Goal: Task Accomplishment & Management: Manage account settings

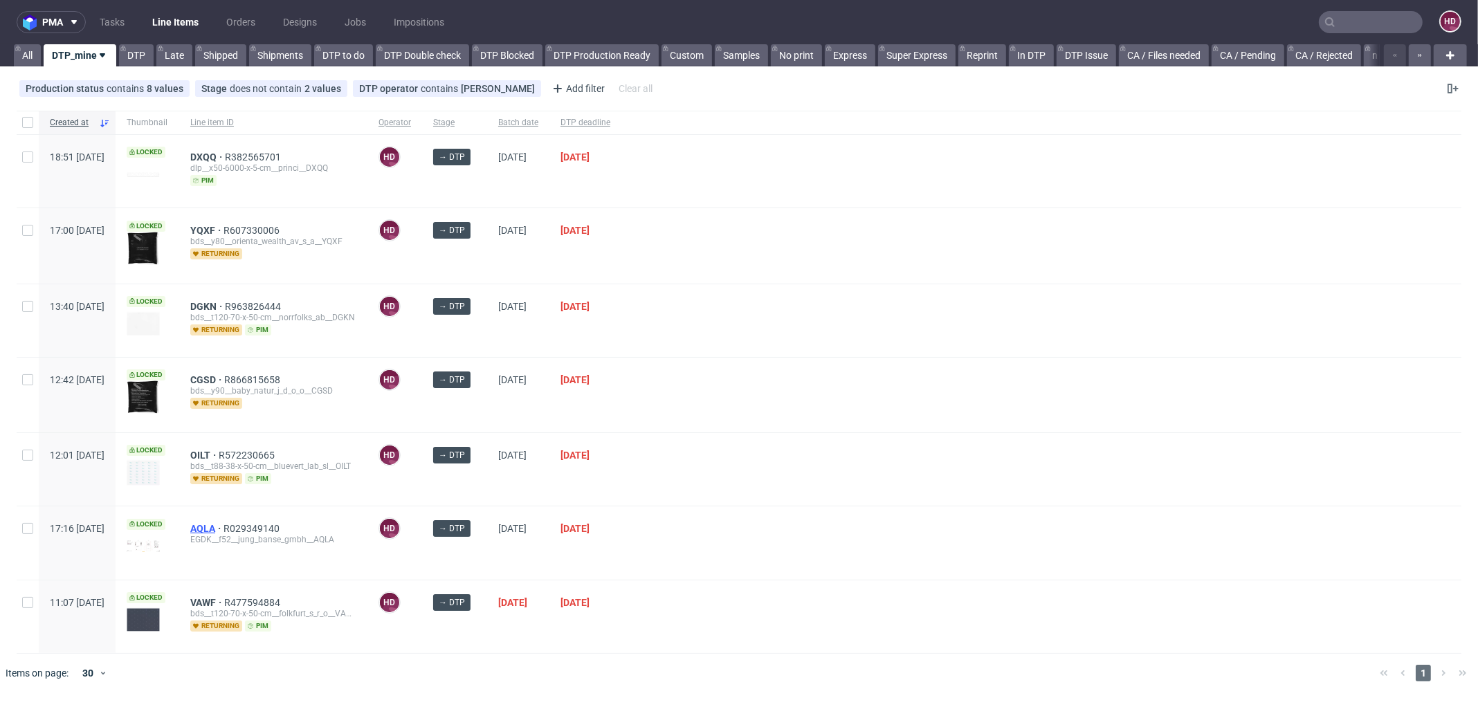
click at [223, 526] on span "AQLA" at bounding box center [206, 528] width 33 height 11
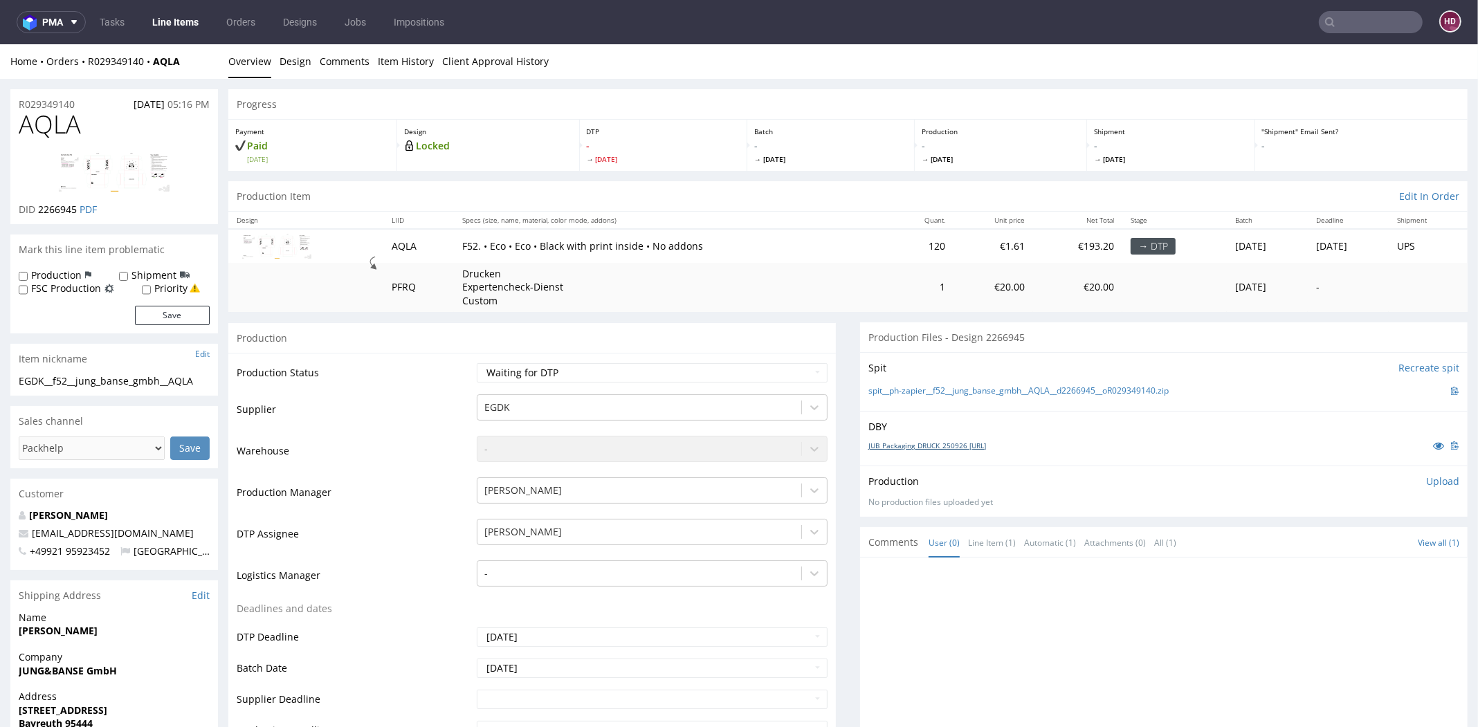
click at [933, 443] on link "JUB_Packaging_DRUCK_250926 [URL]" at bounding box center [927, 446] width 118 height 10
drag, startPoint x: 84, startPoint y: 129, endPoint x: 6, endPoint y: 128, distance: 78.9
copy span "AQLA"
drag, startPoint x: 125, startPoint y: 377, endPoint x: -37, endPoint y: 374, distance: 161.9
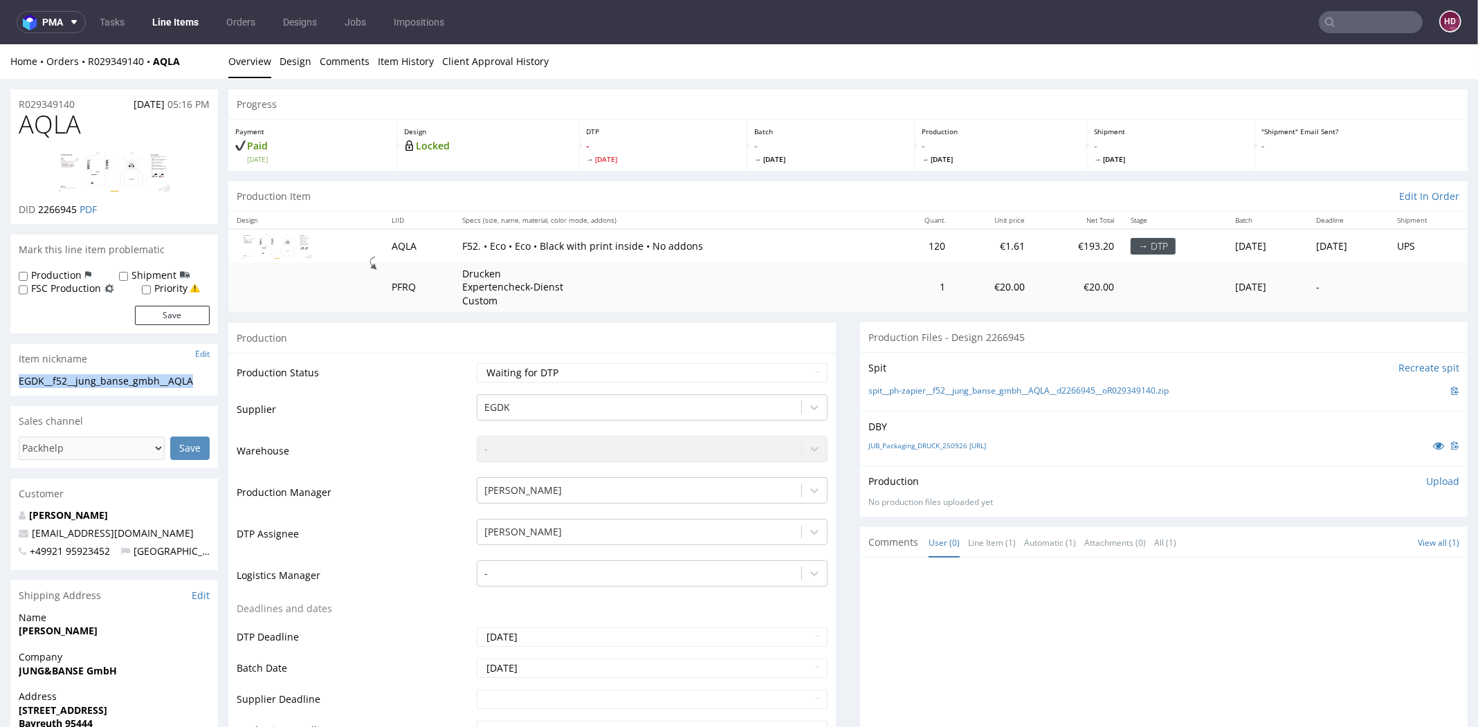
copy div "EGDK__f52__jung_banse_gmbh__AQLA"
drag, startPoint x: 86, startPoint y: 104, endPoint x: -3, endPoint y: 91, distance: 90.8
copy p "R029349140"
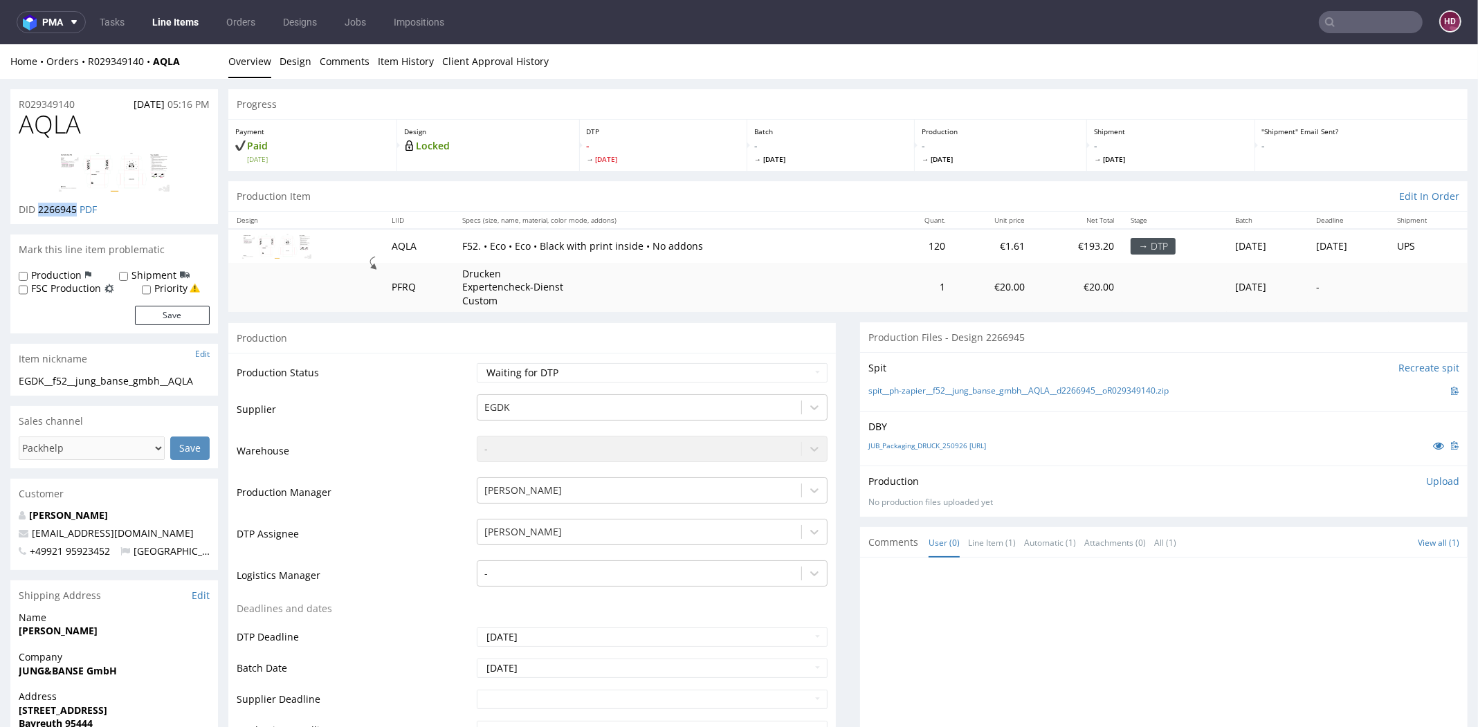
drag, startPoint x: 79, startPoint y: 209, endPoint x: 40, endPoint y: 203, distance: 39.2
click at [40, 203] on p "DID 2266945 PDF" at bounding box center [58, 210] width 78 height 14
copy span "2266945"
click at [1426, 477] on p "Upload" at bounding box center [1442, 482] width 33 height 14
click at [1344, 542] on div "Add files" at bounding box center [1360, 545] width 69 height 21
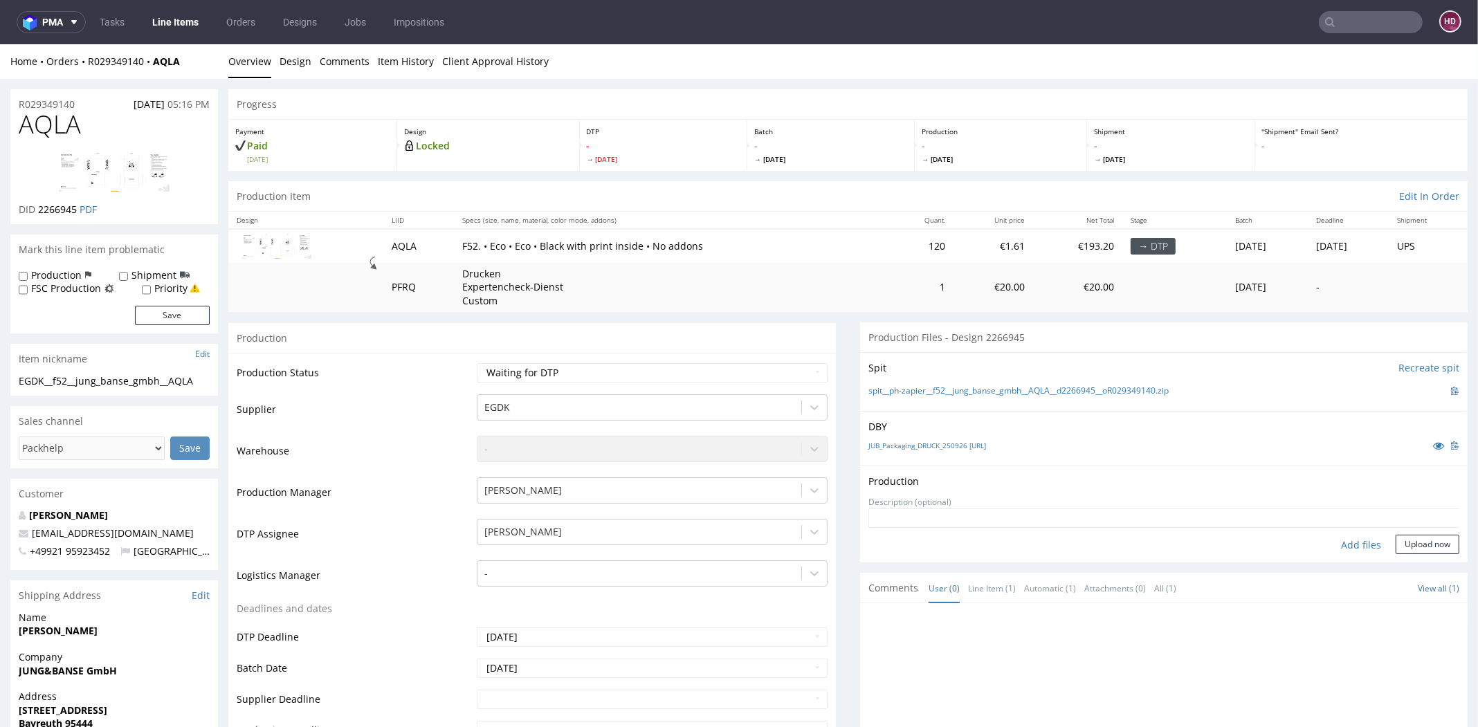
type input "C:\fakepath\EGDK__f52__jung_banse_gmbh__AQLA__d2266945__oR029349140__inside.pdf"
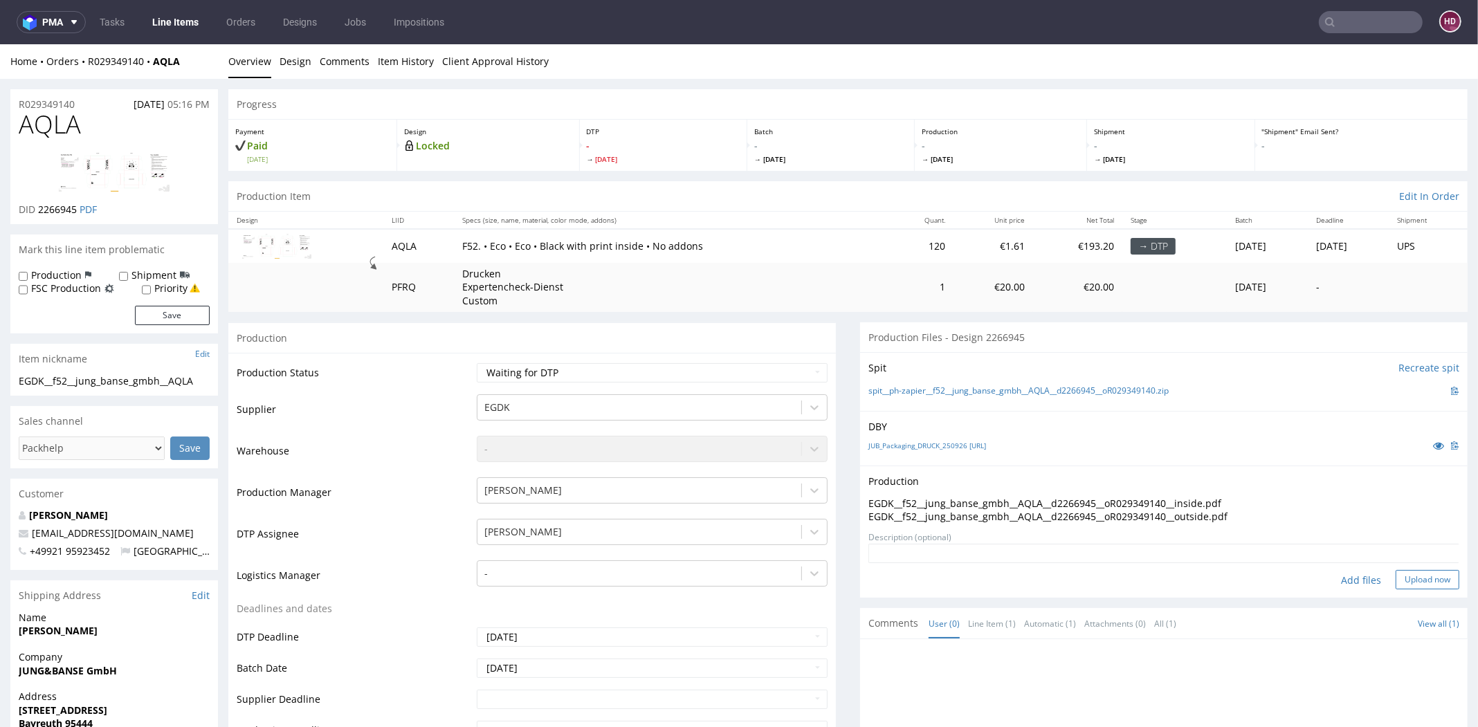
click at [1397, 575] on button "Upload now" at bounding box center [1427, 579] width 64 height 19
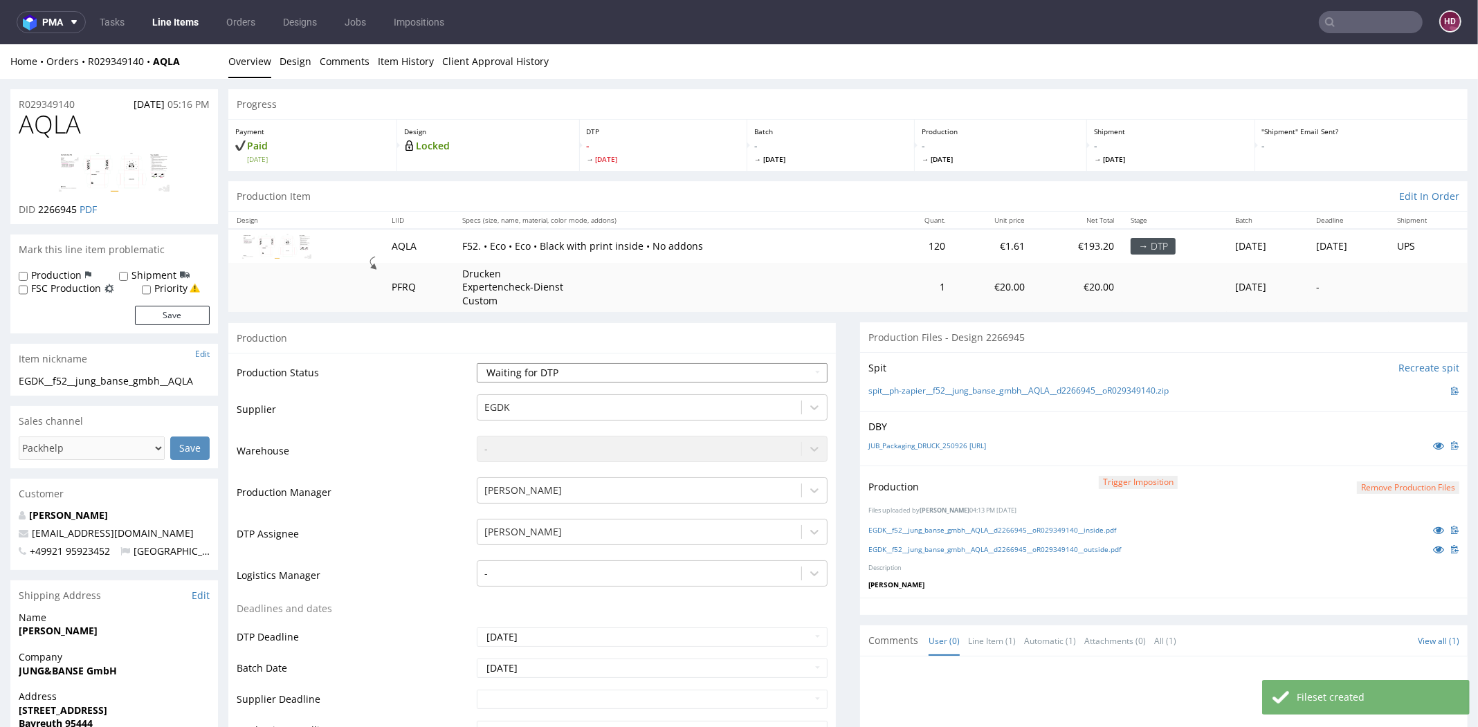
click at [589, 374] on select "Waiting for Artwork Waiting for Diecut Waiting for Mockup Waiting for DTP Waiti…" at bounding box center [652, 372] width 351 height 19
select select "dtp_production_ready"
click at [477, 363] on select "Waiting for Artwork Waiting for Diecut Waiting for Mockup Waiting for DTP Waiti…" at bounding box center [652, 372] width 351 height 19
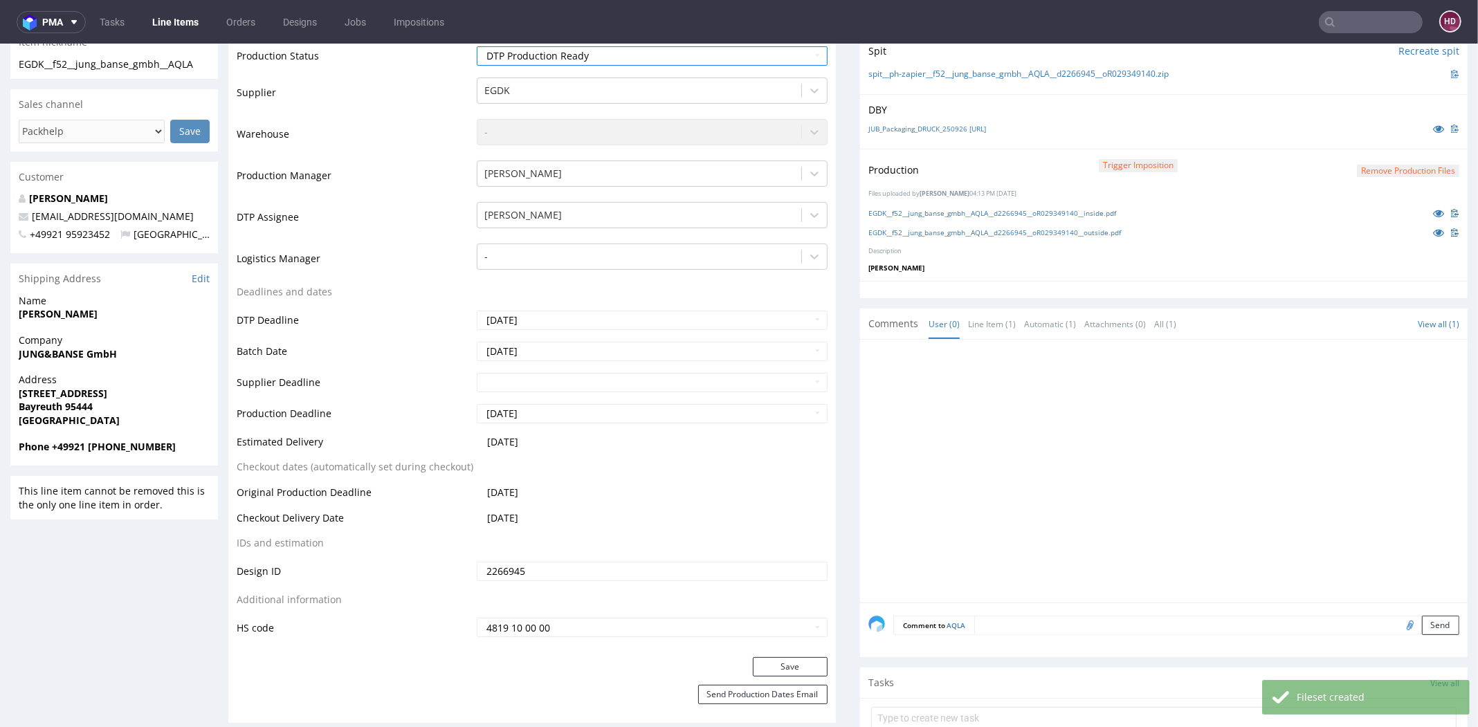
scroll to position [379, 0]
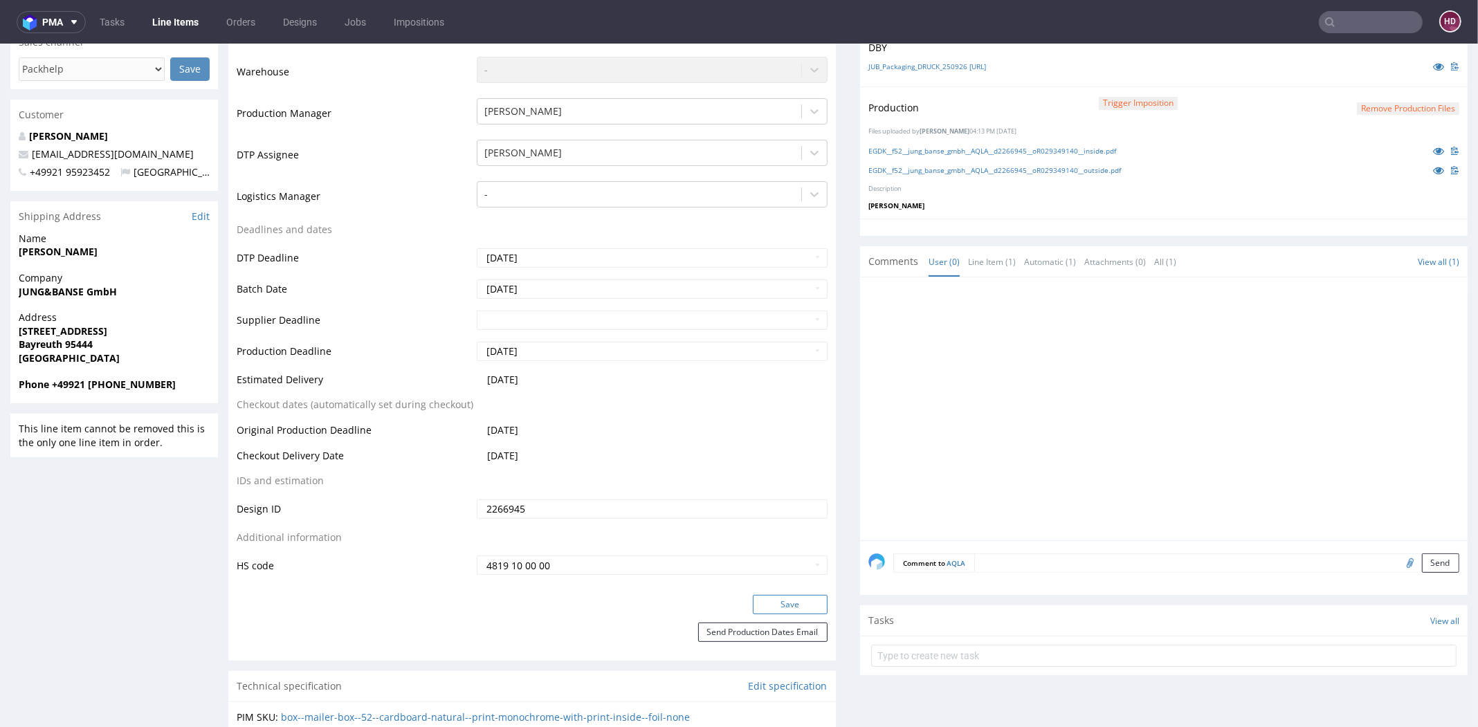
click at [780, 605] on button "Save" at bounding box center [790, 604] width 75 height 19
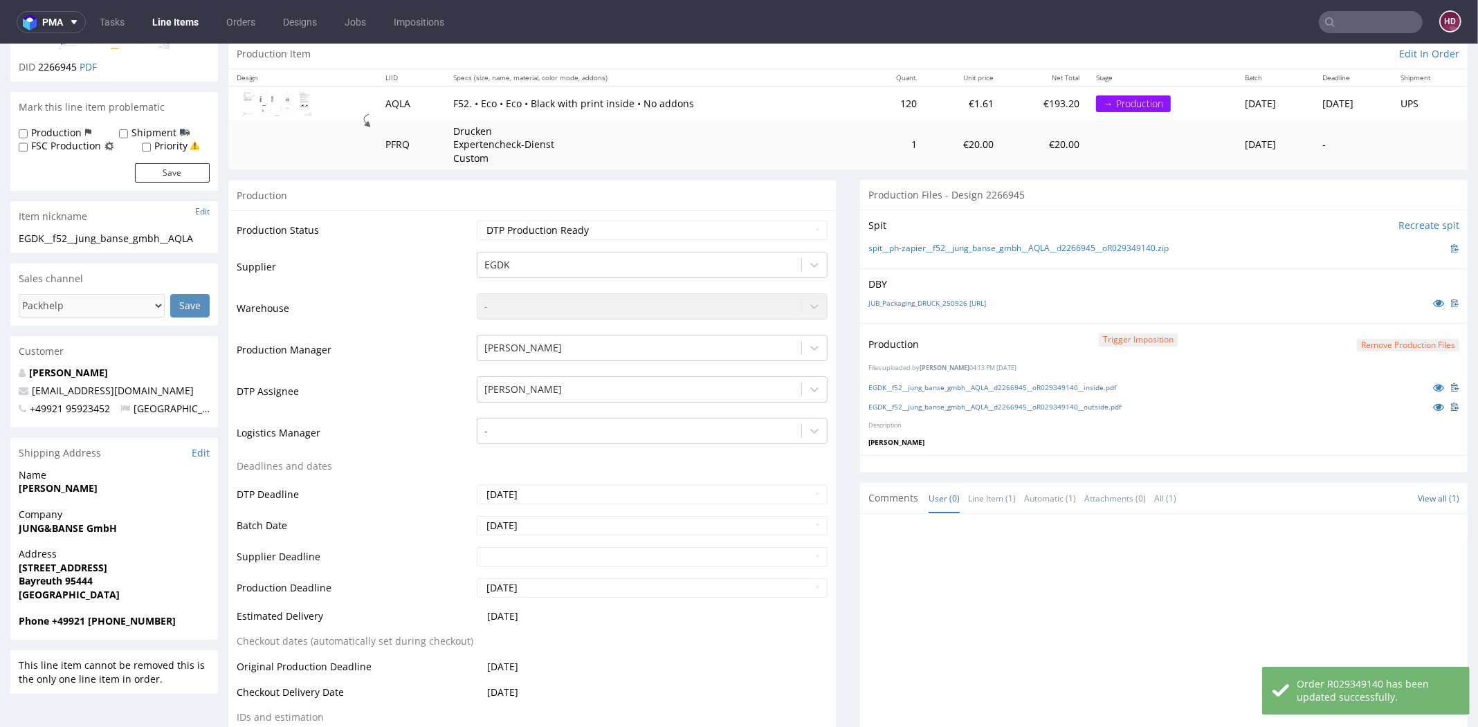
scroll to position [68, 0]
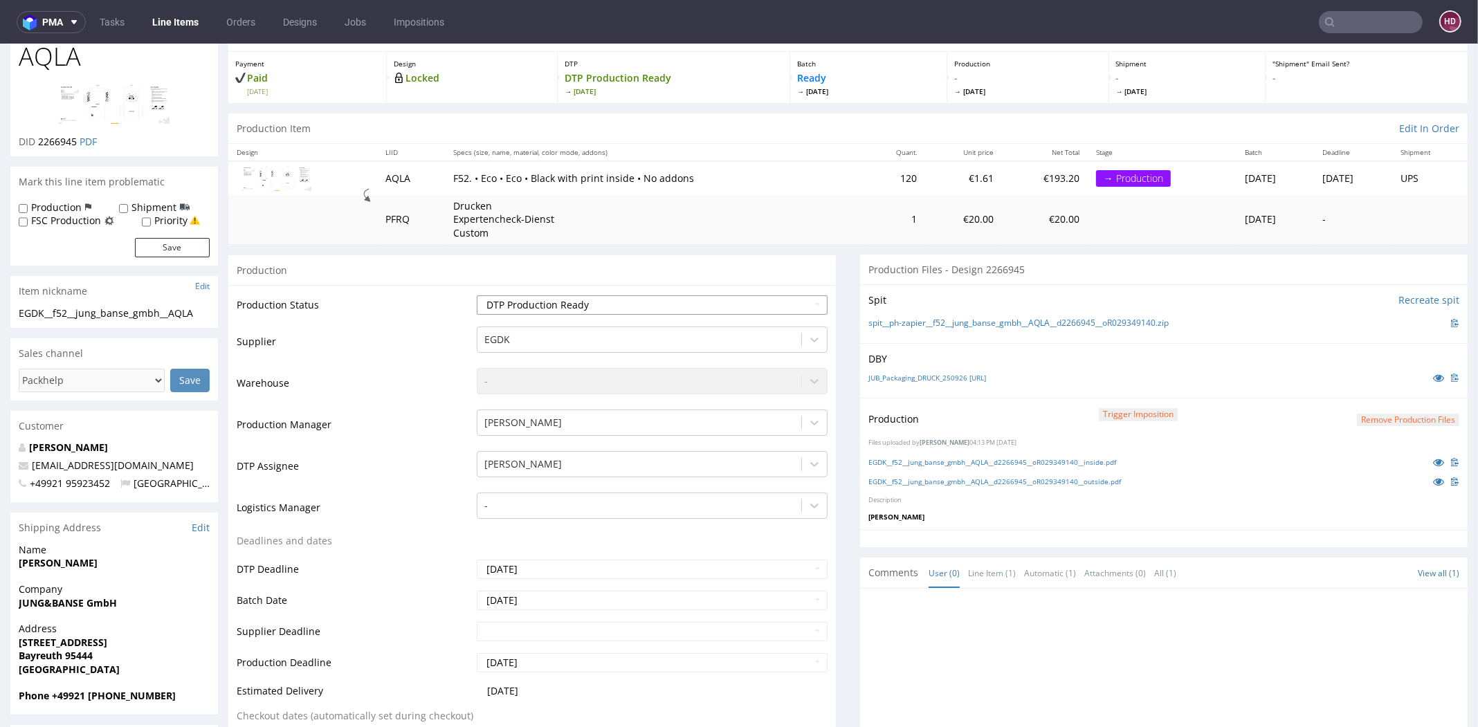
click at [558, 300] on select "Waiting for Artwork Waiting for Diecut Waiting for Mockup Waiting for DTP Waiti…" at bounding box center [652, 304] width 351 height 19
select select "dtp_in_process"
click at [477, 295] on select "Waiting for Artwork Waiting for Diecut Waiting for Mockup Waiting for DTP Waiti…" at bounding box center [652, 304] width 351 height 19
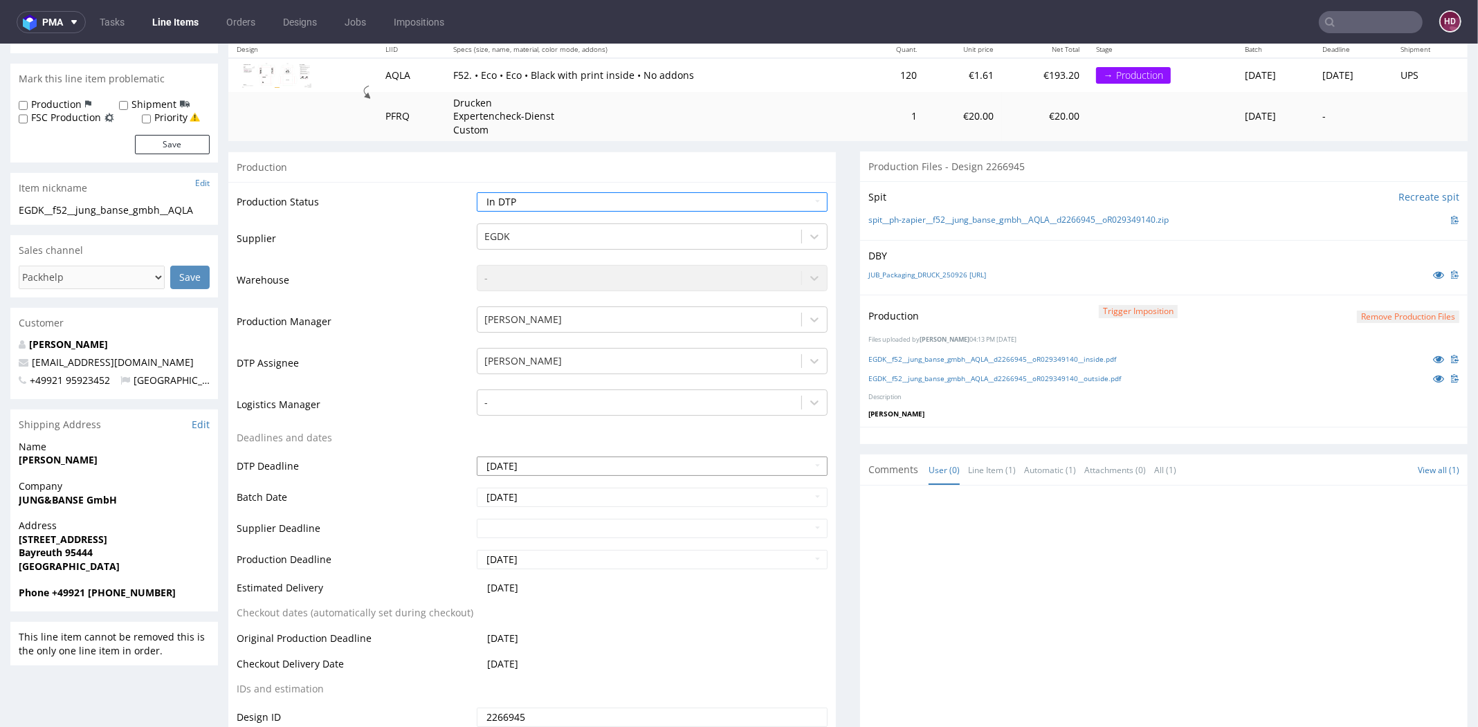
scroll to position [277, 0]
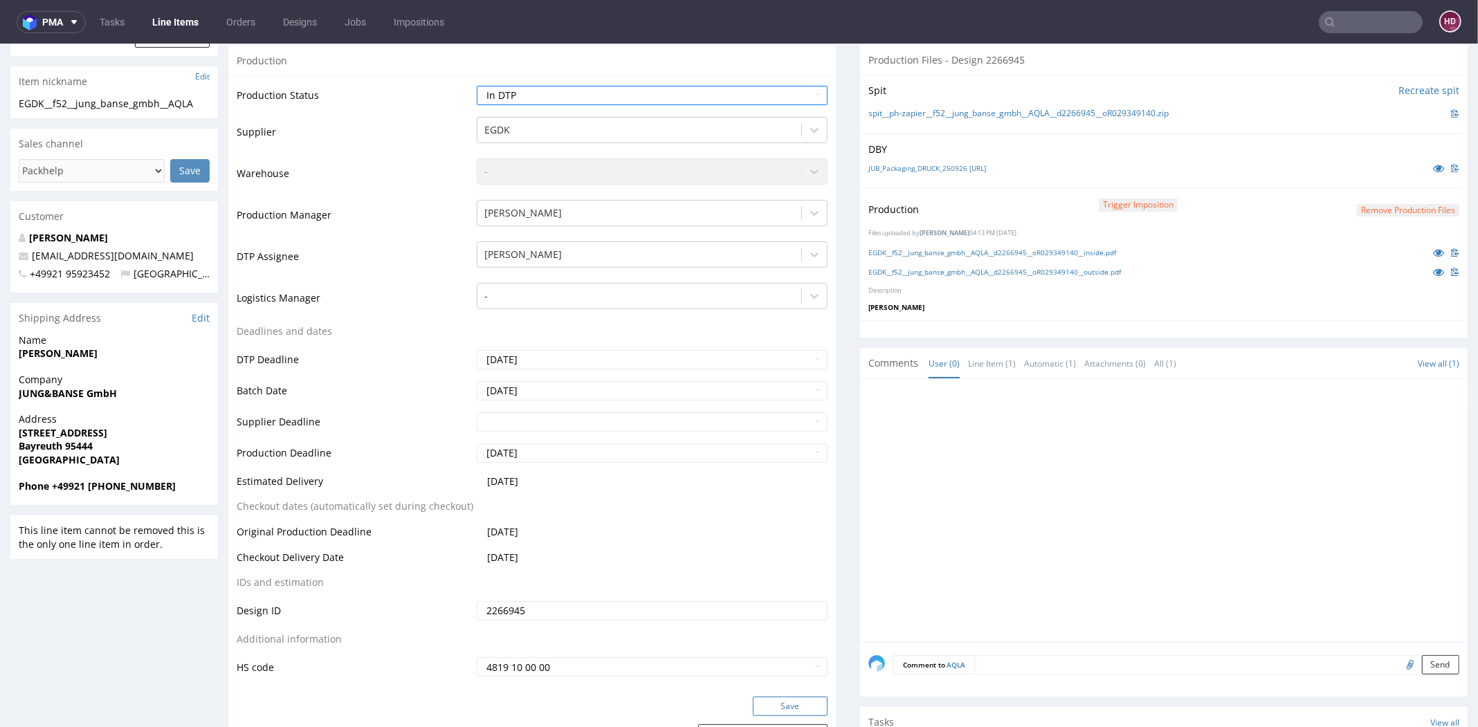
click at [755, 697] on button "Save" at bounding box center [790, 706] width 75 height 19
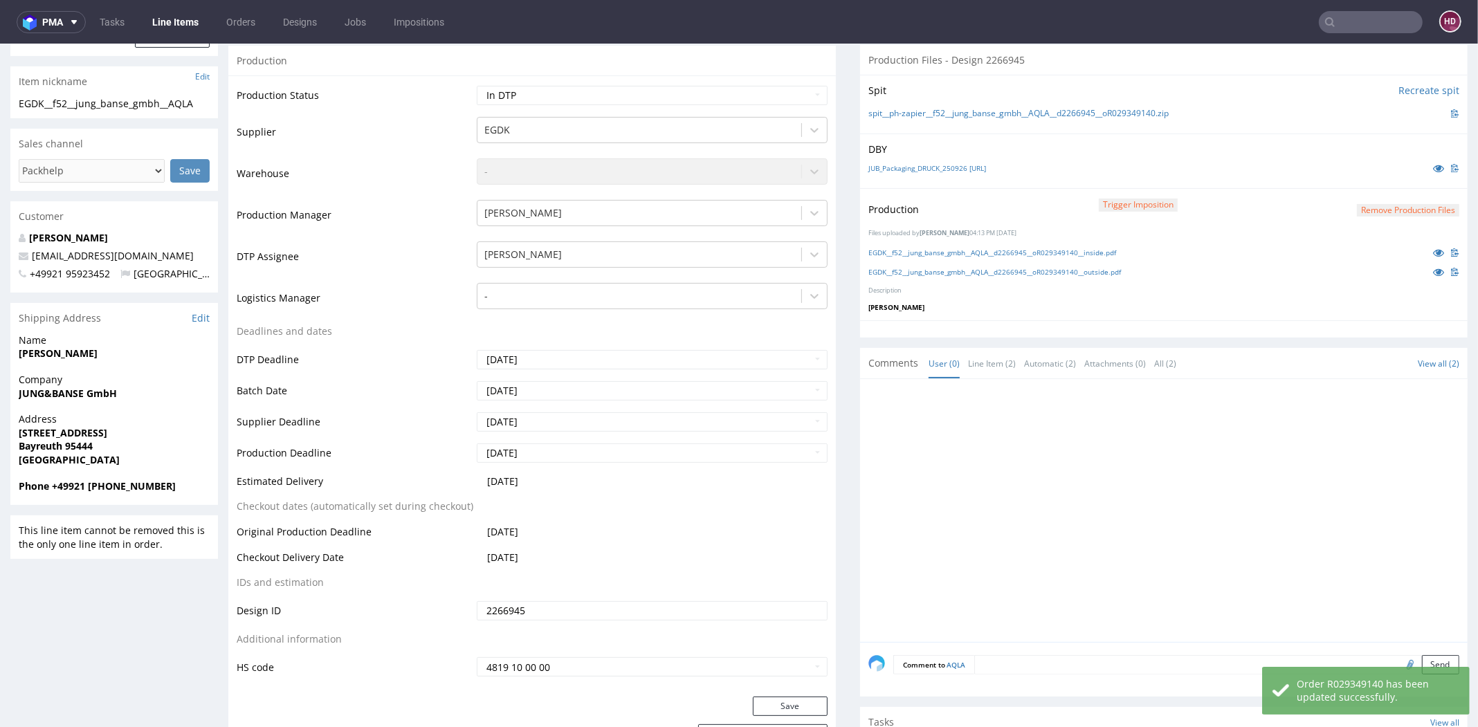
click at [1371, 204] on button "Remove production files" at bounding box center [1408, 210] width 102 height 13
click at [1359, 180] on link "Yes" at bounding box center [1359, 177] width 39 height 21
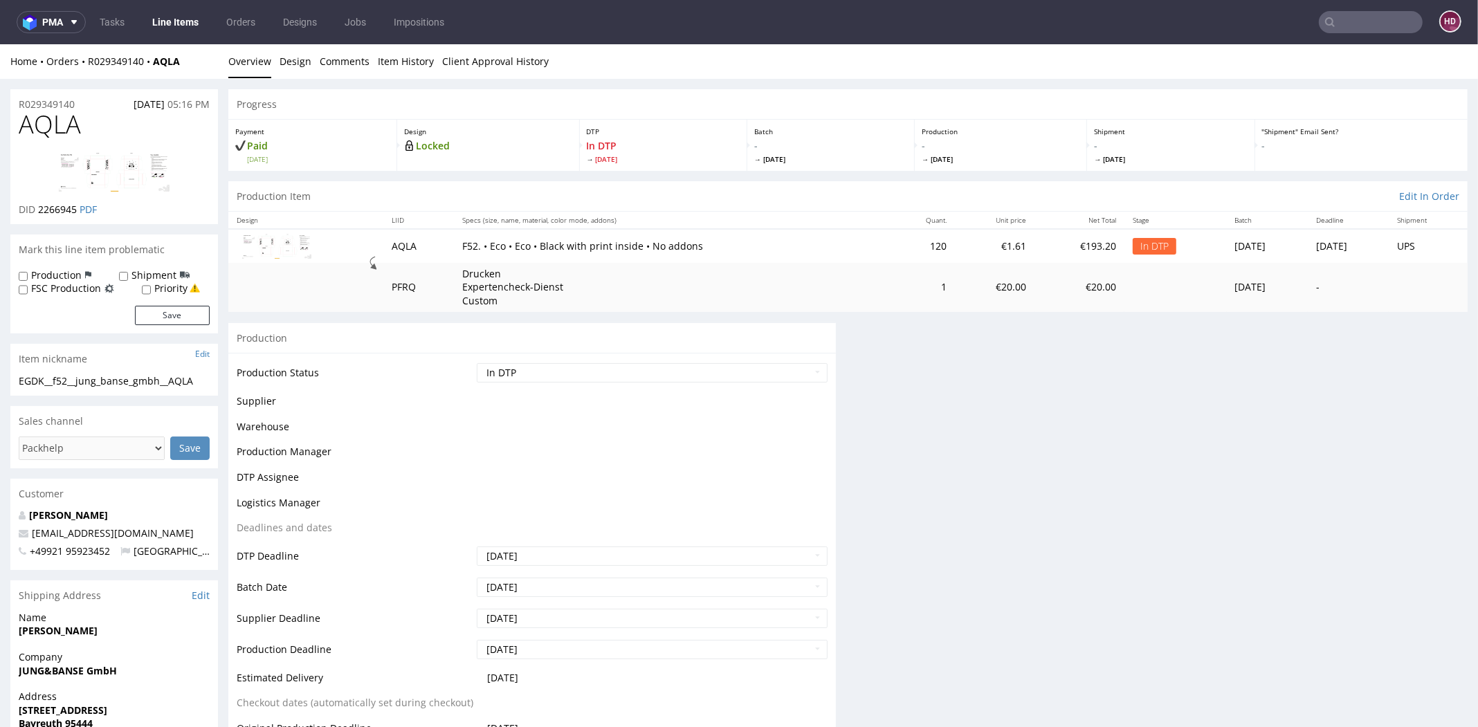
scroll to position [0, 0]
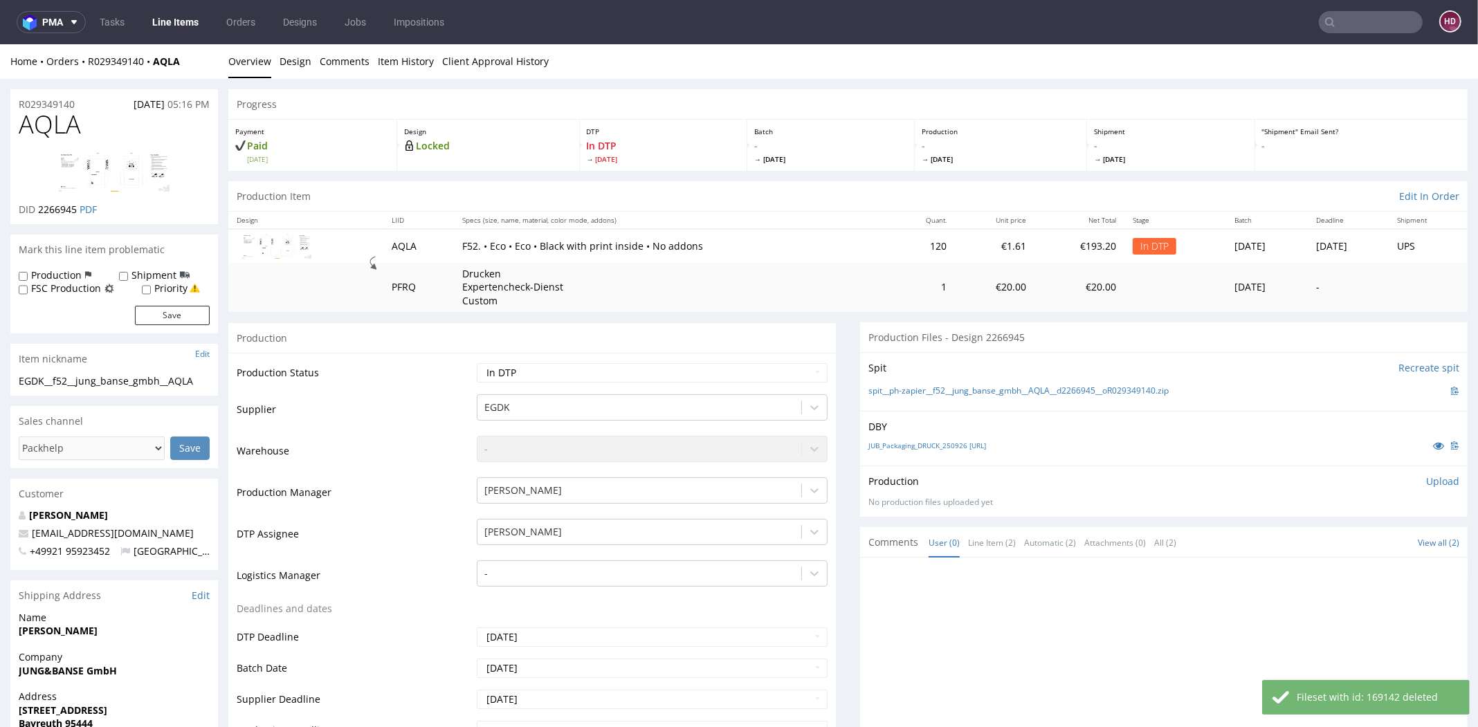
click at [1426, 475] on p "Upload" at bounding box center [1442, 482] width 33 height 14
click at [1354, 539] on div "Add files" at bounding box center [1360, 545] width 69 height 21
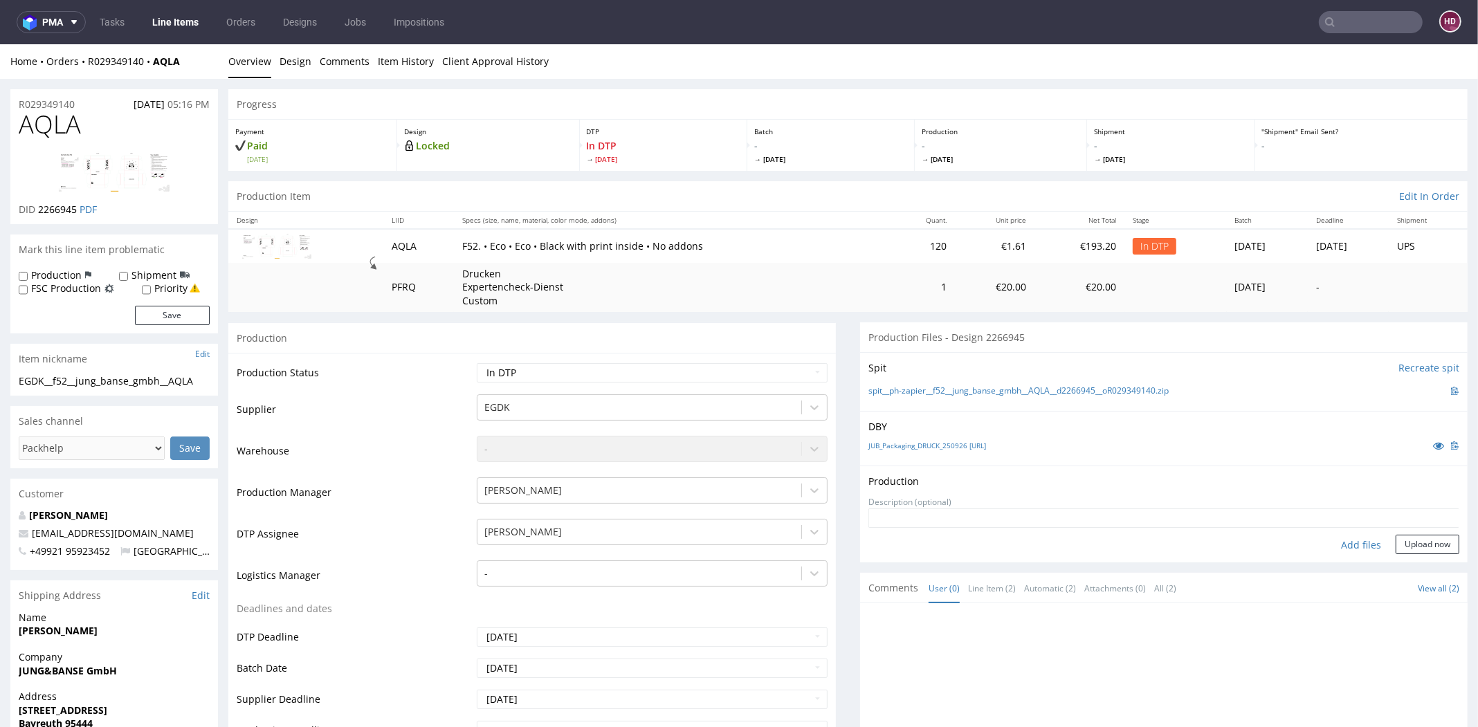
type input "C:\fakepath\EGDK__f52__jung_banse_gmbh__AQLA__d2266945__oR029349140__outside.pdf"
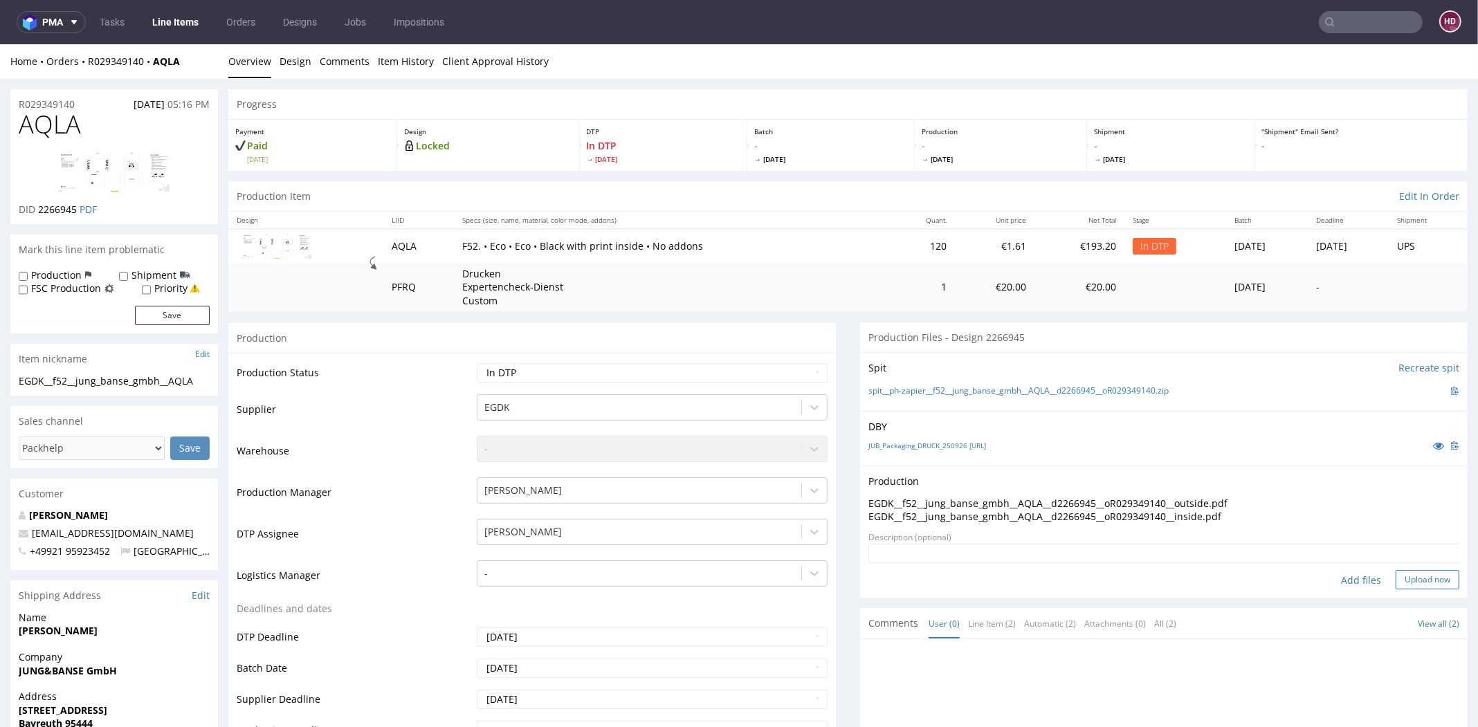
click at [1420, 582] on button "Upload now" at bounding box center [1427, 579] width 64 height 19
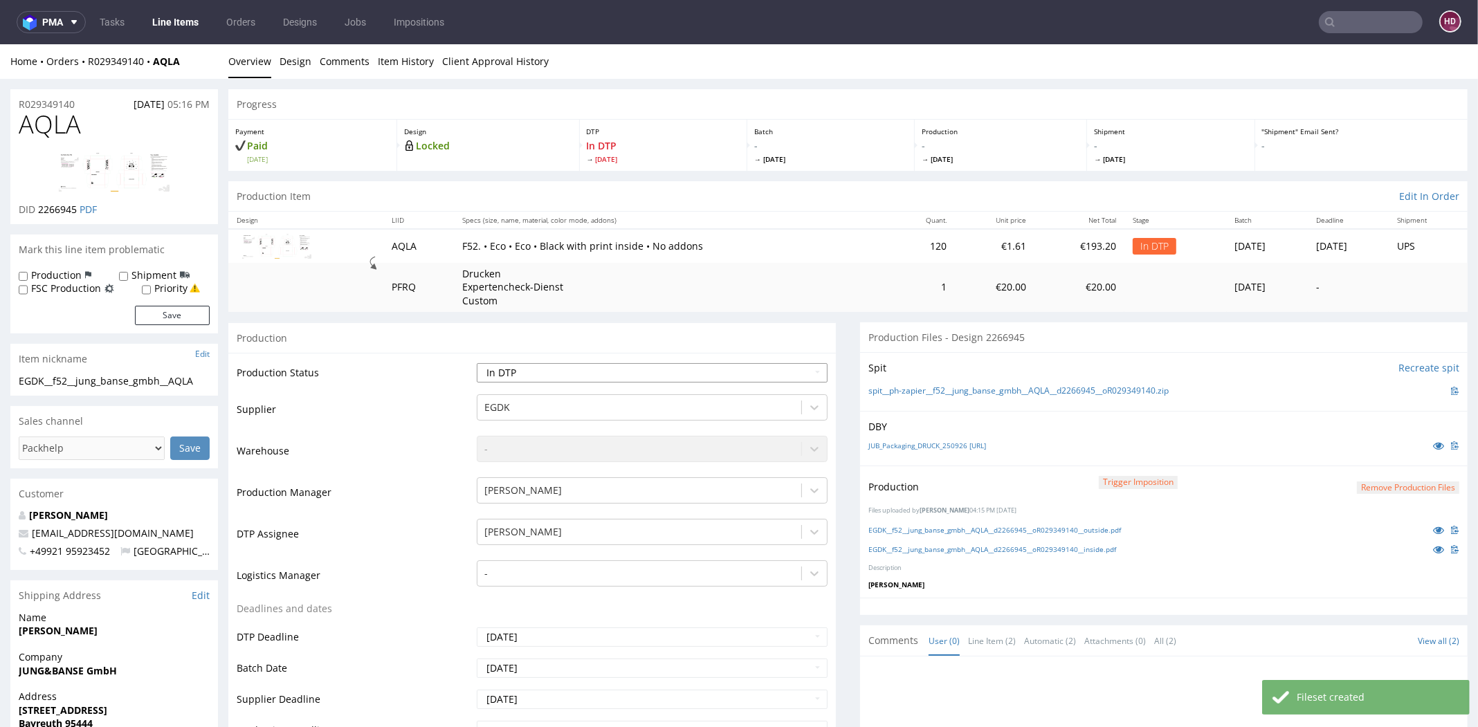
click at [628, 374] on select "Waiting for Artwork Waiting for Diecut Waiting for Mockup Waiting for DTP Waiti…" at bounding box center [652, 372] width 351 height 19
select select "dtp_production_ready"
click at [477, 363] on select "Waiting for Artwork Waiting for Diecut Waiting for Mockup Waiting for DTP Waiti…" at bounding box center [652, 372] width 351 height 19
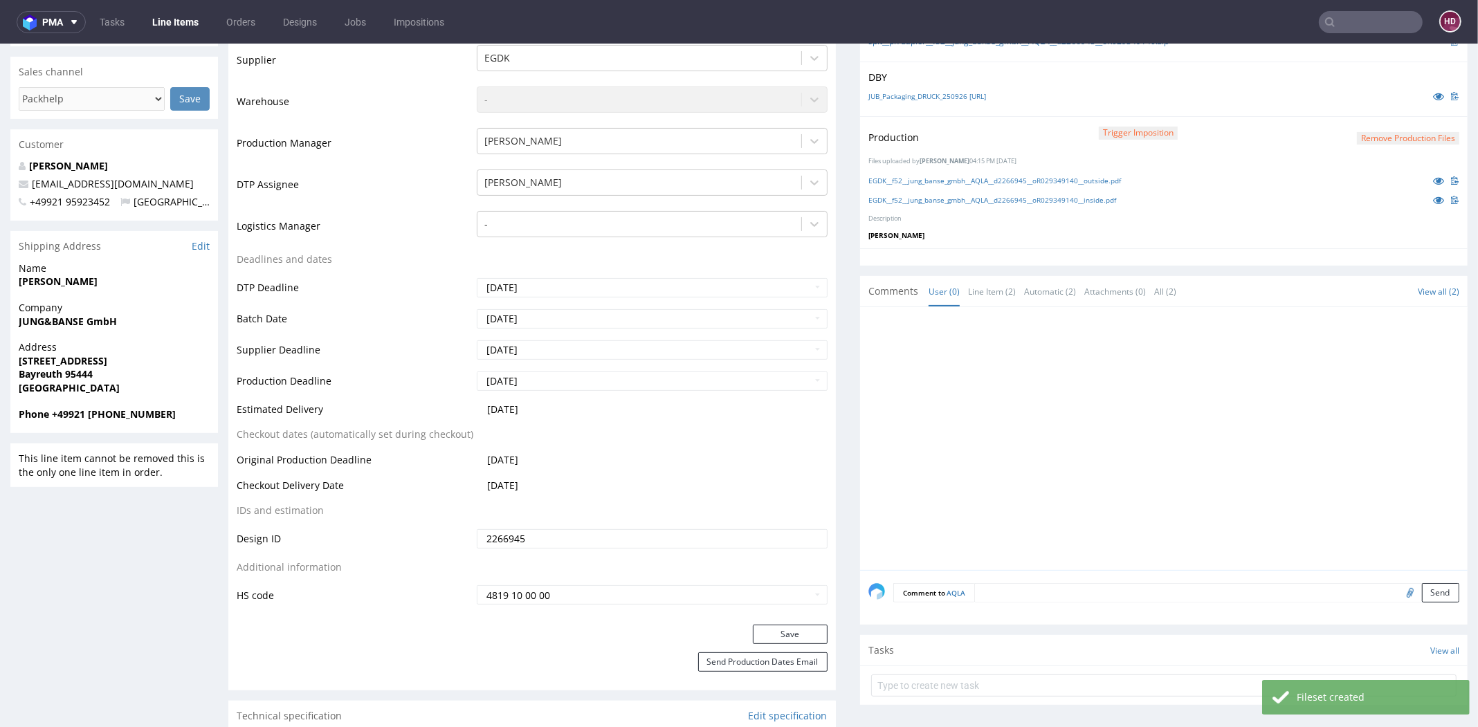
scroll to position [393, 0]
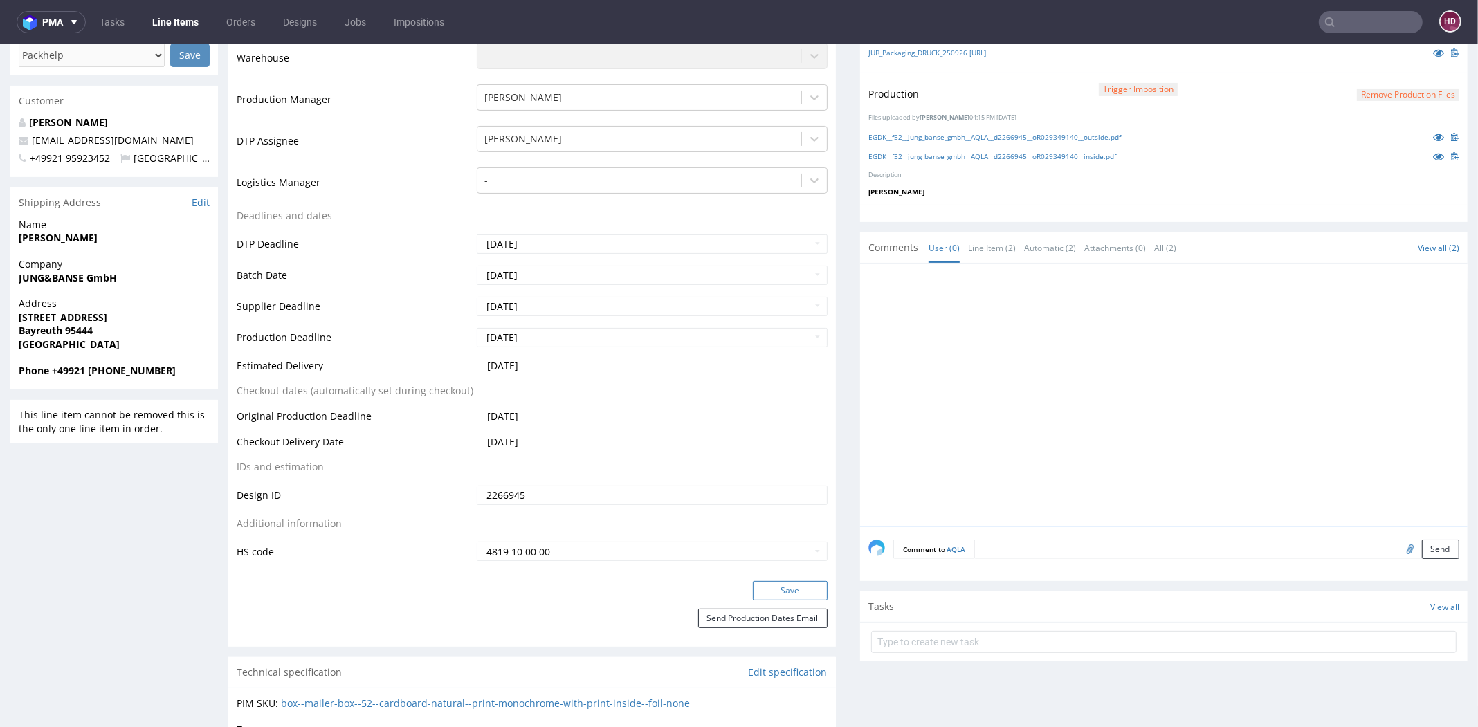
click at [787, 586] on button "Save" at bounding box center [790, 590] width 75 height 19
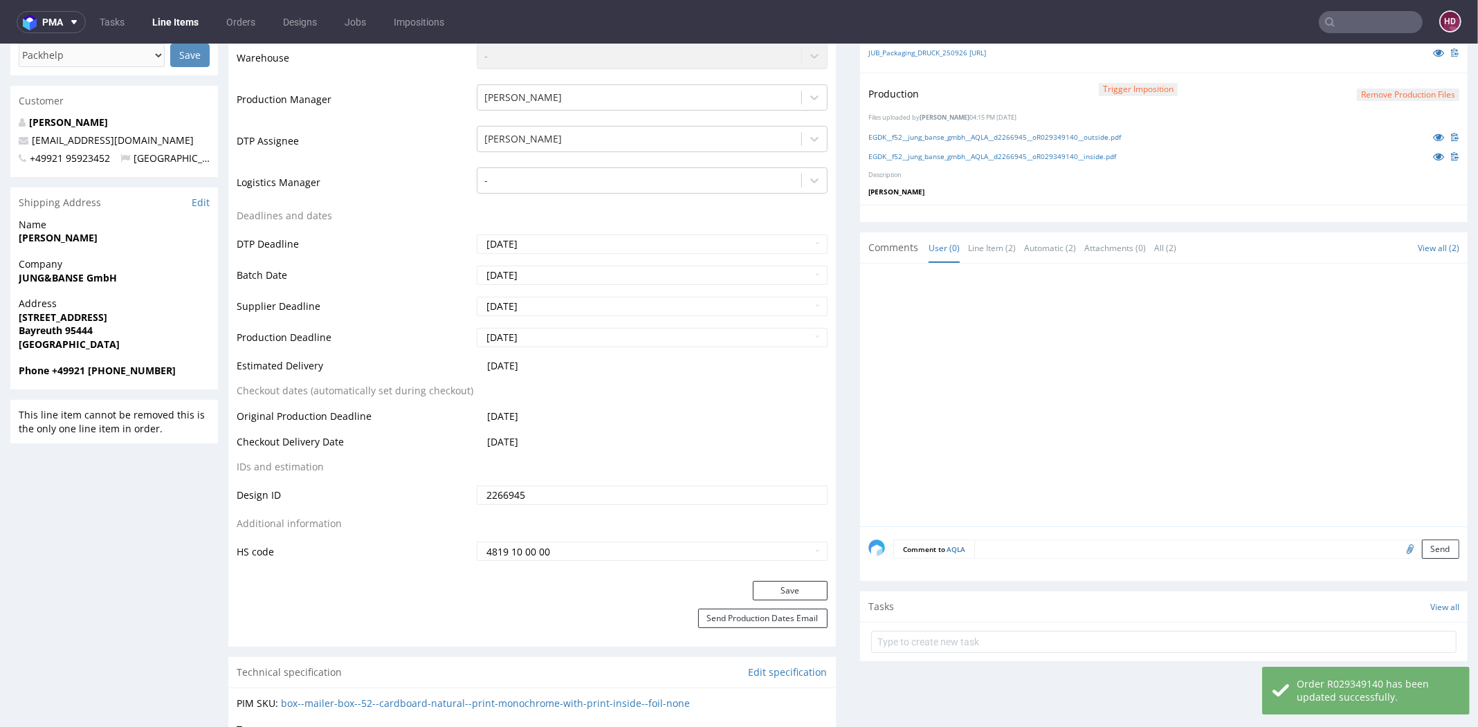
scroll to position [0, 0]
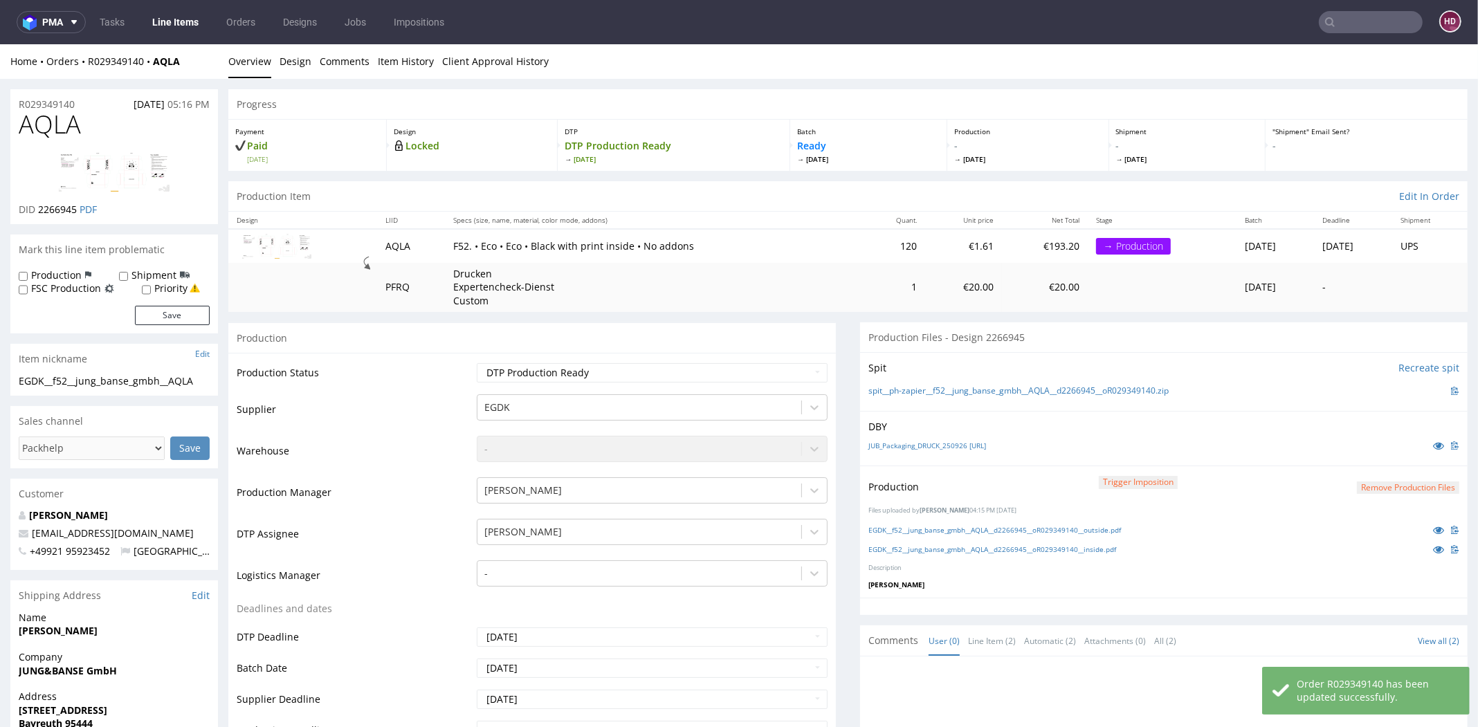
click at [187, 28] on link "Line Items" at bounding box center [175, 22] width 63 height 22
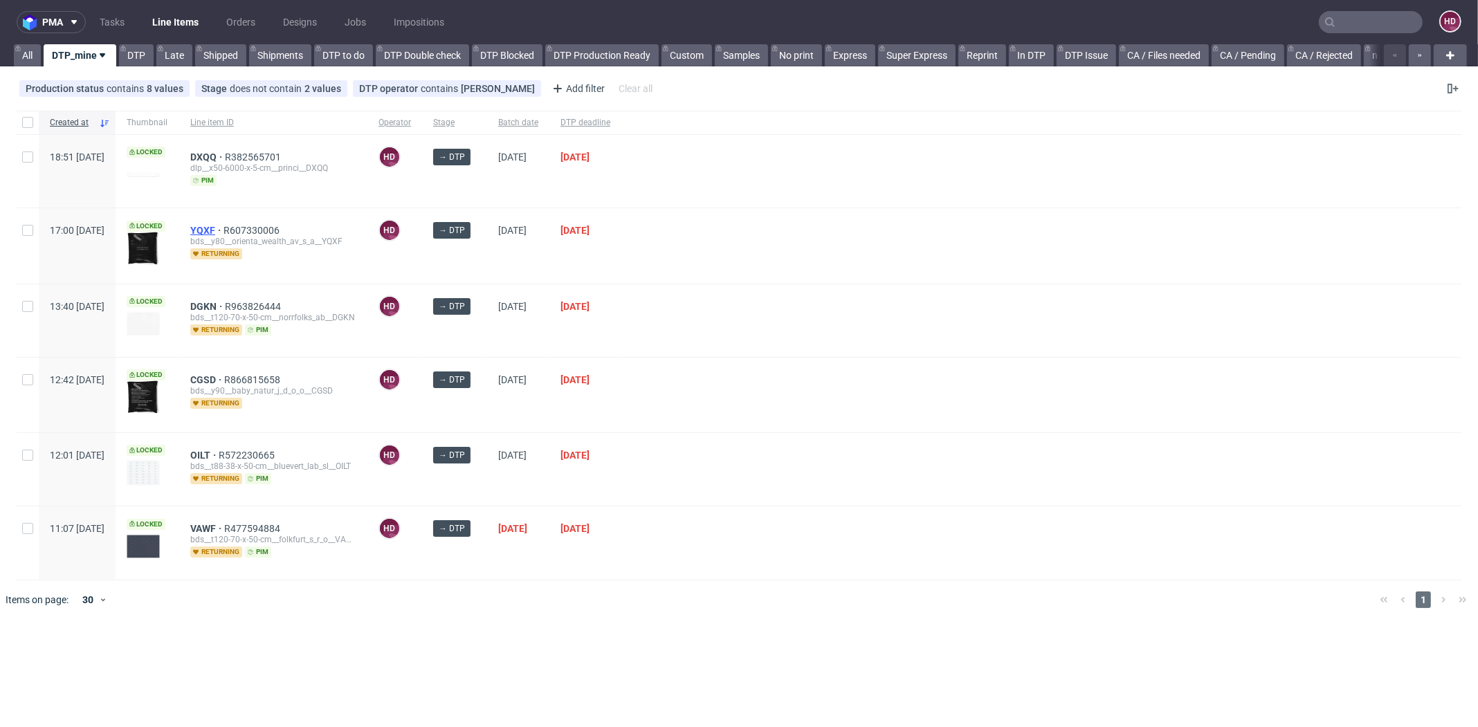
click at [223, 230] on span "YQXF" at bounding box center [206, 230] width 33 height 11
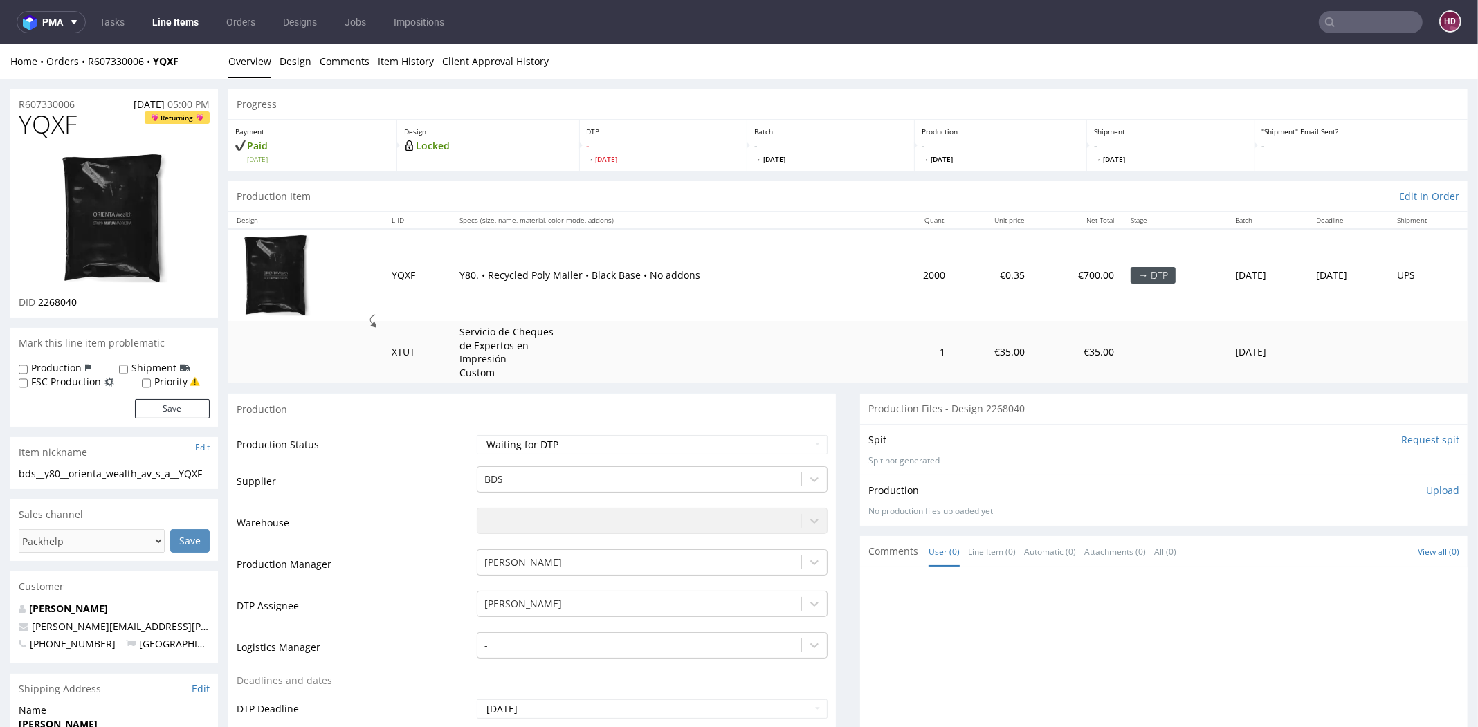
click at [95, 214] on img at bounding box center [114, 218] width 111 height 132
click at [288, 67] on link "Design" at bounding box center [295, 61] width 32 height 34
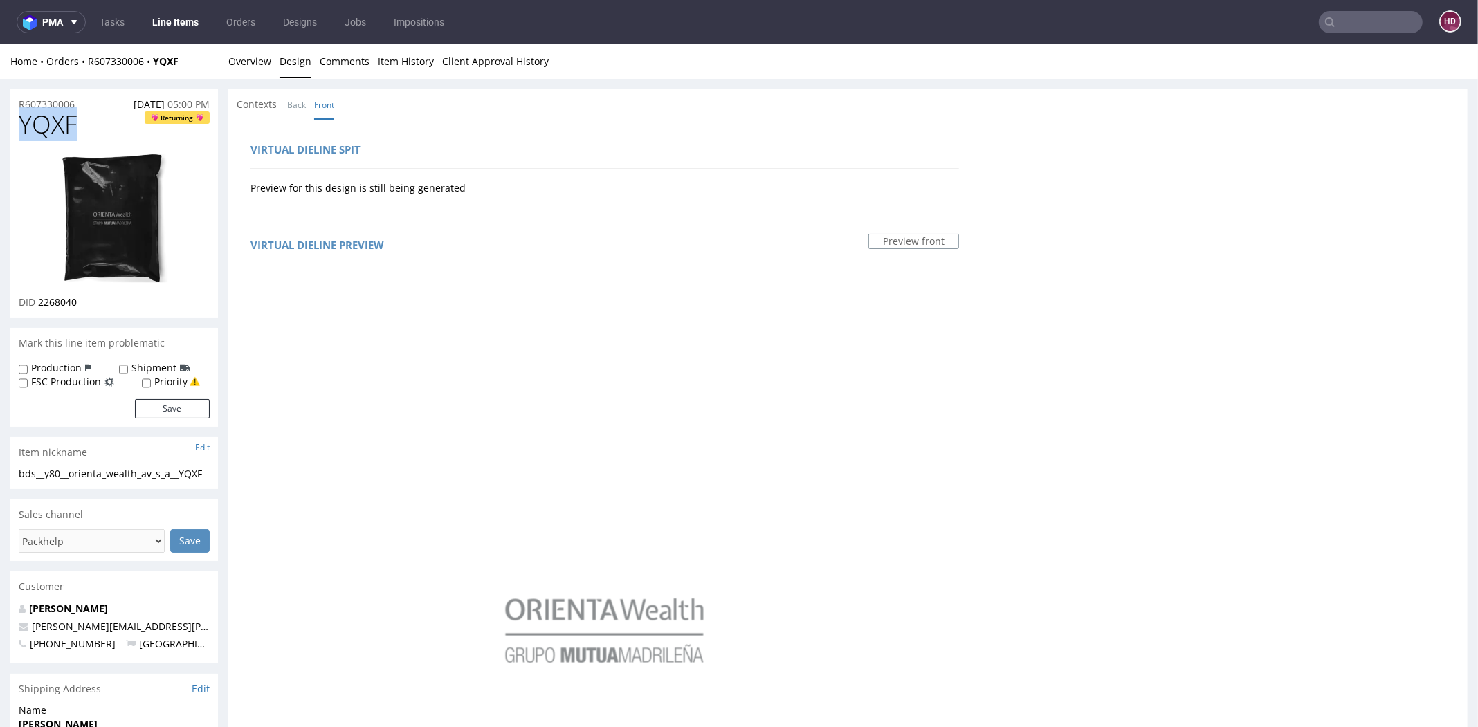
drag, startPoint x: 74, startPoint y: 129, endPoint x: 10, endPoint y: 121, distance: 64.2
click at [10, 121] on div "YQXF Returning DID 2268040" at bounding box center [114, 214] width 208 height 207
copy span "YQXF"
drag, startPoint x: 84, startPoint y: 303, endPoint x: 39, endPoint y: 297, distance: 46.0
click at [39, 297] on div "DID 2268040" at bounding box center [114, 302] width 191 height 14
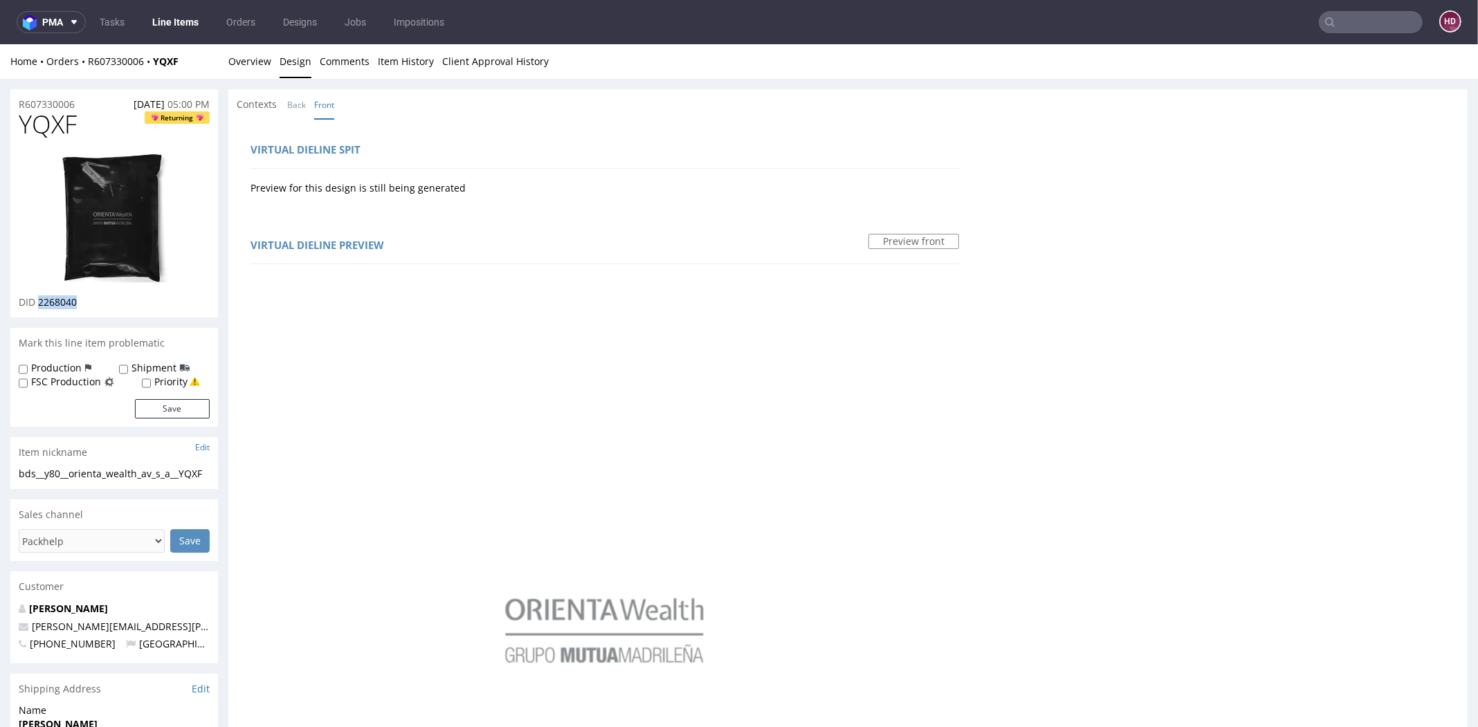
copy span "2268040"
click at [100, 230] on img at bounding box center [114, 218] width 111 height 132
drag, startPoint x: 82, startPoint y: 122, endPoint x: 86, endPoint y: 140, distance: 18.3
click at [100, 130] on h1 "YQXF Returning" at bounding box center [114, 125] width 191 height 28
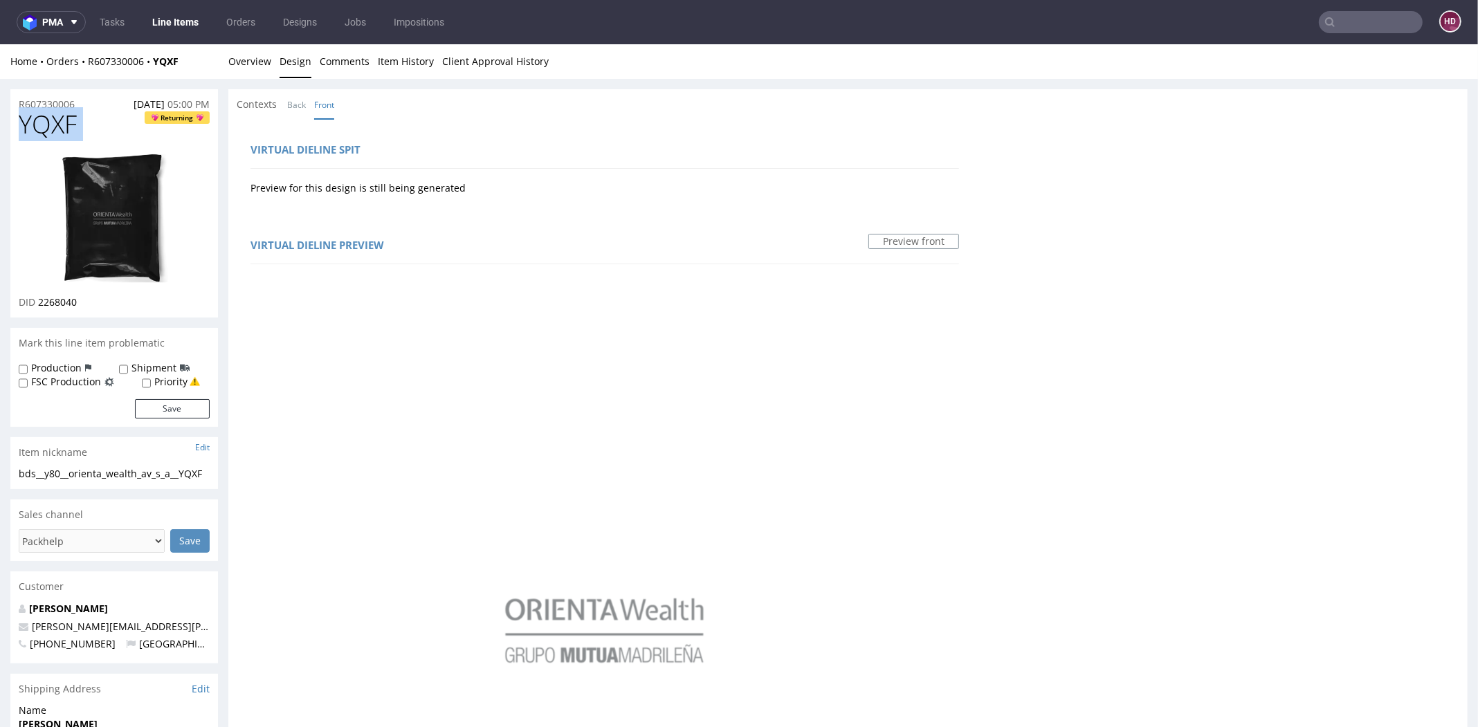
drag, startPoint x: 86, startPoint y: 131, endPoint x: 1, endPoint y: 131, distance: 84.4
drag, startPoint x: 208, startPoint y: 473, endPoint x: -32, endPoint y: 469, distance: 239.4
copy div "bds__y80__orienta_wealth_av_s_a__YQXF"
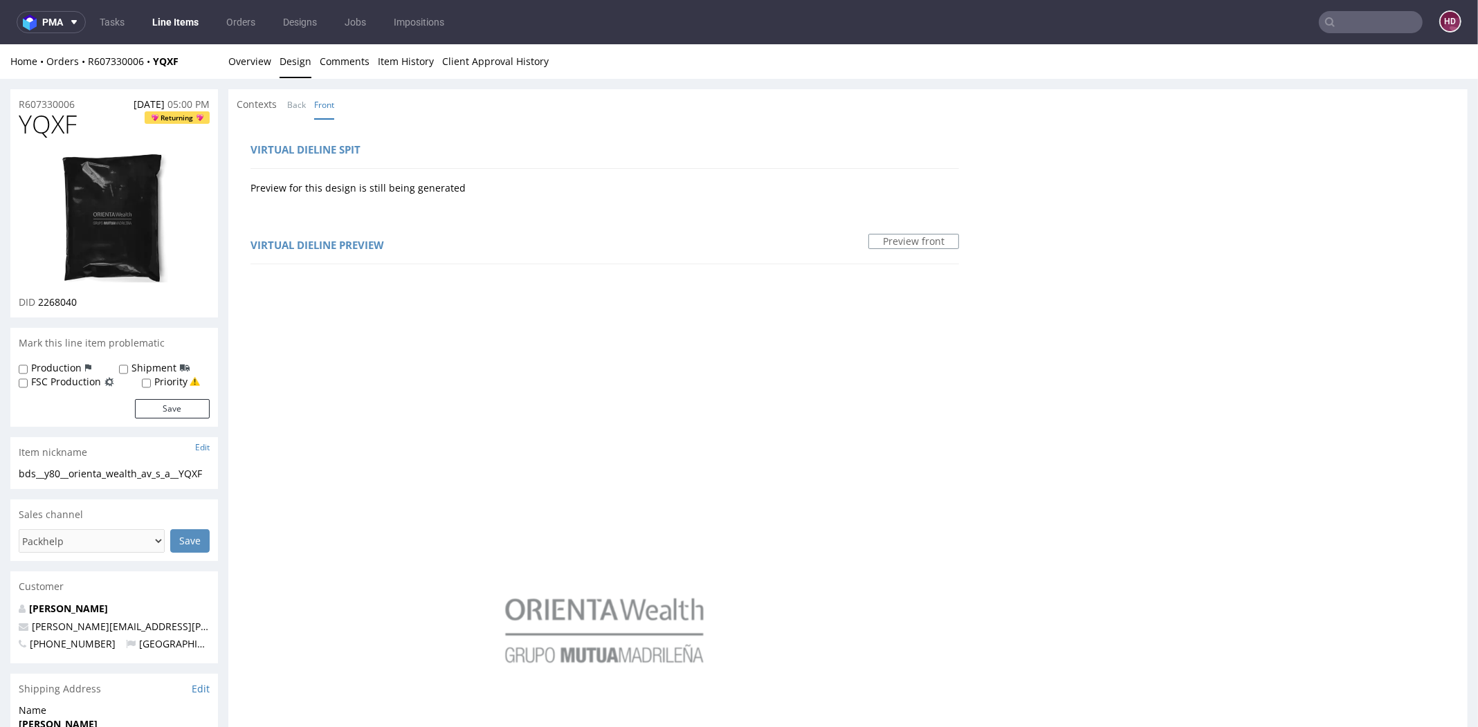
click at [88, 102] on div "R607330006 [DATE] 05:00 PM" at bounding box center [114, 100] width 208 height 22
drag, startPoint x: 81, startPoint y: 102, endPoint x: 17, endPoint y: 103, distance: 63.6
click at [17, 103] on div "R607330006 [DATE] 05:00 PM" at bounding box center [114, 100] width 208 height 22
copy p "R607330006"
drag, startPoint x: 40, startPoint y: 301, endPoint x: 75, endPoint y: 299, distance: 34.7
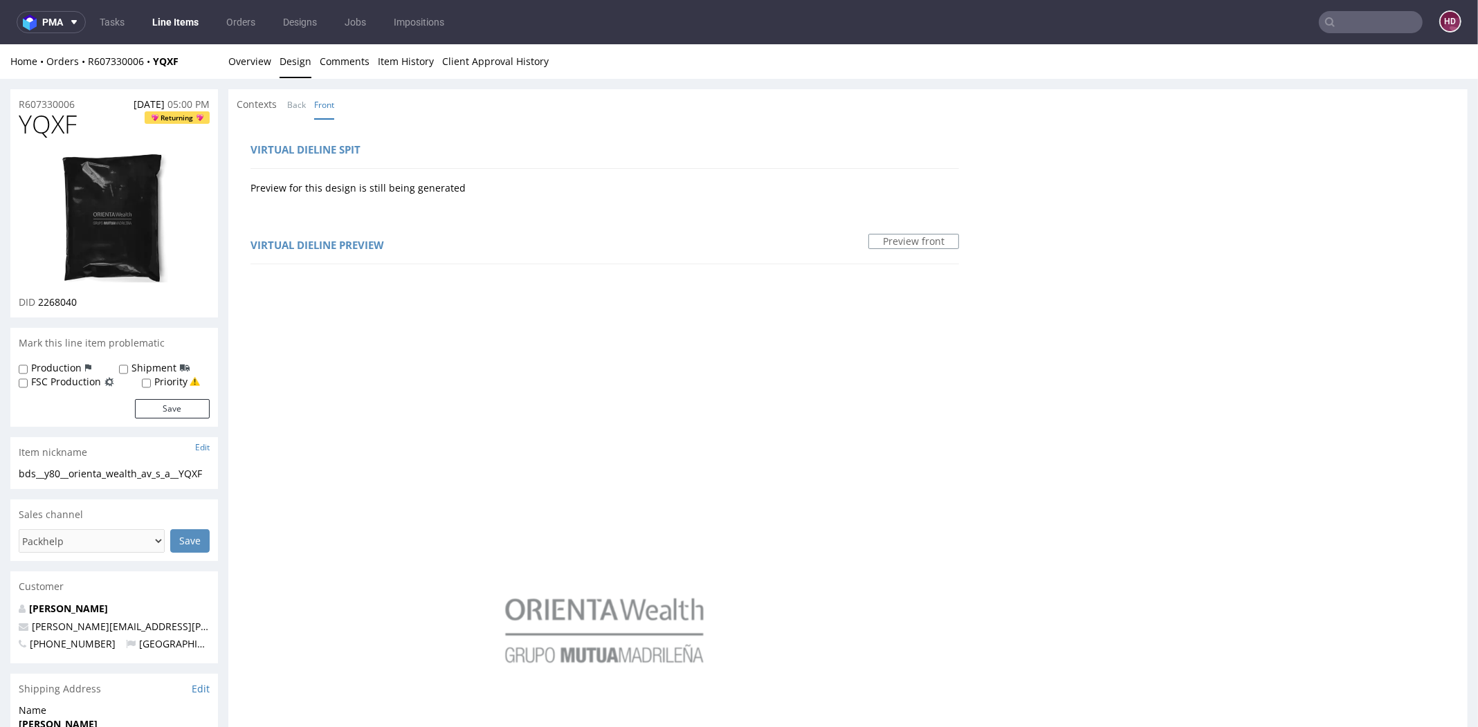
click at [75, 299] on p "DID 2268040" at bounding box center [48, 302] width 58 height 14
drag, startPoint x: 77, startPoint y: 302, endPoint x: 37, endPoint y: 304, distance: 40.1
click at [37, 304] on p "DID 2268040" at bounding box center [48, 302] width 58 height 14
copy p "2268040"
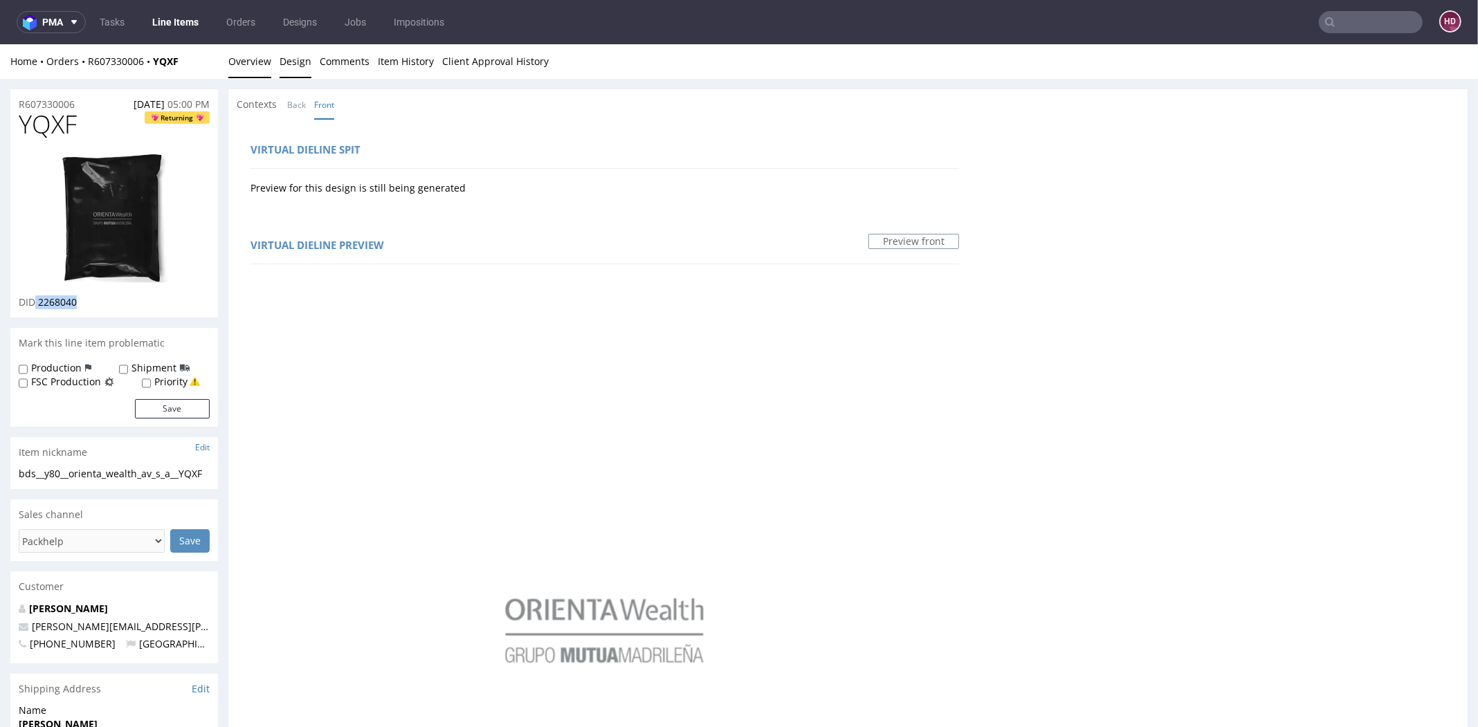
click at [247, 63] on link "Overview" at bounding box center [249, 61] width 43 height 34
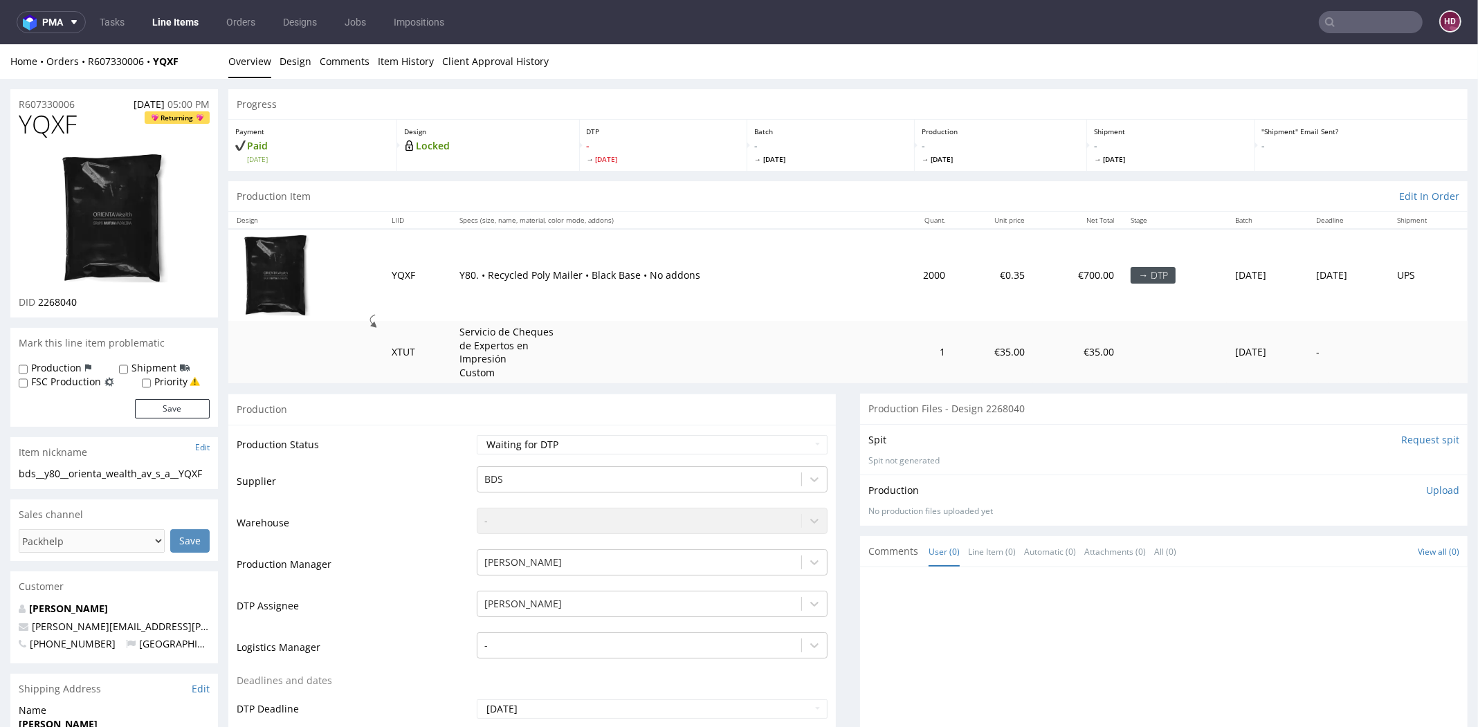
click at [1426, 487] on p "Upload" at bounding box center [1442, 491] width 33 height 14
click at [1348, 554] on div "Add files" at bounding box center [1360, 554] width 69 height 21
type input "C:\fakepath\bds__y80__orienta_wealth_av_s_a__YQXF__d2268040__oR607330006.pdf"
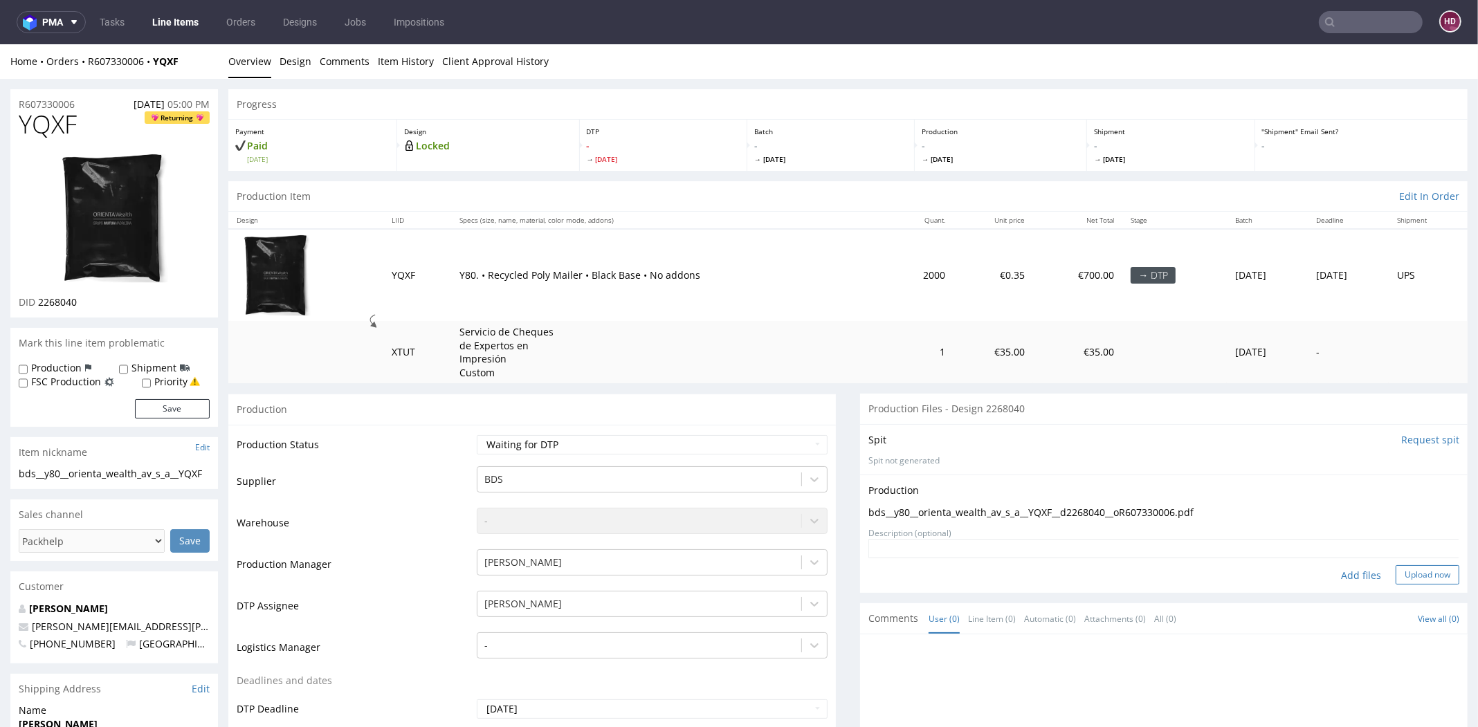
click at [1409, 576] on button "Upload now" at bounding box center [1427, 574] width 64 height 19
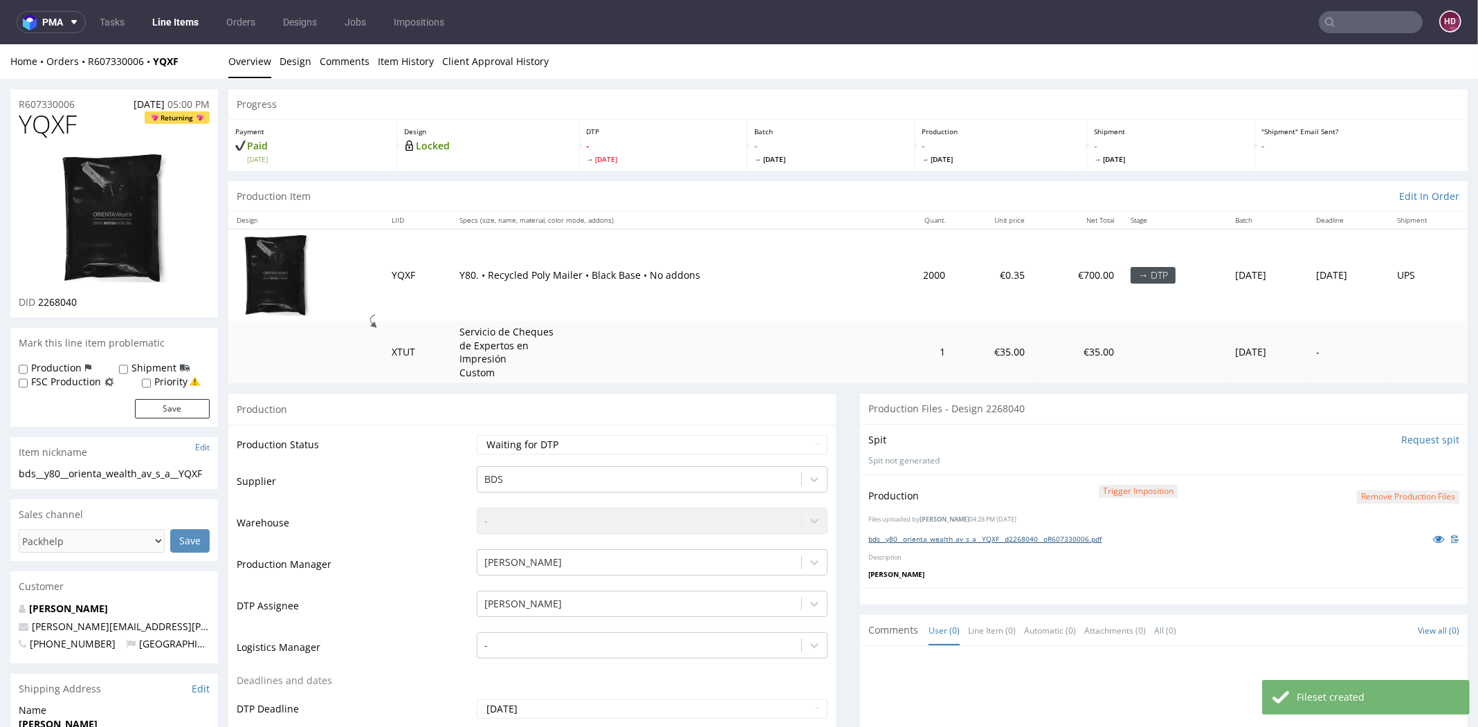
click at [1065, 535] on link "bds__y80__orienta_wealth_av_s_a__YQXF__d2268040__oR607330006.pdf" at bounding box center [984, 539] width 233 height 10
click at [681, 450] on select "Waiting for Artwork Waiting for Diecut Waiting for Mockup Waiting for DTP Waiti…" at bounding box center [652, 444] width 351 height 19
select select "dtp_in_process"
click at [477, 435] on select "Waiting for Artwork Waiting for Diecut Waiting for Mockup Waiting for DTP Waiti…" at bounding box center [652, 444] width 351 height 19
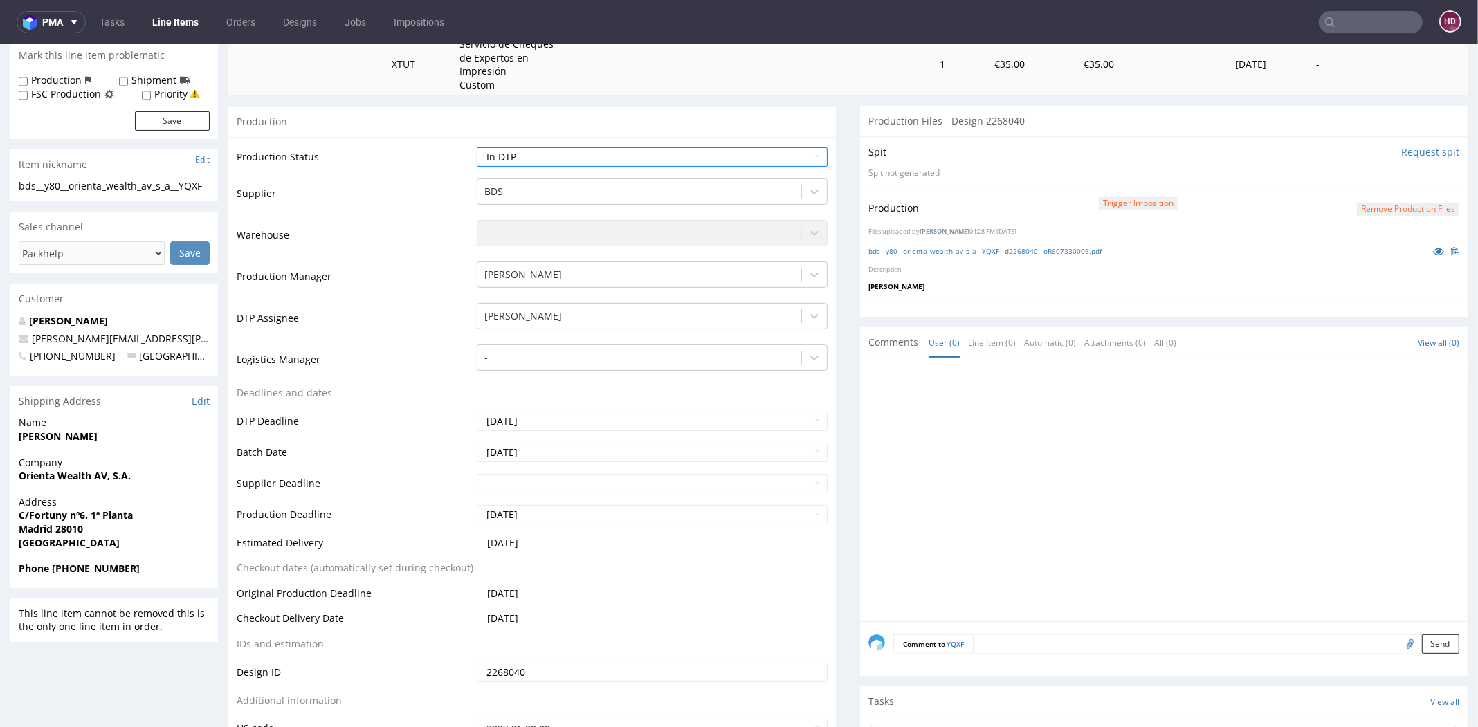
scroll to position [443, 0]
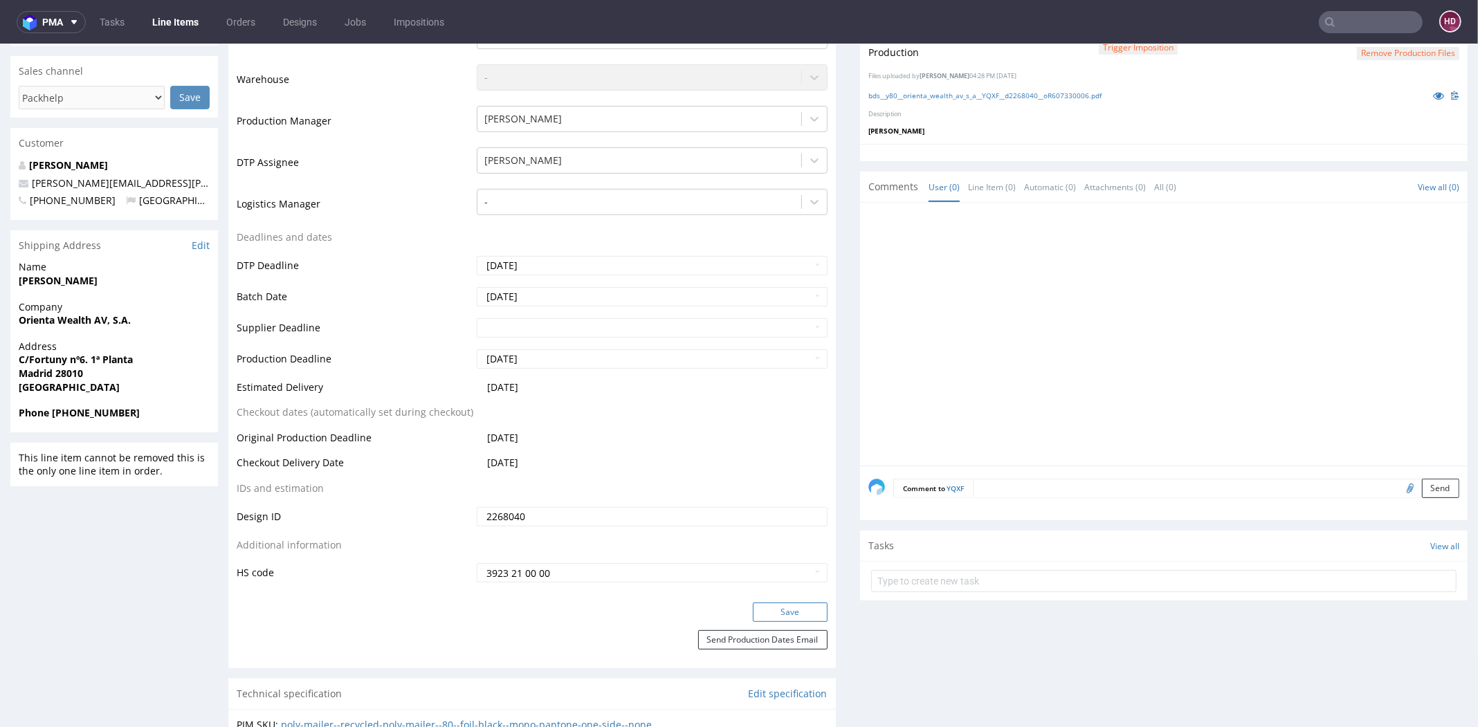
click at [783, 612] on button "Save" at bounding box center [790, 612] width 75 height 19
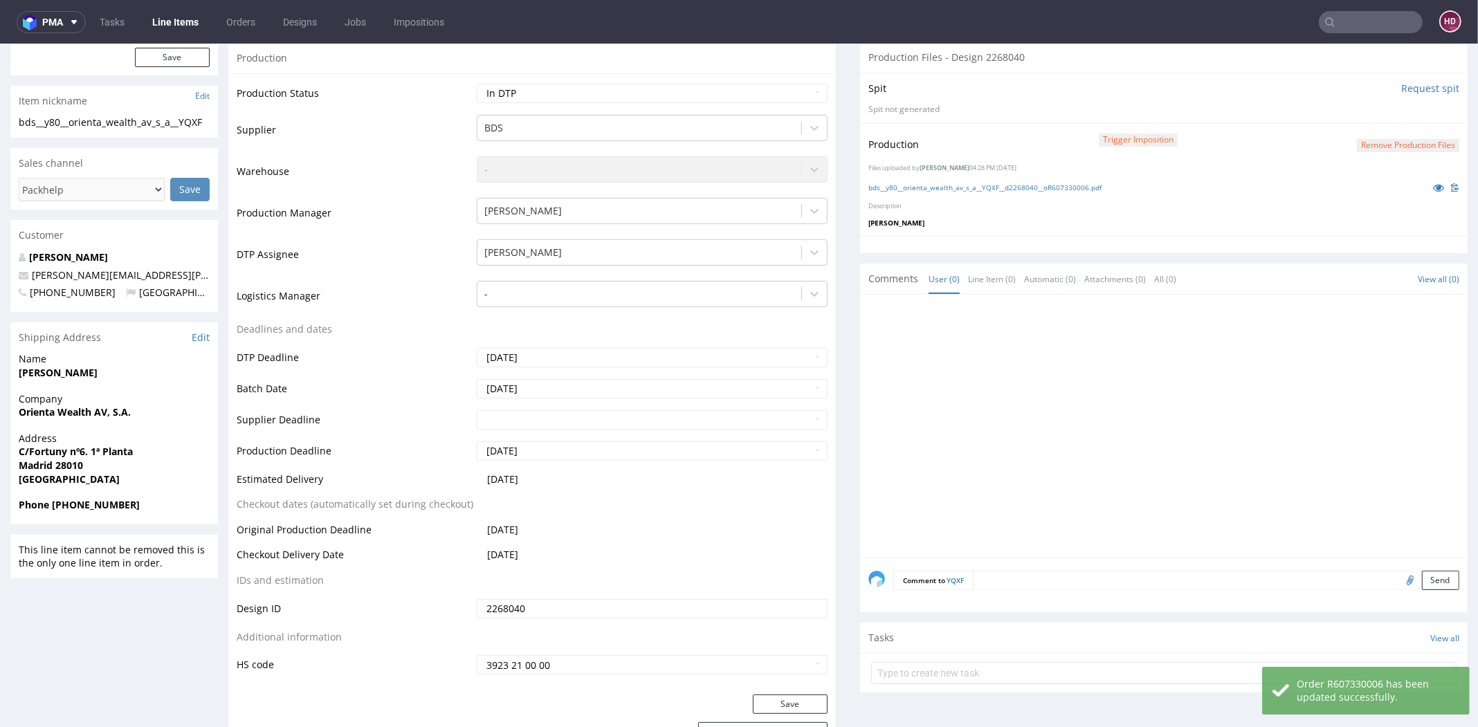
scroll to position [181, 0]
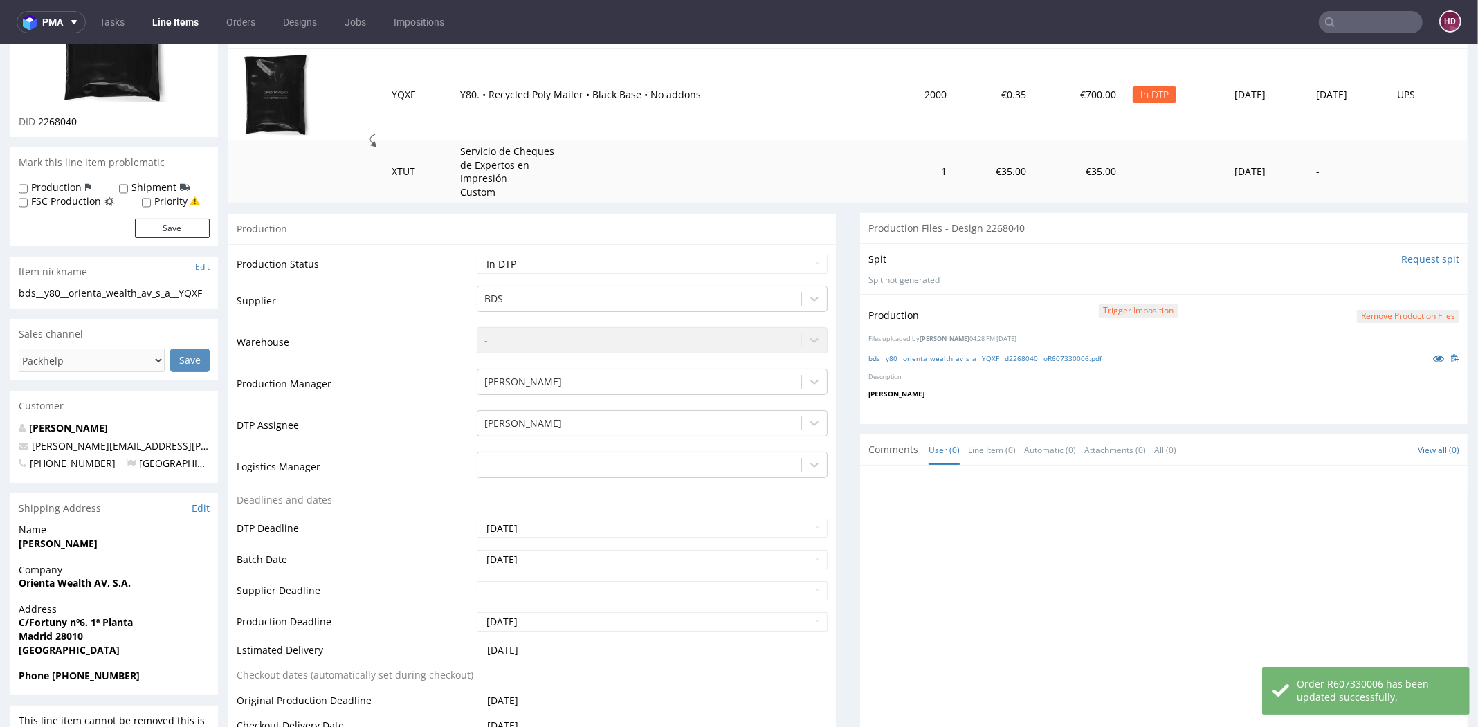
click at [1358, 313] on button "Remove production files" at bounding box center [1408, 316] width 102 height 13
click at [1355, 285] on icon at bounding box center [1352, 284] width 8 height 10
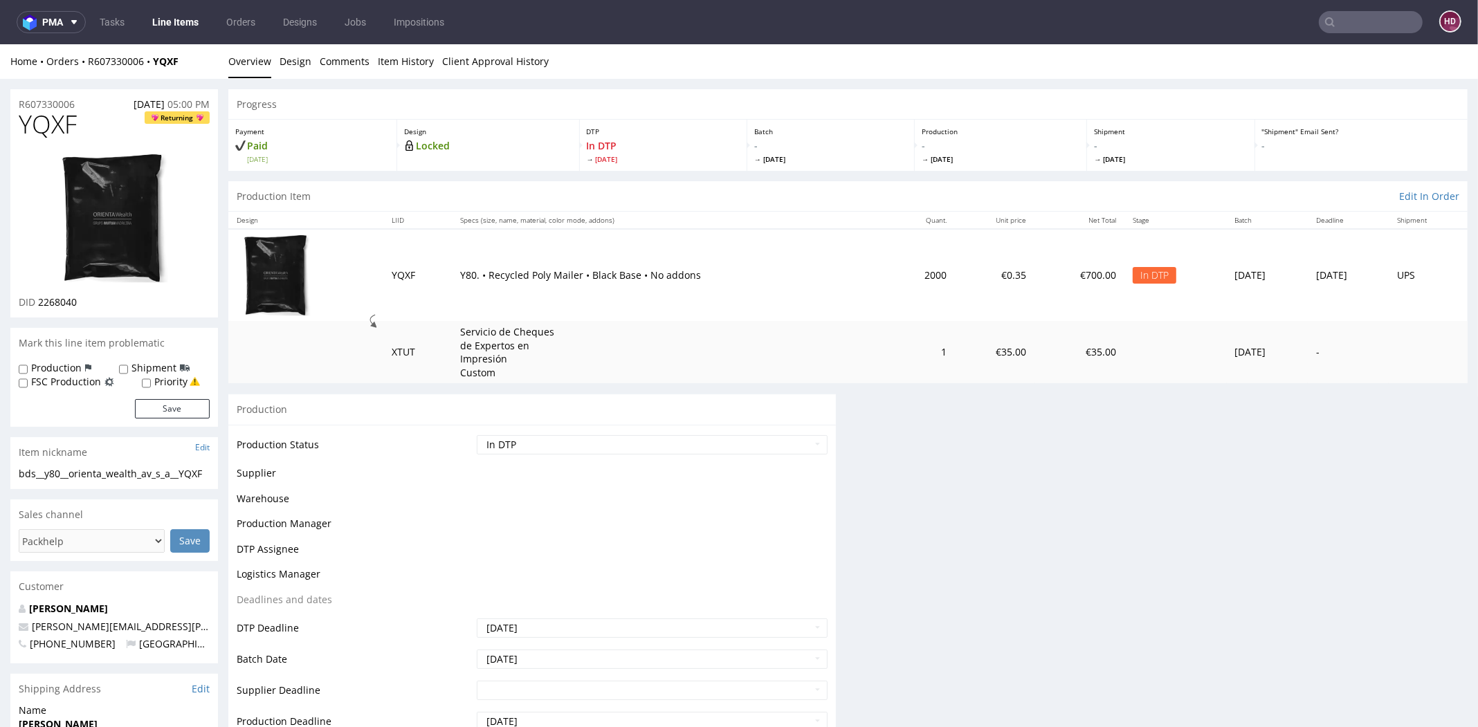
scroll to position [0, 0]
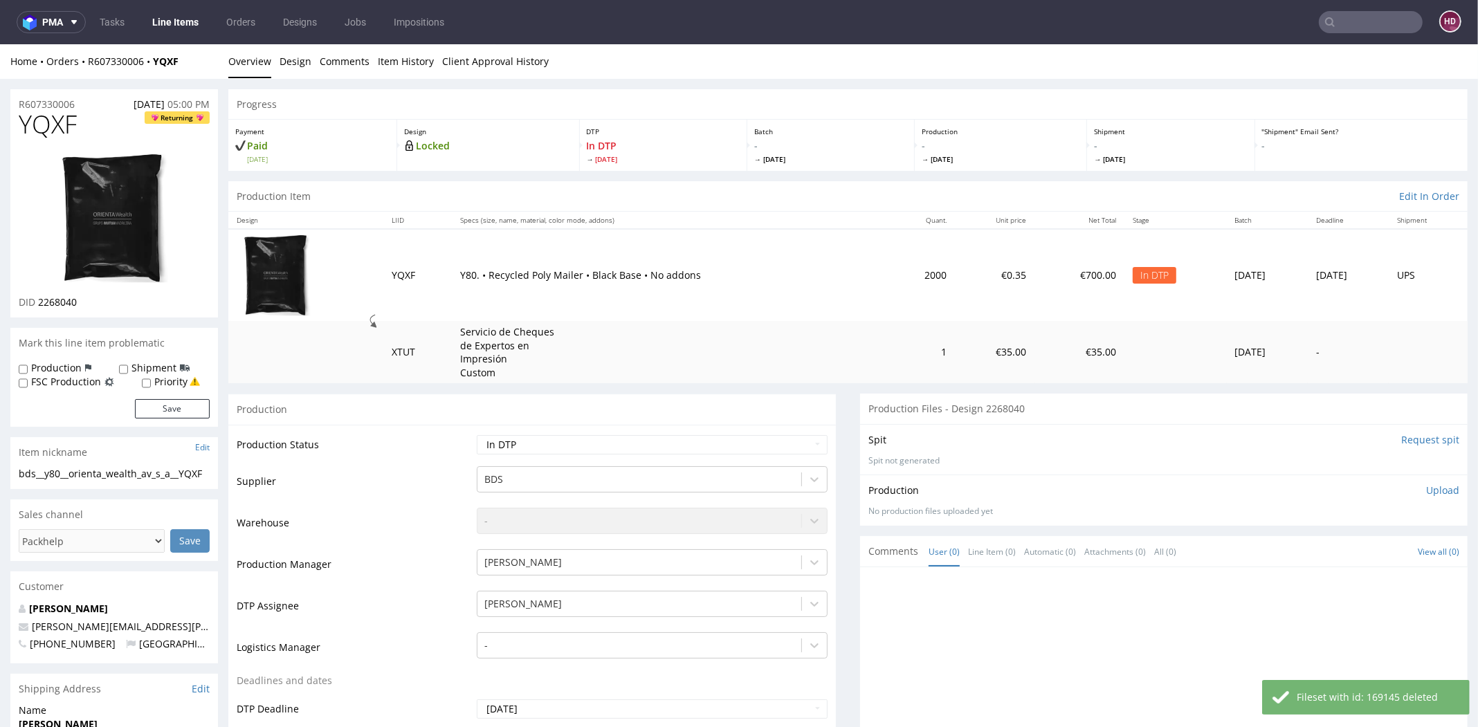
click at [1426, 492] on p "Upload" at bounding box center [1442, 491] width 33 height 14
click at [1342, 548] on div "Add files" at bounding box center [1360, 554] width 69 height 21
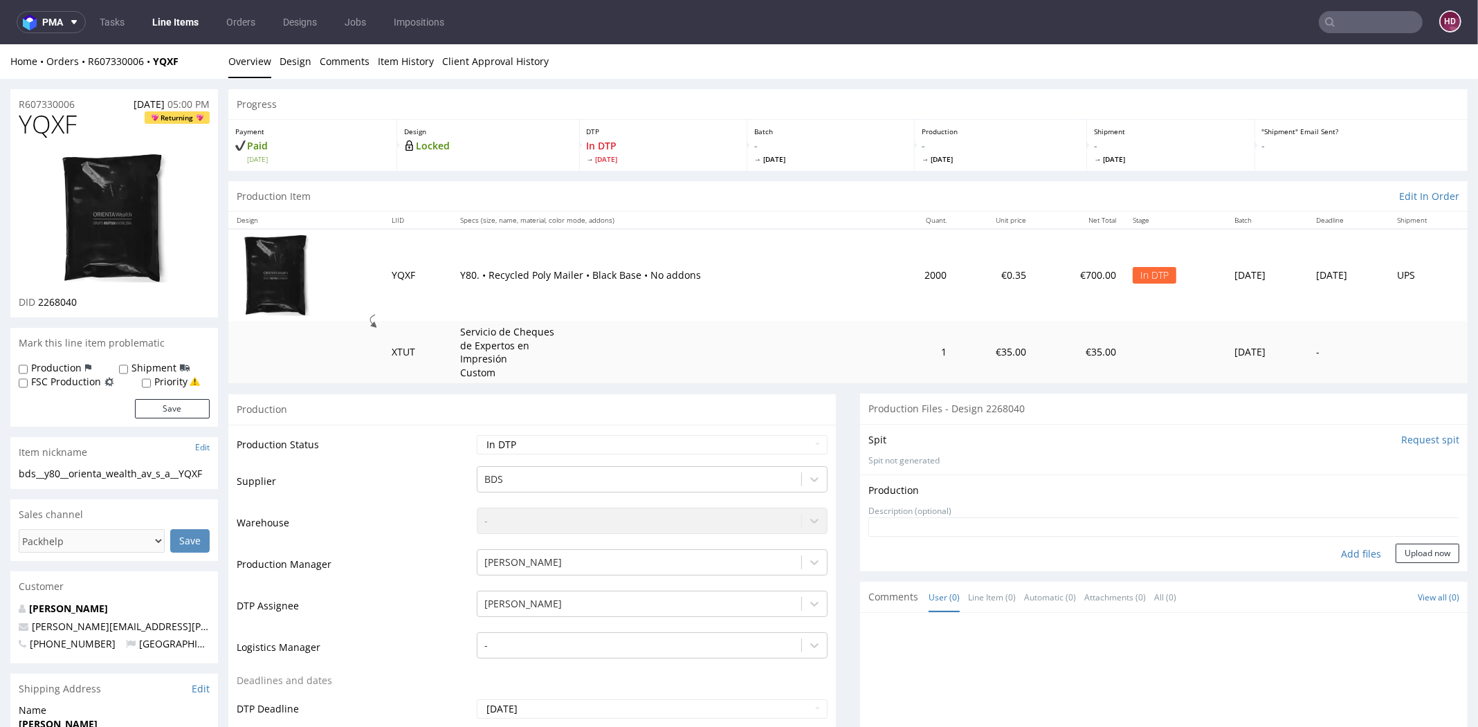
type input "C:\fakepath\bds__y80__orienta_wealth_av_s_a__YQXF__d2268040__oR607330006.pdf"
click at [1395, 575] on button "Upload now" at bounding box center [1427, 574] width 64 height 19
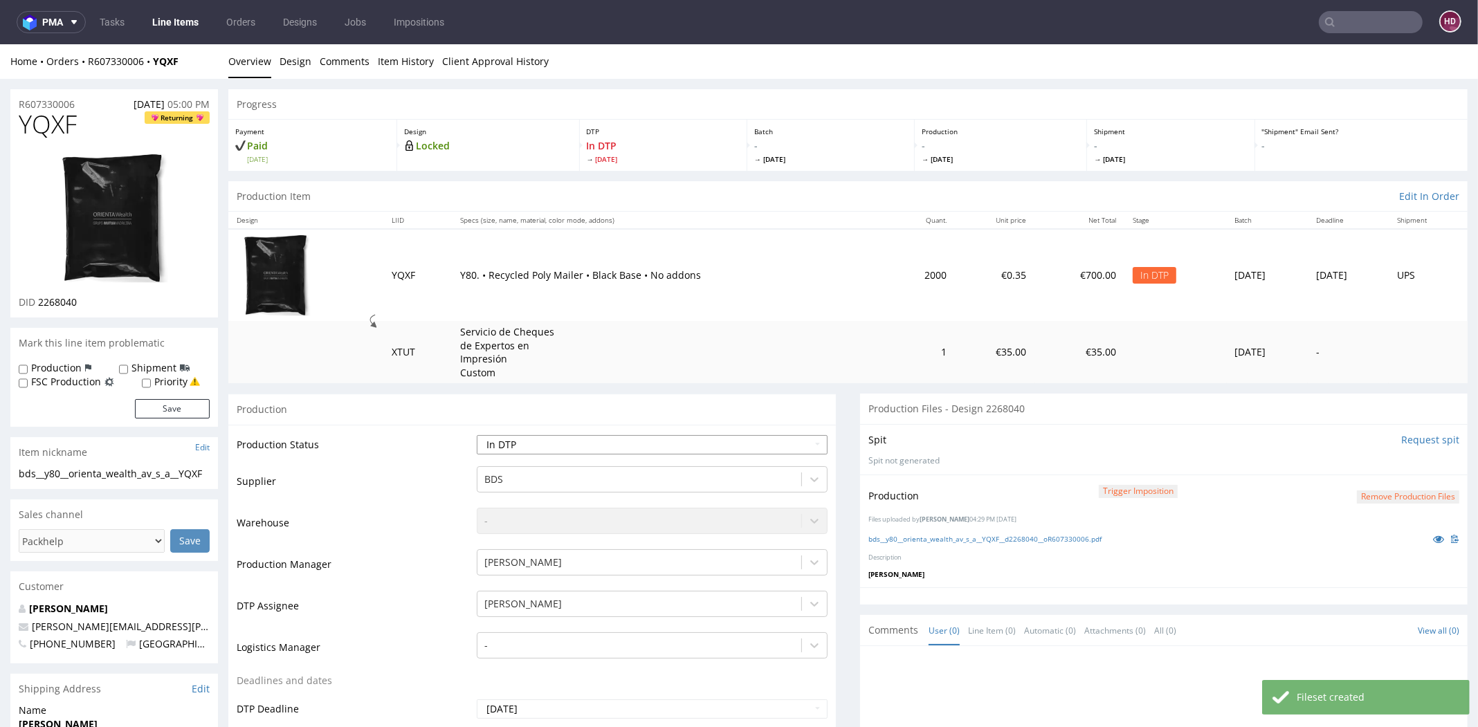
click at [530, 452] on select "Waiting for Artwork Waiting for Diecut Waiting for Mockup Waiting for DTP Waiti…" at bounding box center [652, 444] width 351 height 19
select select "dtp_production_ready"
click at [477, 435] on select "Waiting for Artwork Waiting for Diecut Waiting for Mockup Waiting for DTP Waiti…" at bounding box center [652, 444] width 351 height 19
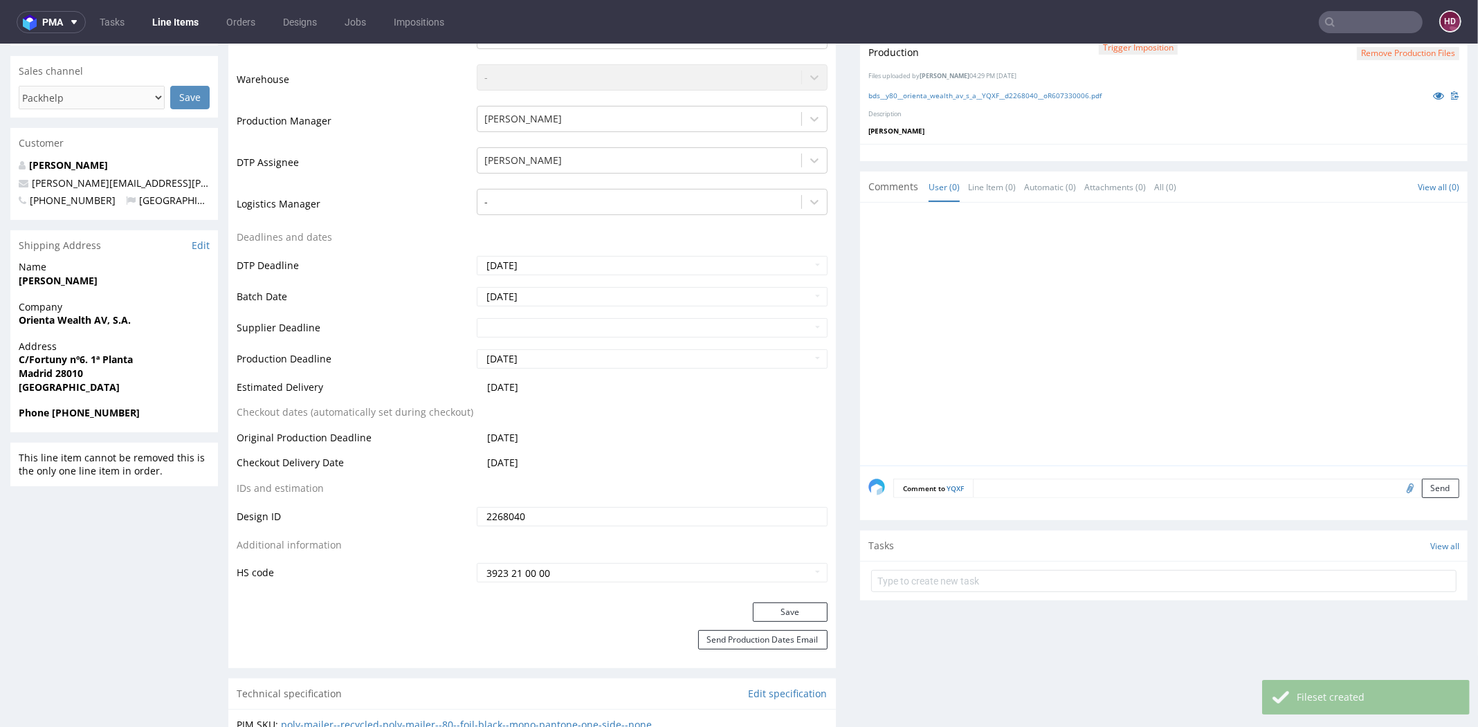
scroll to position [560, 0]
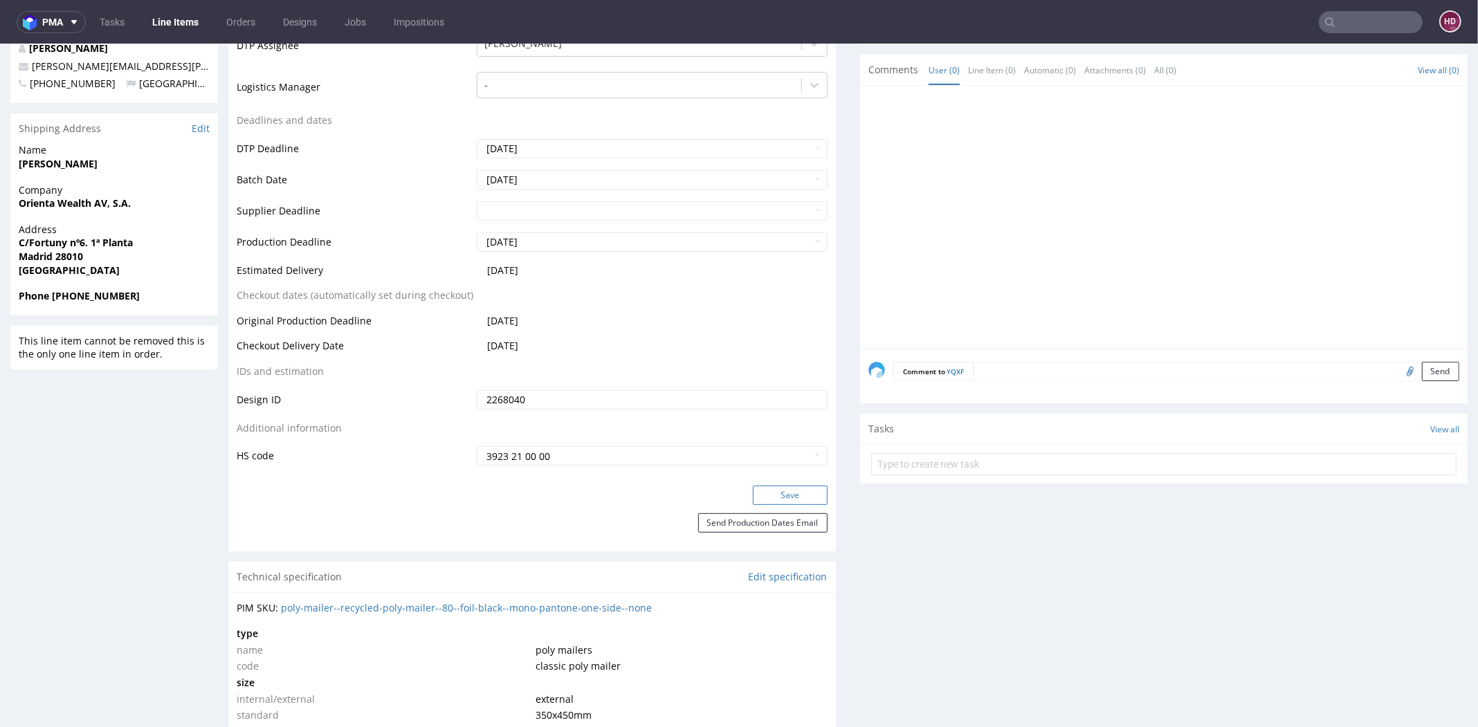
click at [761, 497] on button "Save" at bounding box center [790, 495] width 75 height 19
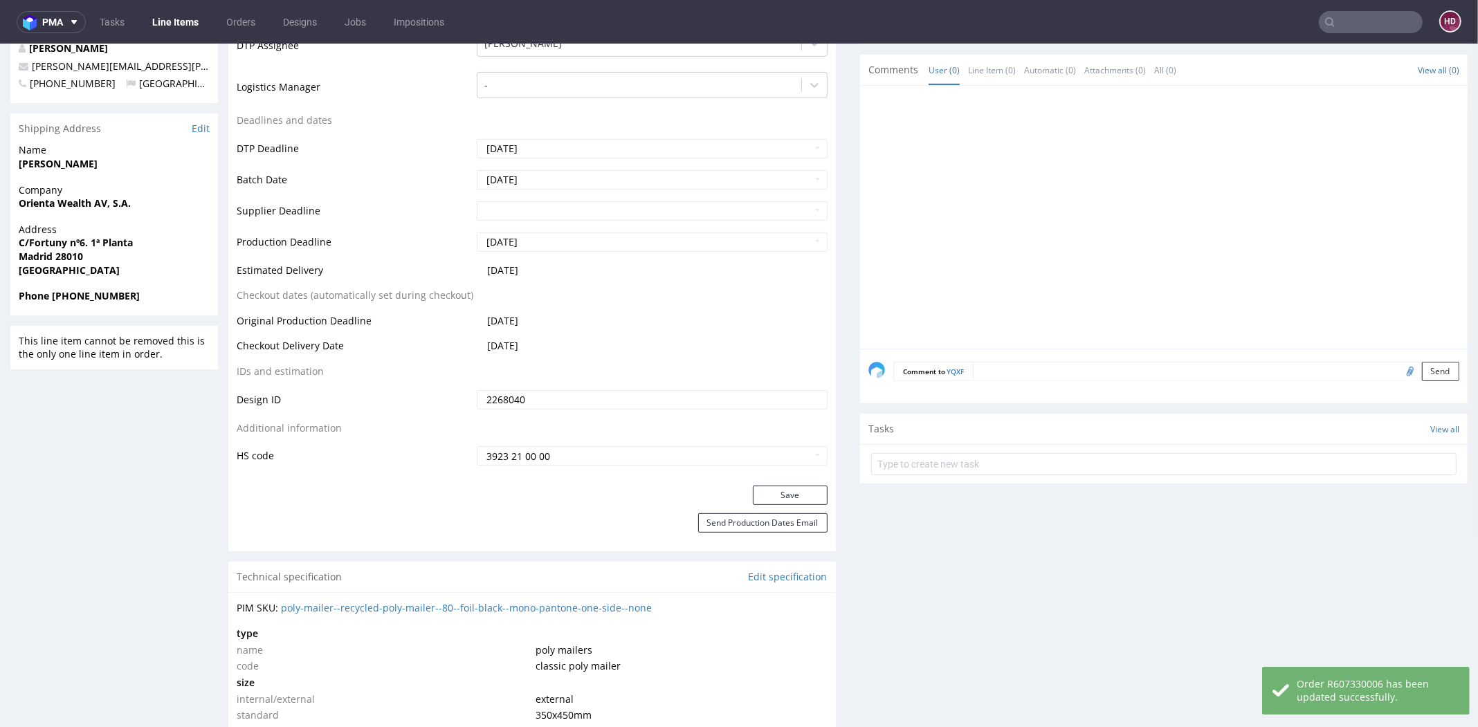
click at [149, 14] on link "Line Items" at bounding box center [175, 22] width 63 height 22
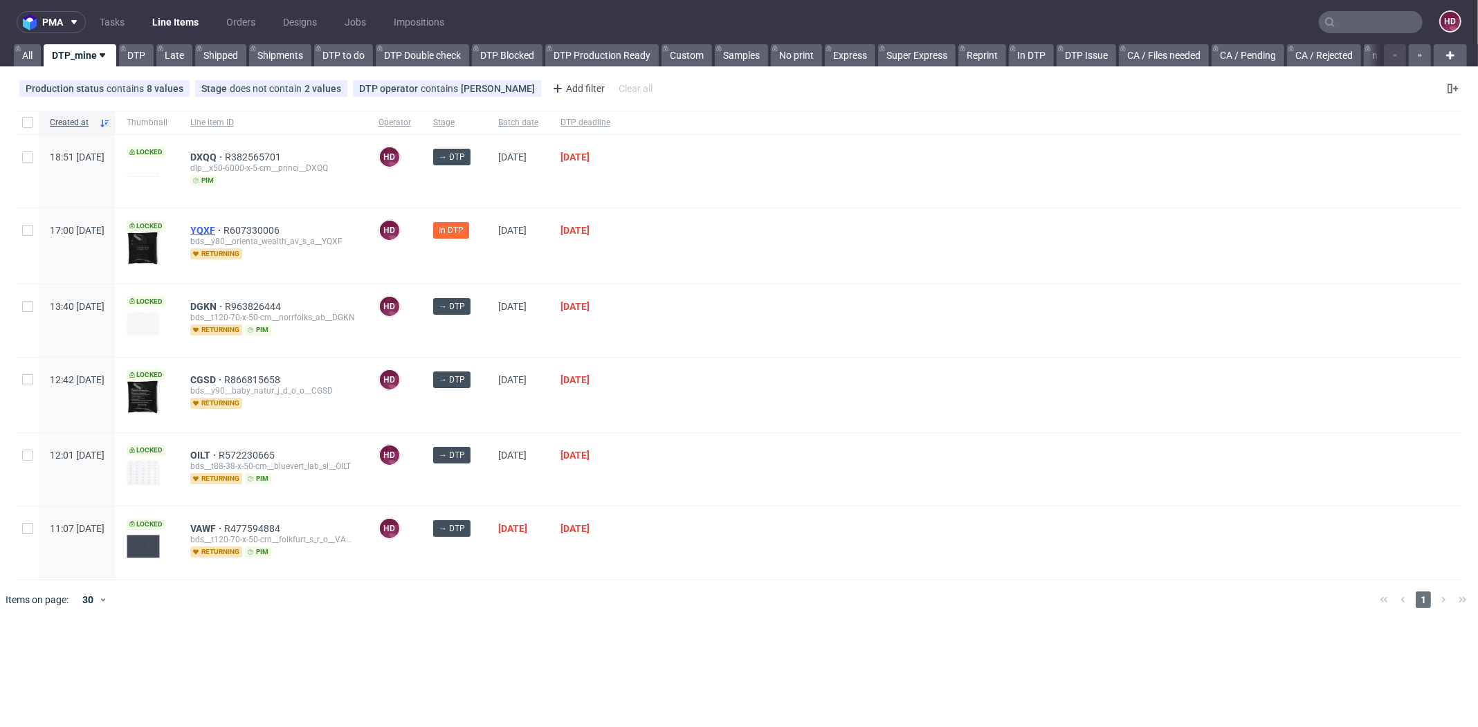
click at [223, 228] on span "YQXF" at bounding box center [206, 230] width 33 height 11
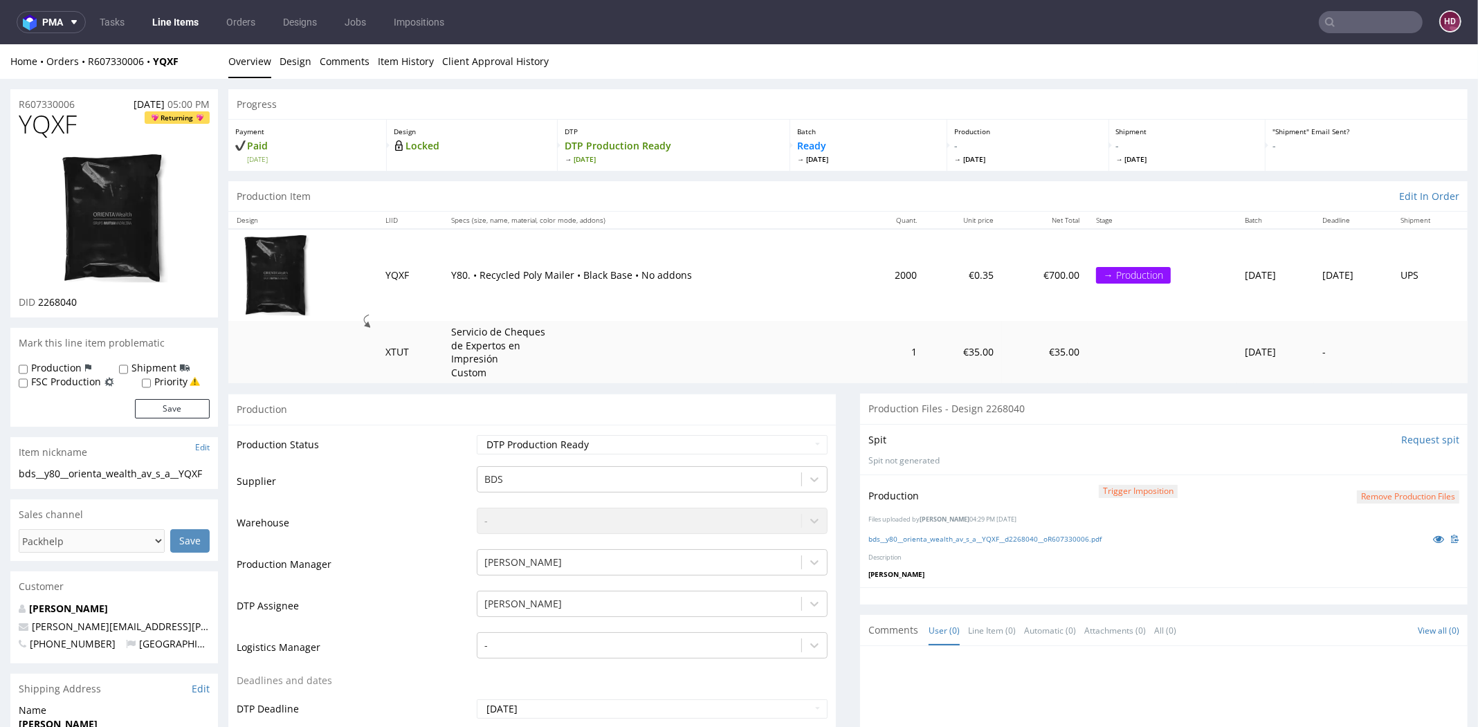
click at [167, 25] on link "Line Items" at bounding box center [175, 22] width 63 height 22
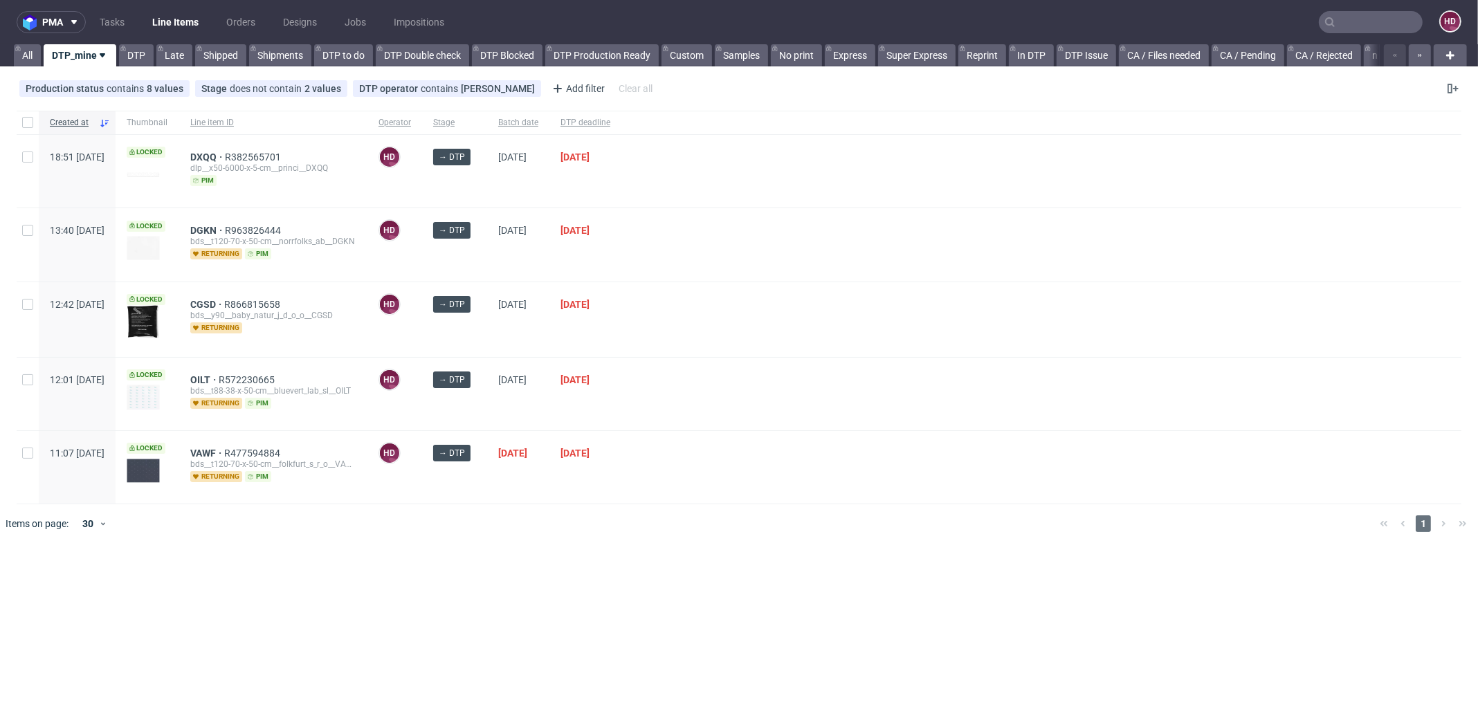
click at [241, 310] on div "bds__y90__baby_natur_j_d_o_o__CGSD" at bounding box center [273, 315] width 166 height 11
click at [224, 299] on span "CGSD" at bounding box center [207, 304] width 34 height 11
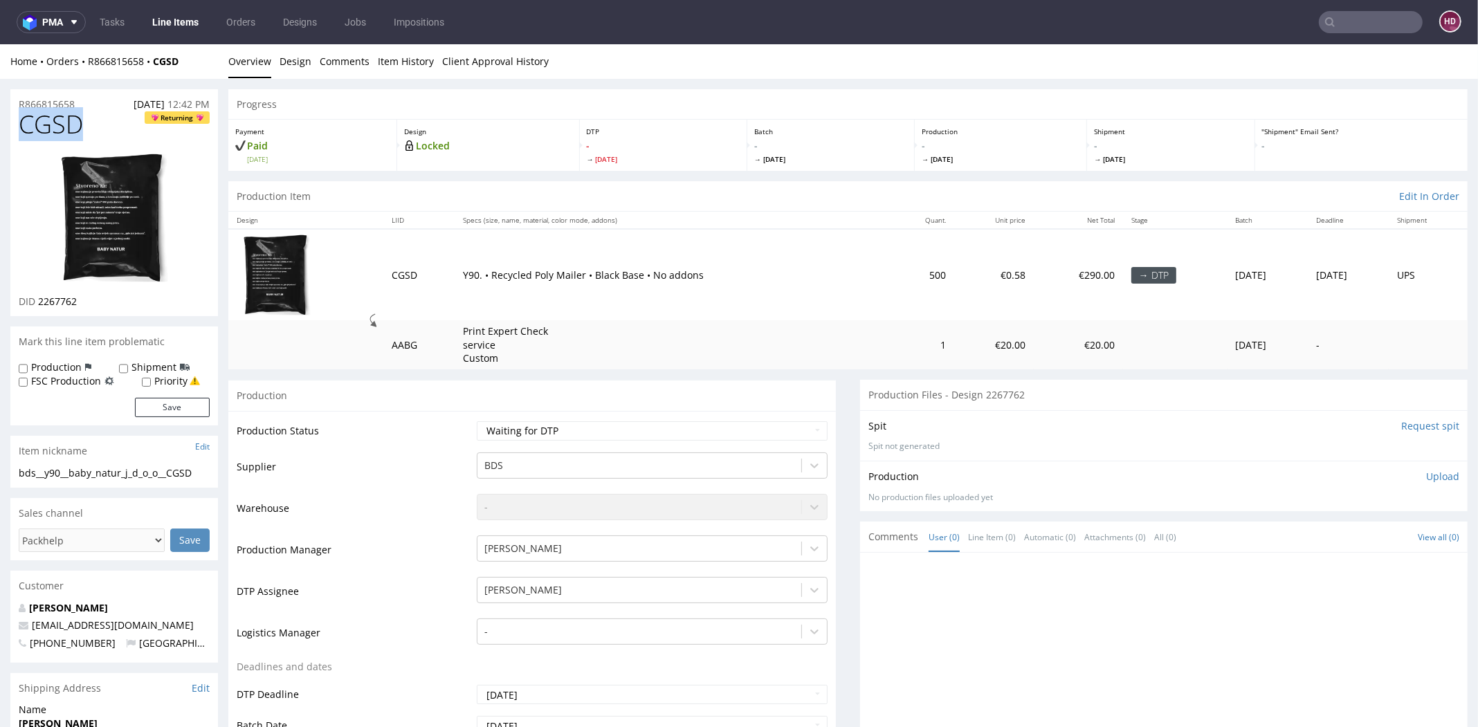
drag, startPoint x: 82, startPoint y: 125, endPoint x: -23, endPoint y: 124, distance: 104.5
copy span "CGSD"
drag, startPoint x: 83, startPoint y: 302, endPoint x: 37, endPoint y: 301, distance: 46.4
click at [37, 301] on div "DID 2267762" at bounding box center [114, 302] width 191 height 14
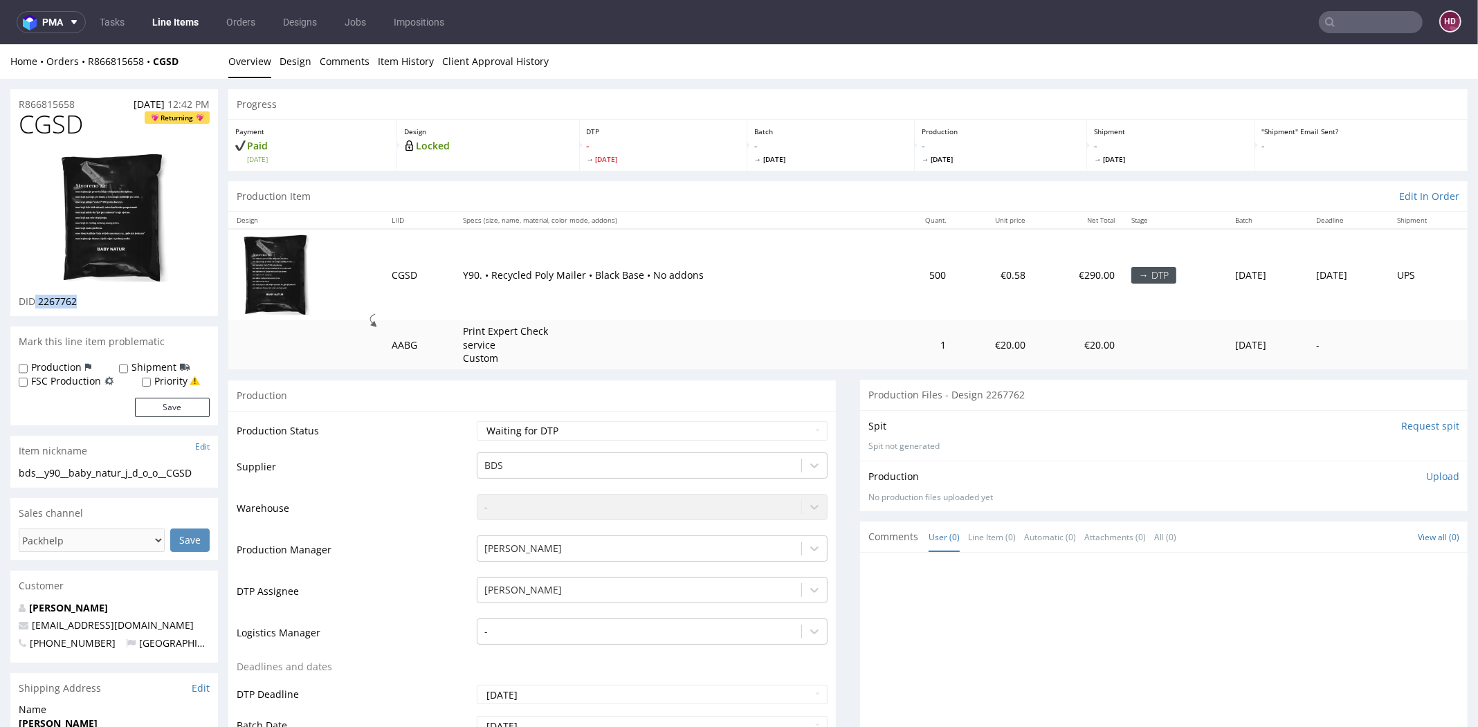
copy p "2267762"
drag, startPoint x: 90, startPoint y: 126, endPoint x: 1, endPoint y: 134, distance: 89.6
copy span "CGSD"
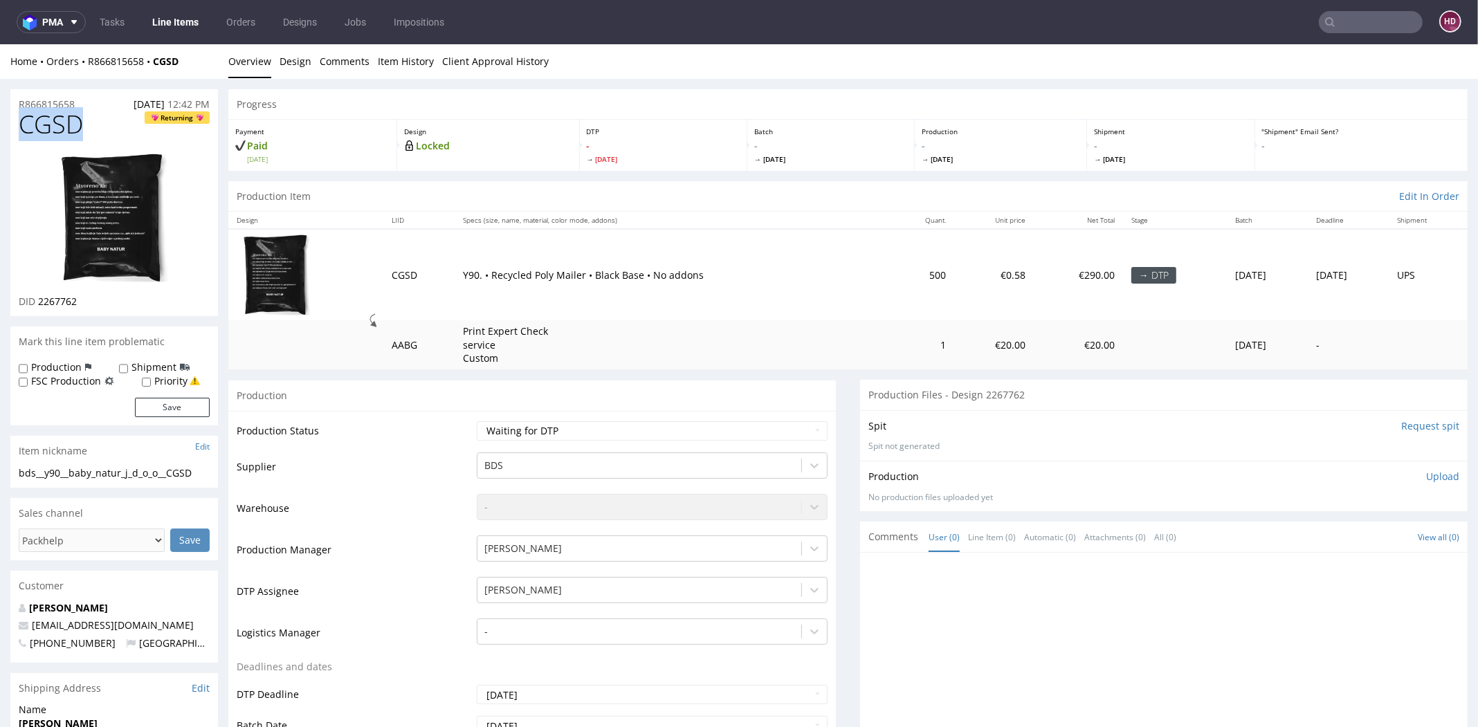
click at [77, 219] on img at bounding box center [114, 217] width 111 height 131
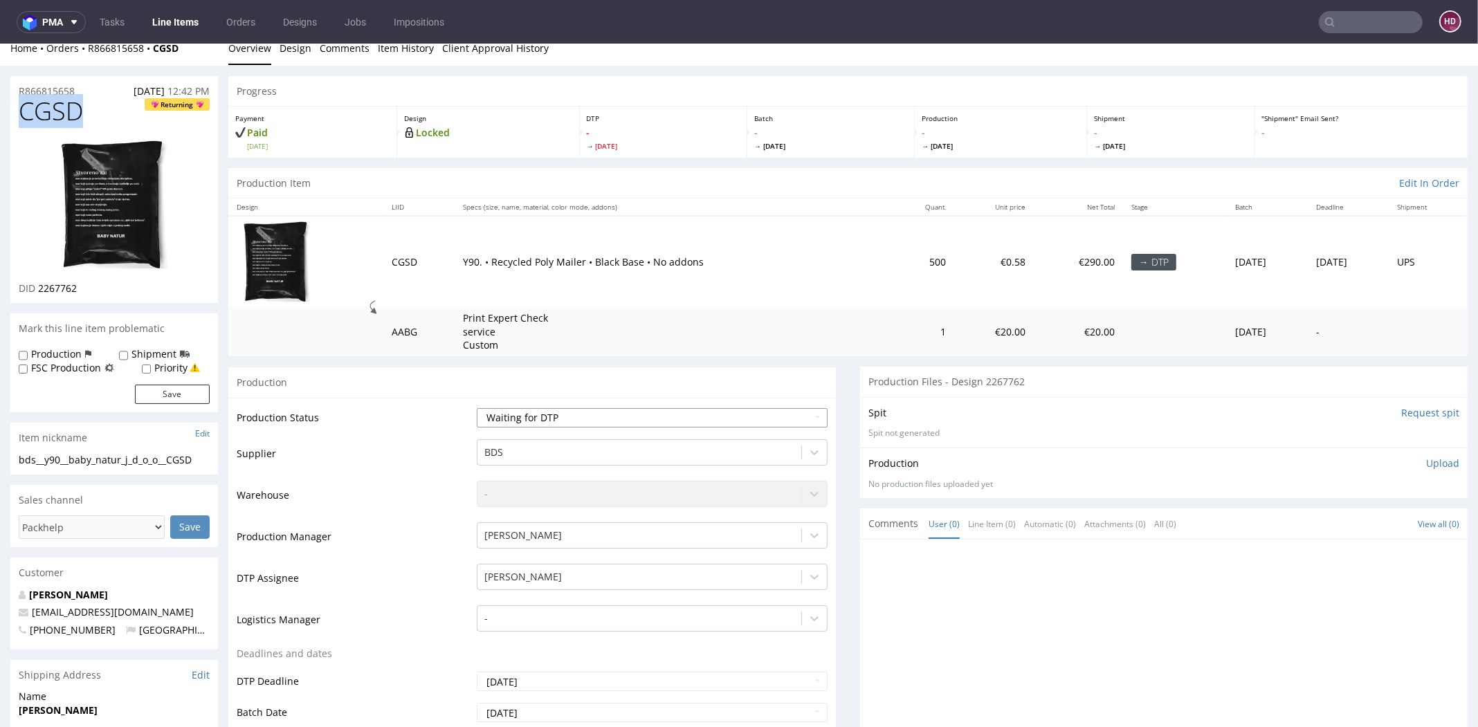
scroll to position [6, 0]
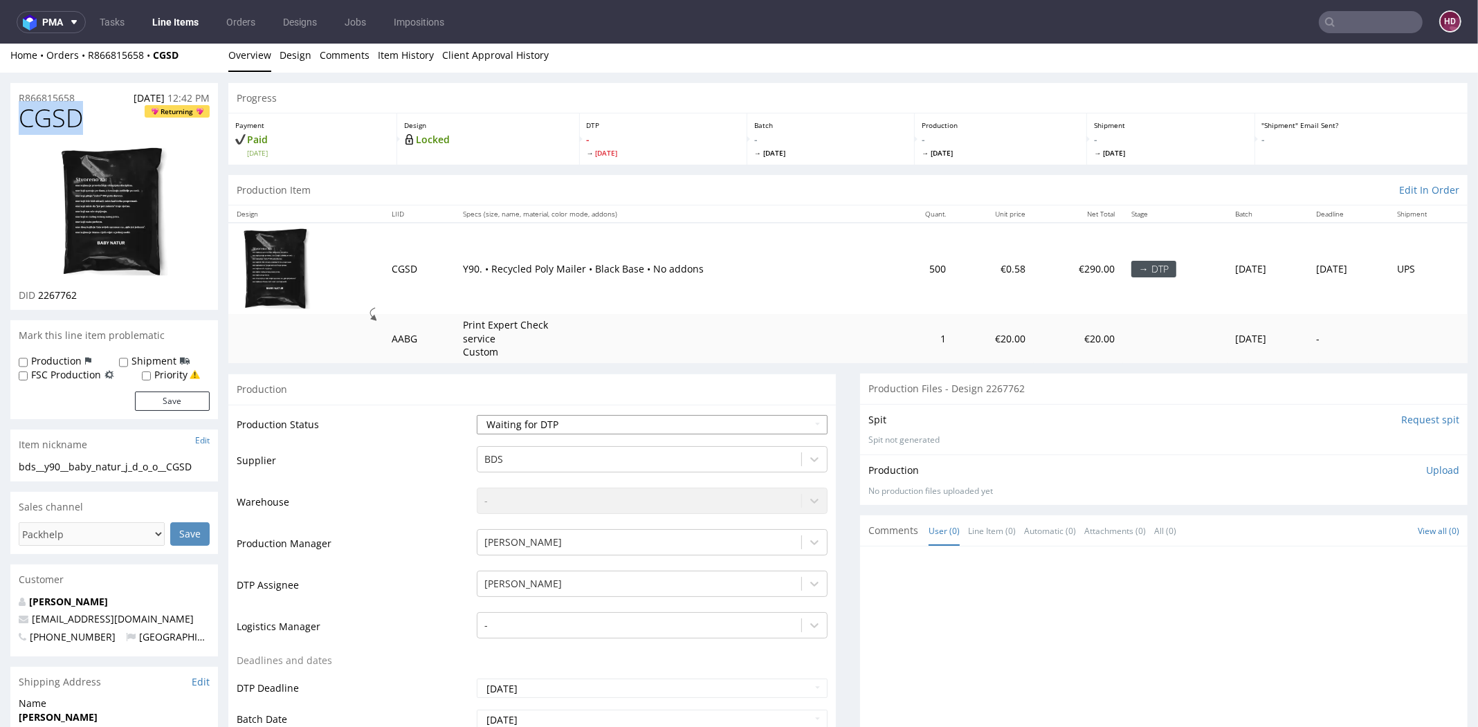
click at [499, 425] on select "Waiting for Artwork Waiting for Diecut Waiting for Mockup Waiting for DTP Waiti…" at bounding box center [652, 424] width 351 height 19
select select "dtp_in_process"
click at [477, 415] on select "Waiting for Artwork Waiting for Diecut Waiting for Mockup Waiting for DTP Waiti…" at bounding box center [652, 424] width 351 height 19
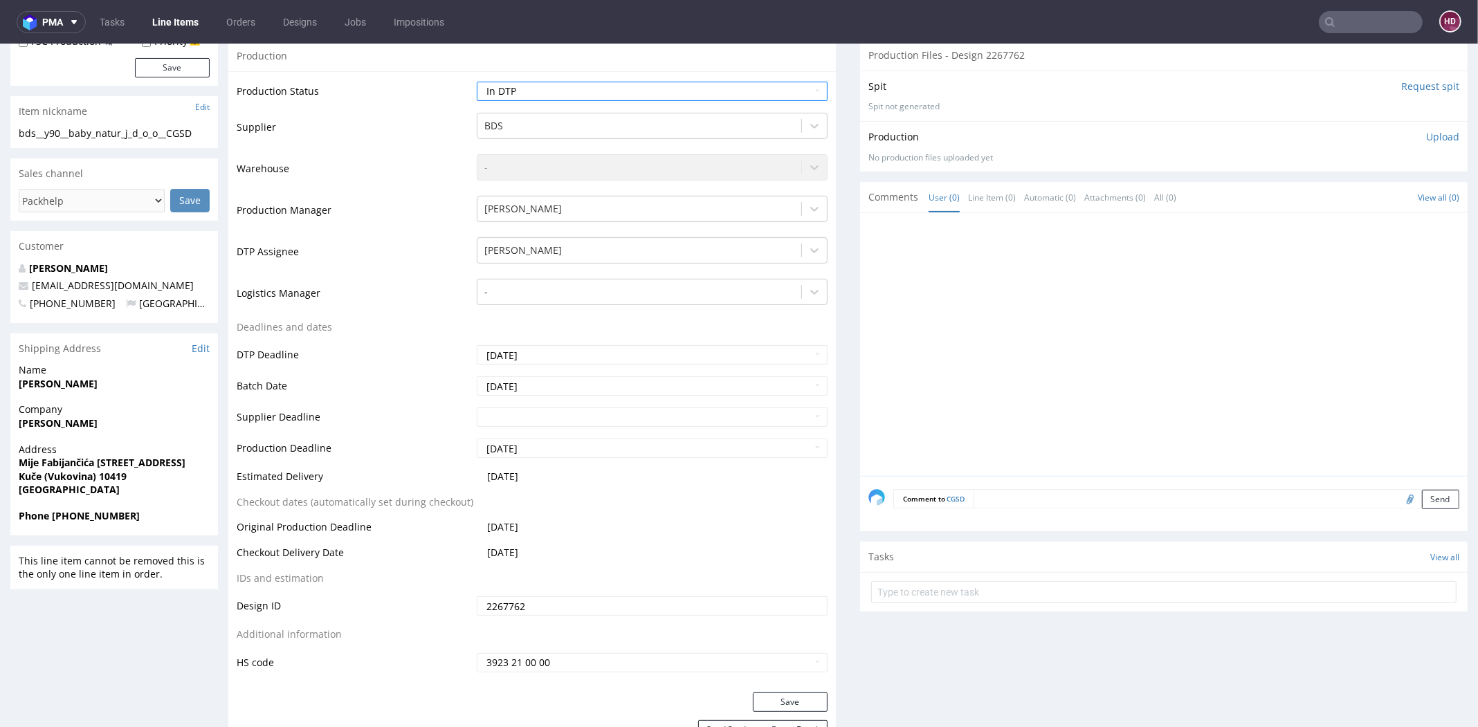
scroll to position [412, 0]
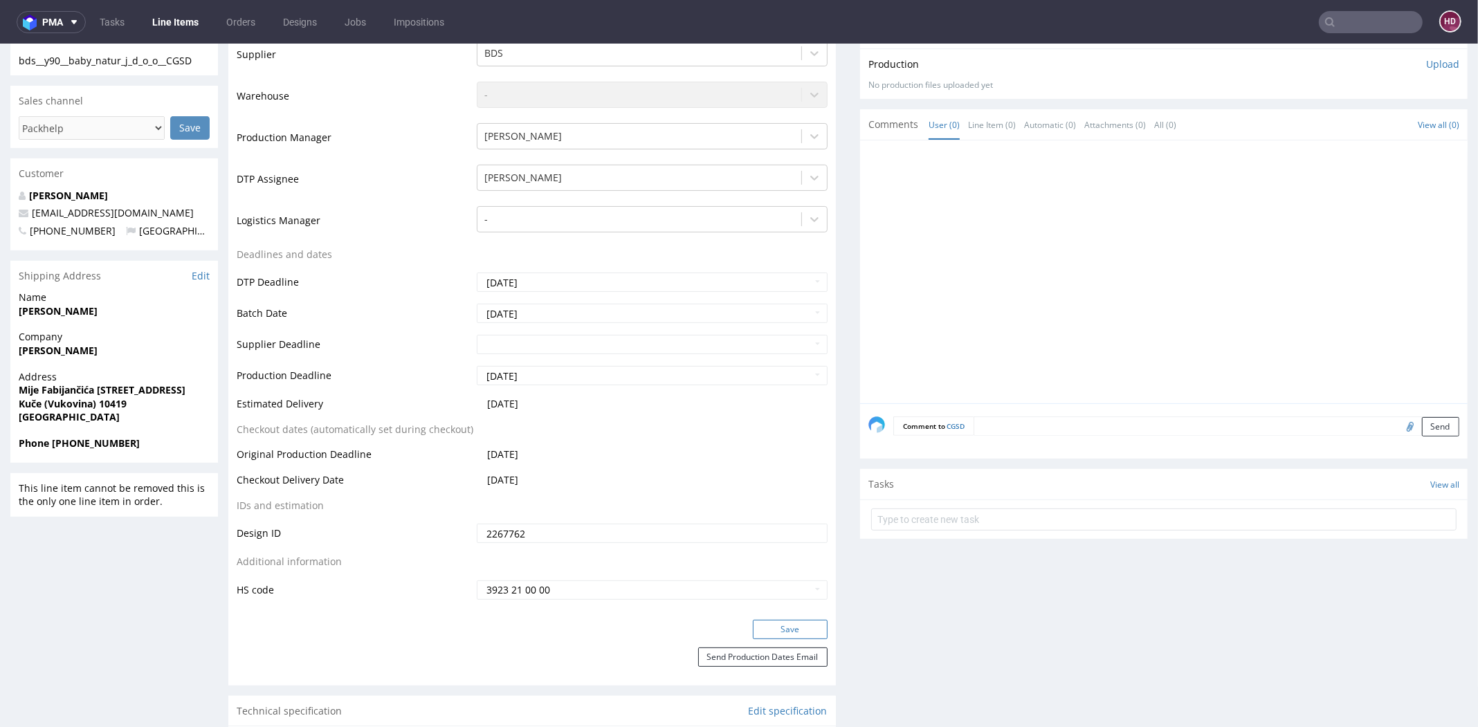
click at [770, 633] on button "Save" at bounding box center [790, 629] width 75 height 19
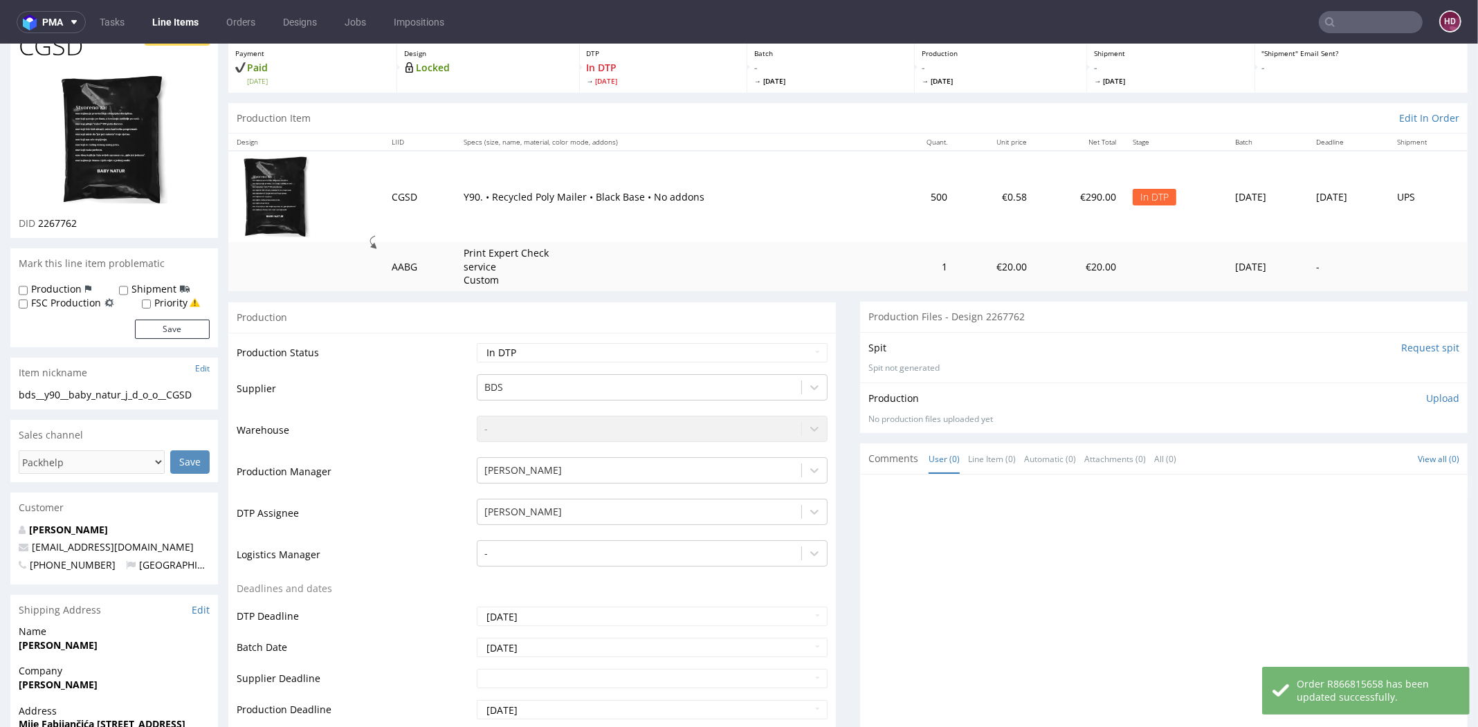
scroll to position [0, 0]
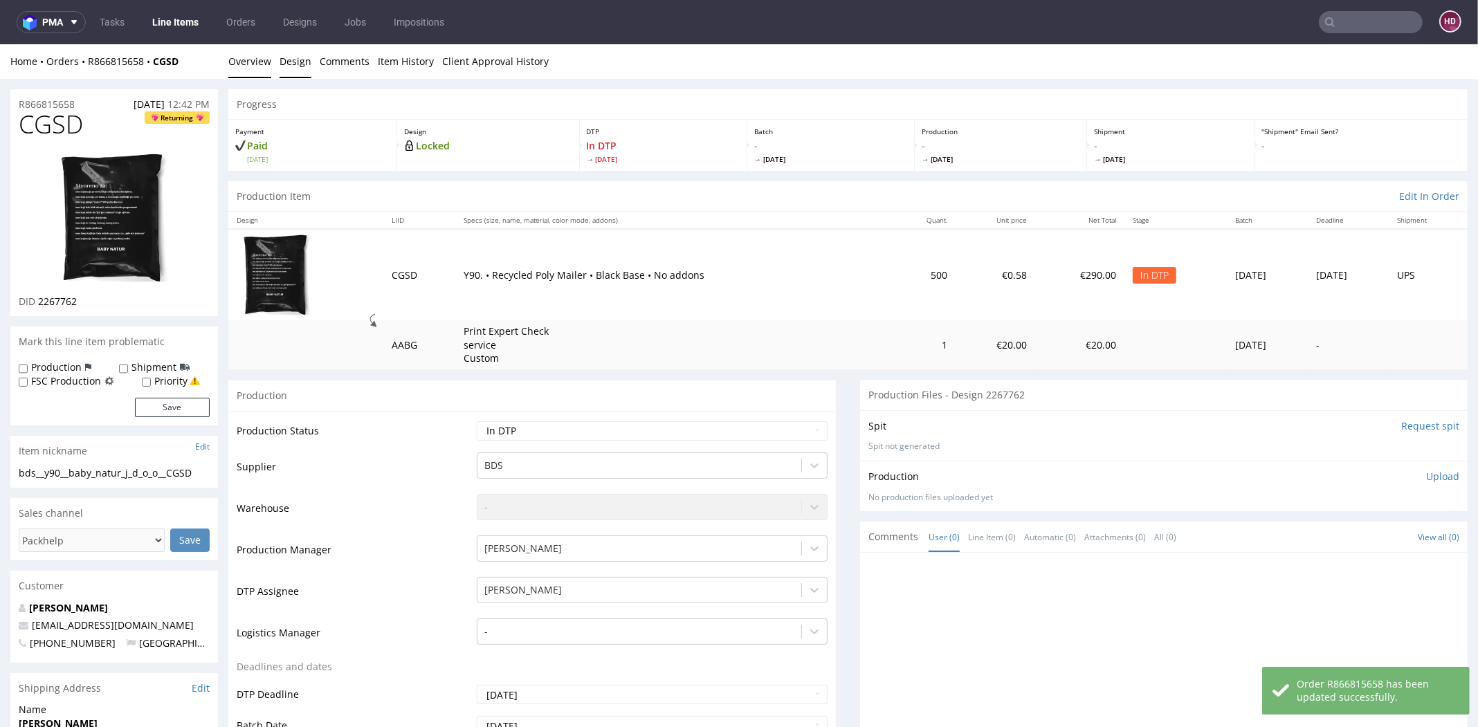
click at [286, 61] on link "Design" at bounding box center [295, 61] width 32 height 34
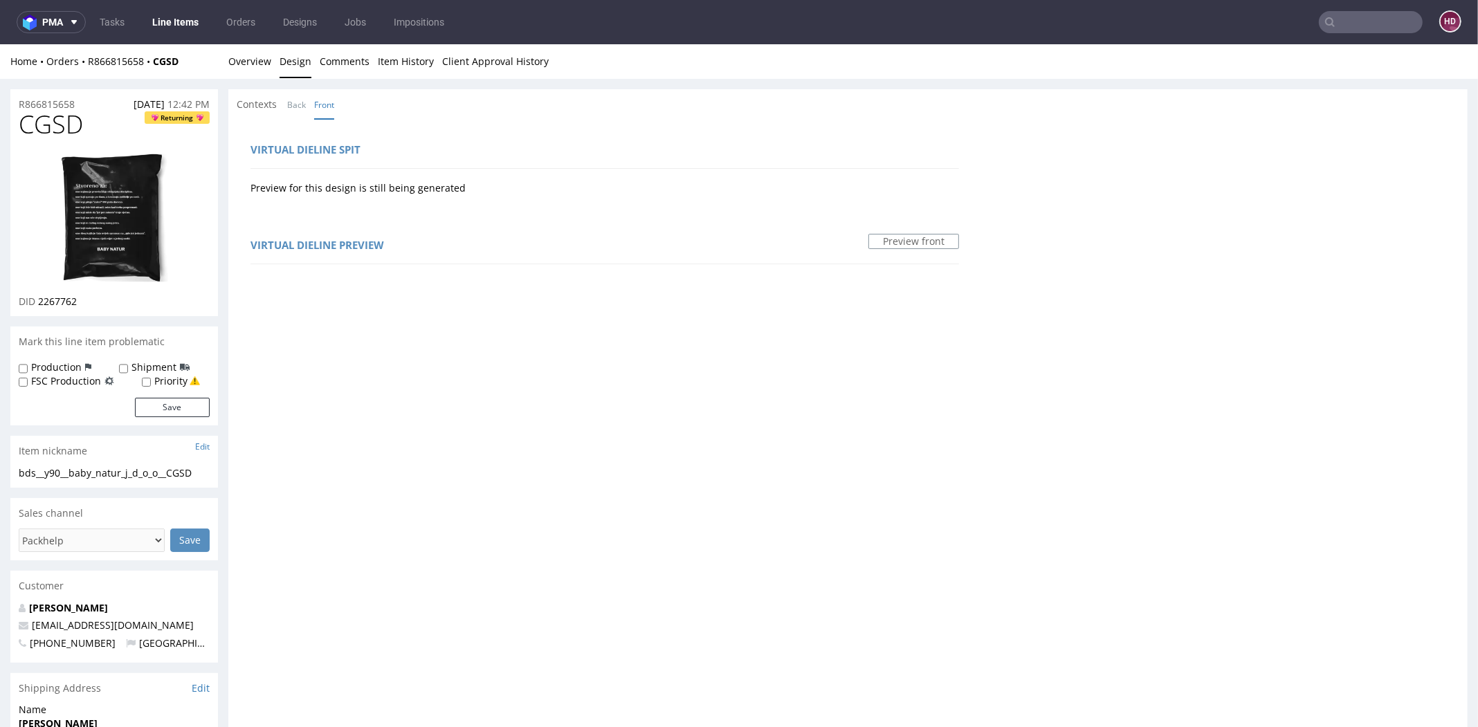
click at [92, 236] on img at bounding box center [114, 217] width 111 height 131
click at [260, 69] on link "Overview" at bounding box center [249, 61] width 43 height 34
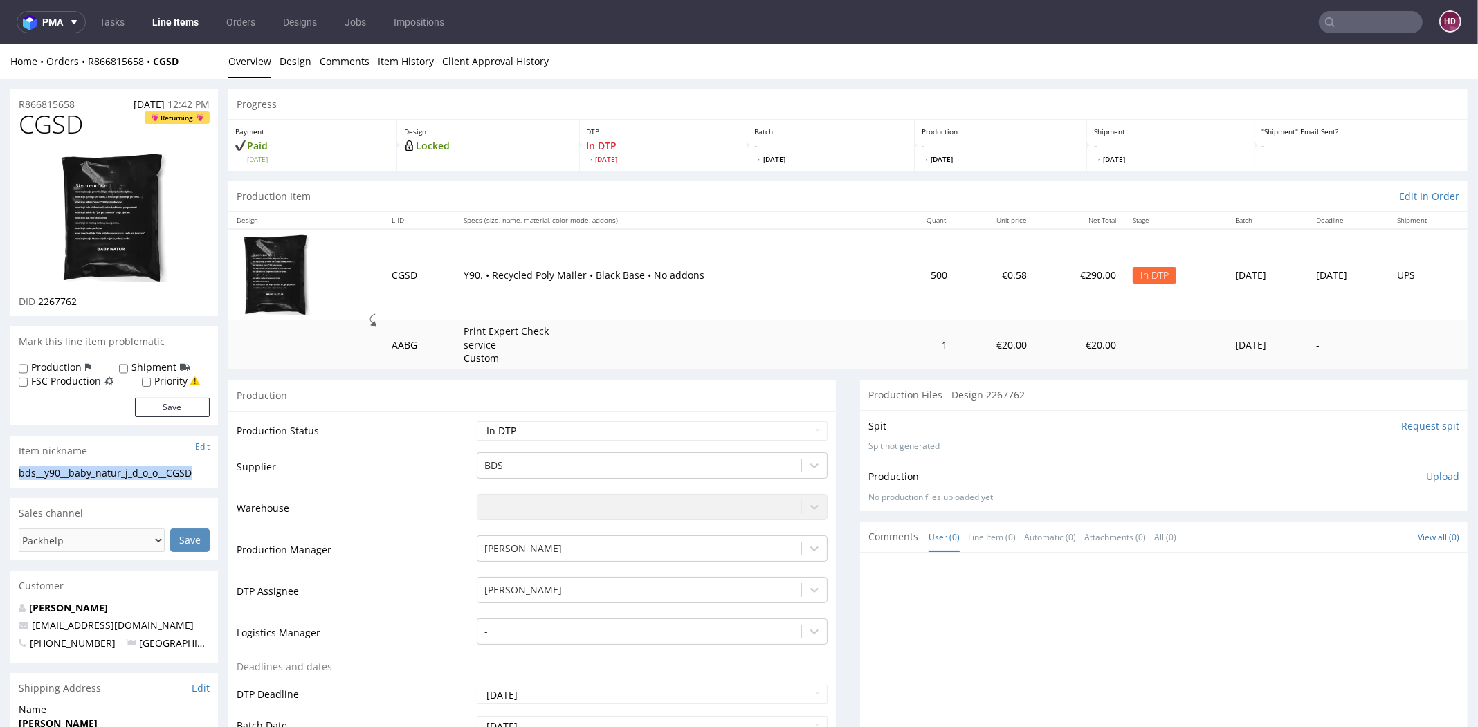
drag, startPoint x: 205, startPoint y: 474, endPoint x: 13, endPoint y: 477, distance: 191.7
click at [12, 477] on div "bds__y90__baby_natur_j_d_o_o__CGSD bds__y90 __baby_natur_j_d_o_o__CGSD Update" at bounding box center [114, 477] width 208 height 22
copy div "bds__y90__baby_natur_j_d_o_o__CGSD"
drag, startPoint x: 72, startPoint y: 103, endPoint x: 10, endPoint y: 101, distance: 62.3
click at [10, 101] on div "R866815658 29.09.2025 12:42 PM" at bounding box center [114, 100] width 208 height 22
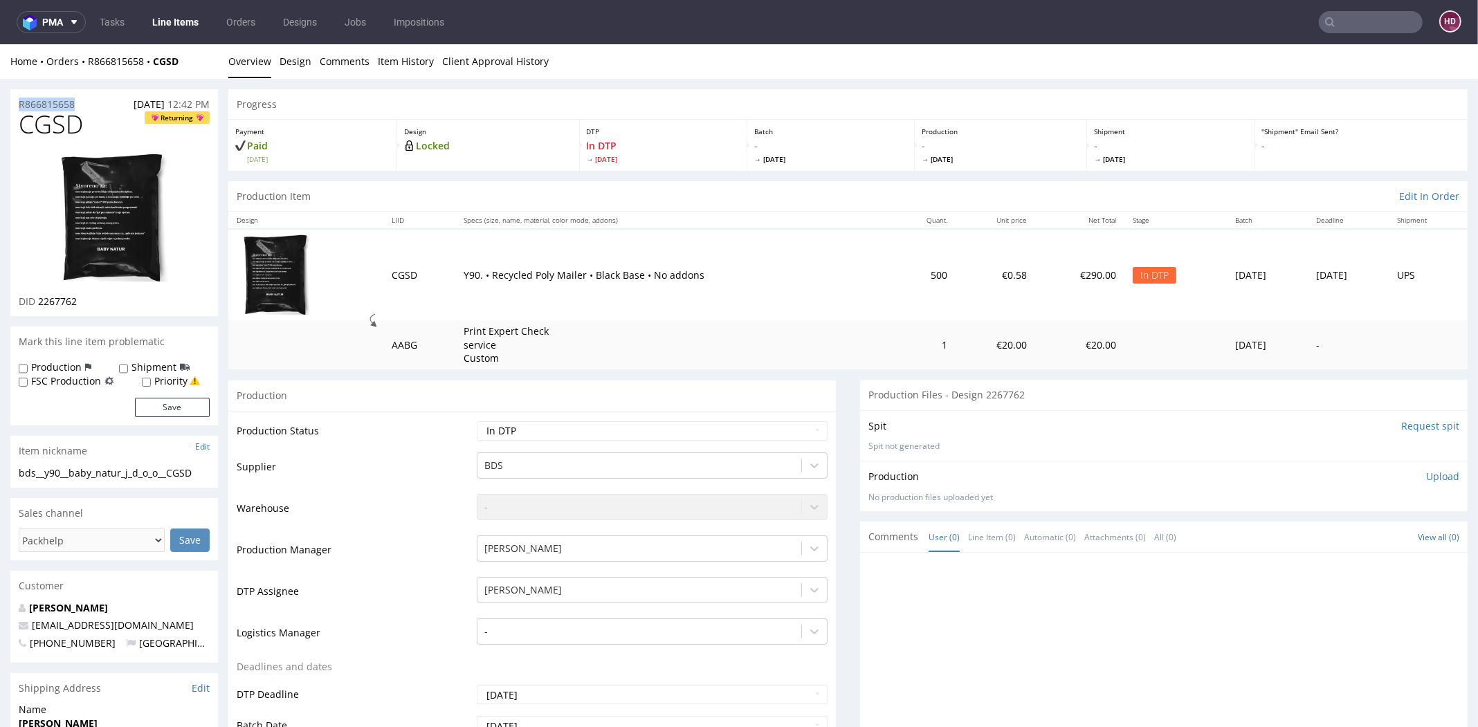
copy p "R866815658"
drag, startPoint x: 85, startPoint y: 300, endPoint x: 37, endPoint y: 299, distance: 47.7
click at [37, 299] on div "DID 2267762" at bounding box center [114, 302] width 191 height 14
copy span "2267762"
click at [1426, 474] on p "Upload" at bounding box center [1442, 477] width 33 height 14
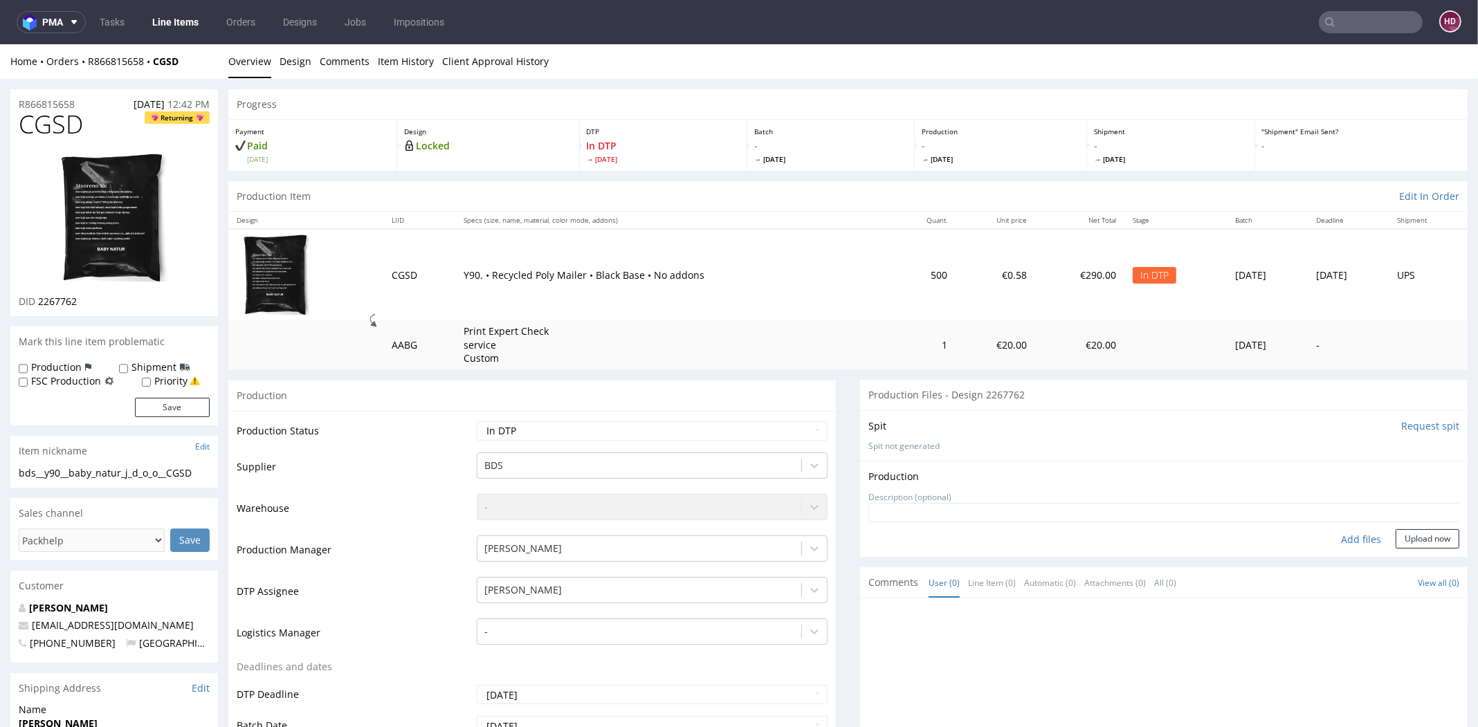
click at [1347, 539] on div "Add files" at bounding box center [1360, 539] width 69 height 21
type input "C:\fakepath\bds__y90__baby_natur_j_d_o_o__CGSD__d2267762__oR866815658.pdf"
click at [1400, 557] on button "Upload now" at bounding box center [1427, 560] width 64 height 19
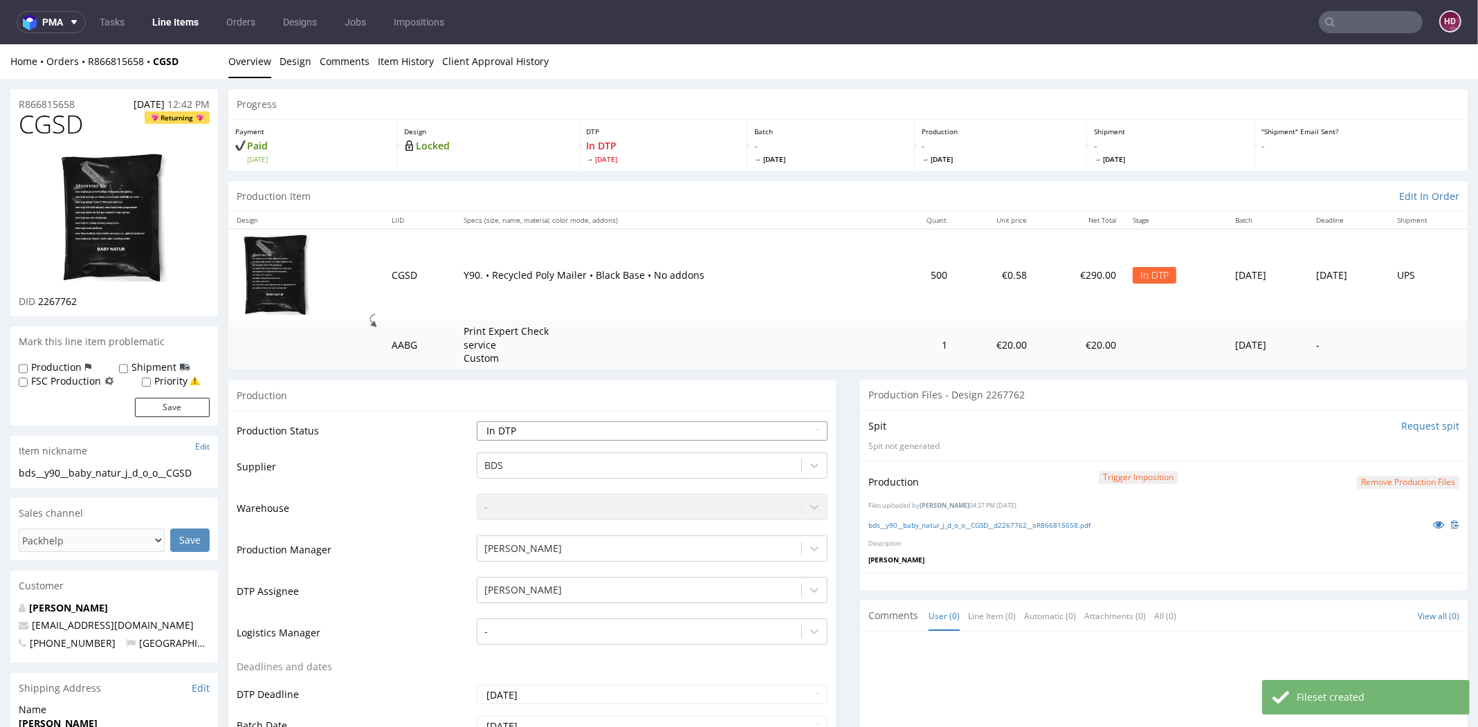
click at [703, 431] on select "Waiting for Artwork Waiting for Diecut Waiting for Mockup Waiting for DTP Waiti…" at bounding box center [652, 430] width 351 height 19
select select "dtp_production_ready"
click at [477, 421] on select "Waiting for Artwork Waiting for Diecut Waiting for Mockup Waiting for DTP Waiti…" at bounding box center [652, 430] width 351 height 19
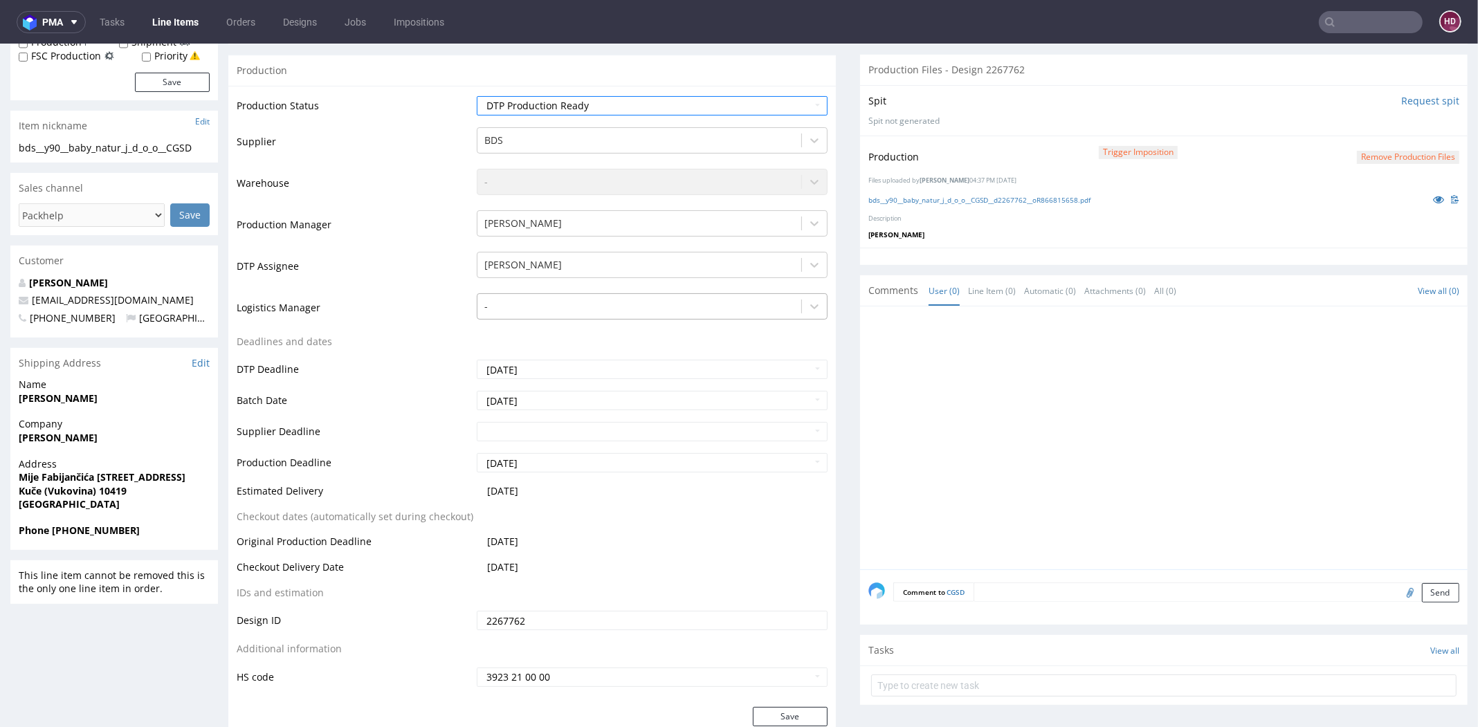
scroll to position [393, 0]
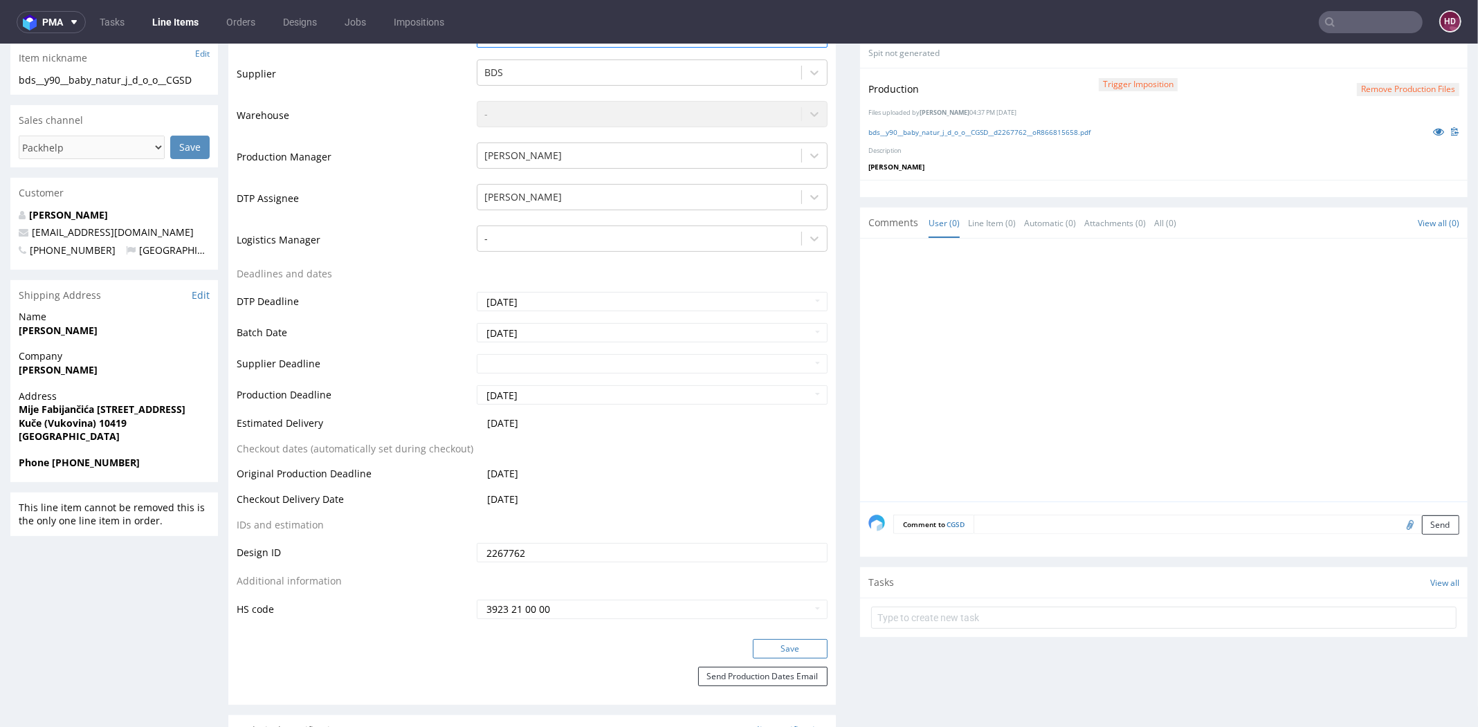
click at [773, 642] on button "Save" at bounding box center [790, 648] width 75 height 19
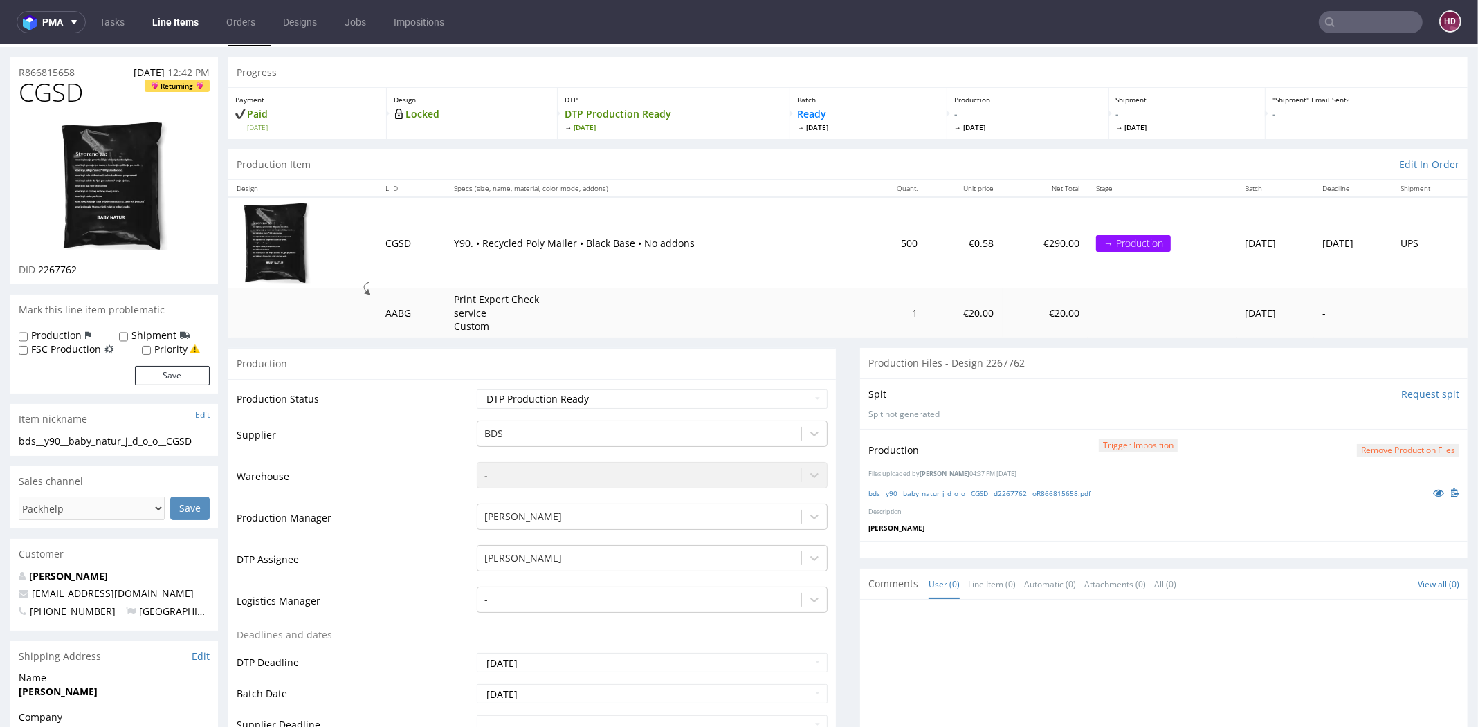
scroll to position [0, 0]
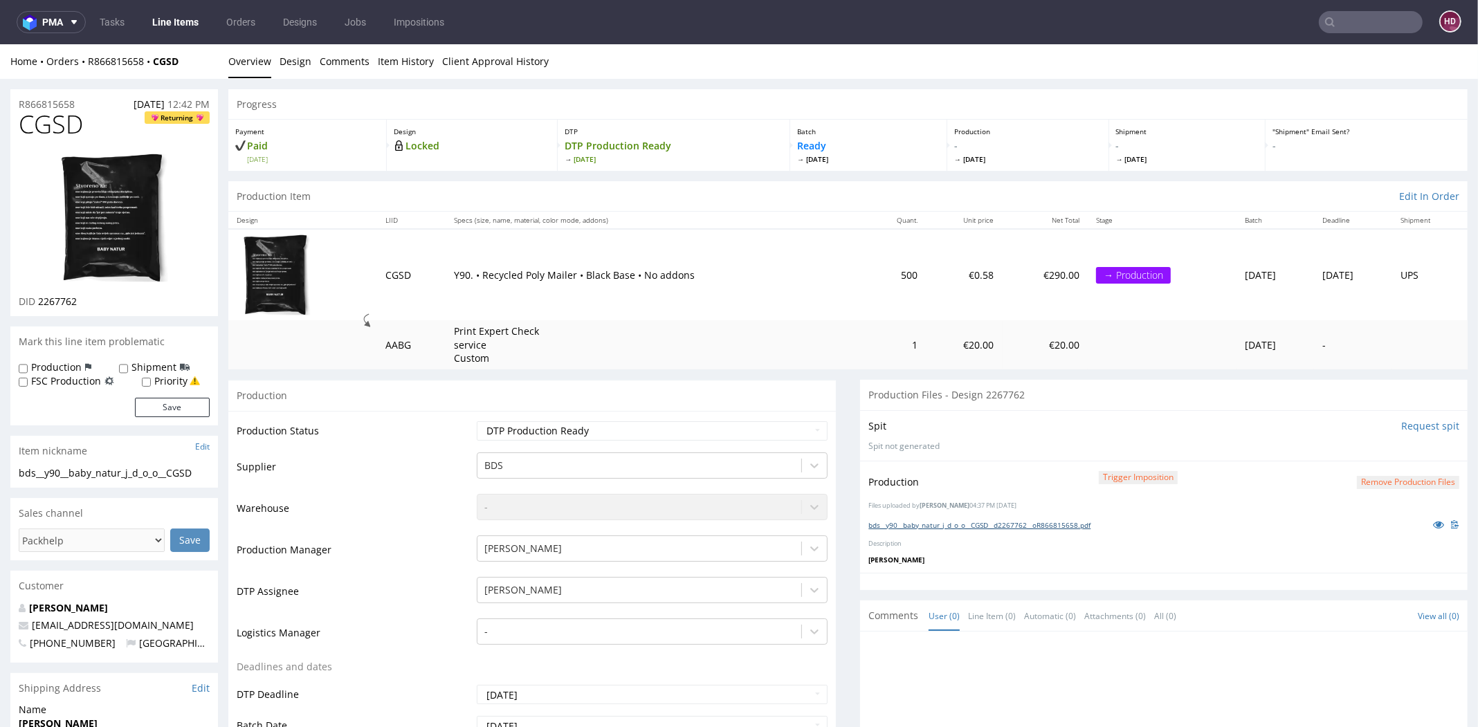
click at [1083, 523] on link "bds__y90__baby_natur_j_d_o_o__CGSD__d2267762__oR866815658.pdf" at bounding box center [979, 525] width 222 height 10
click at [520, 433] on select "Waiting for Artwork Waiting for Diecut Waiting for Mockup Waiting for DTP Waiti…" at bounding box center [652, 430] width 351 height 19
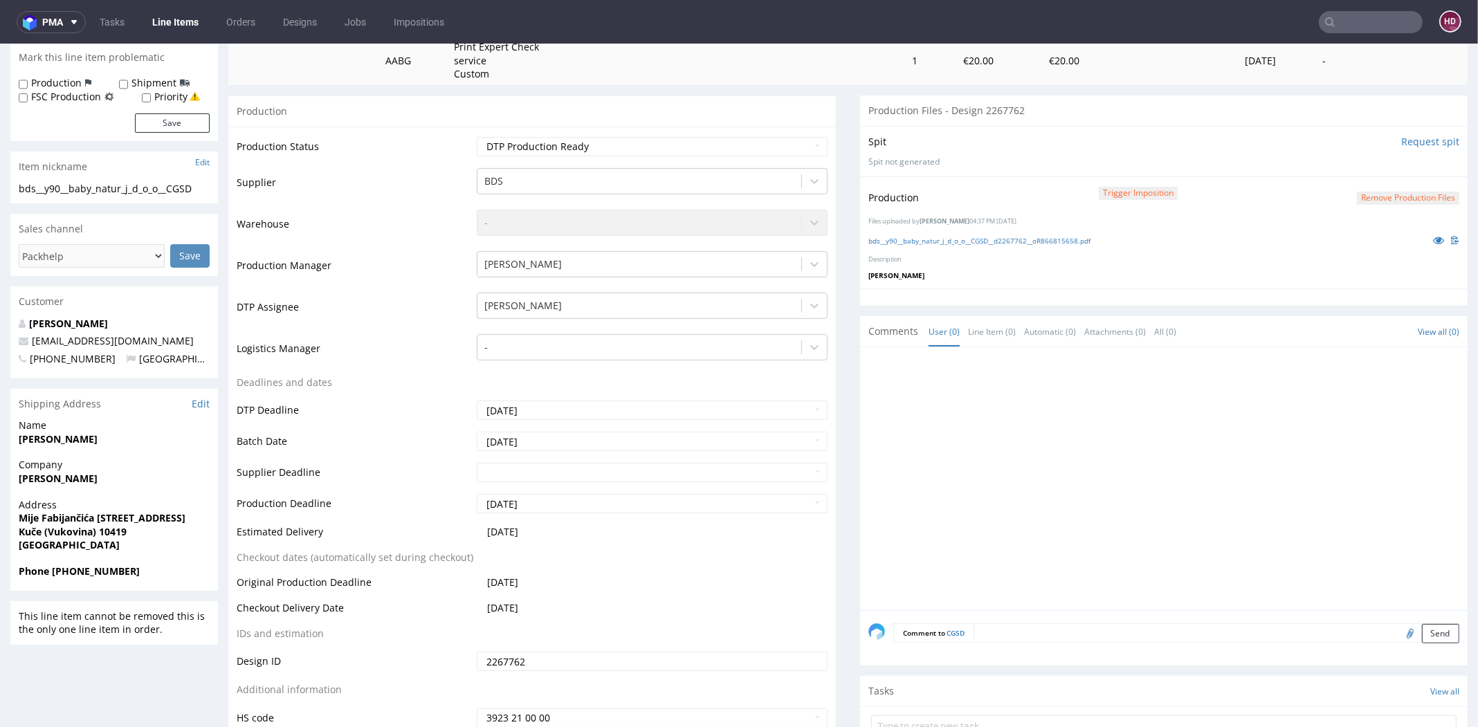
scroll to position [326, 0]
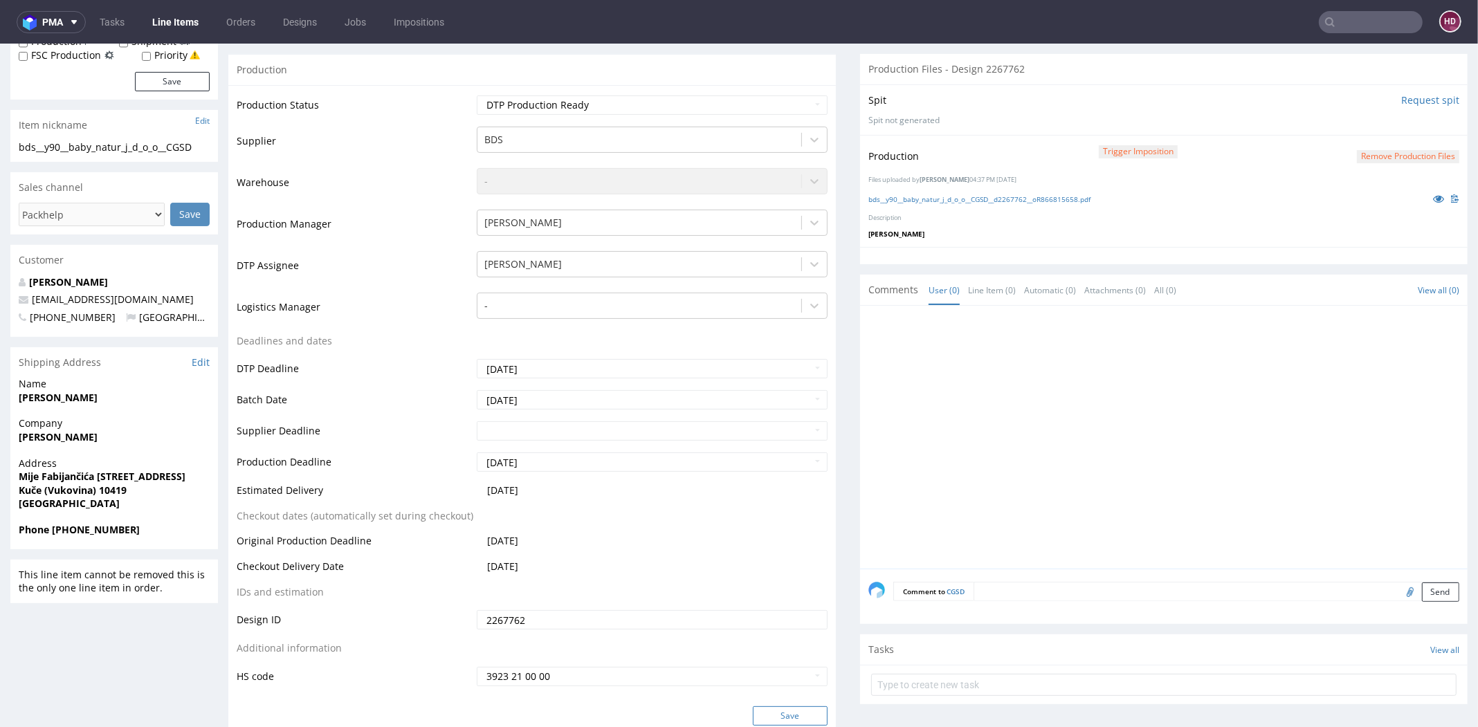
click at [776, 720] on button "Save" at bounding box center [790, 715] width 75 height 19
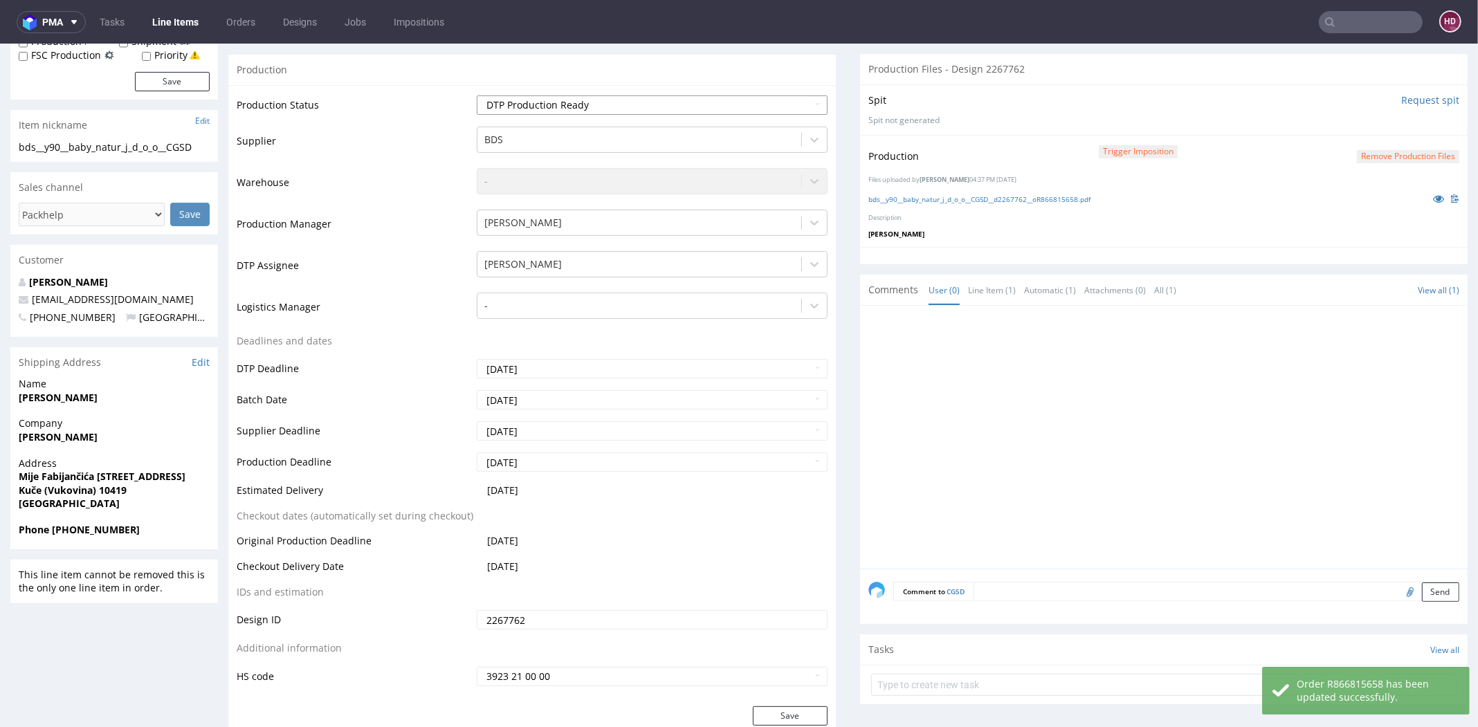
click at [561, 104] on select "Waiting for Artwork Waiting for Diecut Waiting for Mockup Waiting for DTP Waiti…" at bounding box center [652, 104] width 351 height 19
click at [183, 26] on link "Line Items" at bounding box center [175, 22] width 63 height 22
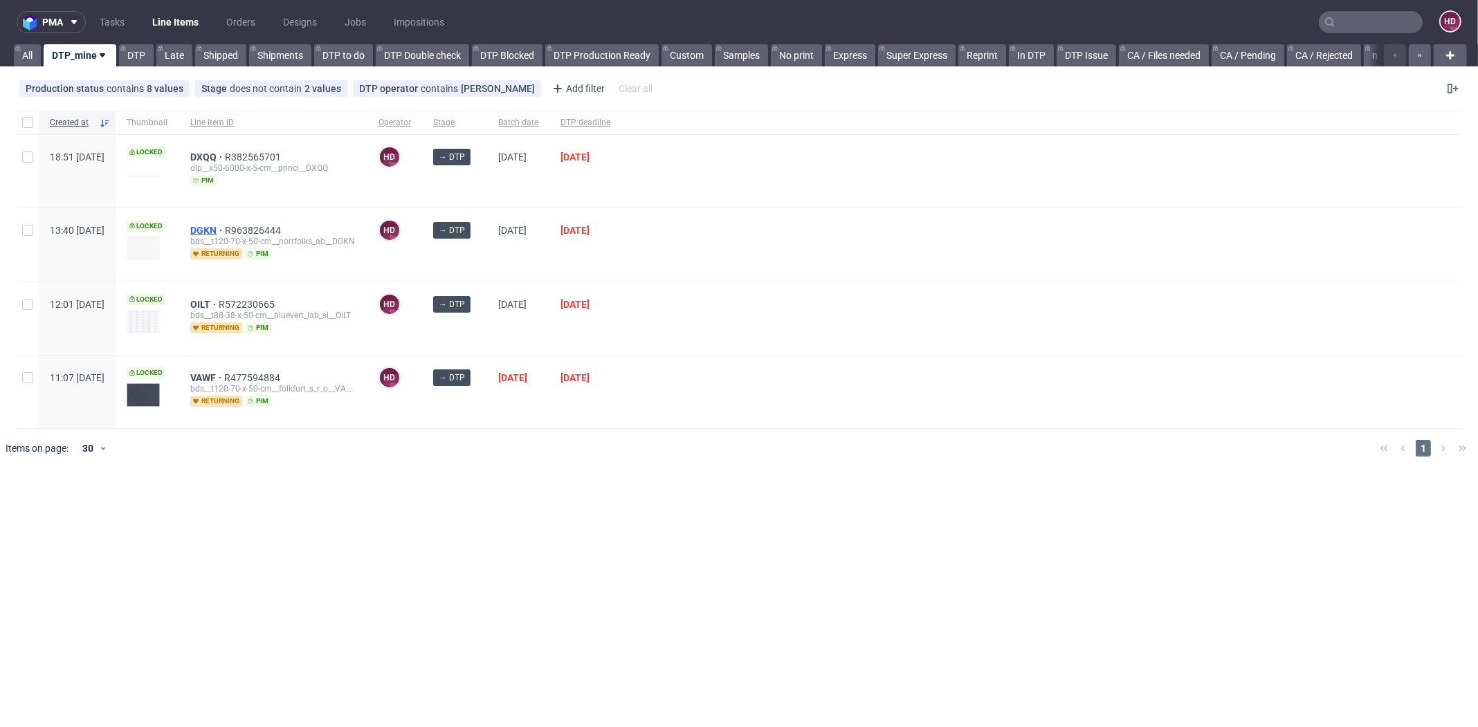
click at [225, 225] on span "DGKN" at bounding box center [207, 230] width 35 height 11
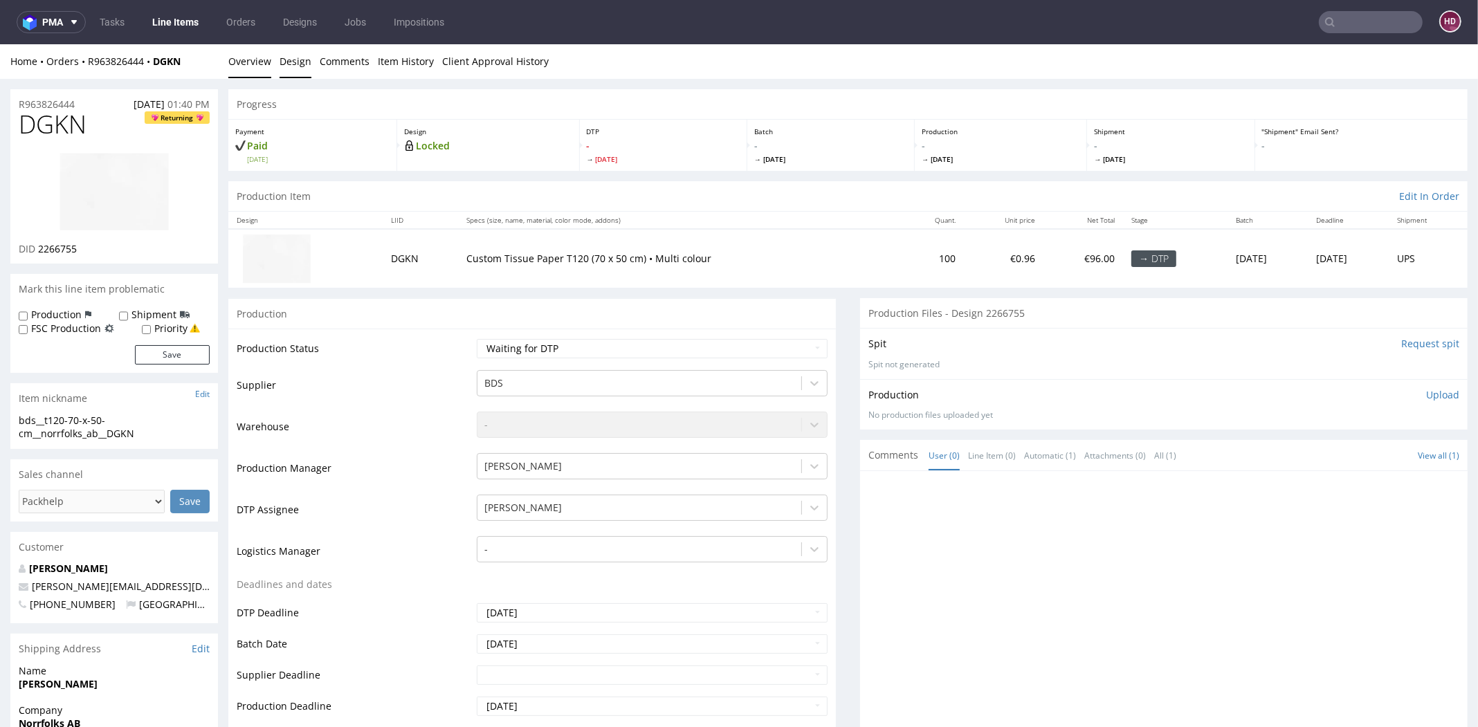
click at [303, 61] on link "Design" at bounding box center [295, 61] width 32 height 34
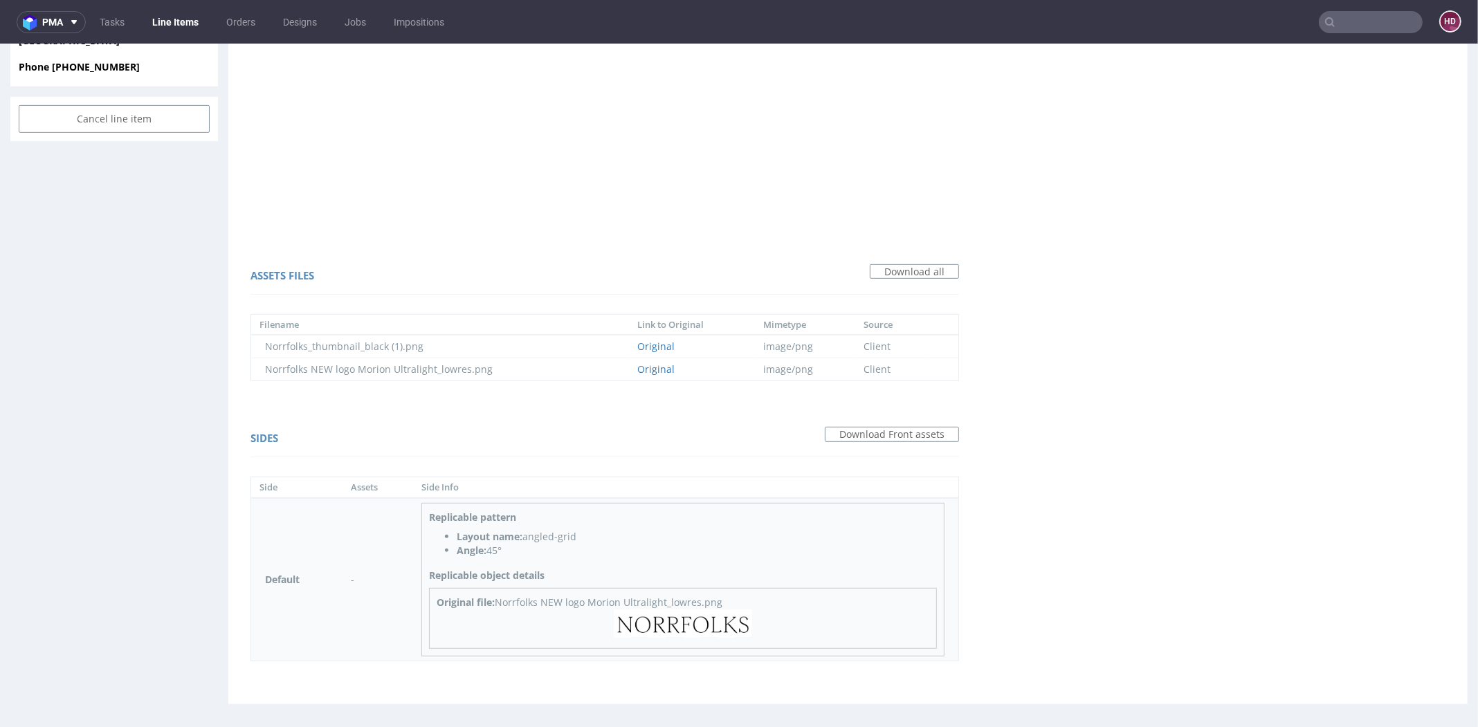
scroll to position [740, 0]
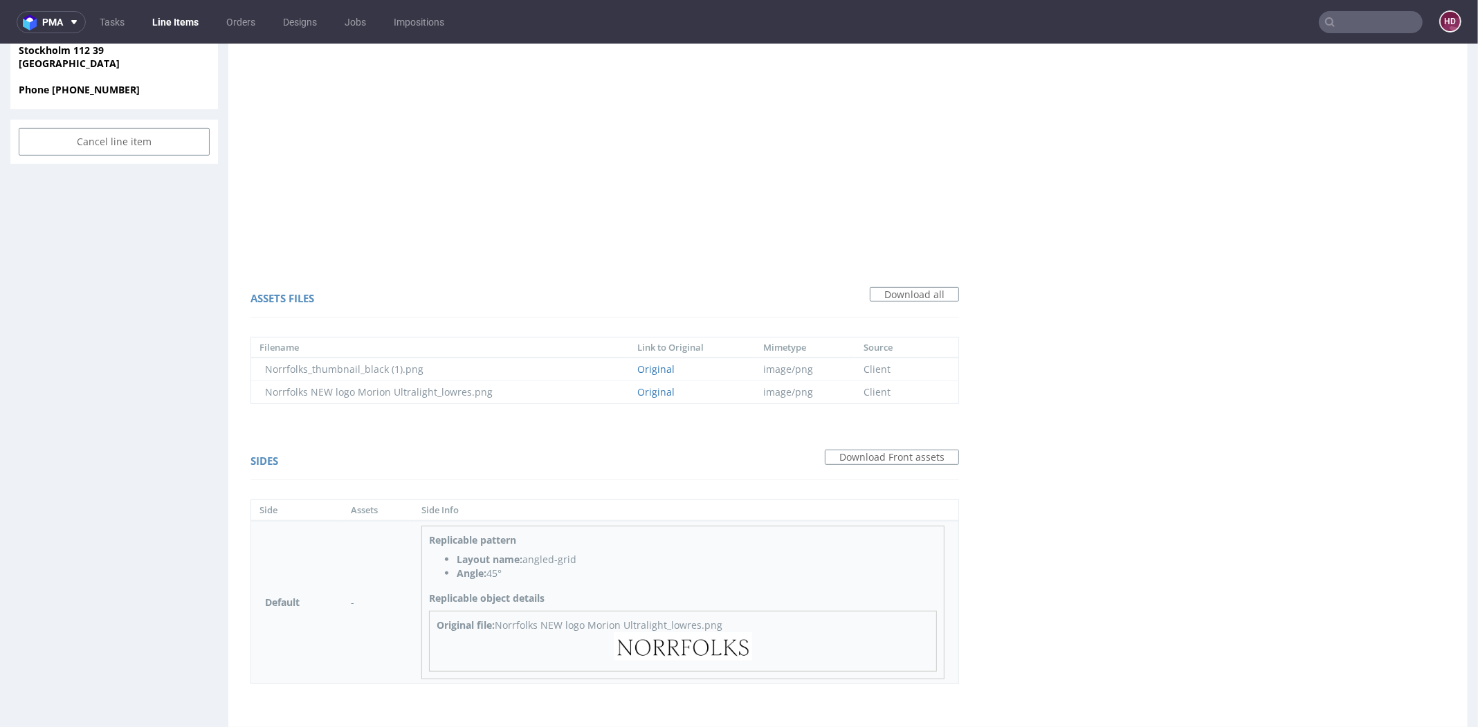
click at [642, 659] on link at bounding box center [683, 656] width 138 height 13
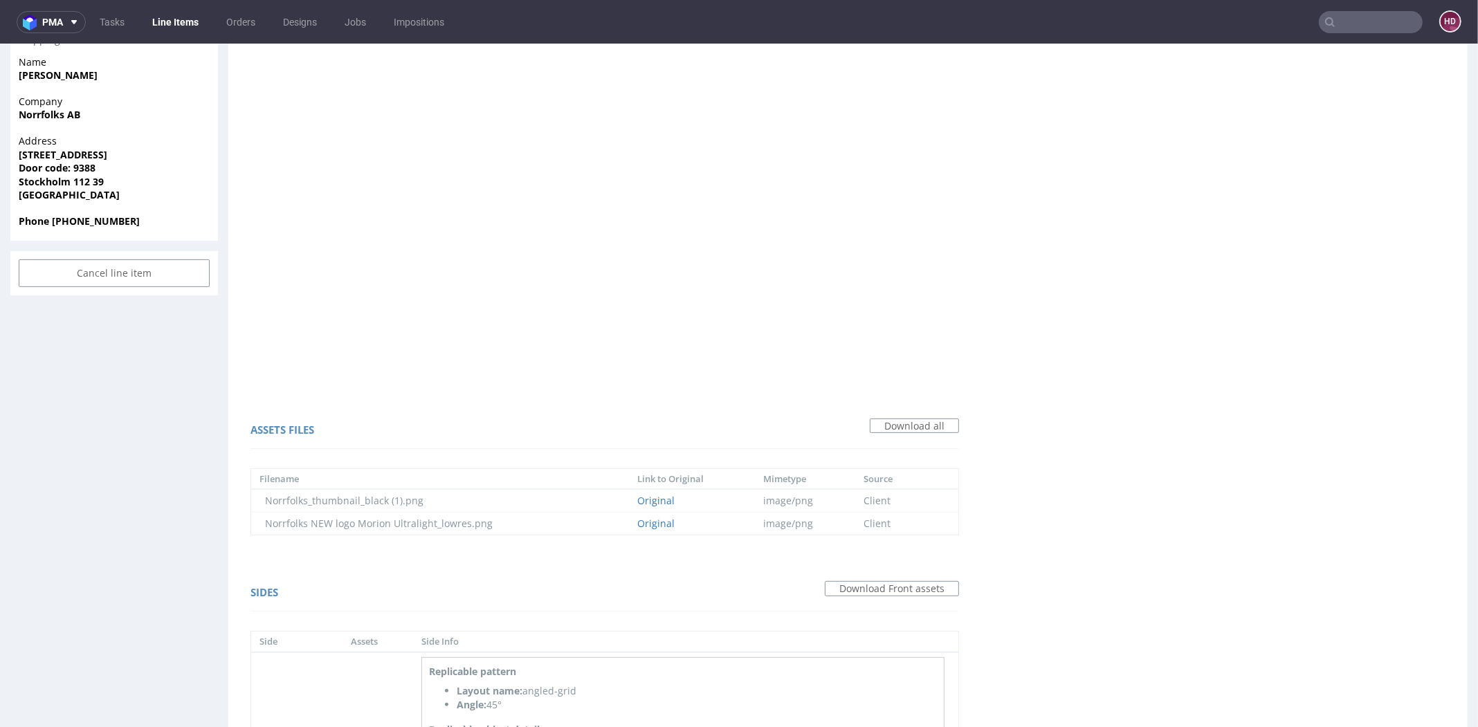
scroll to position [0, 0]
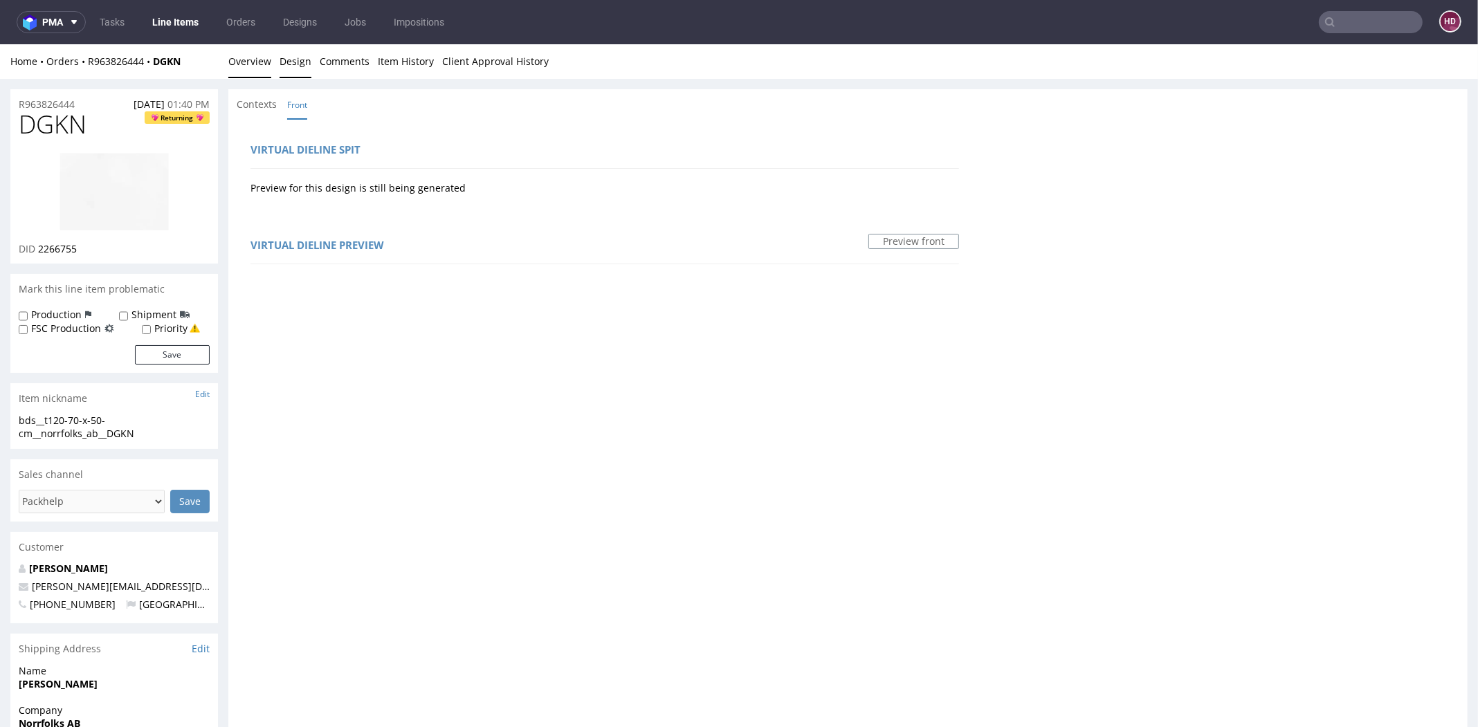
click at [243, 53] on link "Overview" at bounding box center [249, 61] width 43 height 34
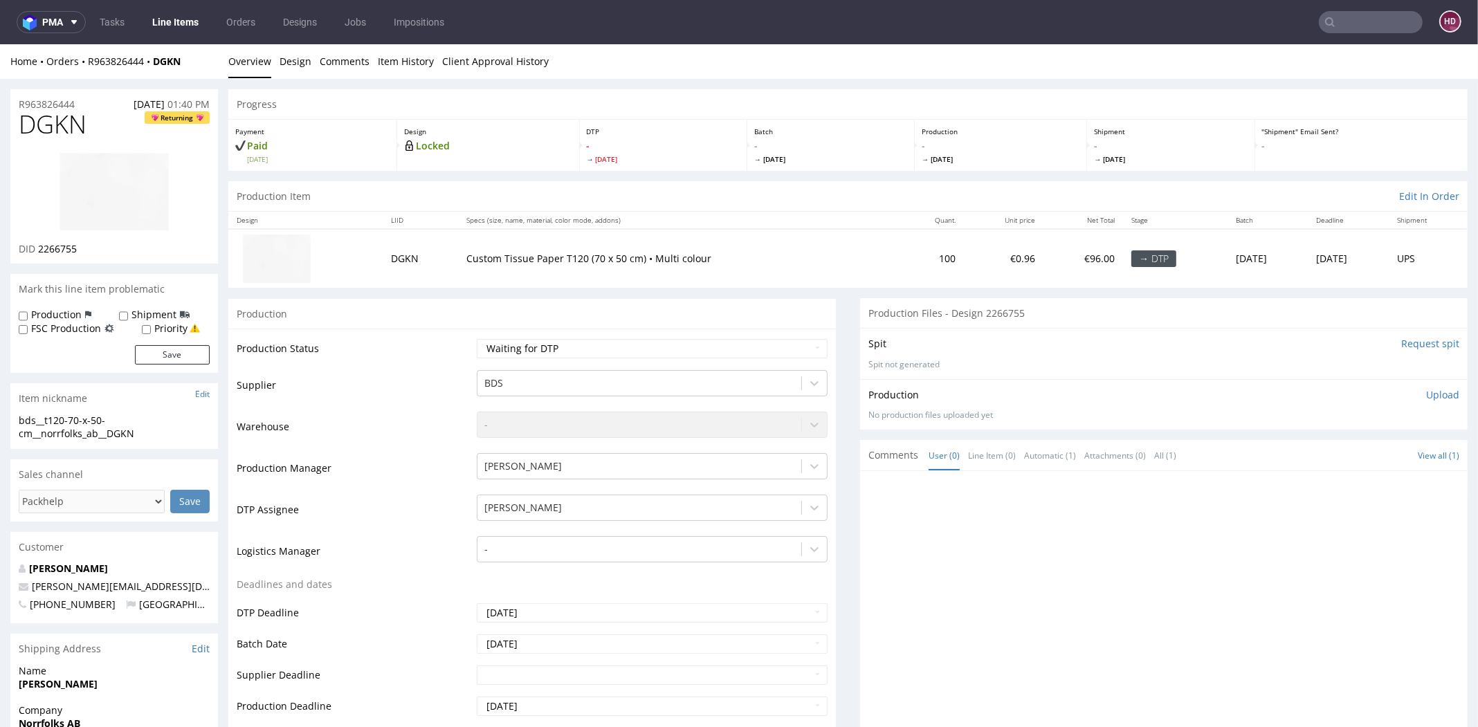
click at [138, 182] on img at bounding box center [114, 191] width 111 height 79
click at [531, 330] on div "Production Status Waiting for Artwork Waiting for Diecut Waiting for Mockup Wai…" at bounding box center [531, 639] width 607 height 621
click at [531, 338] on td "Waiting for Artwork Waiting for Diecut Waiting for Mockup Waiting for DTP Waiti…" at bounding box center [650, 353] width 354 height 31
click at [526, 351] on select "Waiting for Artwork Waiting for Diecut Waiting for Mockup Waiting for DTP Waiti…" at bounding box center [652, 348] width 351 height 19
select select "dtp_in_process"
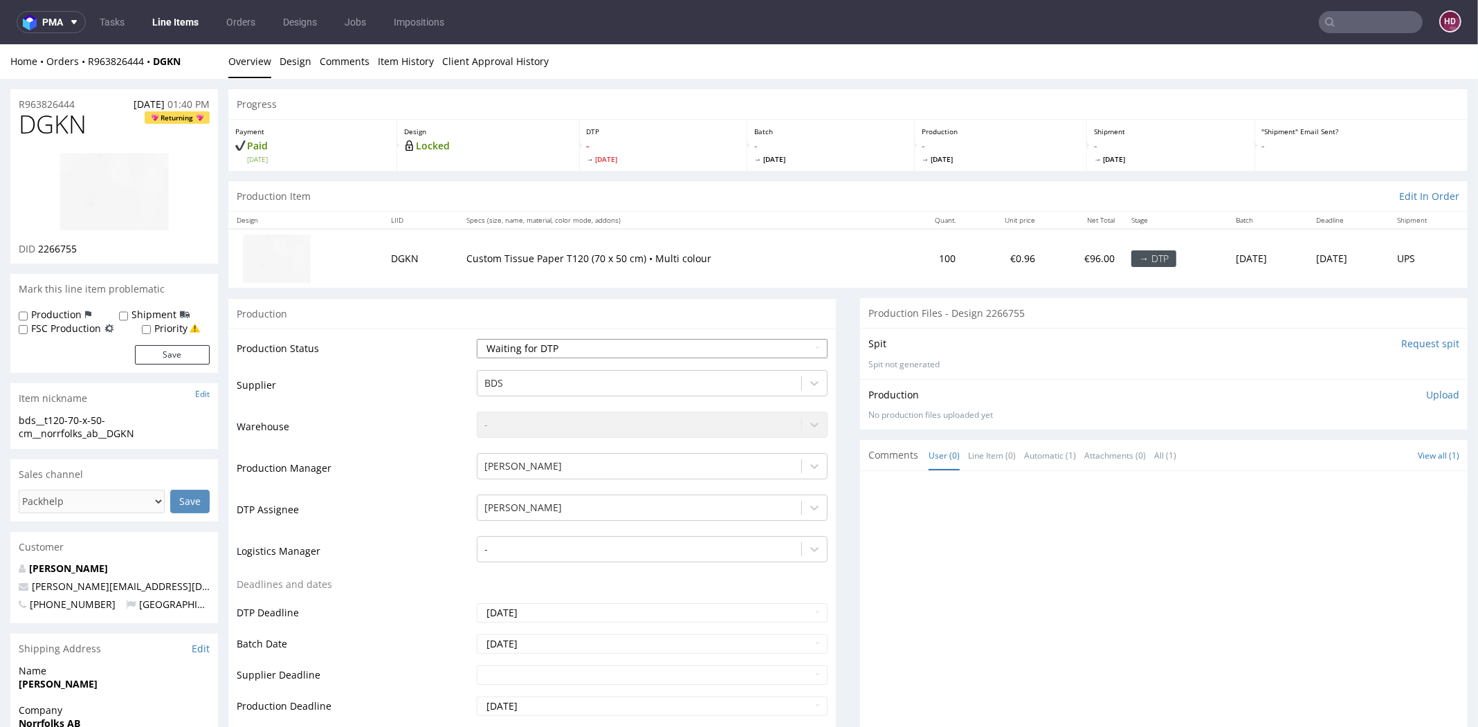
click at [477, 339] on select "Waiting for Artwork Waiting for Diecut Waiting for Mockup Waiting for DTP Waiti…" at bounding box center [652, 348] width 351 height 19
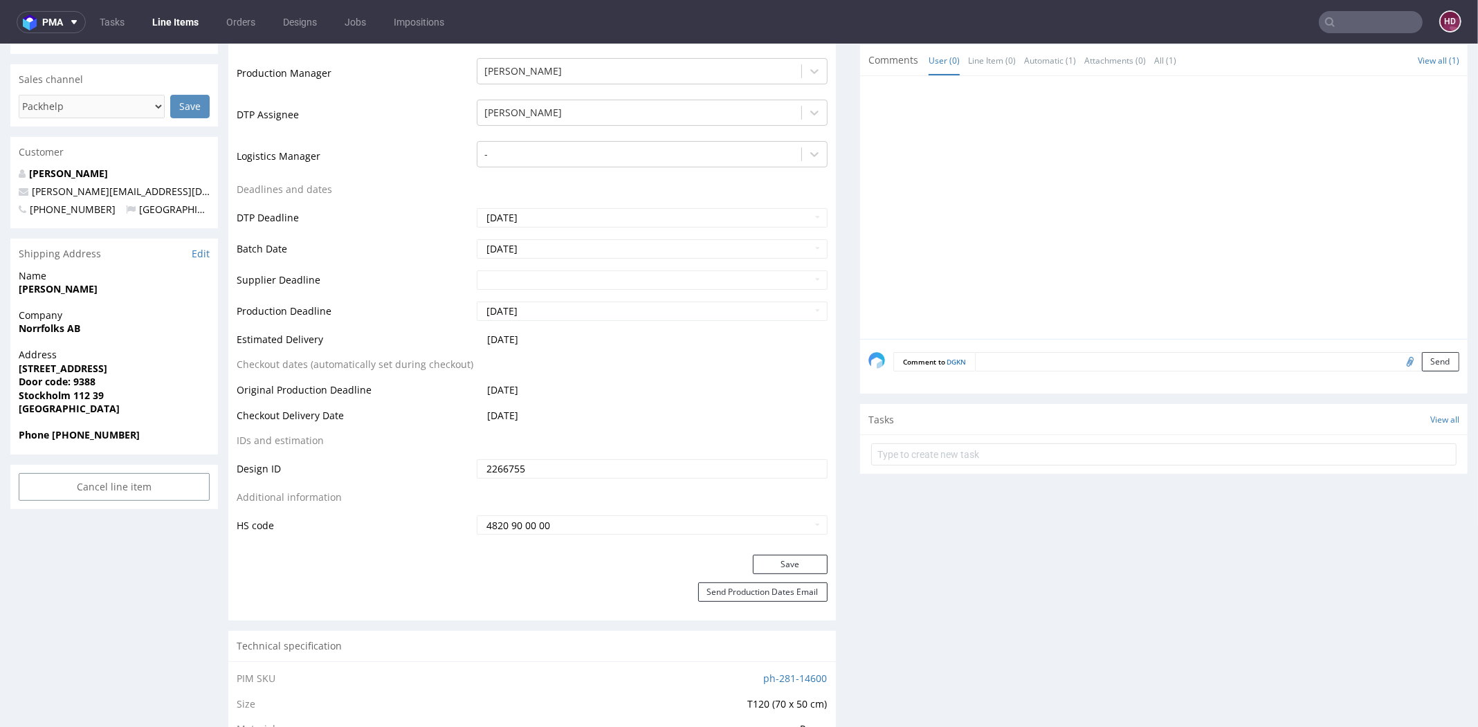
scroll to position [497, 0]
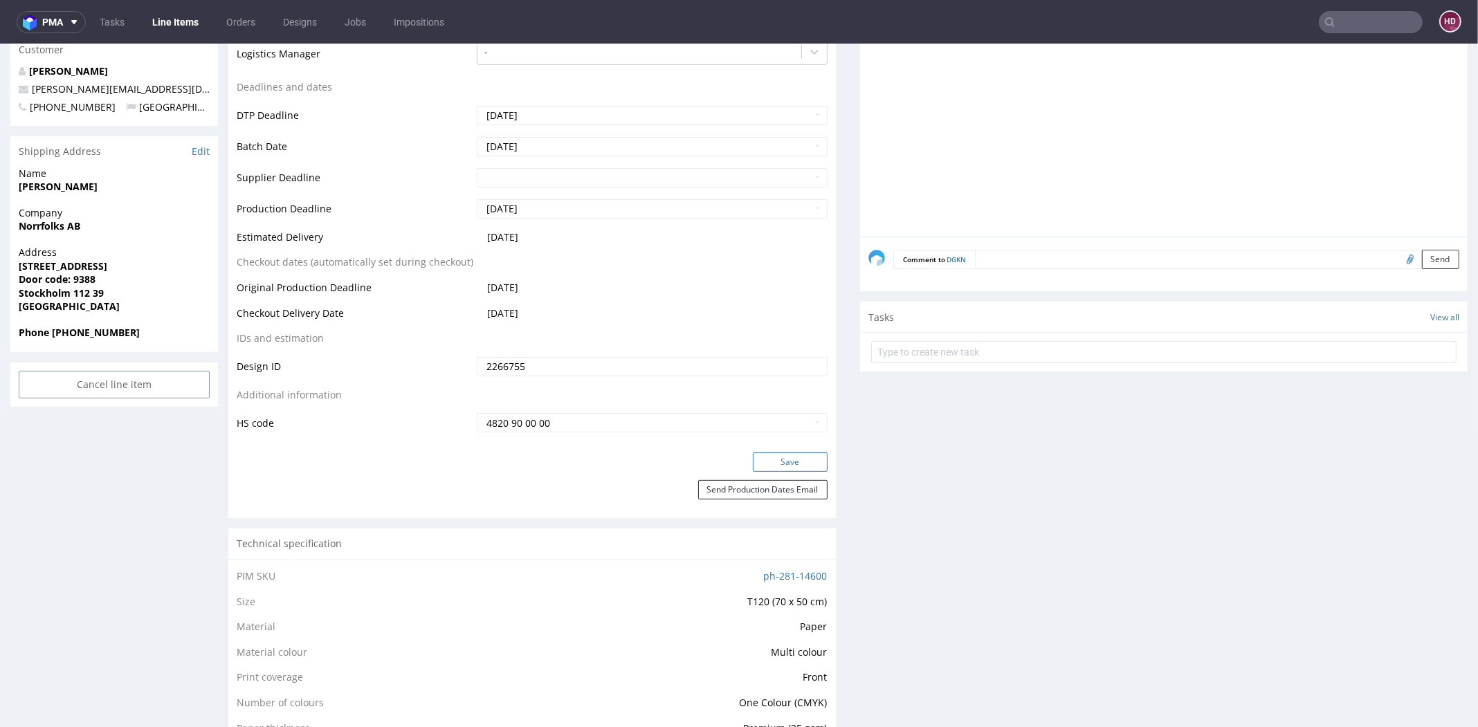
click at [788, 459] on button "Save" at bounding box center [790, 461] width 75 height 19
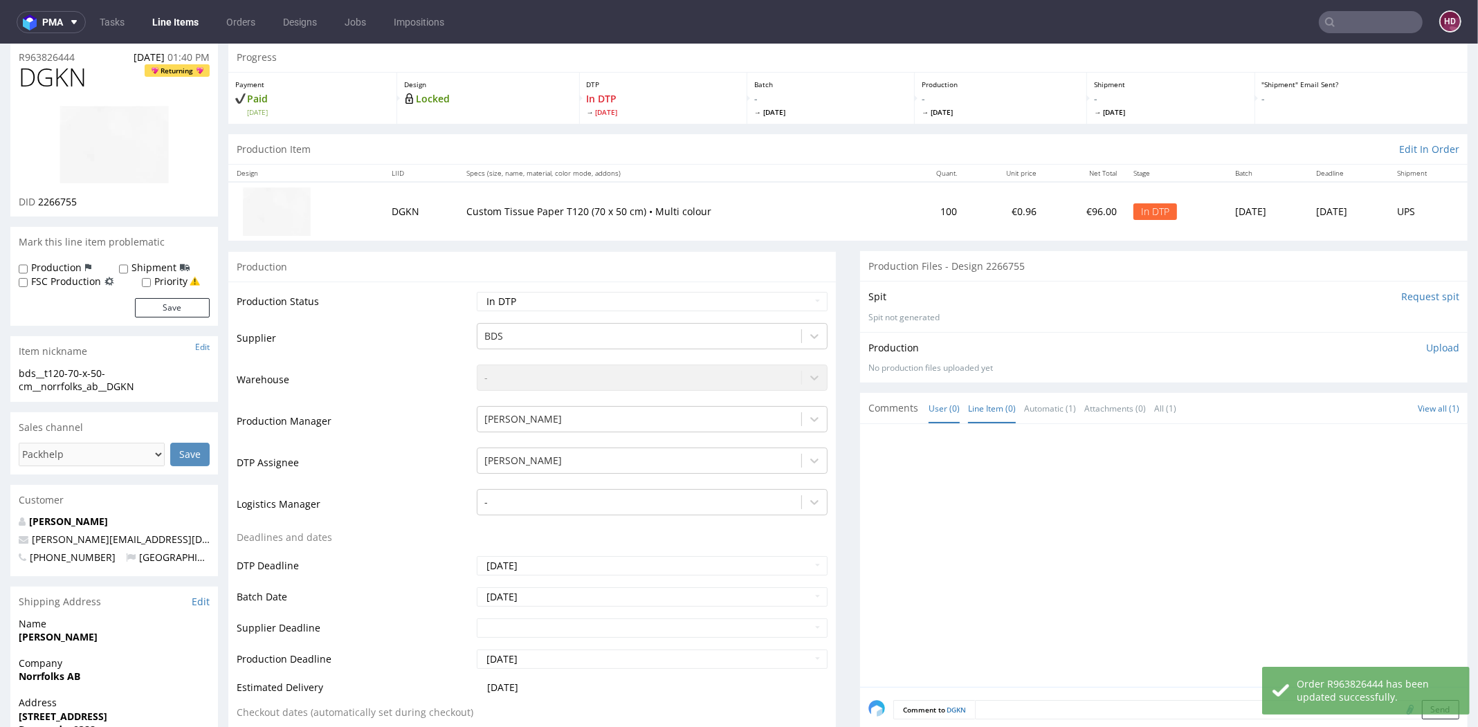
scroll to position [0, 0]
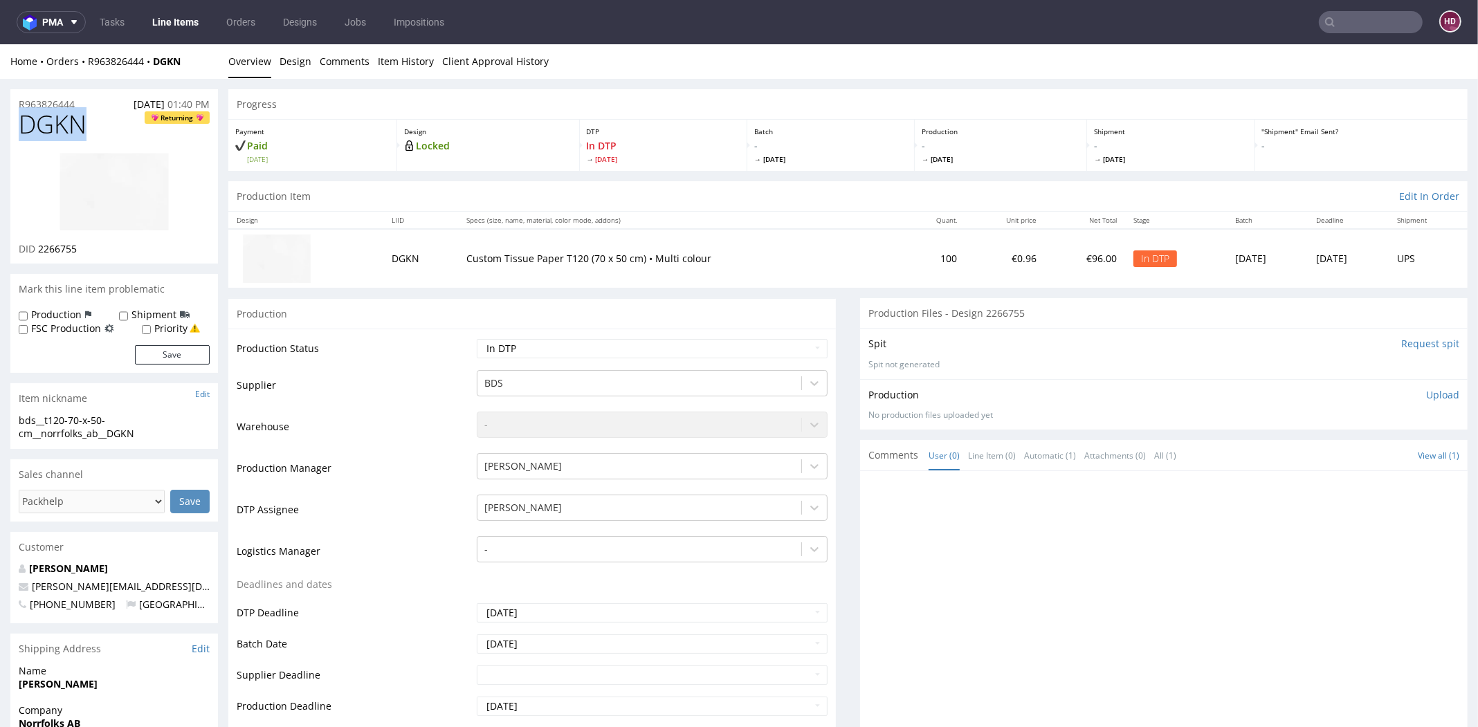
drag, startPoint x: 89, startPoint y: 134, endPoint x: 13, endPoint y: 128, distance: 75.7
click at [13, 128] on div "DGKN Returning DID 2266755" at bounding box center [114, 187] width 208 height 153
copy span "DGKN"
drag, startPoint x: 74, startPoint y: 248, endPoint x: 39, endPoint y: 245, distance: 35.5
click at [39, 245] on div "DID 2266755" at bounding box center [114, 249] width 191 height 14
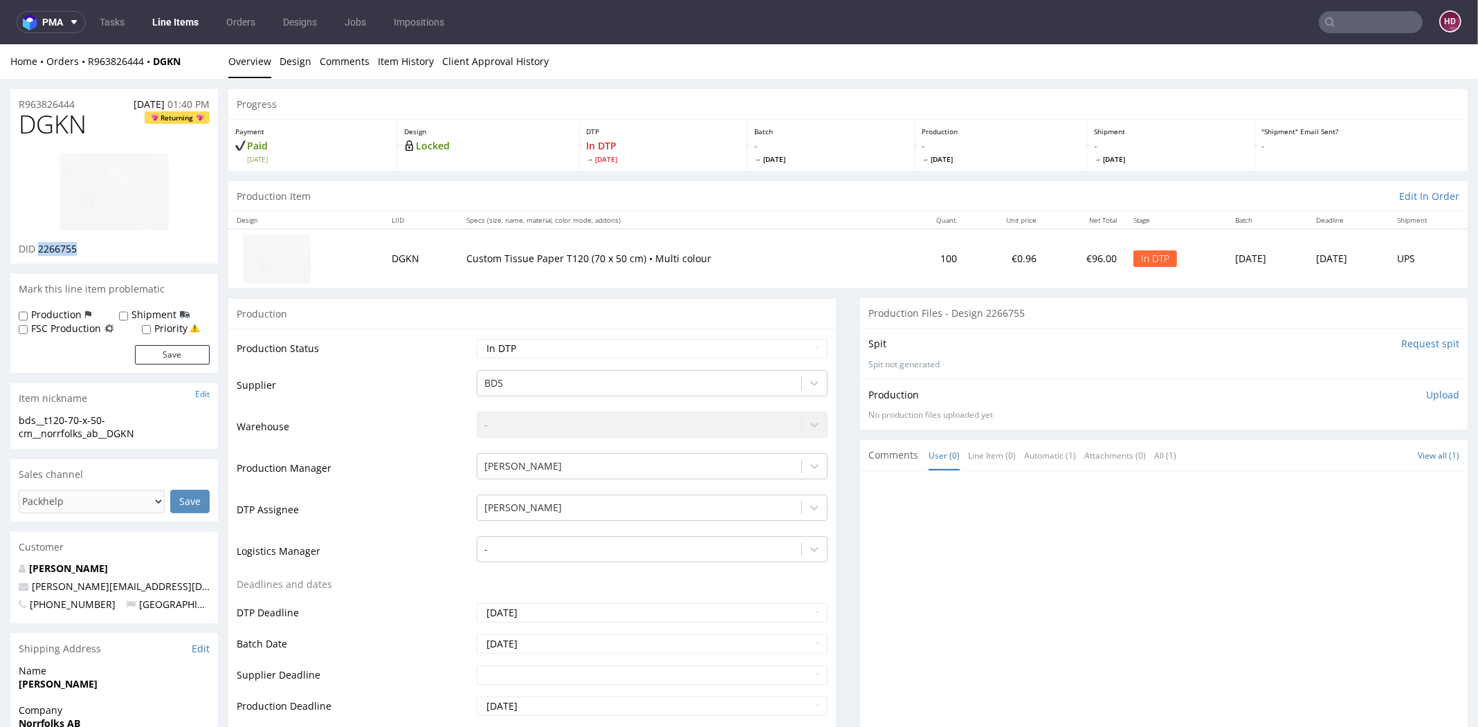
copy span "2266755"
drag, startPoint x: 145, startPoint y: 437, endPoint x: 10, endPoint y: 423, distance: 136.3
click at [10, 423] on div "bds__t120-70-x-50-cm__norrfolks_ab__DGKN bds__t120-70-x-50-cm __norrfolks_ab__D…" at bounding box center [114, 431] width 208 height 35
copy div "bds__t120-70-x-50-cm__norrfolks_ab__DGKN"
drag, startPoint x: 83, startPoint y: 107, endPoint x: 3, endPoint y: 106, distance: 80.3
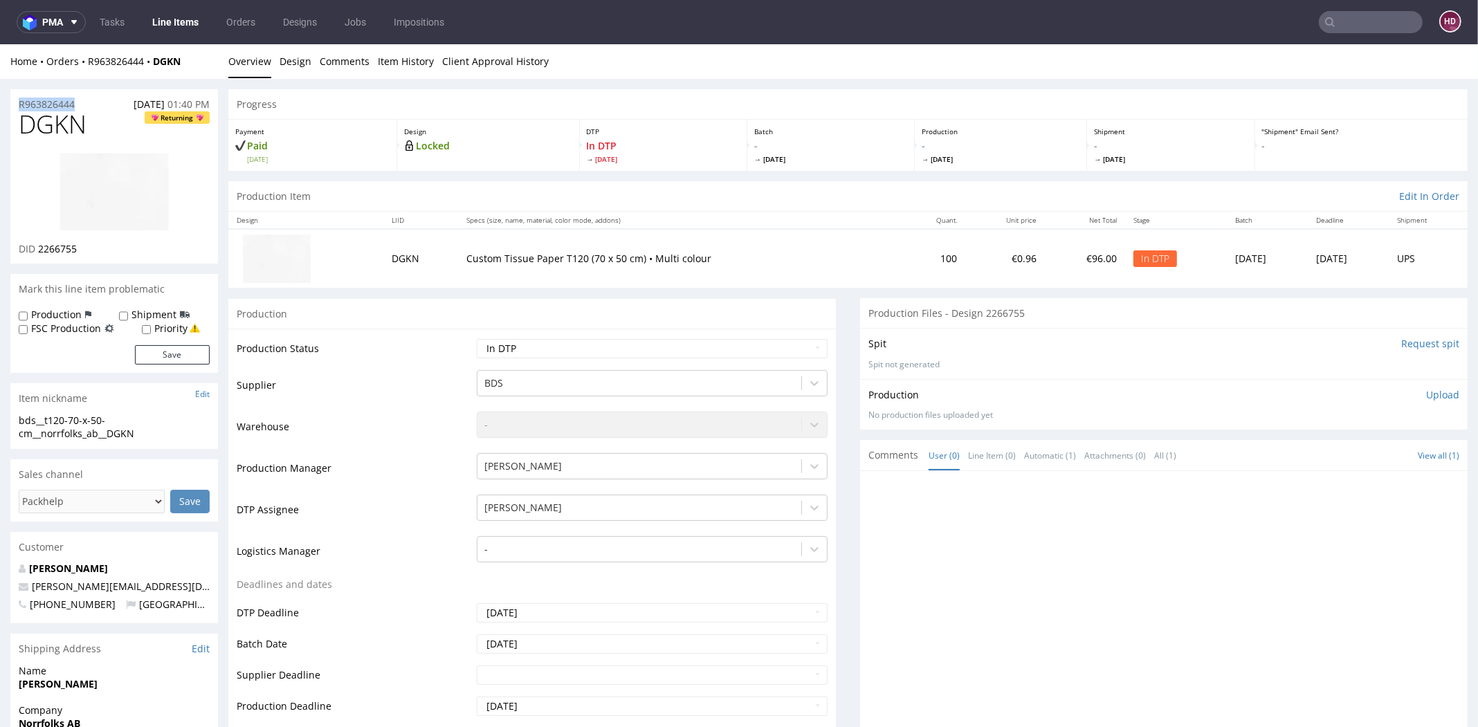
drag, startPoint x: 78, startPoint y: 246, endPoint x: 38, endPoint y: 248, distance: 40.1
click at [38, 248] on div "DID 2266755" at bounding box center [114, 249] width 191 height 14
drag, startPoint x: 19, startPoint y: 241, endPoint x: 46, endPoint y: 208, distance: 43.2
click at [46, 208] on div "DGKN Returning DID 2266755" at bounding box center [114, 187] width 208 height 153
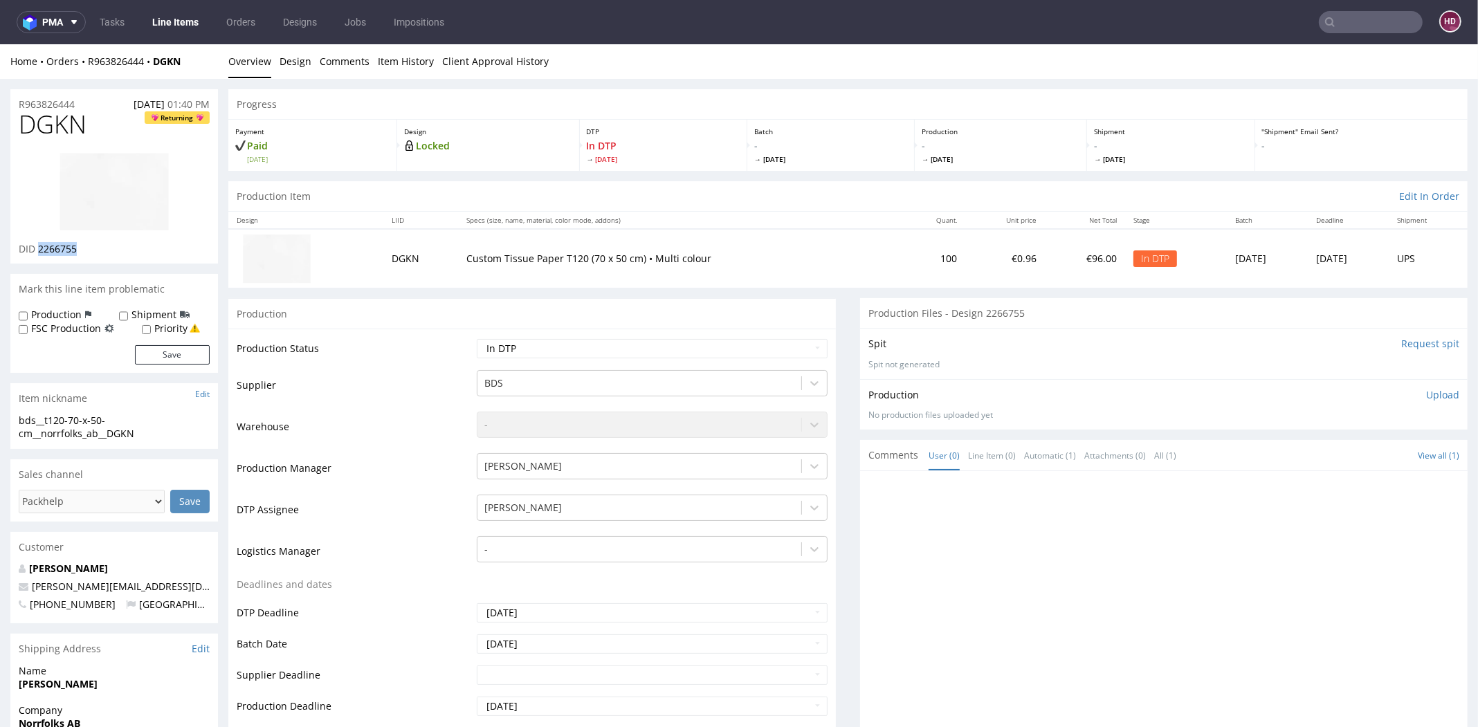
drag, startPoint x: 37, startPoint y: 246, endPoint x: 88, endPoint y: 247, distance: 50.5
click at [88, 247] on div "DID 2266755" at bounding box center [114, 249] width 191 height 14
click at [872, 672] on div at bounding box center [1167, 606] width 599 height 255
click at [982, 601] on div at bounding box center [1167, 606] width 599 height 255
click at [76, 241] on link at bounding box center [114, 191] width 111 height 101
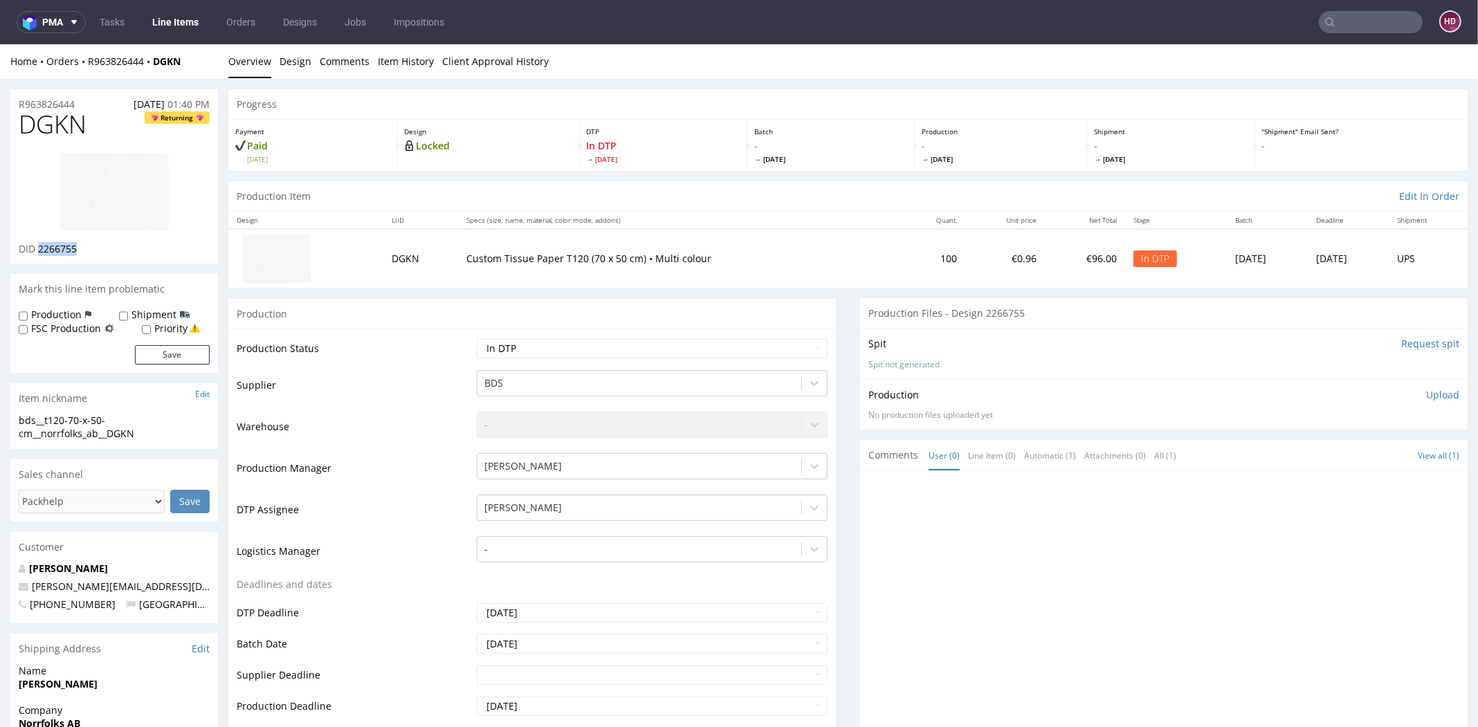
drag, startPoint x: 83, startPoint y: 250, endPoint x: 39, endPoint y: 244, distance: 44.1
click at [39, 244] on div "DID 2266755" at bounding box center [114, 249] width 191 height 14
click at [1004, 581] on div at bounding box center [1167, 606] width 599 height 255
click at [206, 166] on div at bounding box center [114, 191] width 191 height 101
drag, startPoint x: 42, startPoint y: 246, endPoint x: 82, endPoint y: 253, distance: 41.4
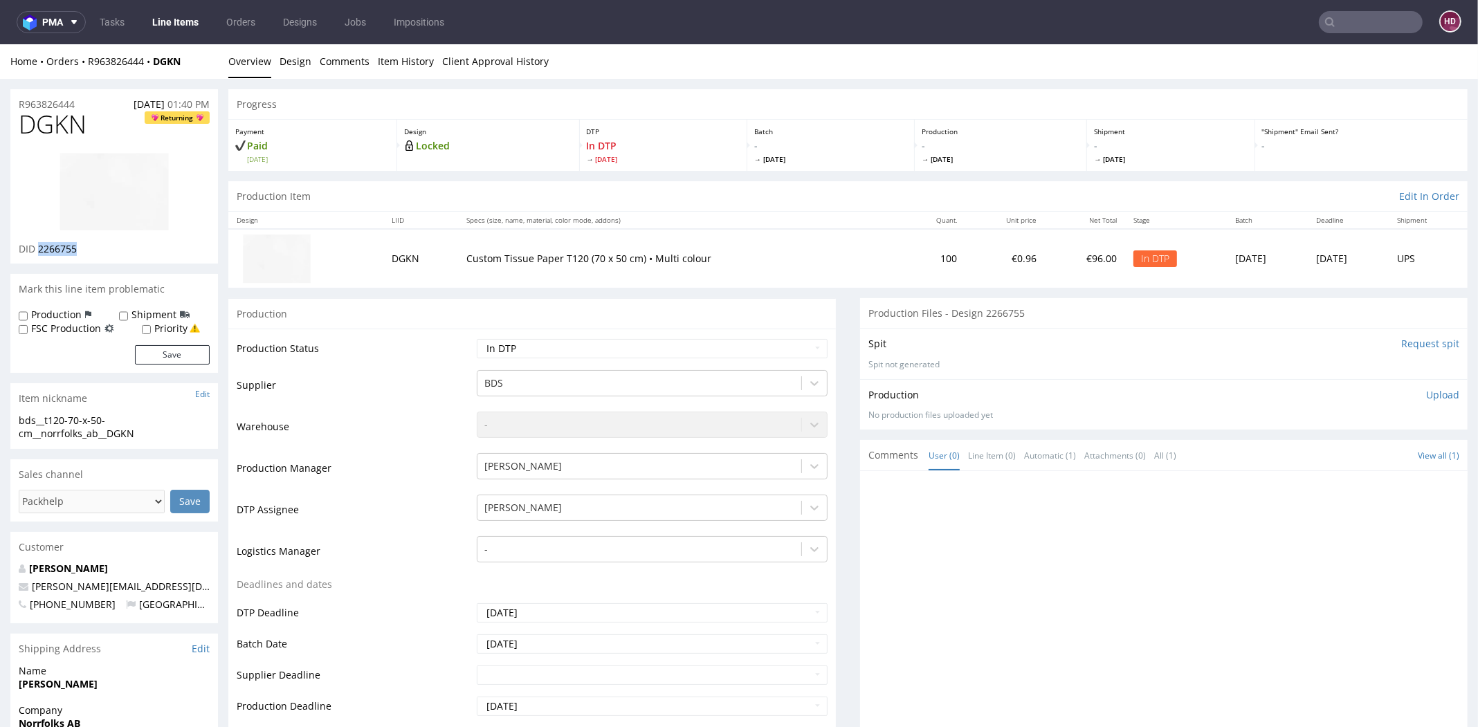
click at [82, 253] on div "DID 2266755" at bounding box center [114, 249] width 191 height 14
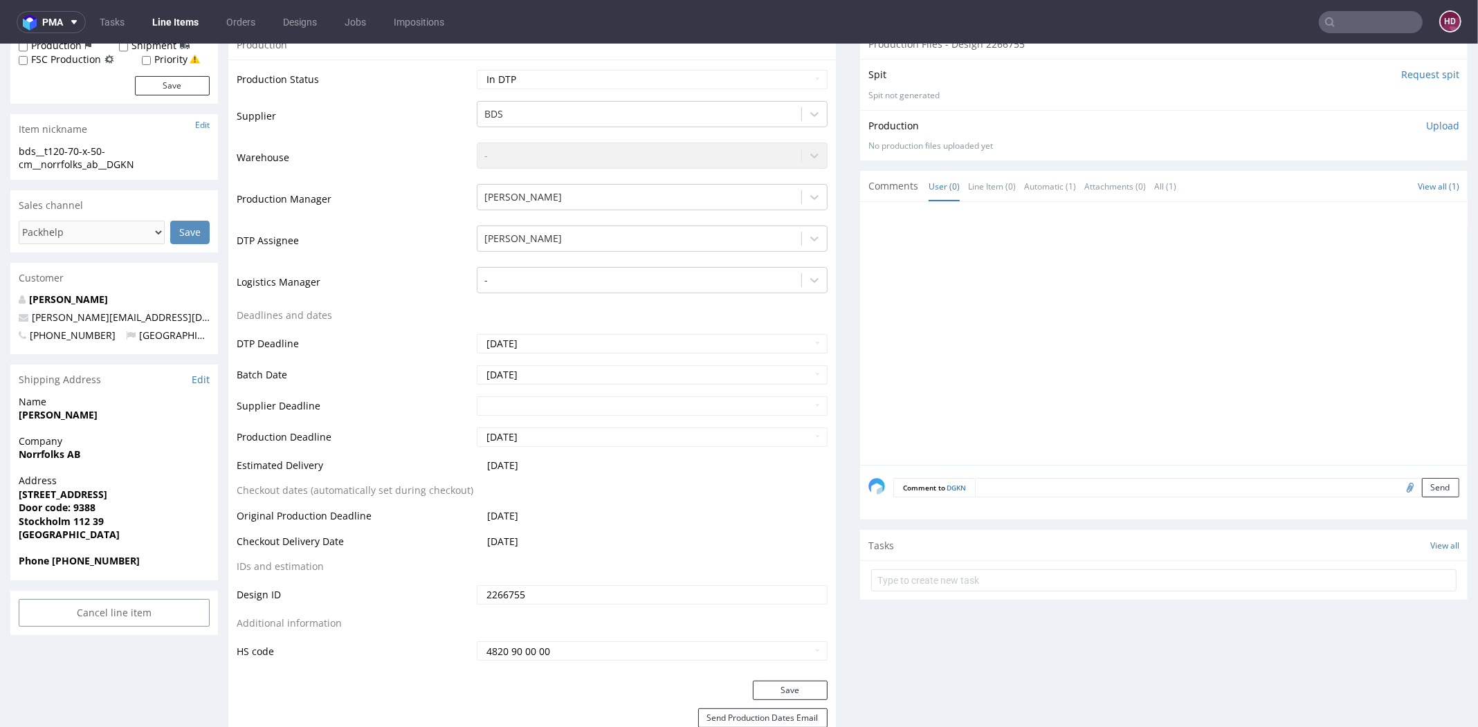
scroll to position [273, 0]
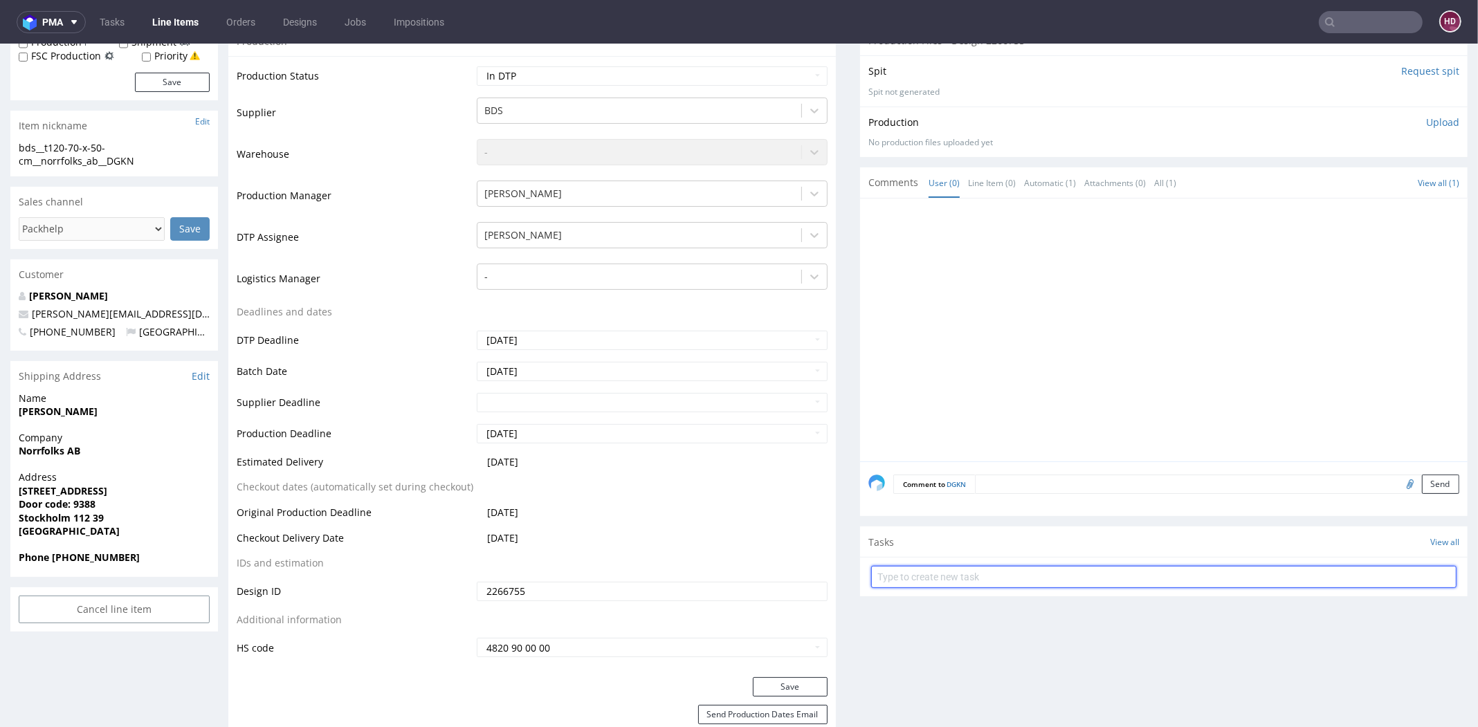
click at [956, 571] on input "text" at bounding box center [1163, 577] width 585 height 22
type input "issue"
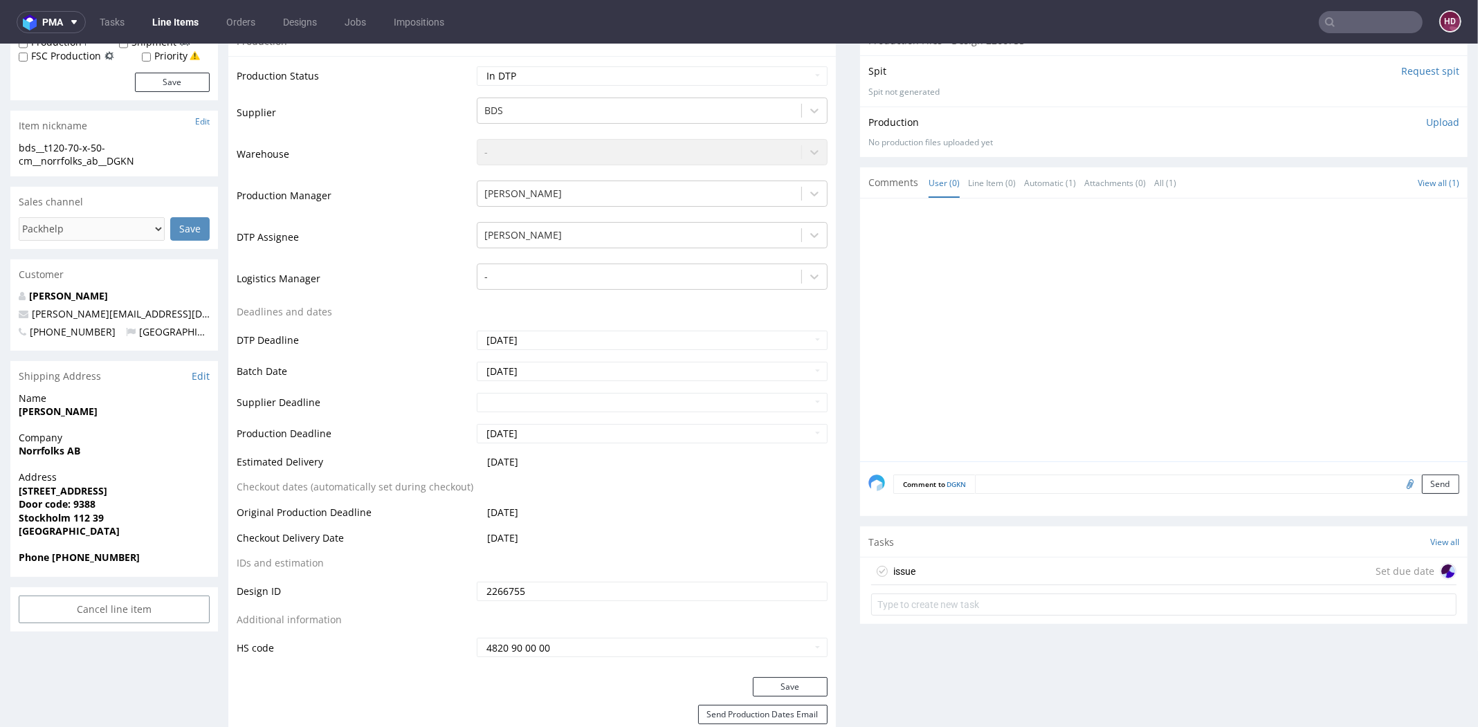
click at [939, 304] on div at bounding box center [1167, 334] width 599 height 255
click at [949, 569] on div "issue Set due date" at bounding box center [1163, 572] width 585 height 28
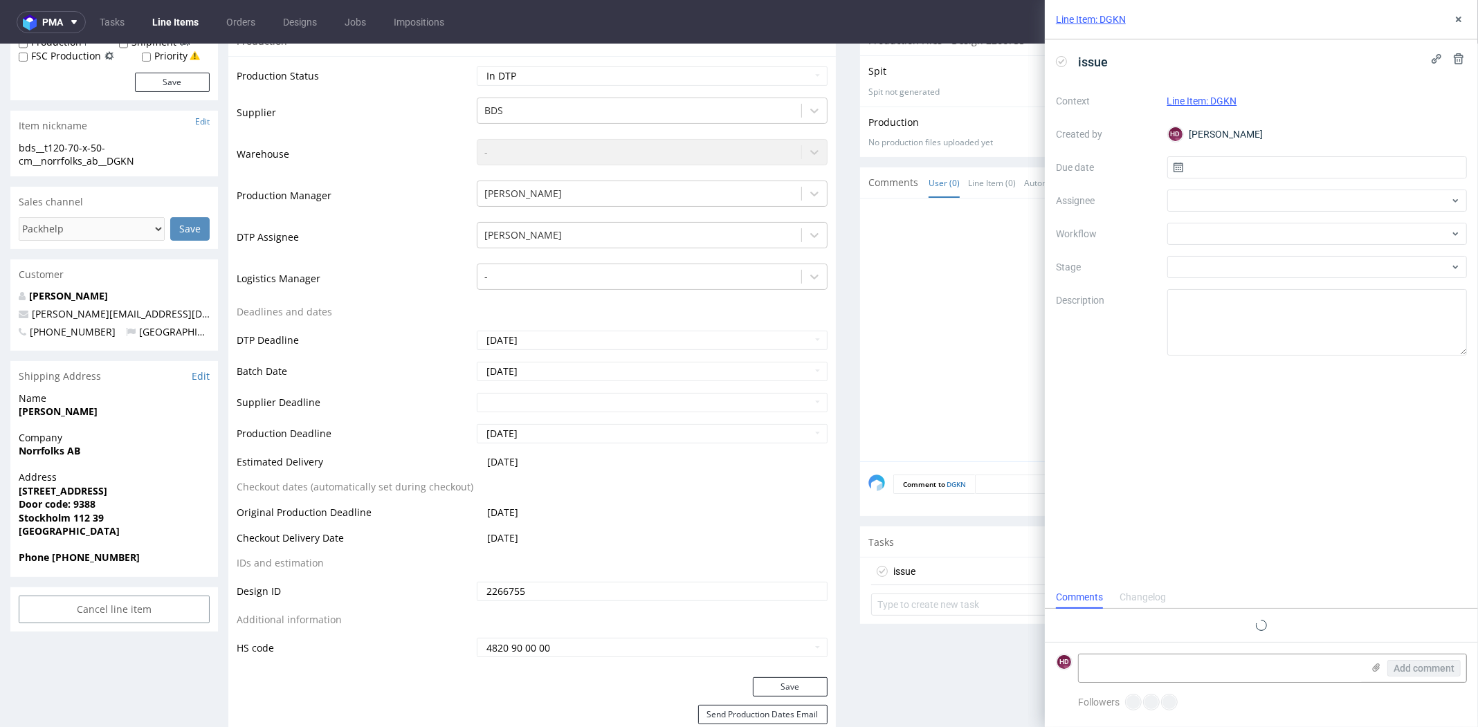
scroll to position [11, 0]
click at [1142, 663] on textarea at bounding box center [1221, 668] width 284 height 28
click at [1228, 270] on div at bounding box center [1317, 267] width 300 height 22
click at [1224, 172] on input "text" at bounding box center [1317, 167] width 300 height 22
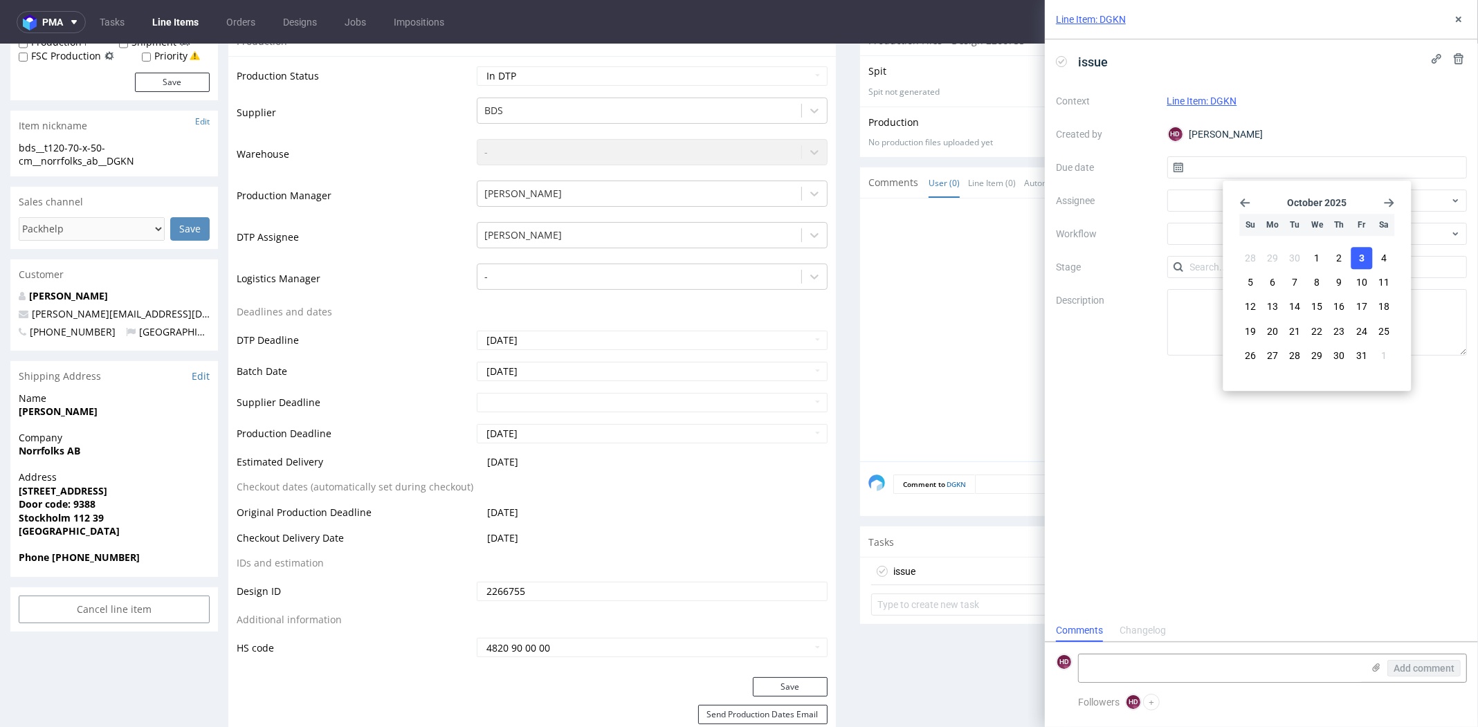
click at [1362, 262] on span "3" at bounding box center [1362, 258] width 6 height 14
type input "03/10/2025"
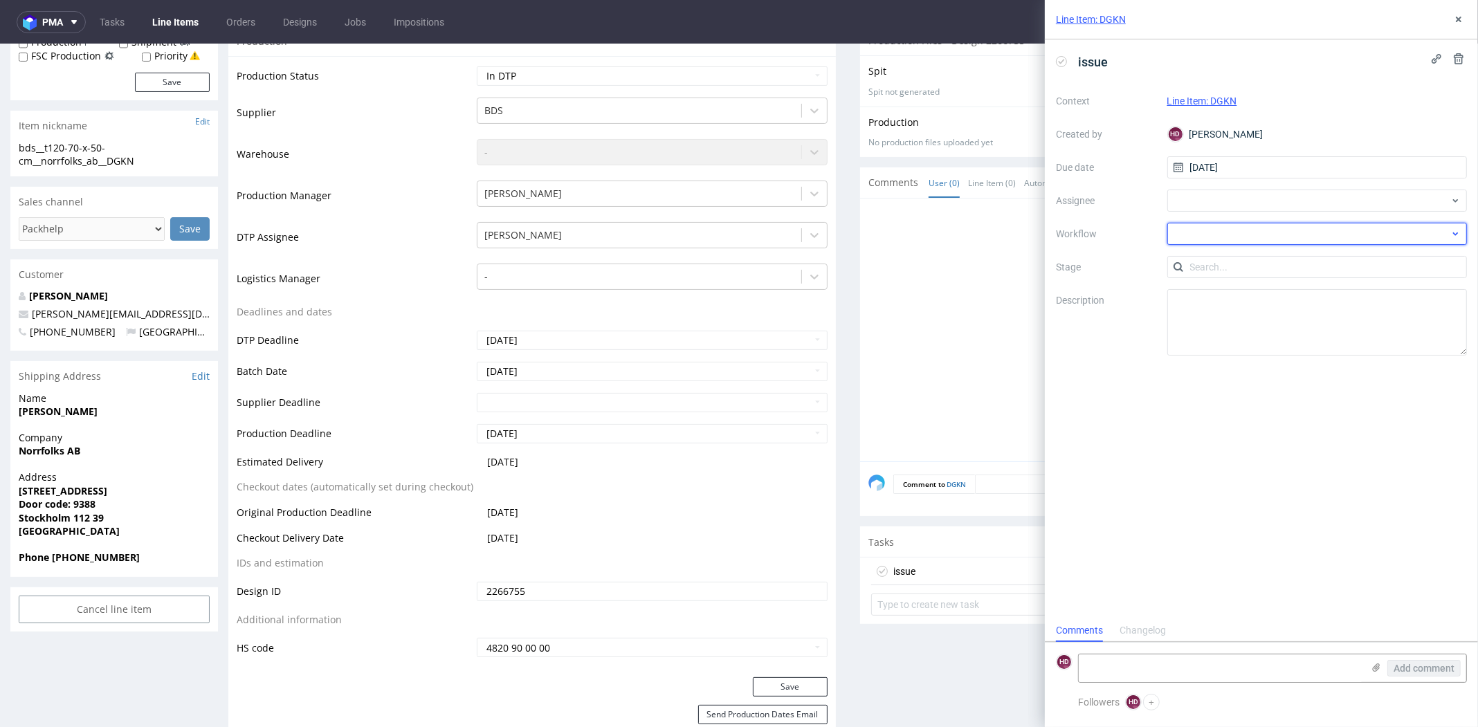
click at [1193, 228] on div at bounding box center [1317, 234] width 300 height 22
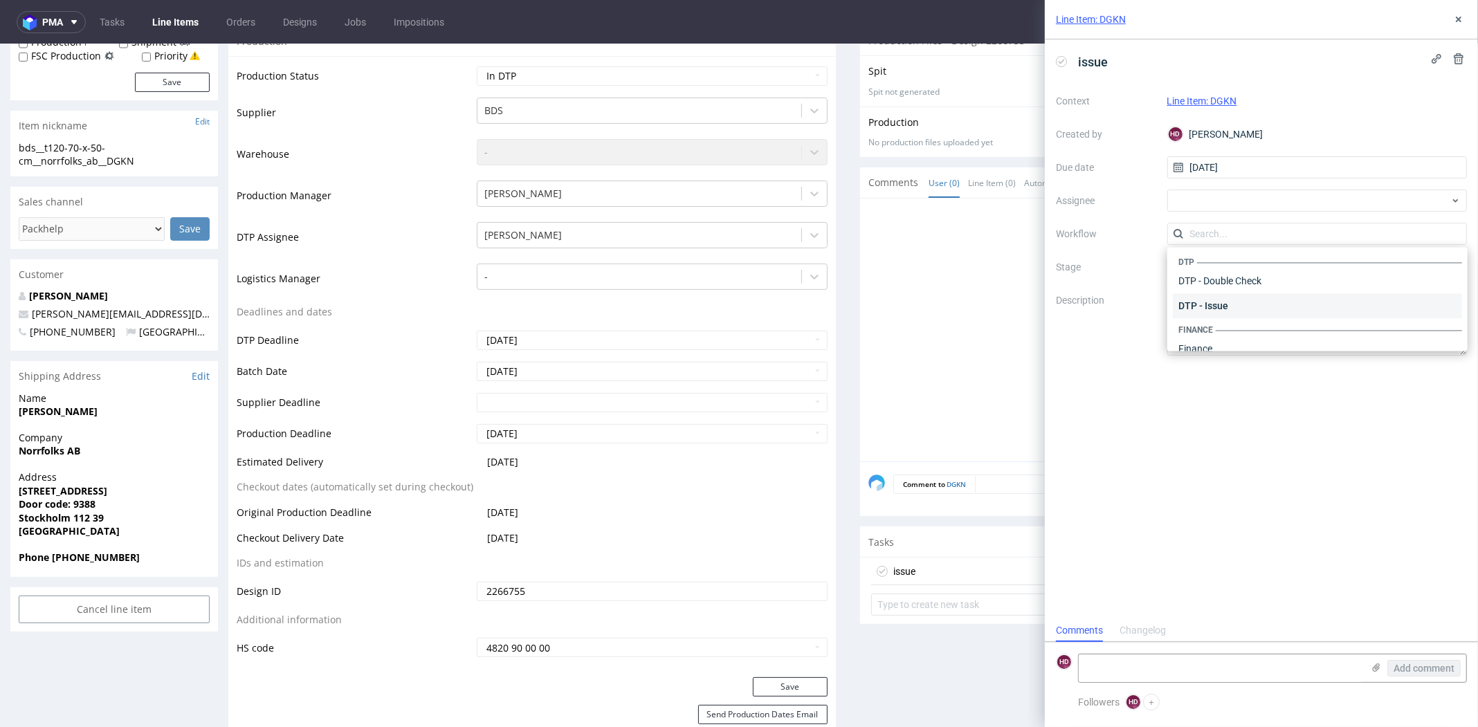
scroll to position [0, 0]
click at [1227, 311] on div "DTP - Issue" at bounding box center [1317, 308] width 289 height 25
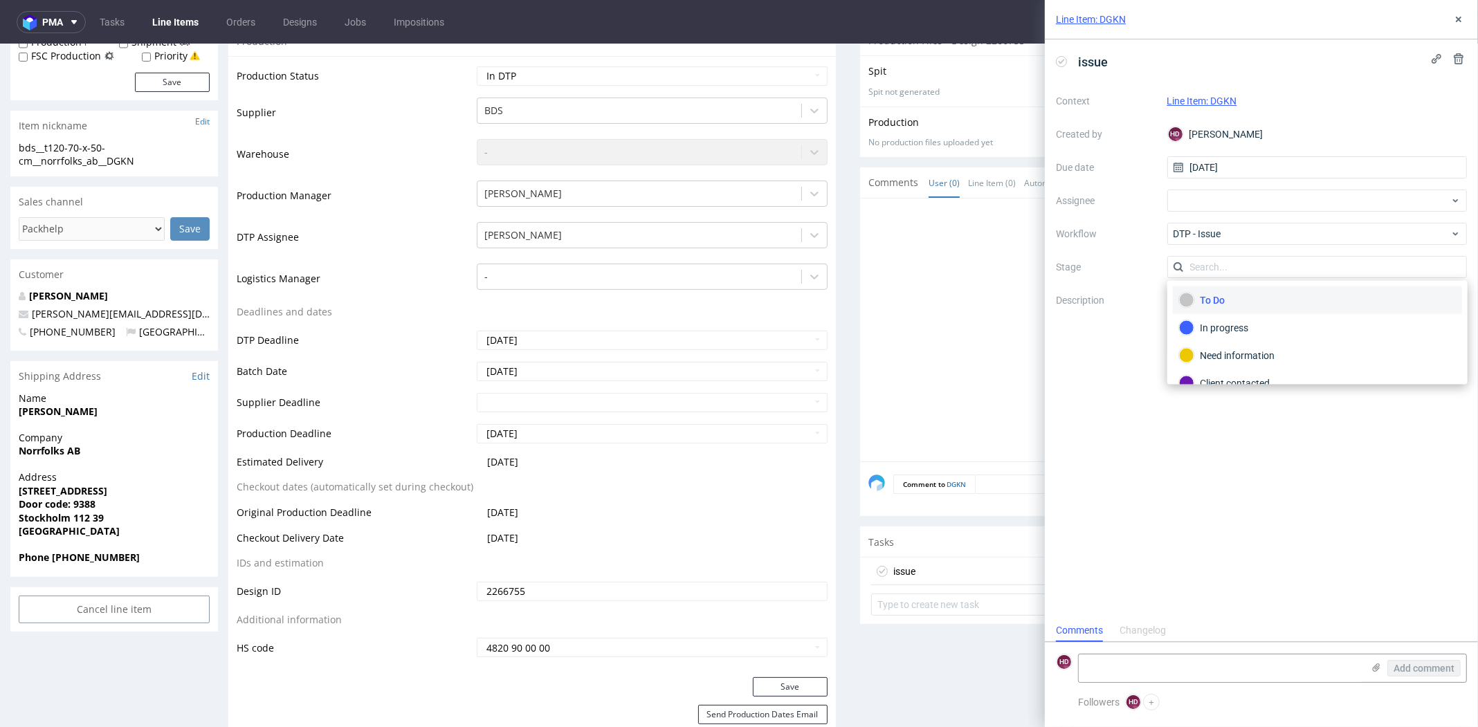
click at [1077, 266] on label "Stage" at bounding box center [1106, 267] width 100 height 17
drag, startPoint x: 1272, startPoint y: 333, endPoint x: 1119, endPoint y: 287, distance: 159.8
click at [1119, 287] on div "Context Line Item: DGKN Created by HD Hapka Dominika Due date 03/10/2025 Assign…" at bounding box center [1261, 223] width 411 height 266
paste textarea "The client ordered white printing in CMYK. It isn't possible. I propose two sol…"
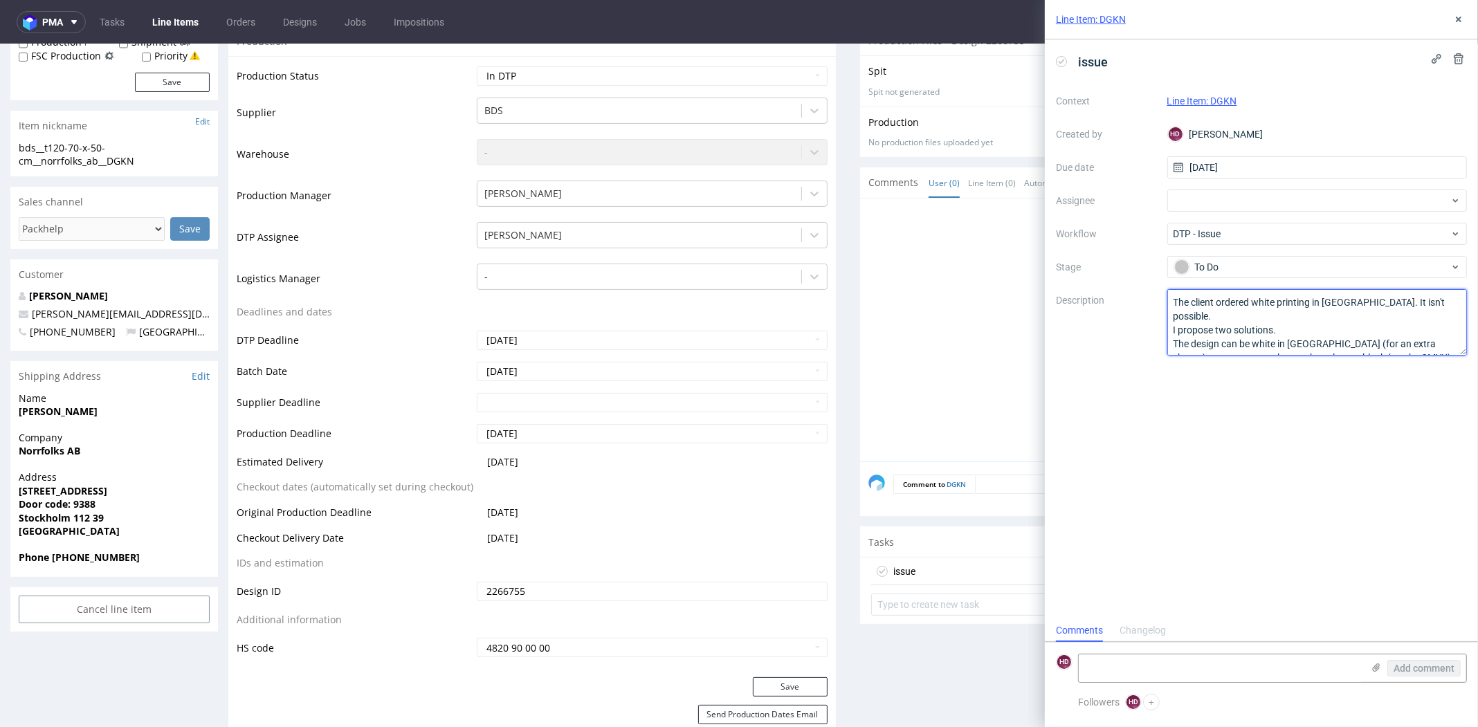
scroll to position [8, 0]
type textarea "The client ordered white printing in CMYK. It isn't possible. I propose two sol…"
click at [1458, 17] on icon at bounding box center [1458, 19] width 11 height 11
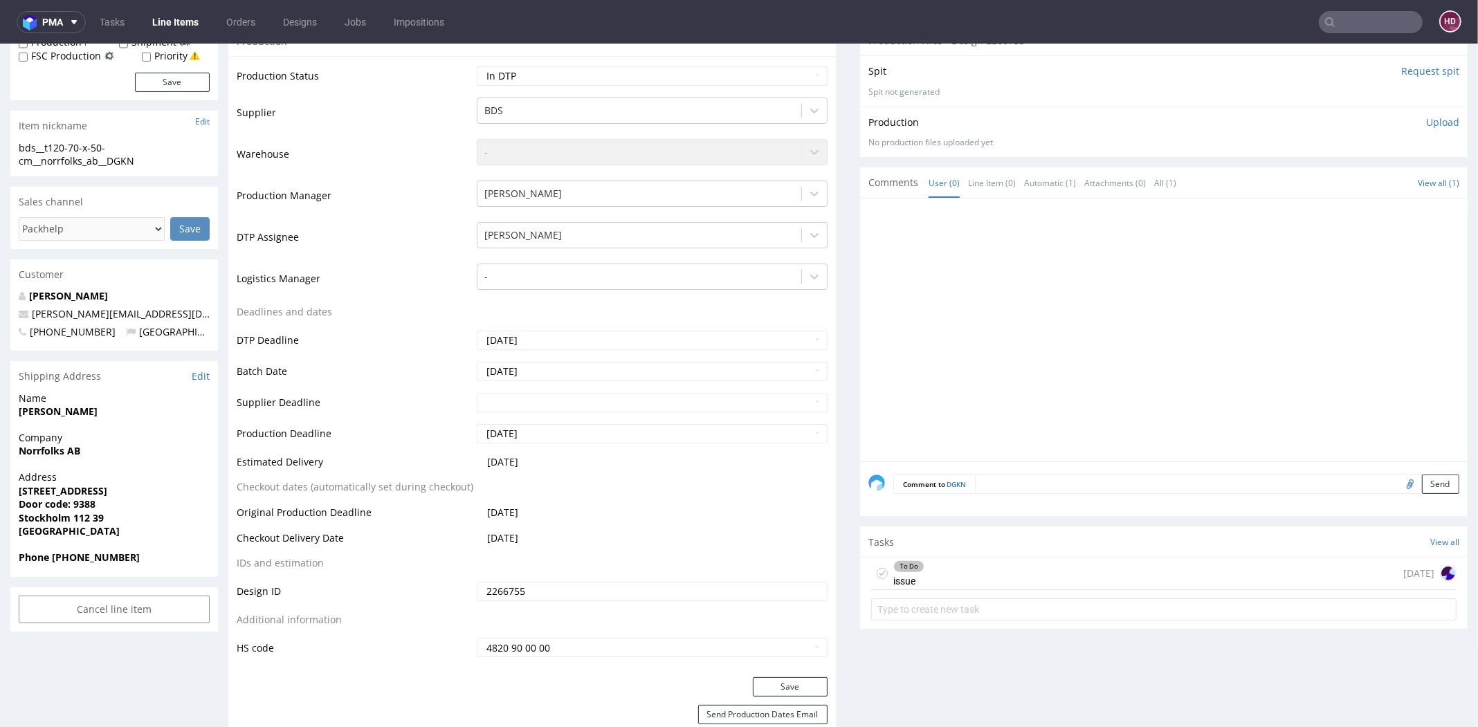
click at [1364, 571] on div "To Do issue today" at bounding box center [1163, 574] width 585 height 33
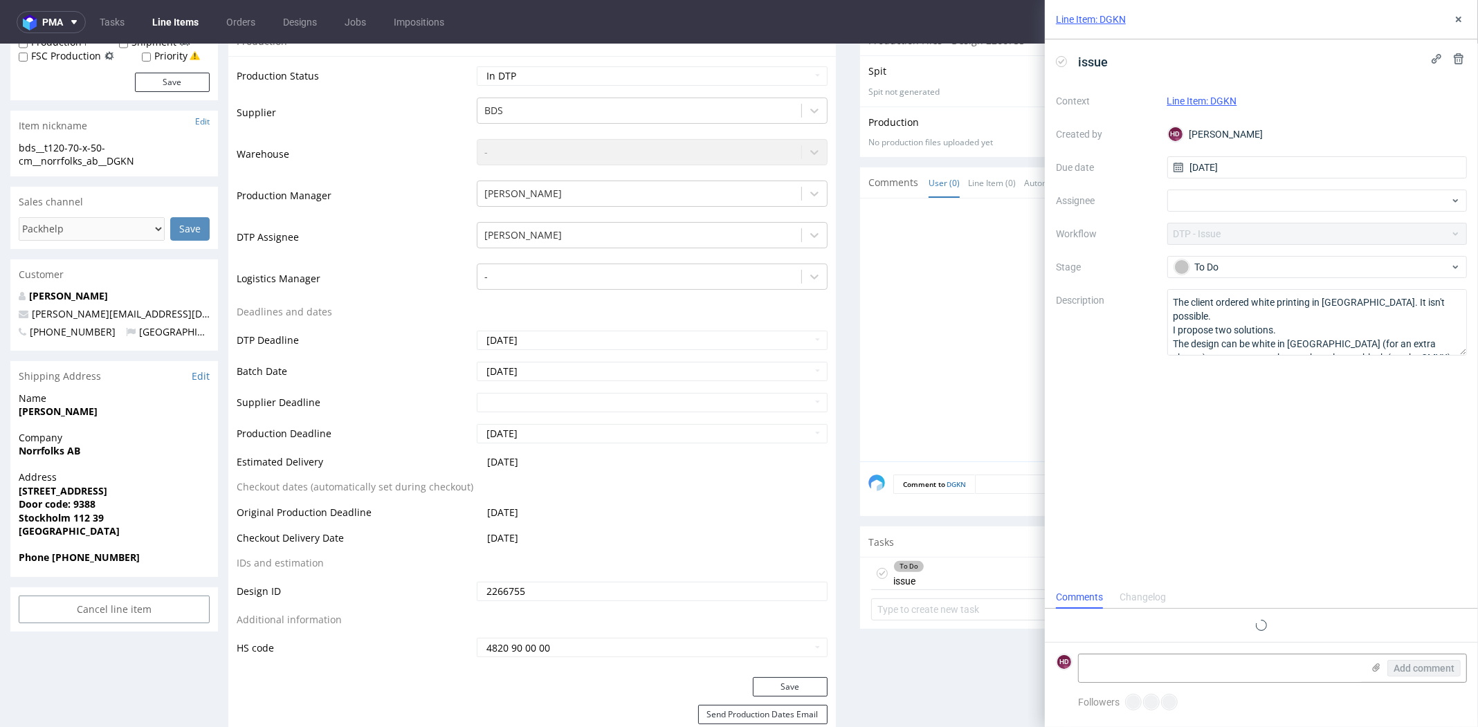
scroll to position [11, 0]
click at [1379, 671] on icon at bounding box center [1375, 667] width 11 height 11
click at [0, 0] on input "file" at bounding box center [0, 0] width 0 height 0
click at [1414, 664] on span "Add comment" at bounding box center [1423, 668] width 61 height 10
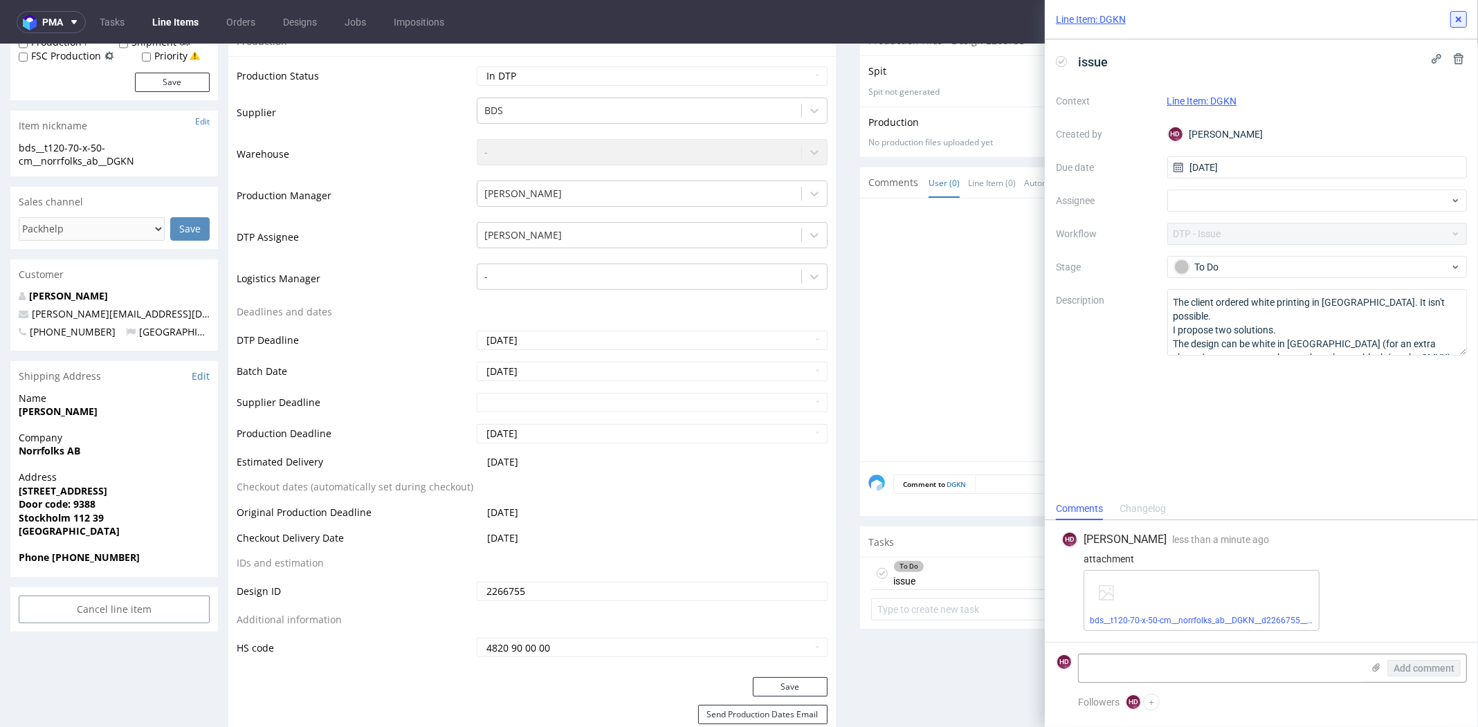
click at [1453, 24] on icon at bounding box center [1458, 19] width 11 height 11
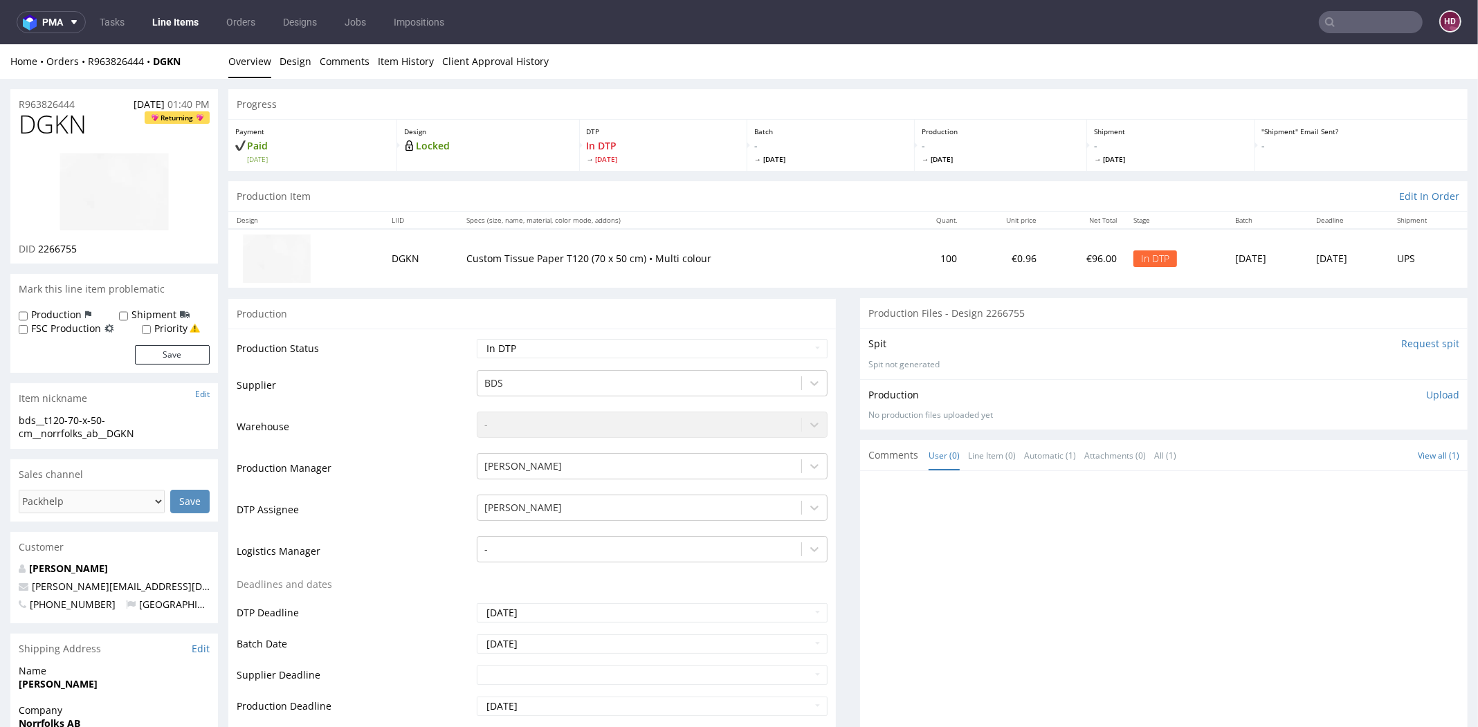
click at [639, 338] on td "Waiting for Artwork Waiting for Diecut Waiting for Mockup Waiting for DTP Waiti…" at bounding box center [650, 353] width 354 height 31
click at [633, 345] on select "Waiting for Artwork Waiting for Diecut Waiting for Mockup Waiting for DTP Waiti…" at bounding box center [652, 348] width 351 height 19
select select "dtp_issue"
click at [477, 339] on select "Waiting for Artwork Waiting for Diecut Waiting for Mockup Waiting for DTP Waiti…" at bounding box center [652, 348] width 351 height 19
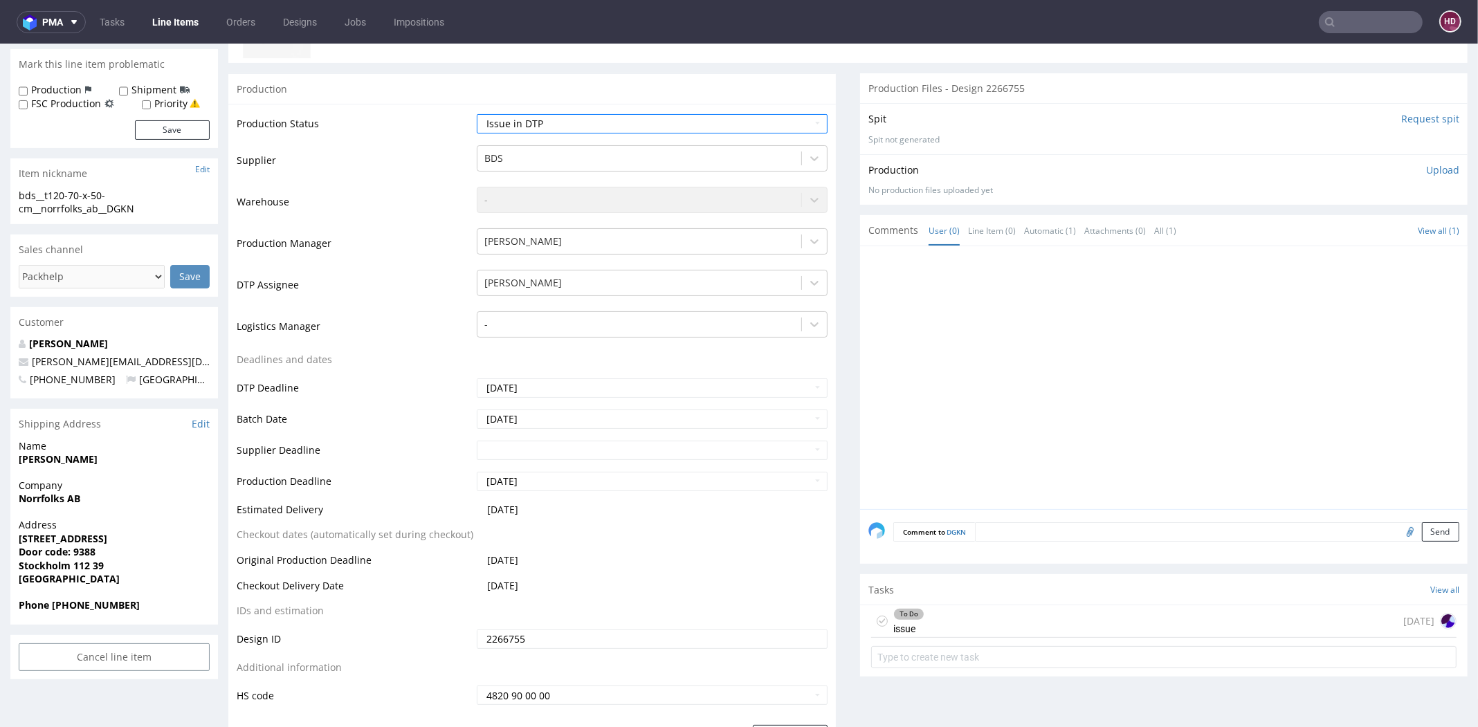
scroll to position [329, 0]
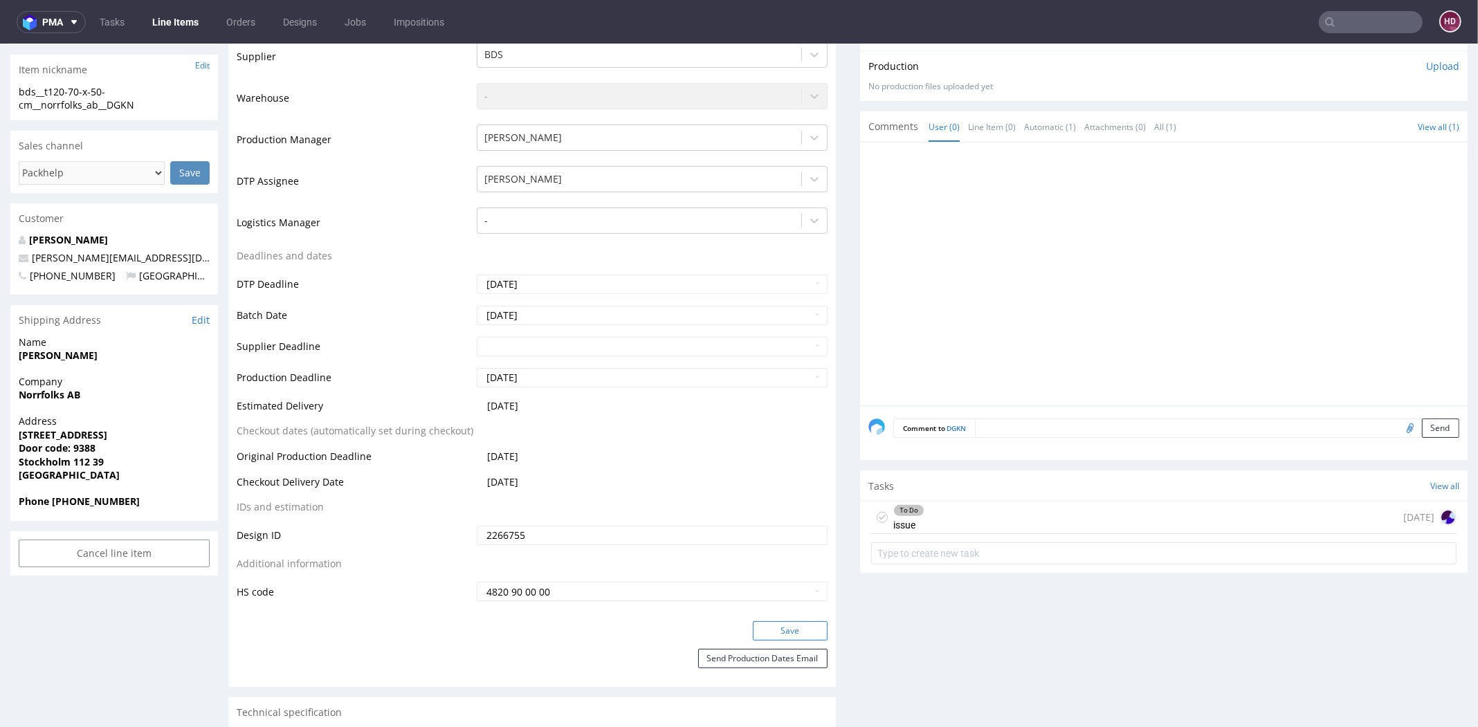
click at [800, 632] on button "Save" at bounding box center [790, 630] width 75 height 19
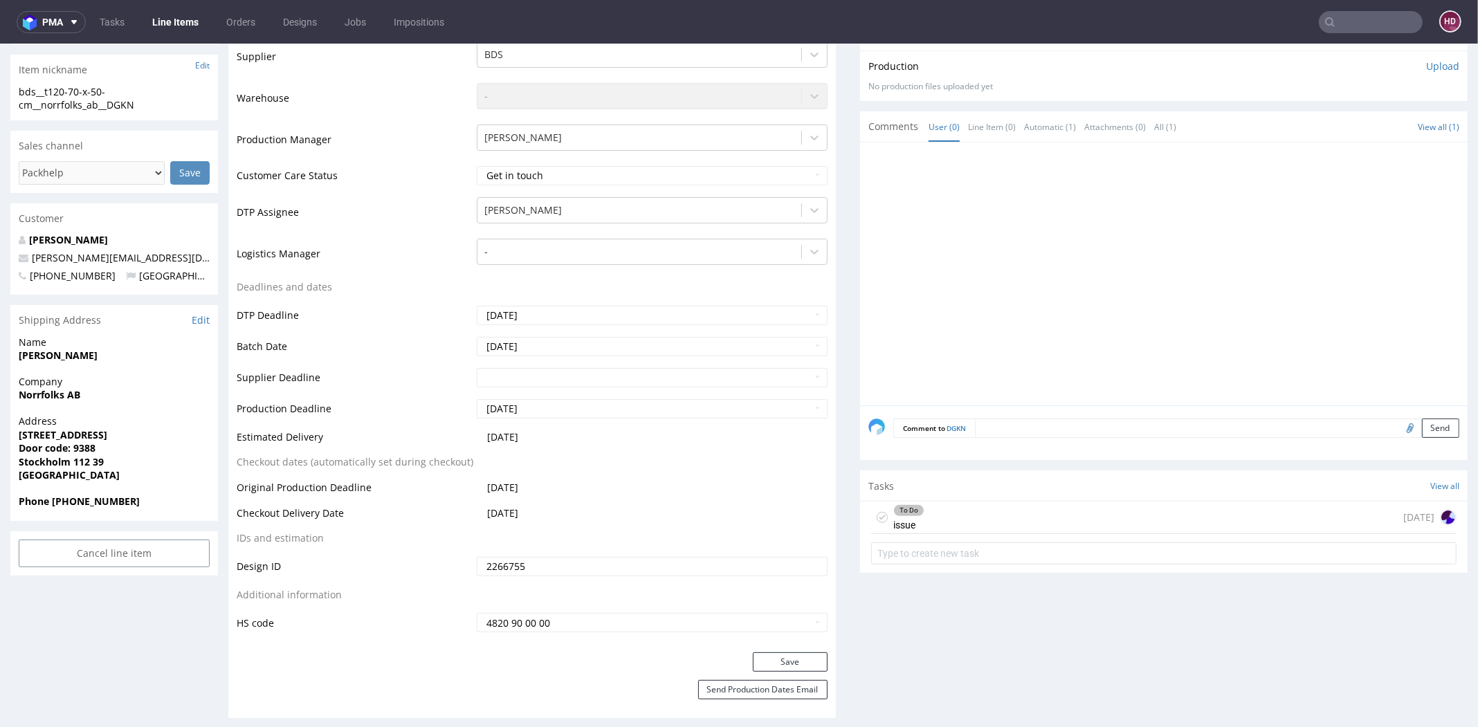
click at [1074, 524] on div "To Do issue today" at bounding box center [1163, 518] width 585 height 33
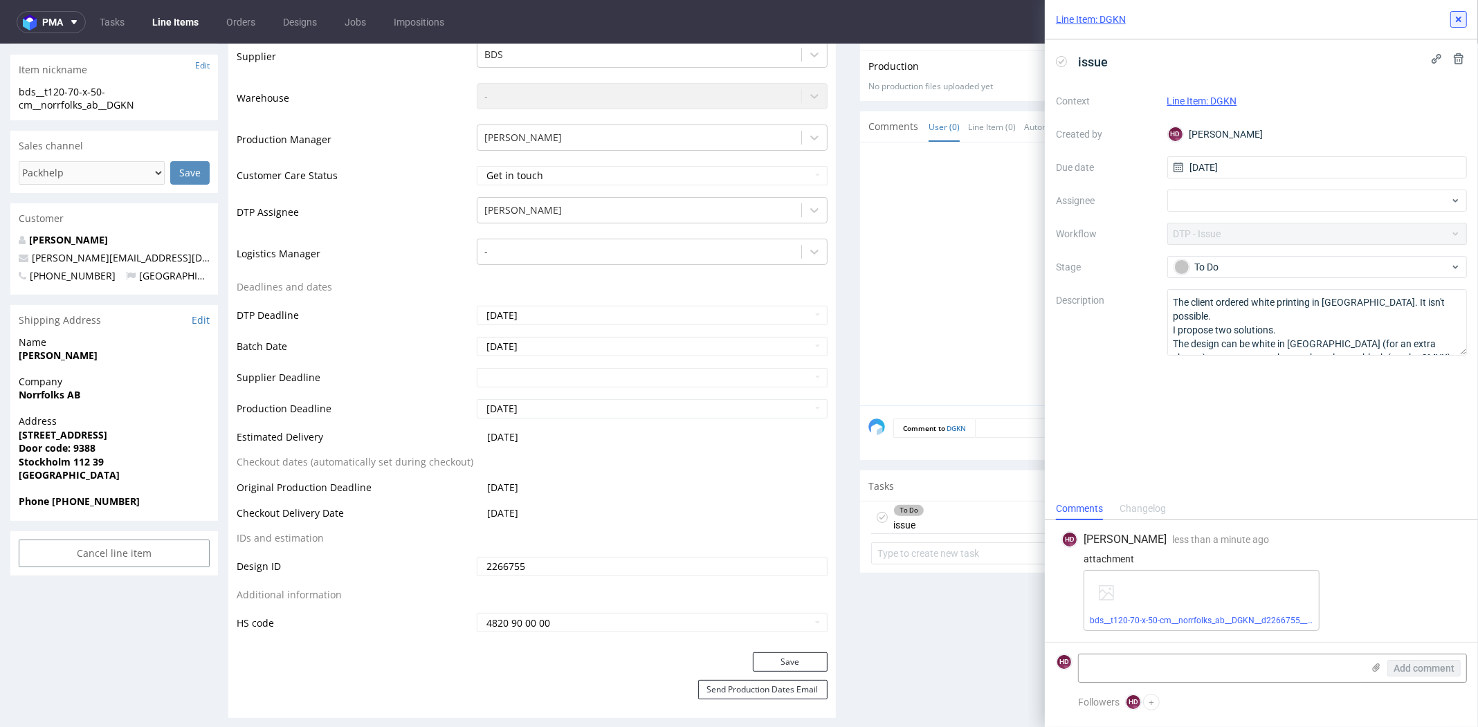
click at [1458, 19] on use at bounding box center [1459, 20] width 6 height 6
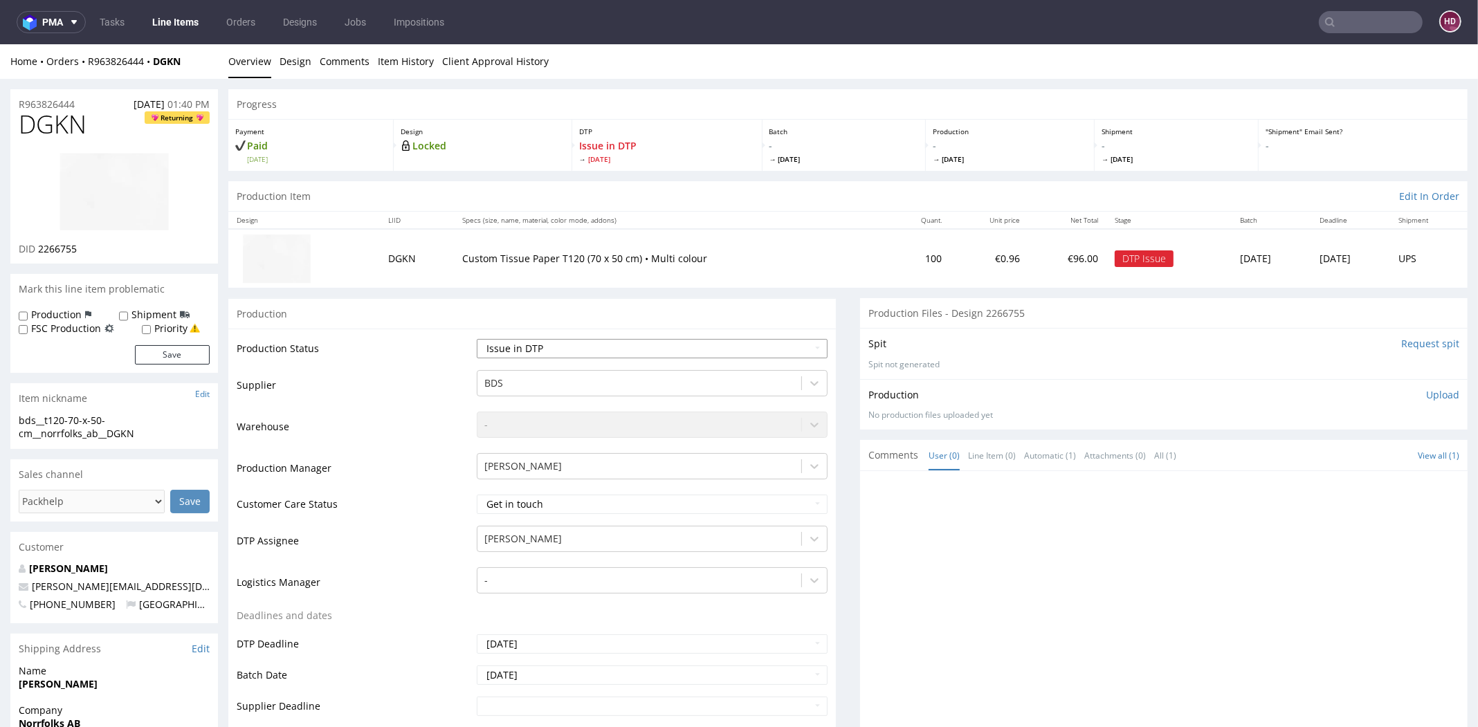
scroll to position [8, 0]
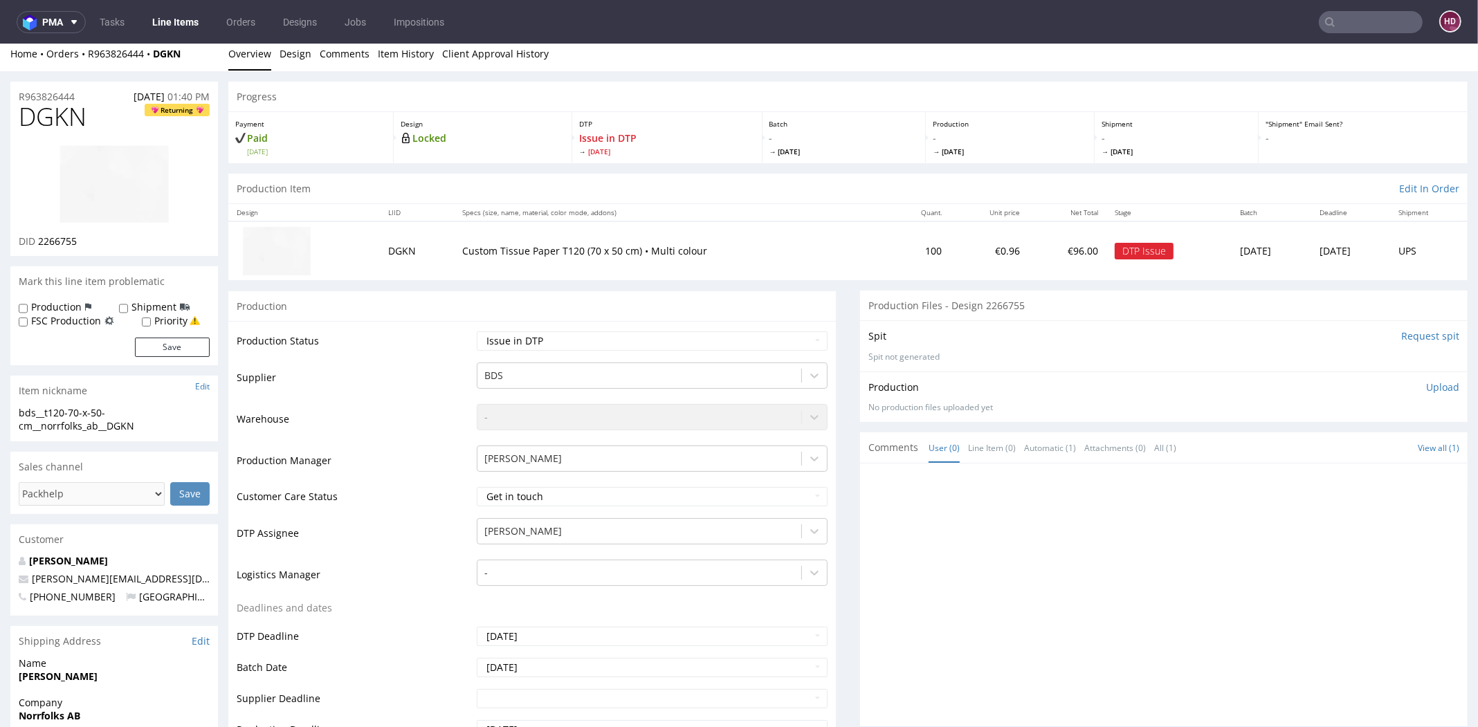
click at [101, 109] on h1 "DGKN Returning" at bounding box center [114, 117] width 191 height 28
drag, startPoint x: 100, startPoint y: 112, endPoint x: 16, endPoint y: 115, distance: 83.8
click at [16, 115] on div "DGKN Returning DID 2266755" at bounding box center [114, 179] width 208 height 153
click at [86, 122] on h1 "DGKN Returning" at bounding box center [114, 117] width 191 height 28
drag, startPoint x: 72, startPoint y: 120, endPoint x: 3, endPoint y: 114, distance: 68.7
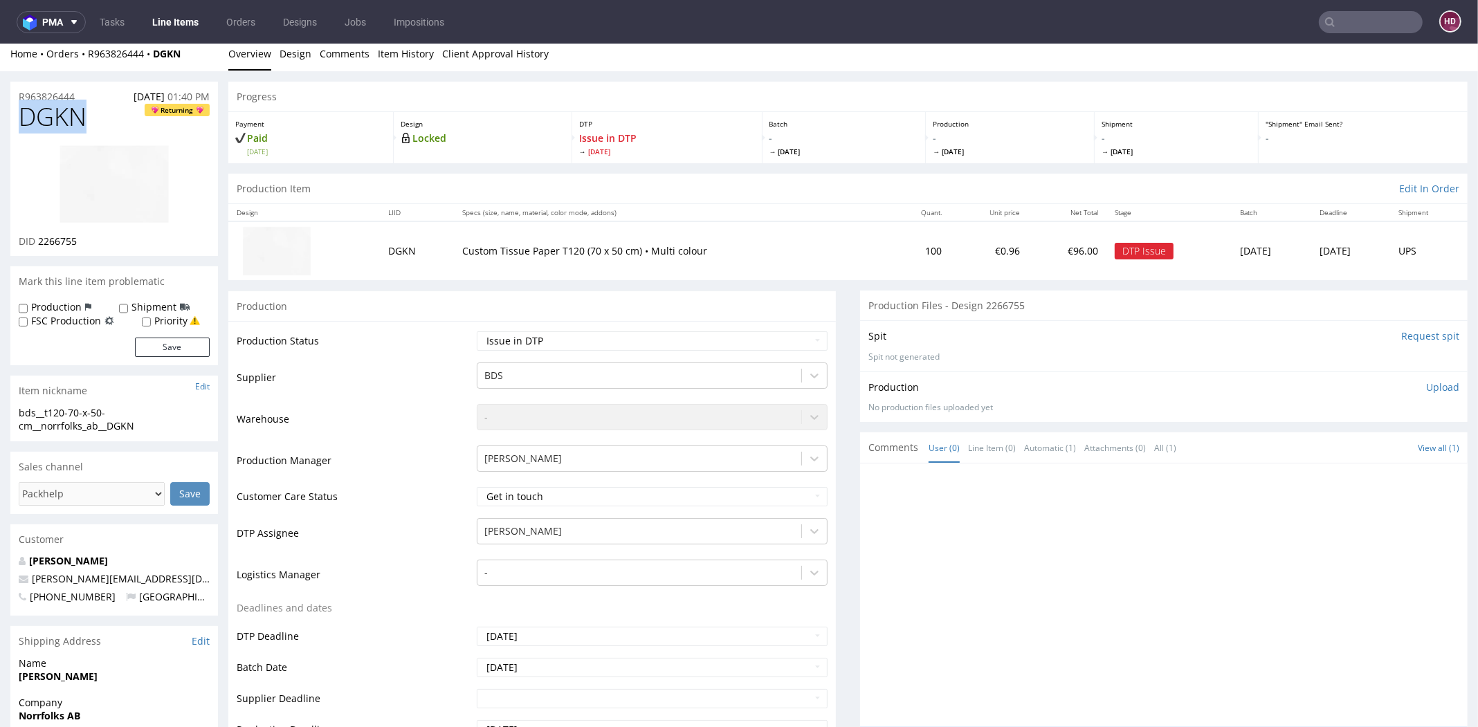
click at [154, 22] on link "Line Items" at bounding box center [175, 22] width 63 height 22
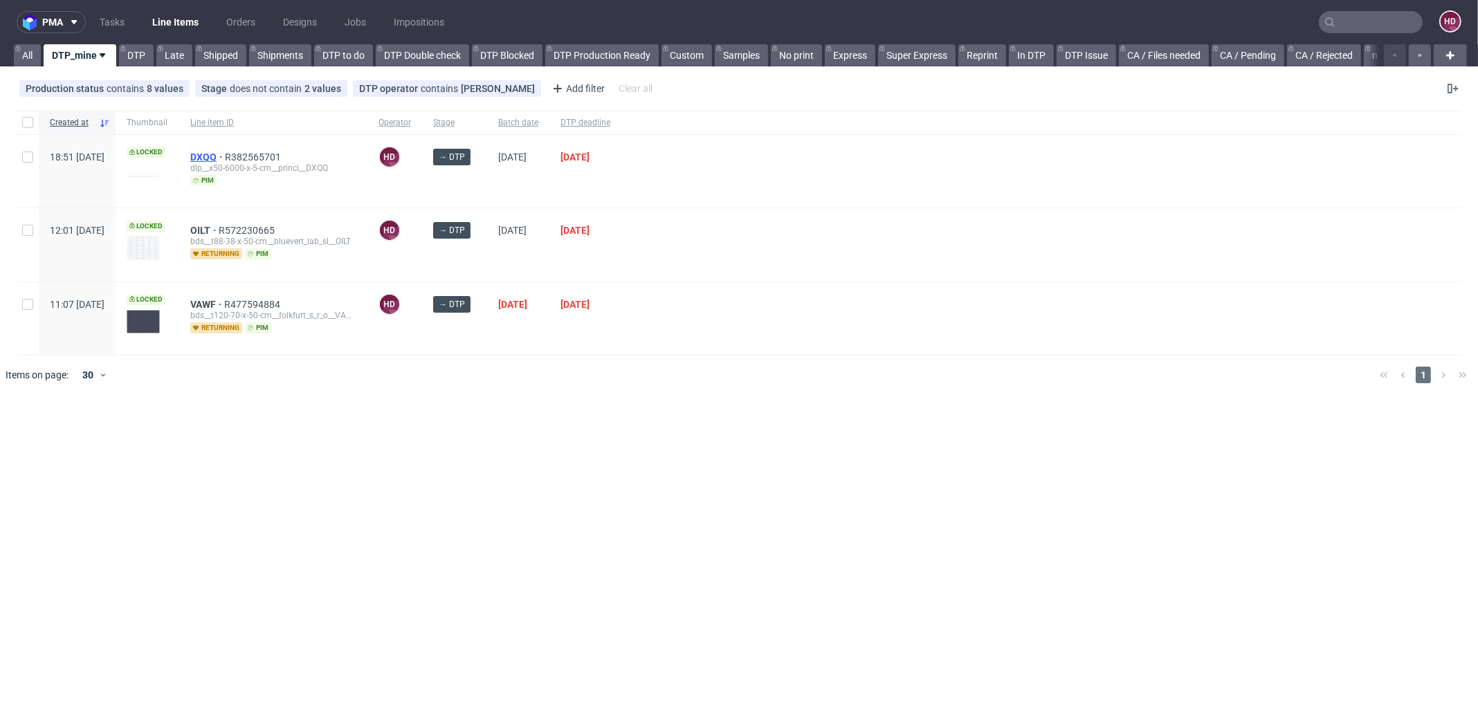
click at [225, 153] on span "DXQQ" at bounding box center [207, 157] width 35 height 11
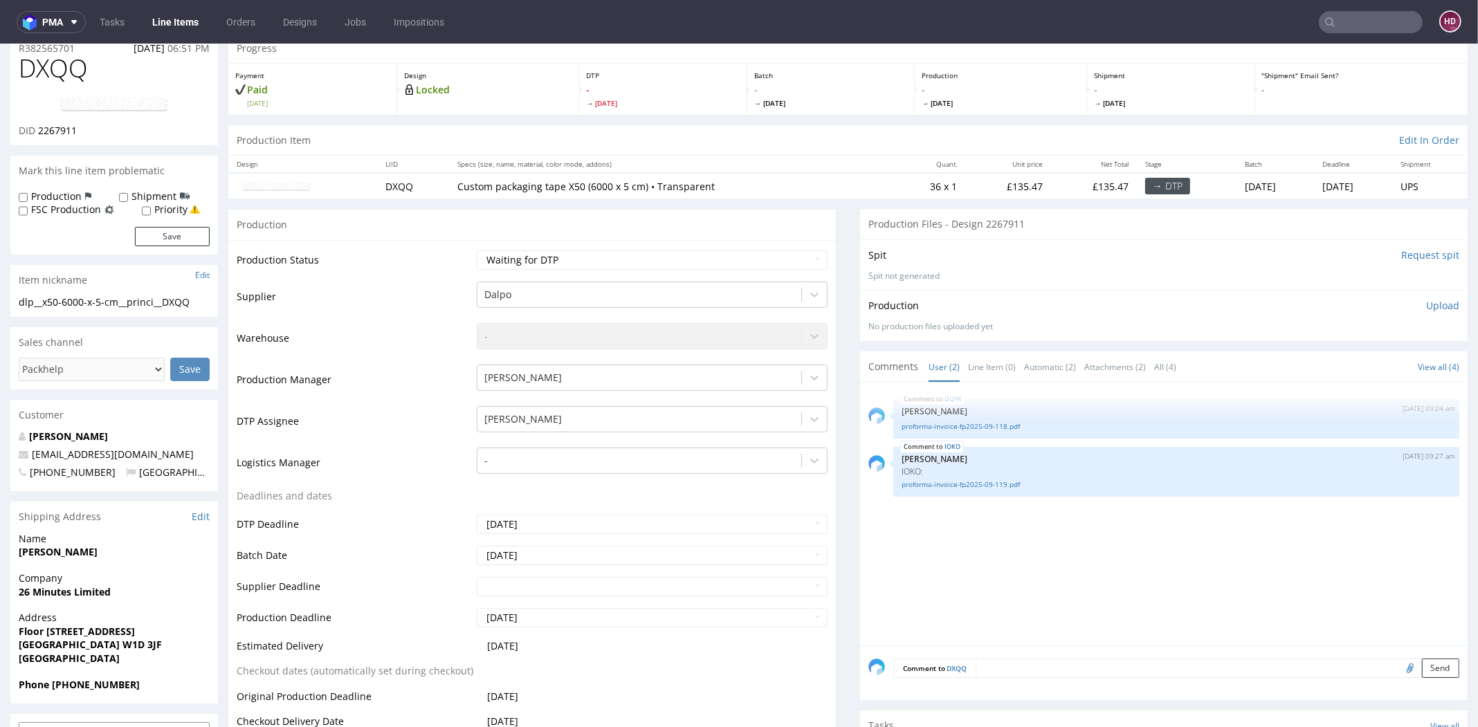
scroll to position [58, 0]
click at [556, 256] on select "Waiting for Artwork Waiting for Diecut Waiting for Mockup Waiting for DTP Waiti…" at bounding box center [652, 257] width 351 height 19
select select "dtp_in_process"
click at [477, 248] on select "Waiting for Artwork Waiting for Diecut Waiting for Mockup Waiting for DTP Waiti…" at bounding box center [652, 257] width 351 height 19
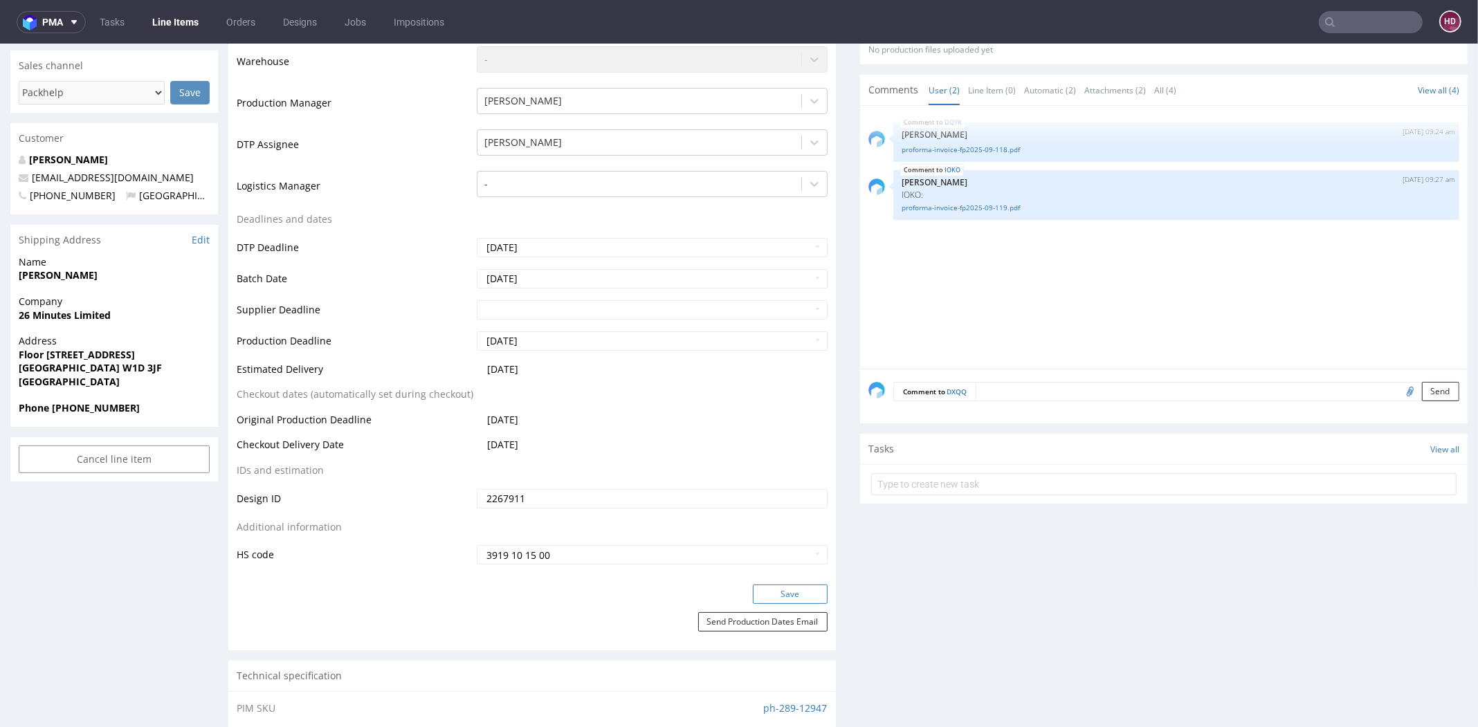
click at [763, 590] on button "Save" at bounding box center [790, 594] width 75 height 19
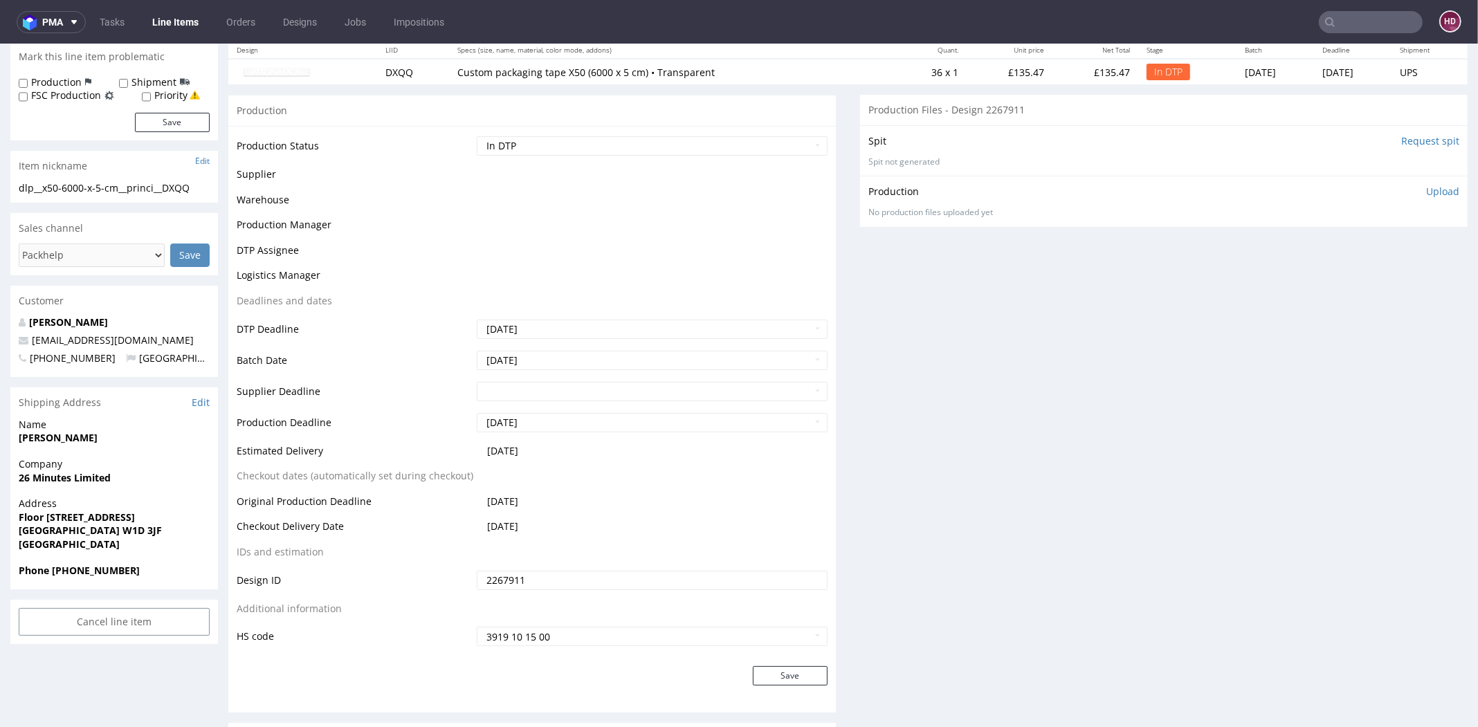
scroll to position [0, 0]
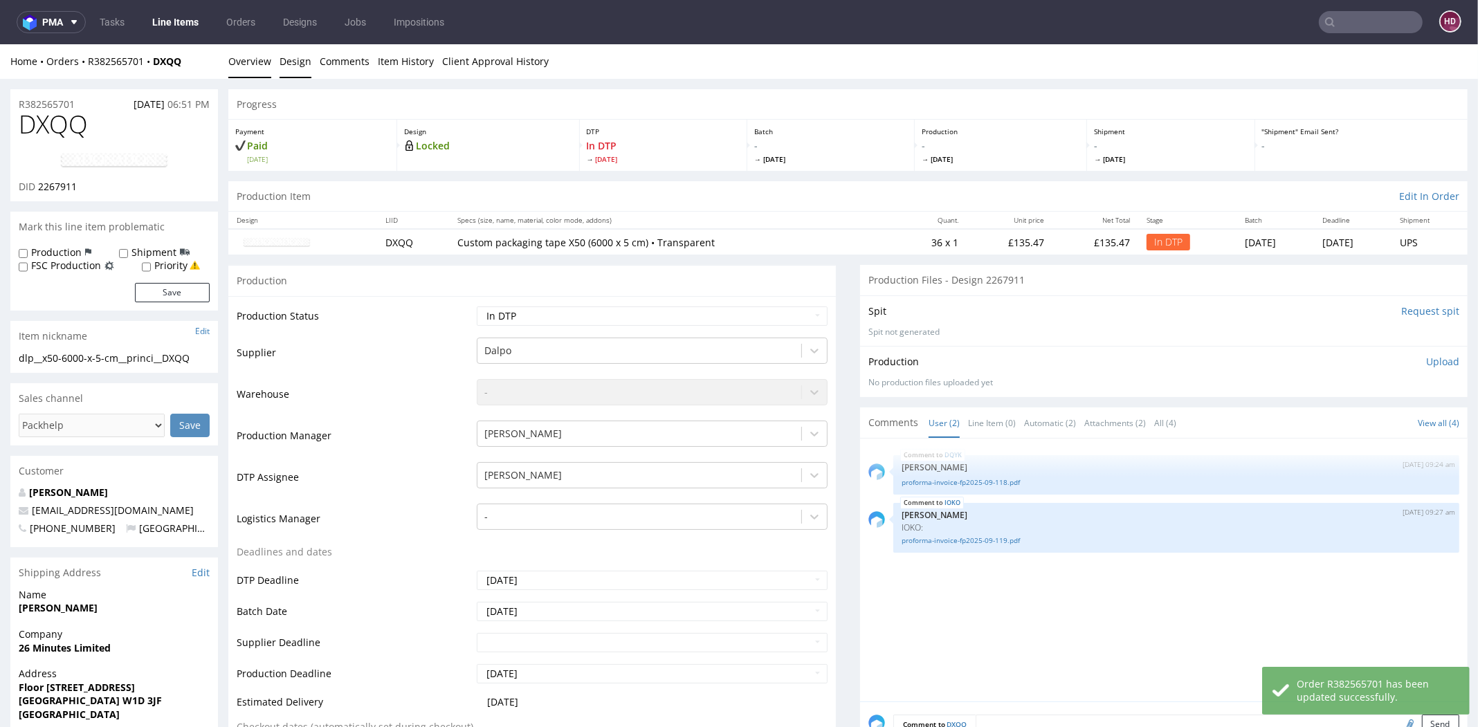
click at [293, 66] on link "Design" at bounding box center [295, 61] width 32 height 34
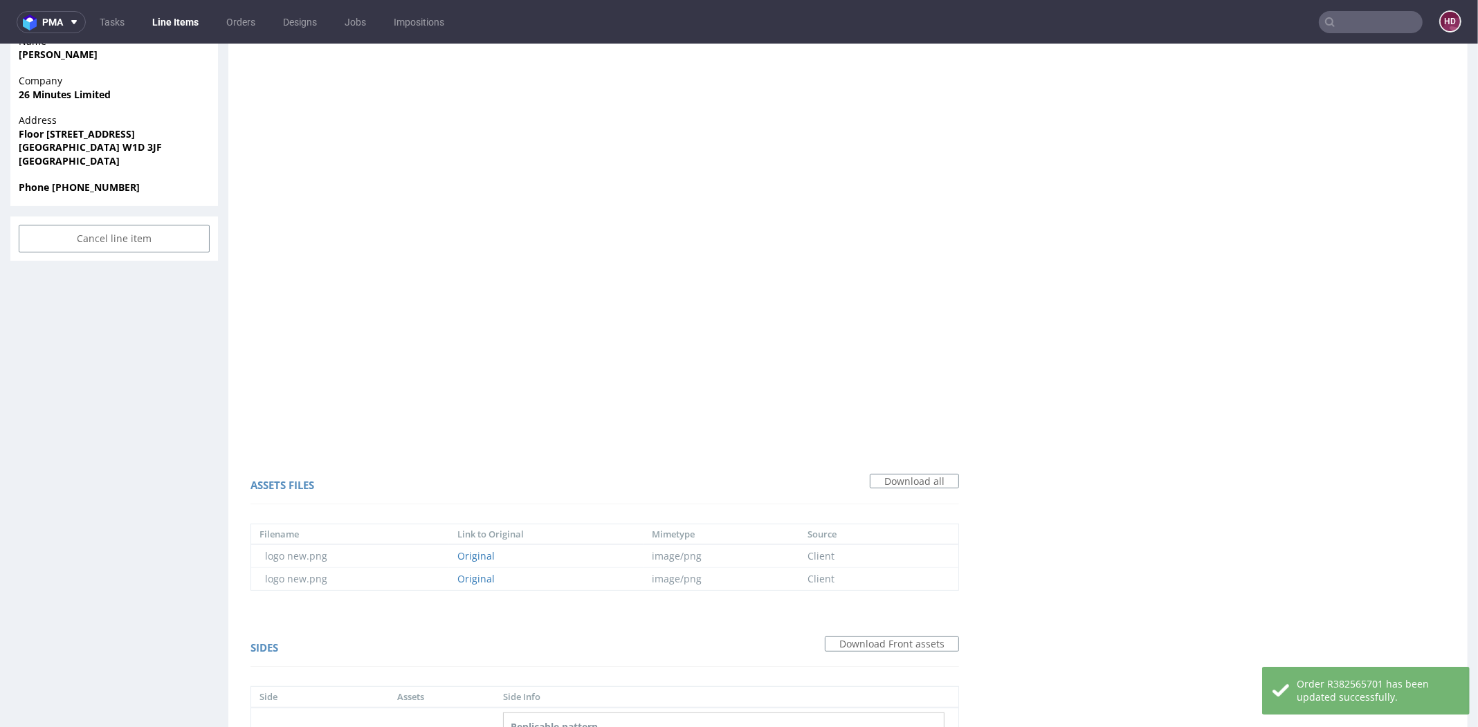
scroll to position [800, 0]
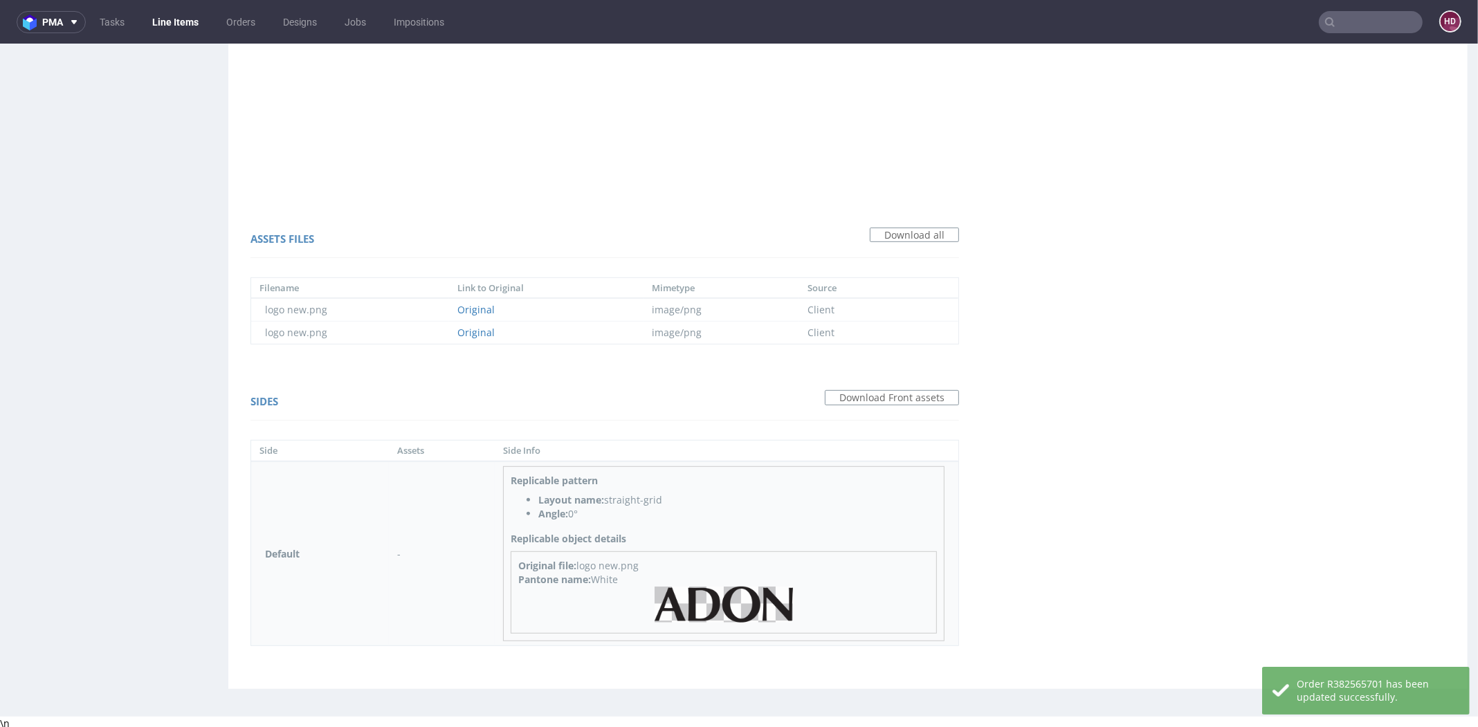
click at [737, 609] on img at bounding box center [723, 605] width 138 height 37
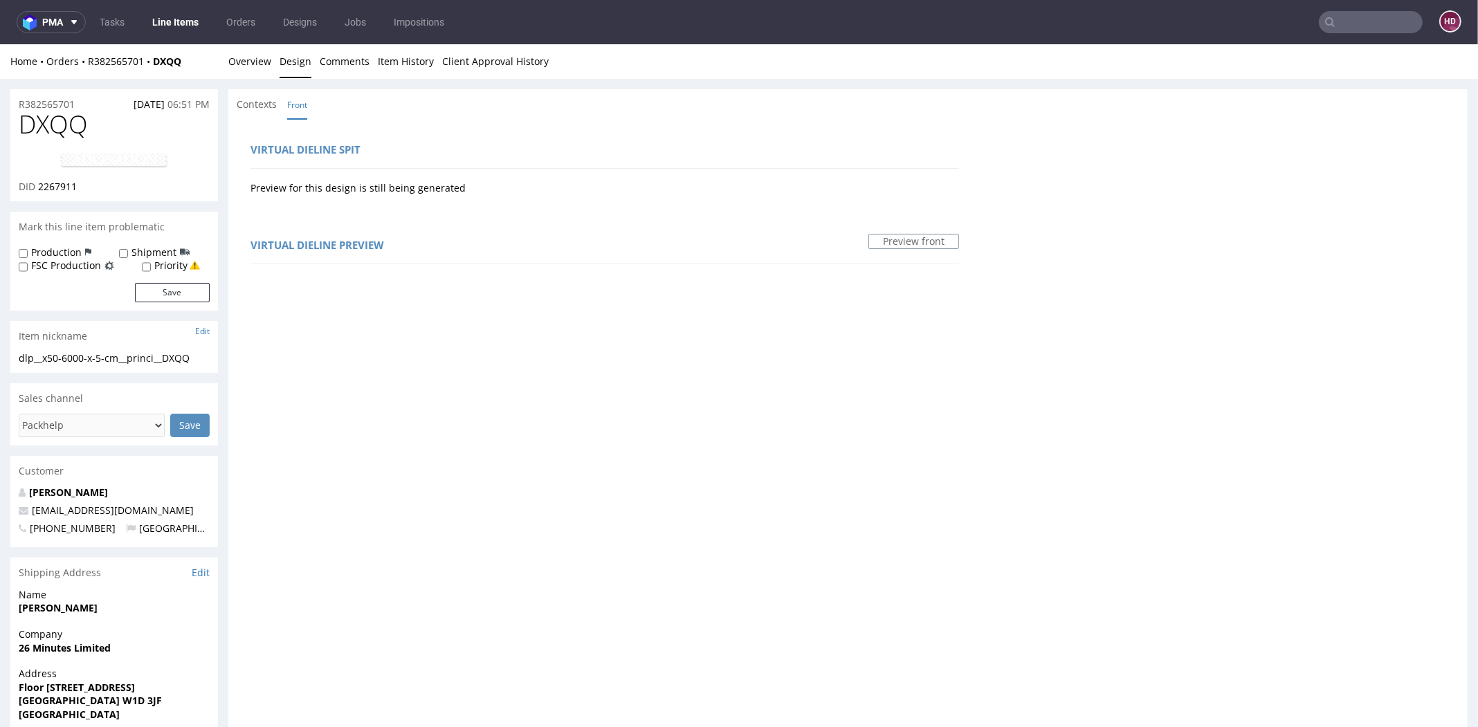
click at [80, 155] on img at bounding box center [114, 160] width 111 height 17
drag, startPoint x: 102, startPoint y: 129, endPoint x: 6, endPoint y: 136, distance: 97.2
click at [91, 183] on div "DID 2267911" at bounding box center [114, 187] width 191 height 14
drag, startPoint x: 90, startPoint y: 183, endPoint x: 43, endPoint y: 184, distance: 47.0
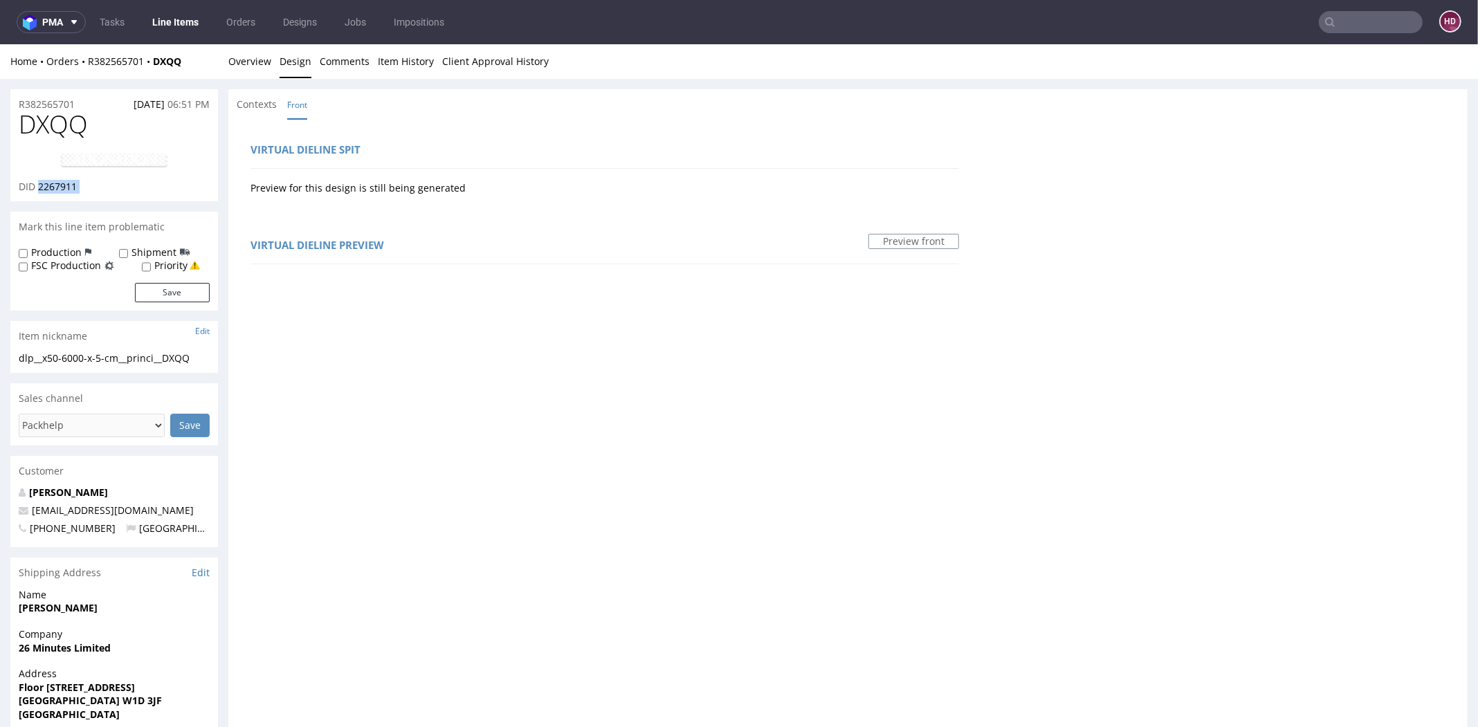
click at [43, 184] on div "DID 2267911" at bounding box center [114, 187] width 191 height 14
click at [99, 362] on div "dlp__x50-6000-x-5-cm__princi__DXQQ" at bounding box center [114, 358] width 191 height 14
click at [100, 360] on div "dlp__x50-6000-x-5-cm__princi__DXQQ" at bounding box center [114, 358] width 191 height 14
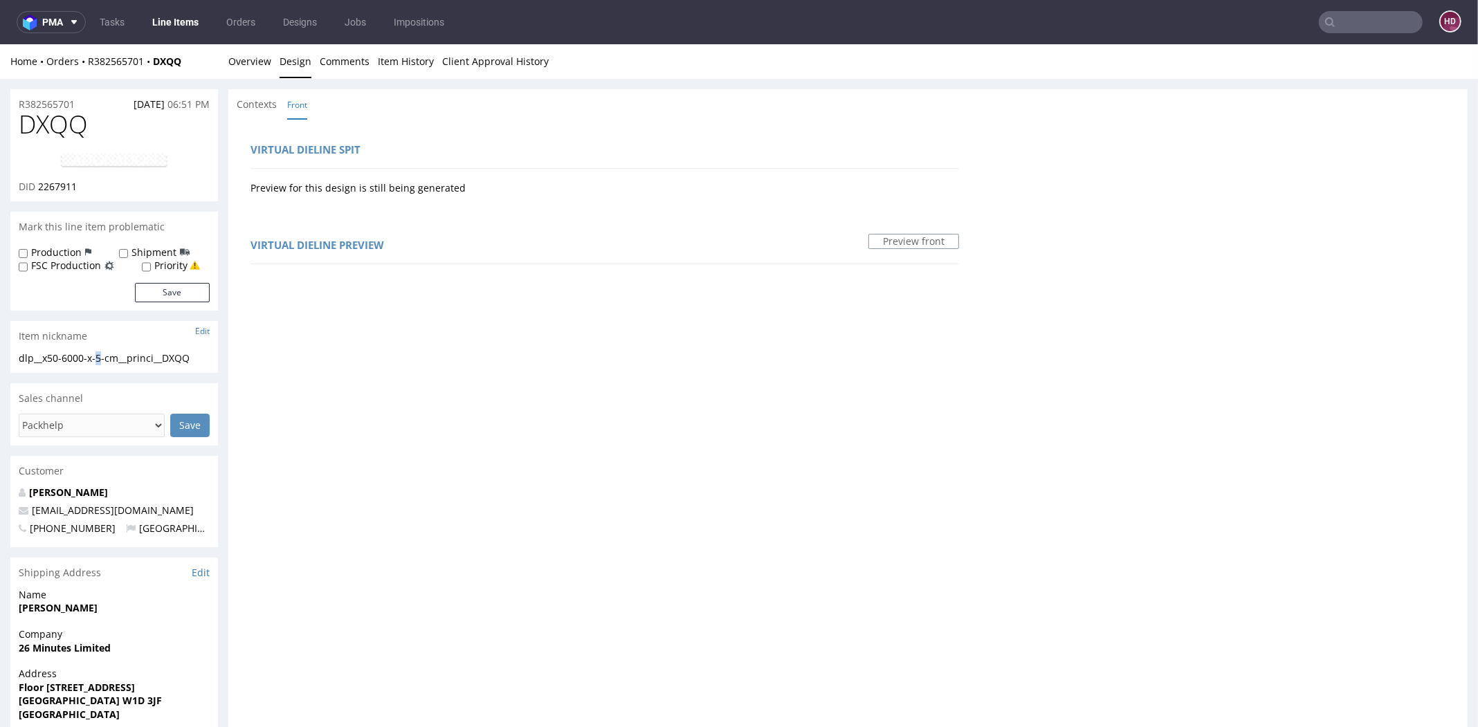
click at [100, 360] on div "dlp__x50-6000-x-5-cm__princi__DXQQ" at bounding box center [114, 358] width 191 height 14
drag, startPoint x: 90, startPoint y: 104, endPoint x: 12, endPoint y: 100, distance: 77.6
click at [12, 100] on div "R382565701 29.09.2025 06:51 PM" at bounding box center [114, 100] width 208 height 22
drag, startPoint x: 75, startPoint y: 185, endPoint x: 38, endPoint y: 185, distance: 37.4
click at [38, 185] on div "DID 2267911" at bounding box center [114, 187] width 191 height 14
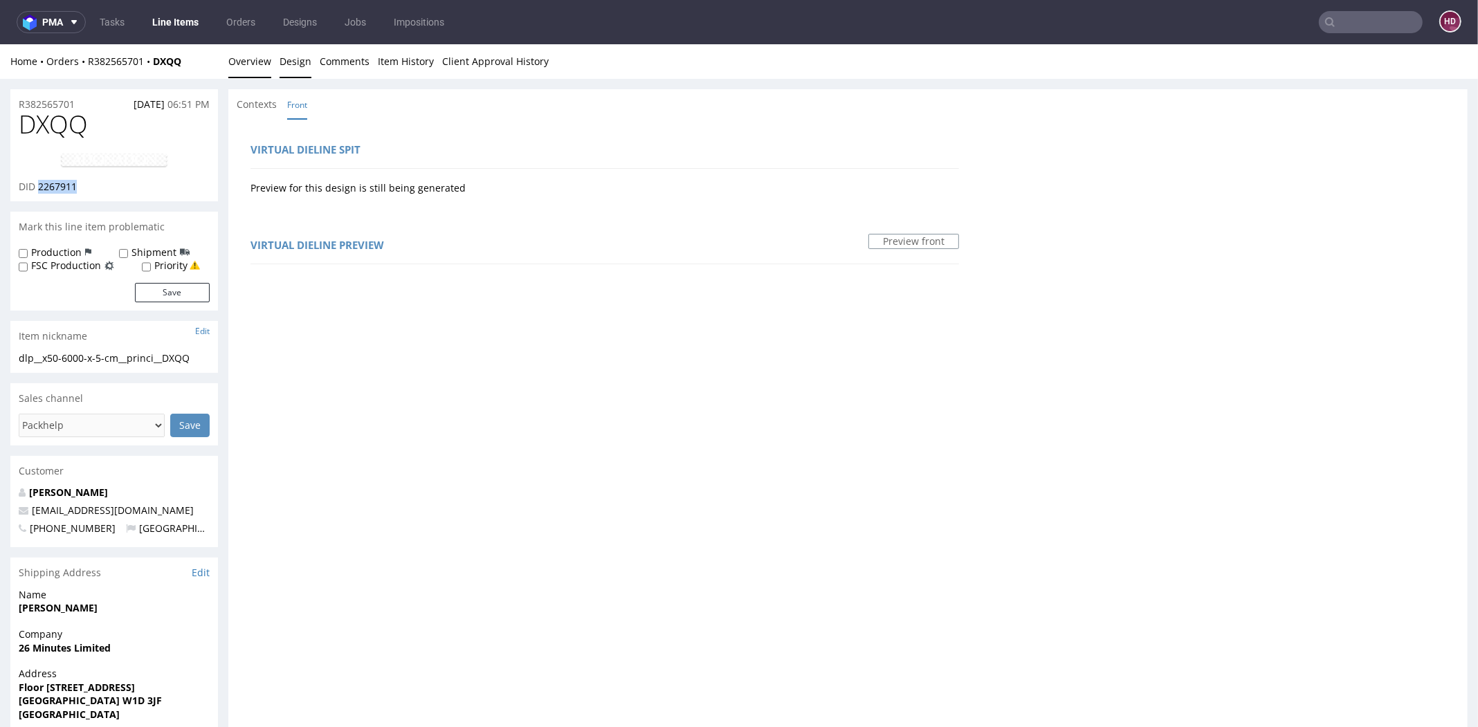
click at [243, 58] on link "Overview" at bounding box center [249, 61] width 43 height 34
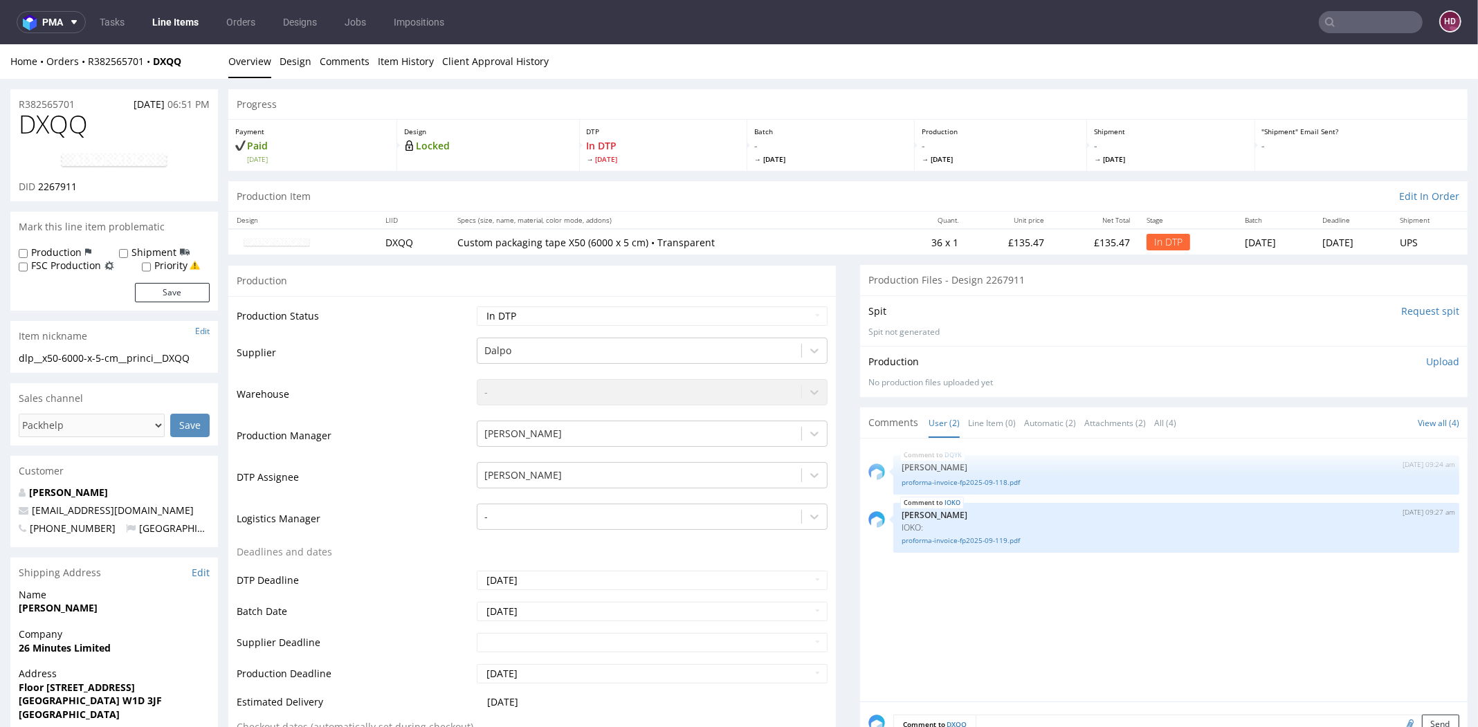
click at [1426, 360] on p "Upload" at bounding box center [1442, 362] width 33 height 14
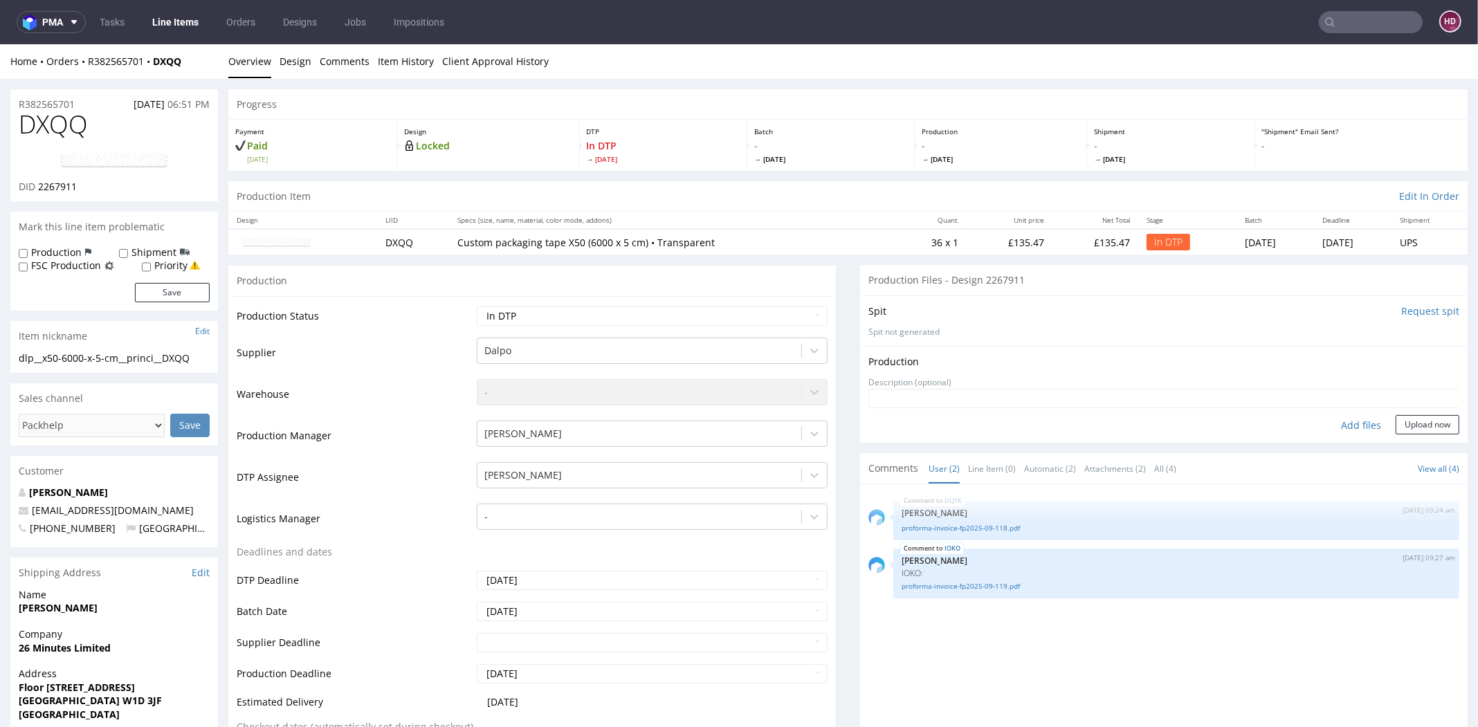
click at [1352, 423] on div "Add files" at bounding box center [1360, 425] width 69 height 21
type input "C:\fakepath\dlp__x50-6000-x-5-cm__princi__DXQQ __d2267911__oR382565701.pdf"
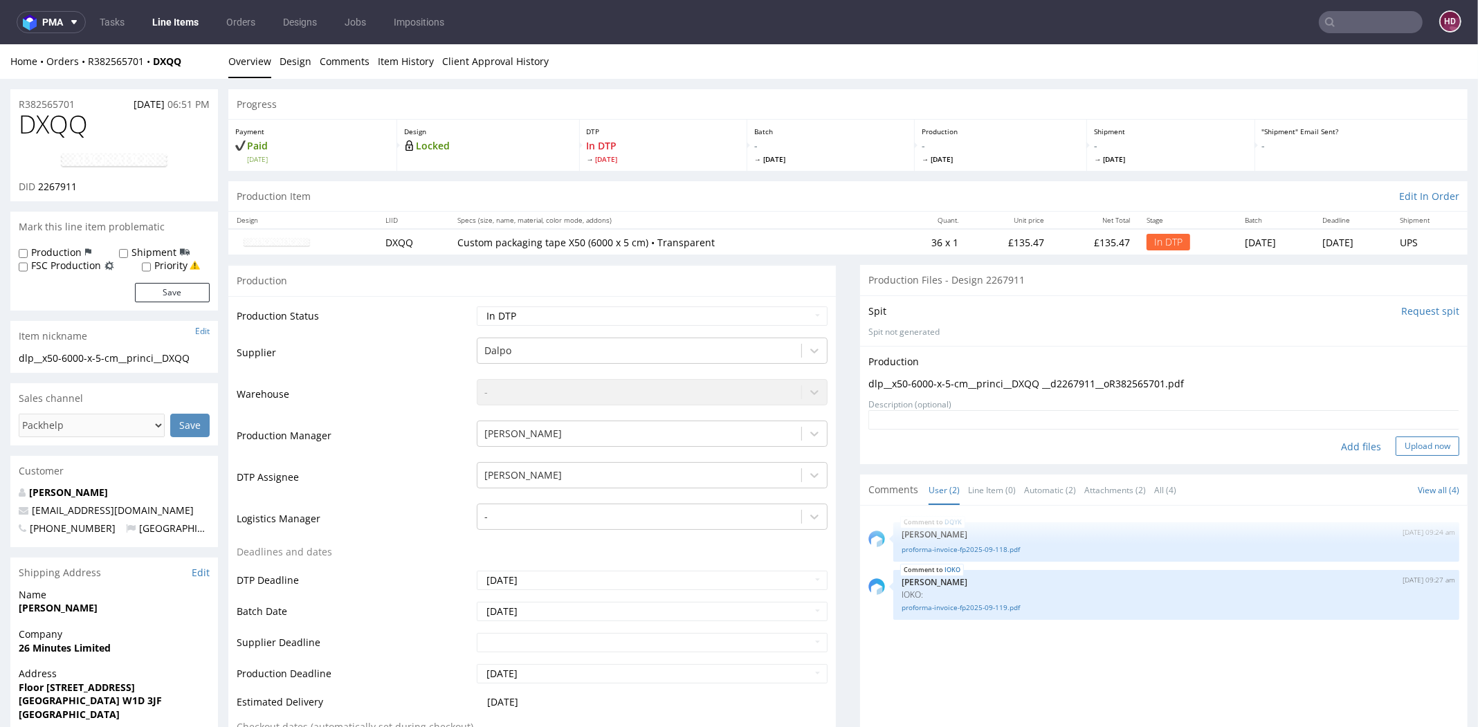
click at [1402, 443] on button "Upload now" at bounding box center [1427, 446] width 64 height 19
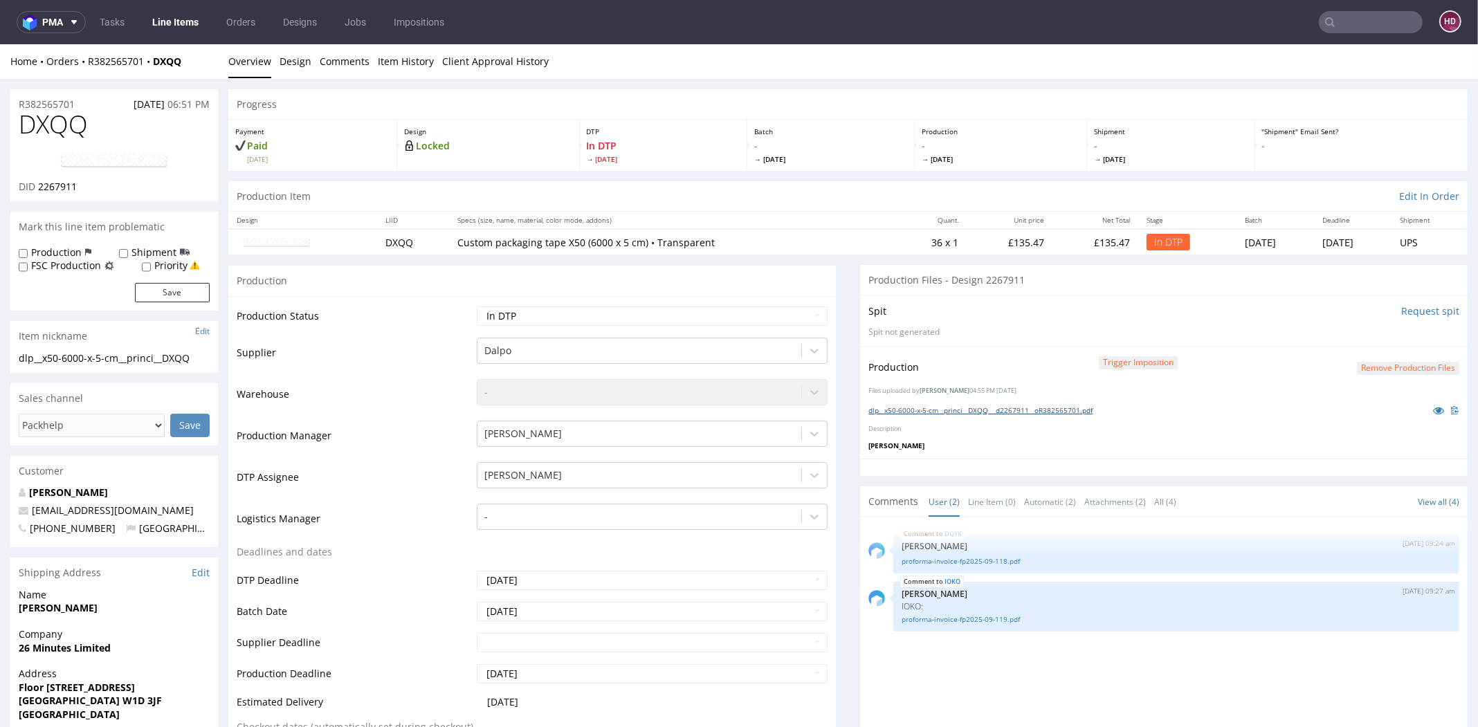
click at [989, 406] on link "dlp__x50-6000-x-5-cm__princi__DXQQ __d2267911__oR382565701.pdf" at bounding box center [980, 410] width 224 height 10
click at [672, 315] on select "Waiting for Artwork Waiting for Diecut Waiting for Mockup Waiting for DTP Waiti…" at bounding box center [652, 315] width 351 height 19
select select "dtp_production_ready"
click at [477, 306] on select "Waiting for Artwork Waiting for Diecut Waiting for Mockup Waiting for DTP Waiti…" at bounding box center [652, 315] width 351 height 19
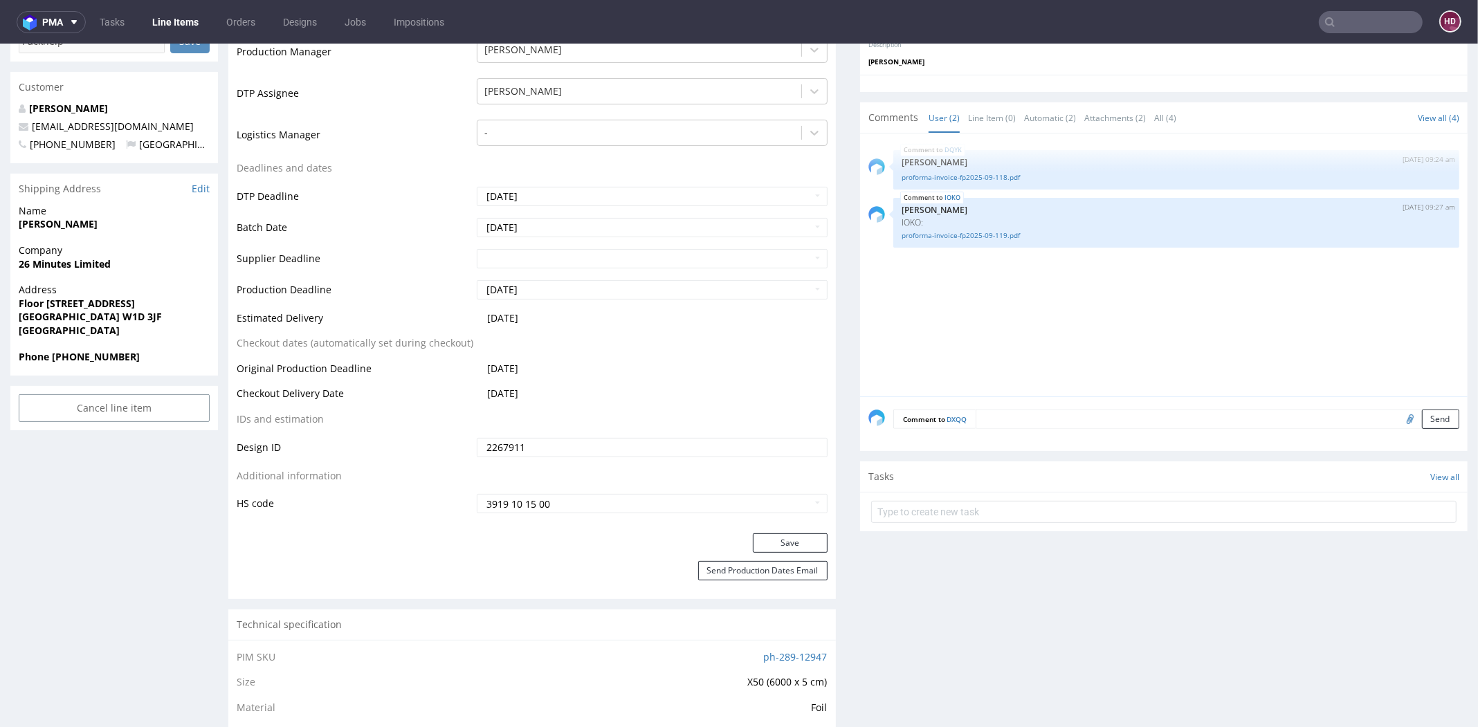
scroll to position [546, 0]
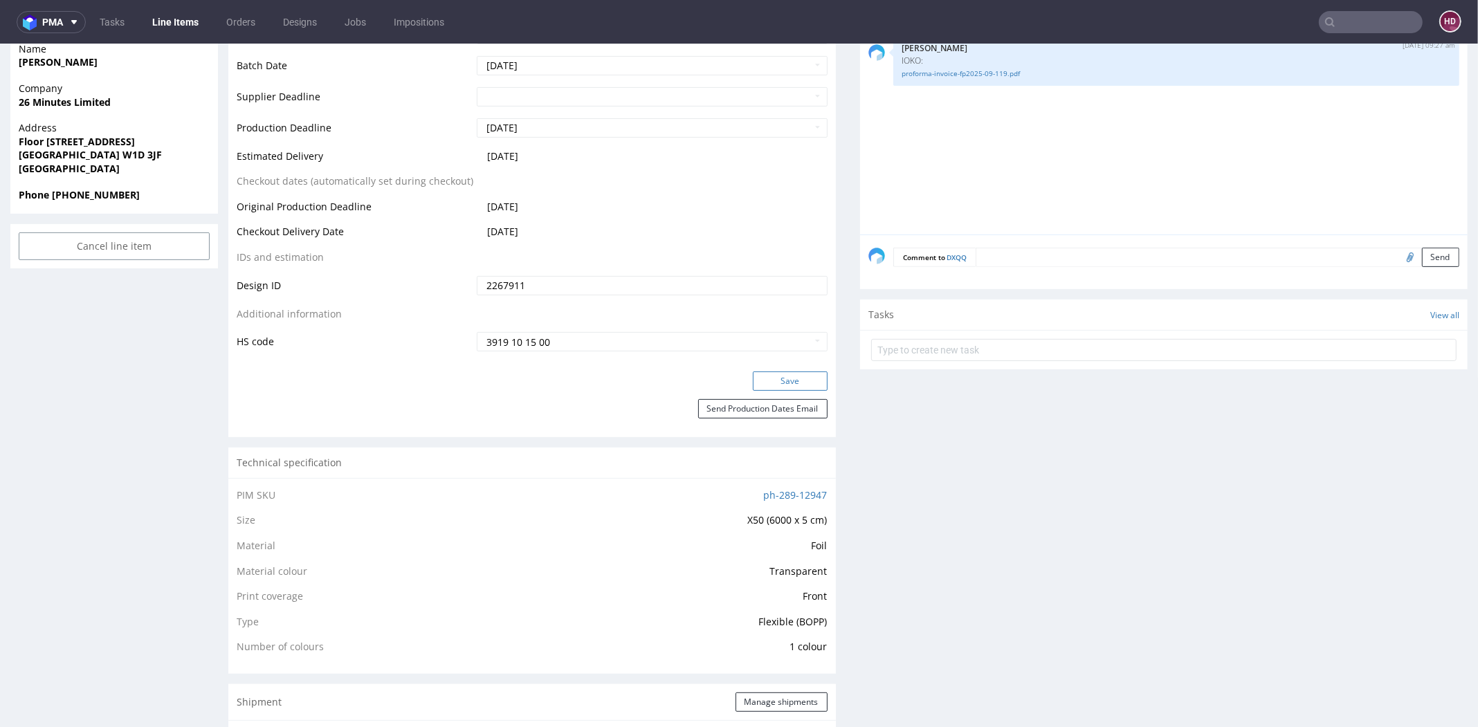
click at [767, 376] on button "Save" at bounding box center [790, 380] width 75 height 19
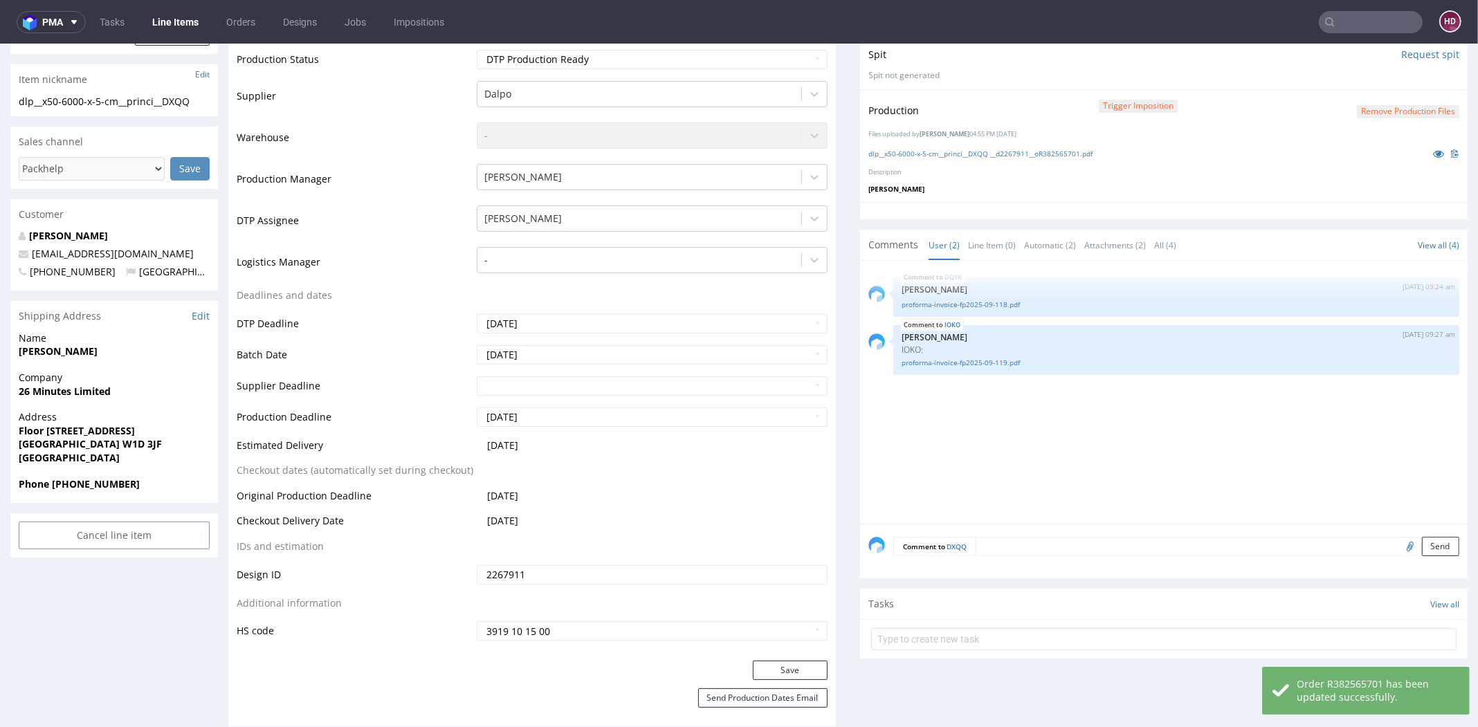
scroll to position [0, 0]
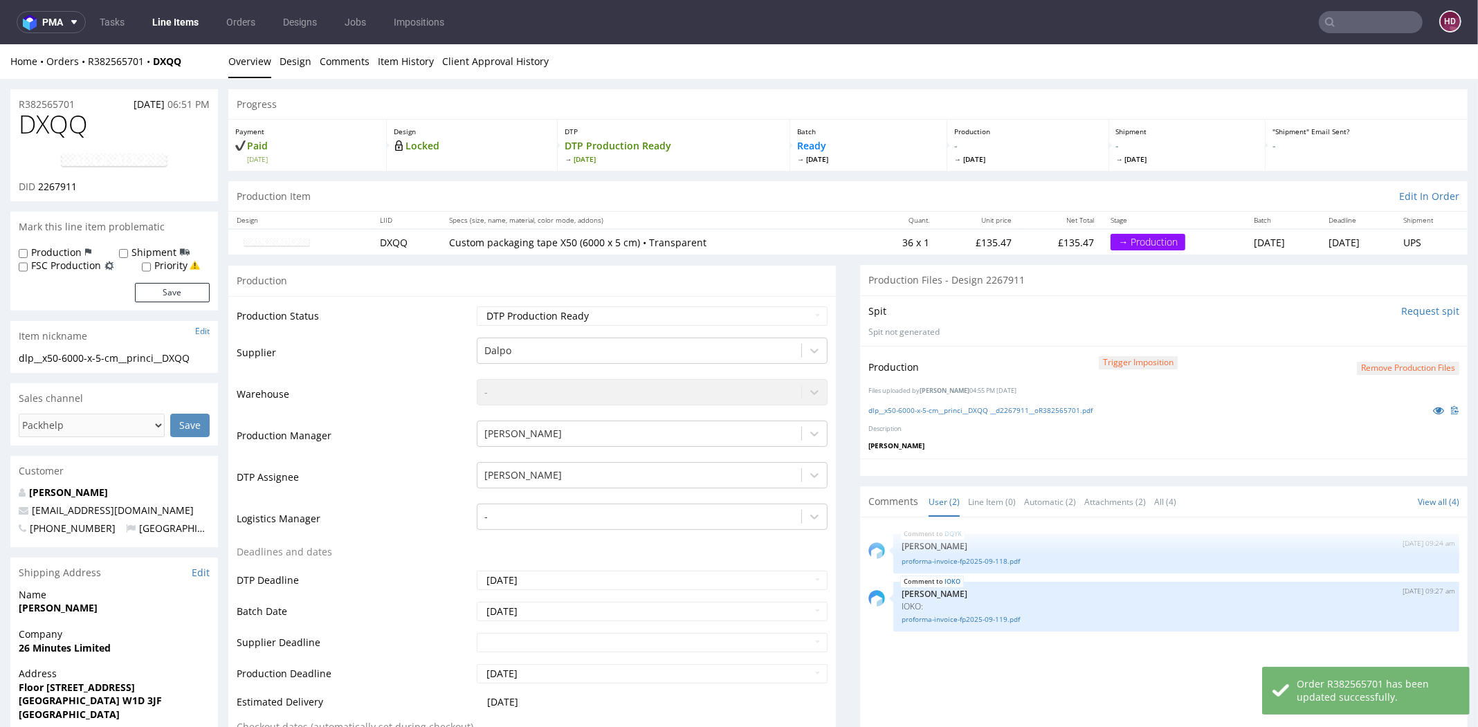
click at [192, 25] on link "Line Items" at bounding box center [175, 22] width 63 height 22
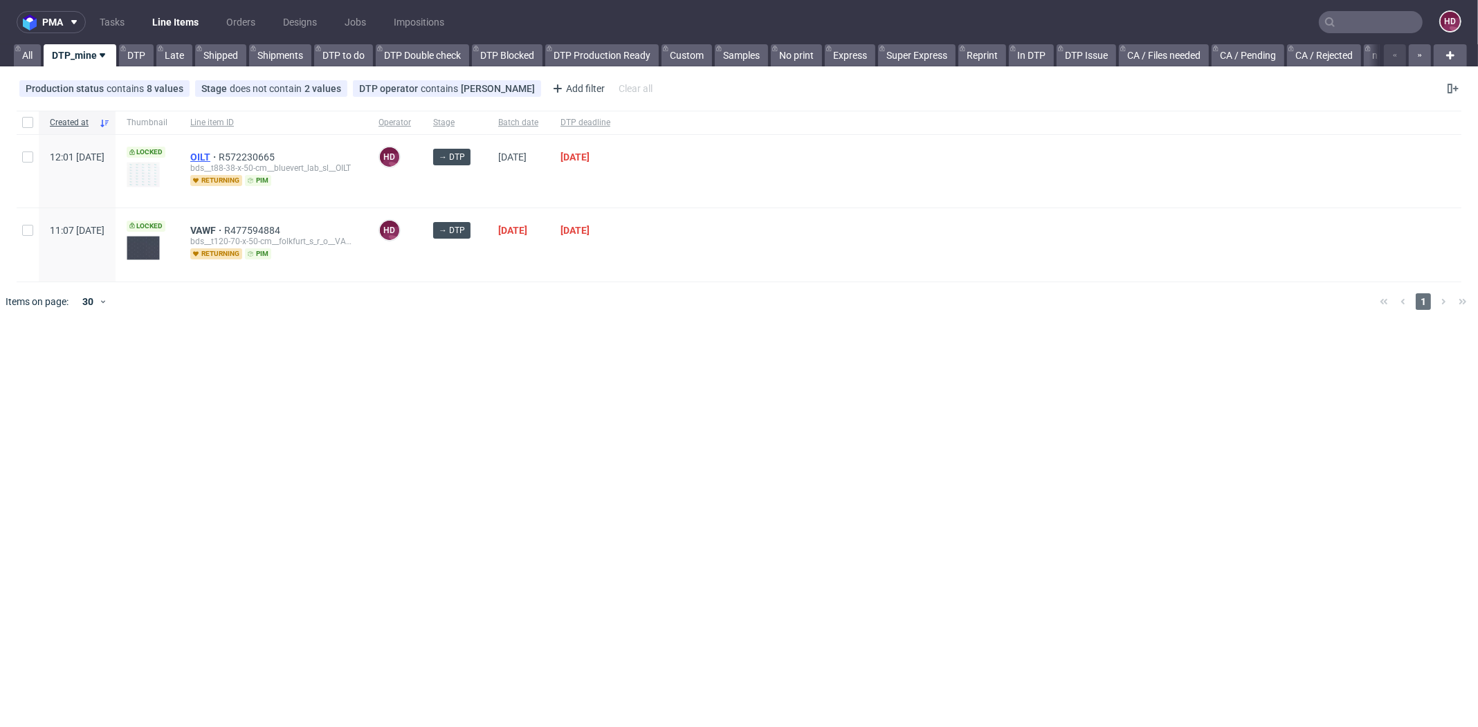
click at [219, 158] on span "OILT" at bounding box center [204, 157] width 28 height 11
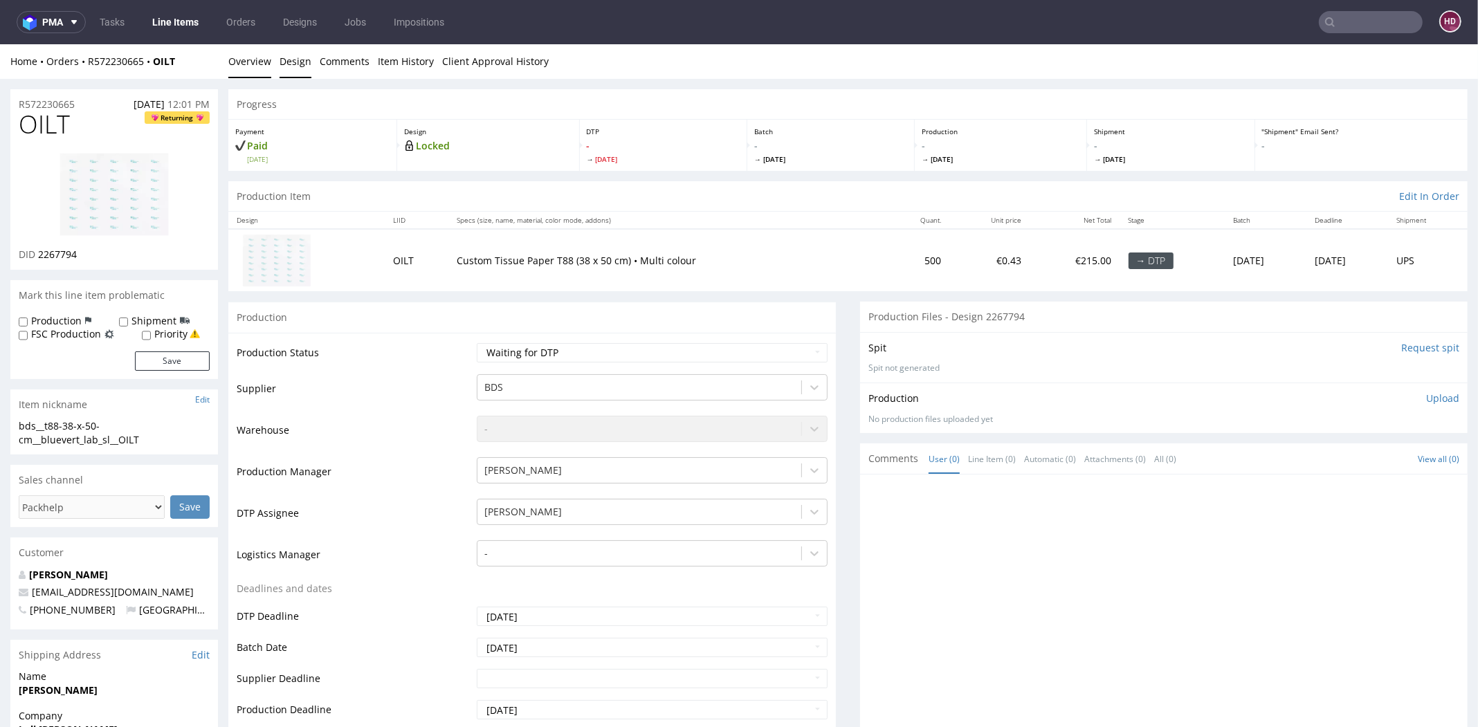
click at [296, 59] on link "Design" at bounding box center [295, 61] width 32 height 34
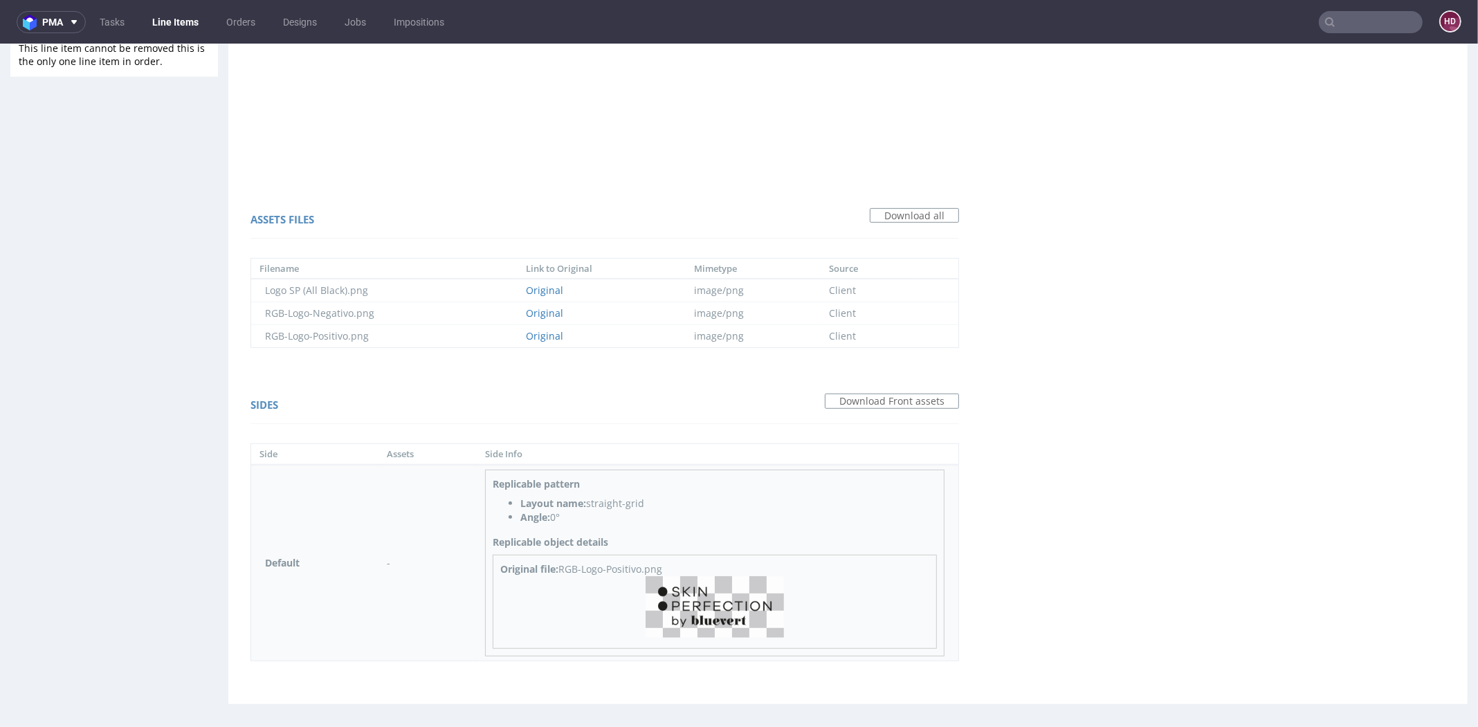
scroll to position [820, 0]
click at [701, 603] on img at bounding box center [714, 606] width 138 height 62
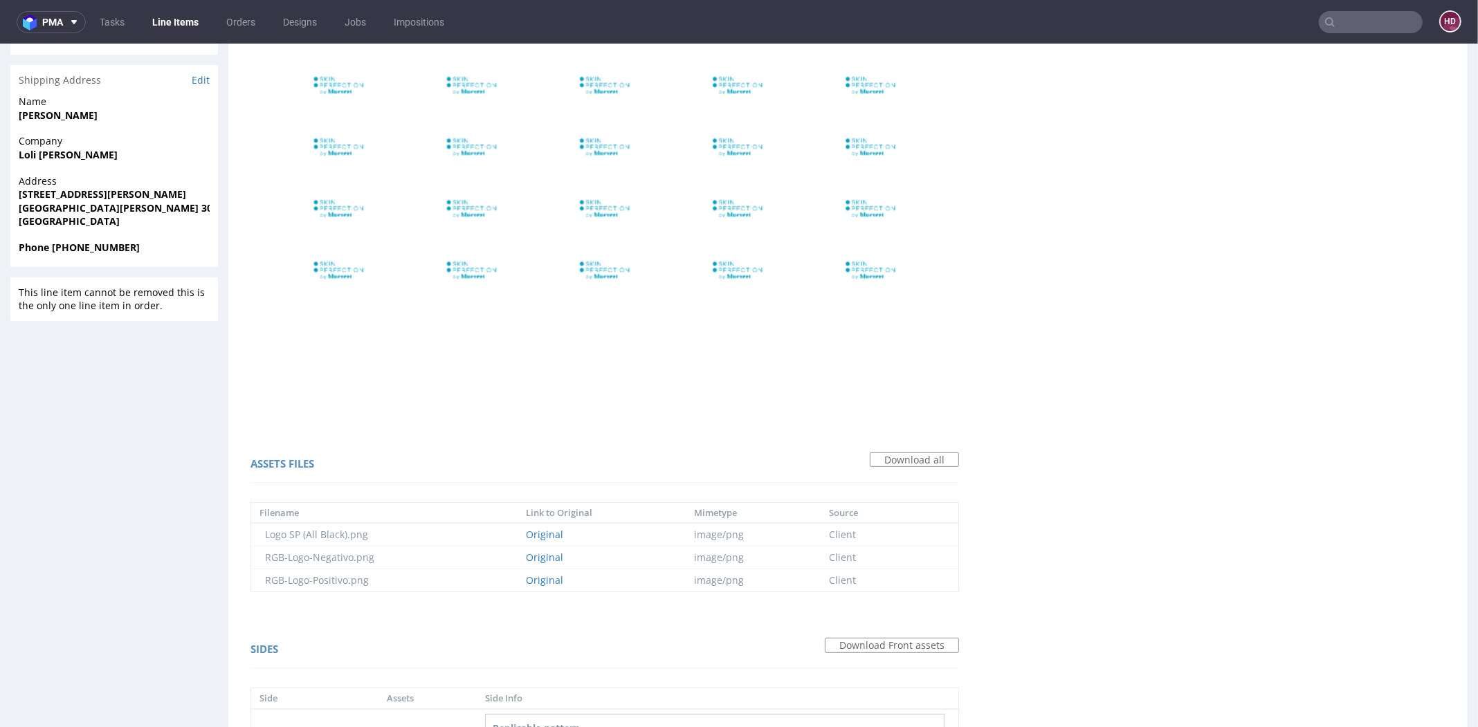
scroll to position [0, 0]
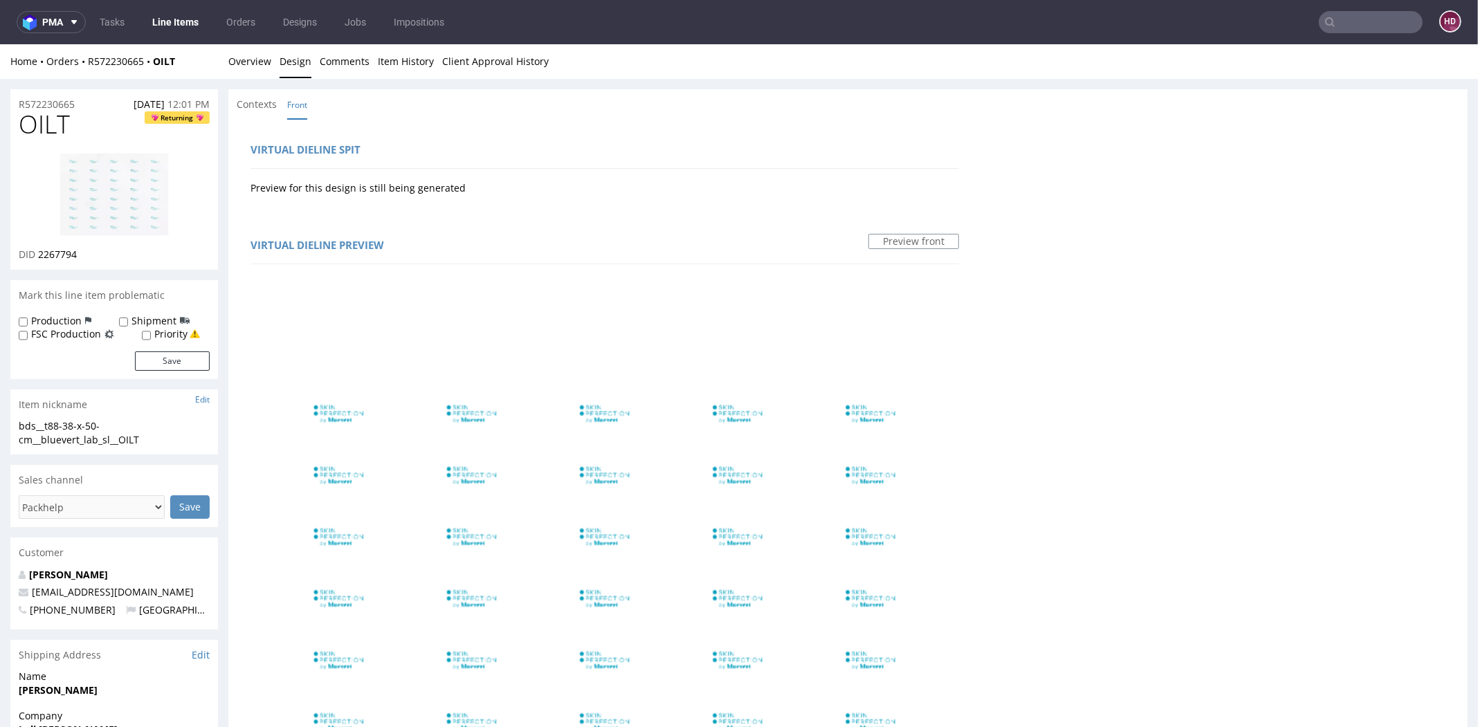
click at [106, 218] on img at bounding box center [114, 194] width 111 height 85
click at [257, 60] on link "Overview" at bounding box center [249, 61] width 43 height 34
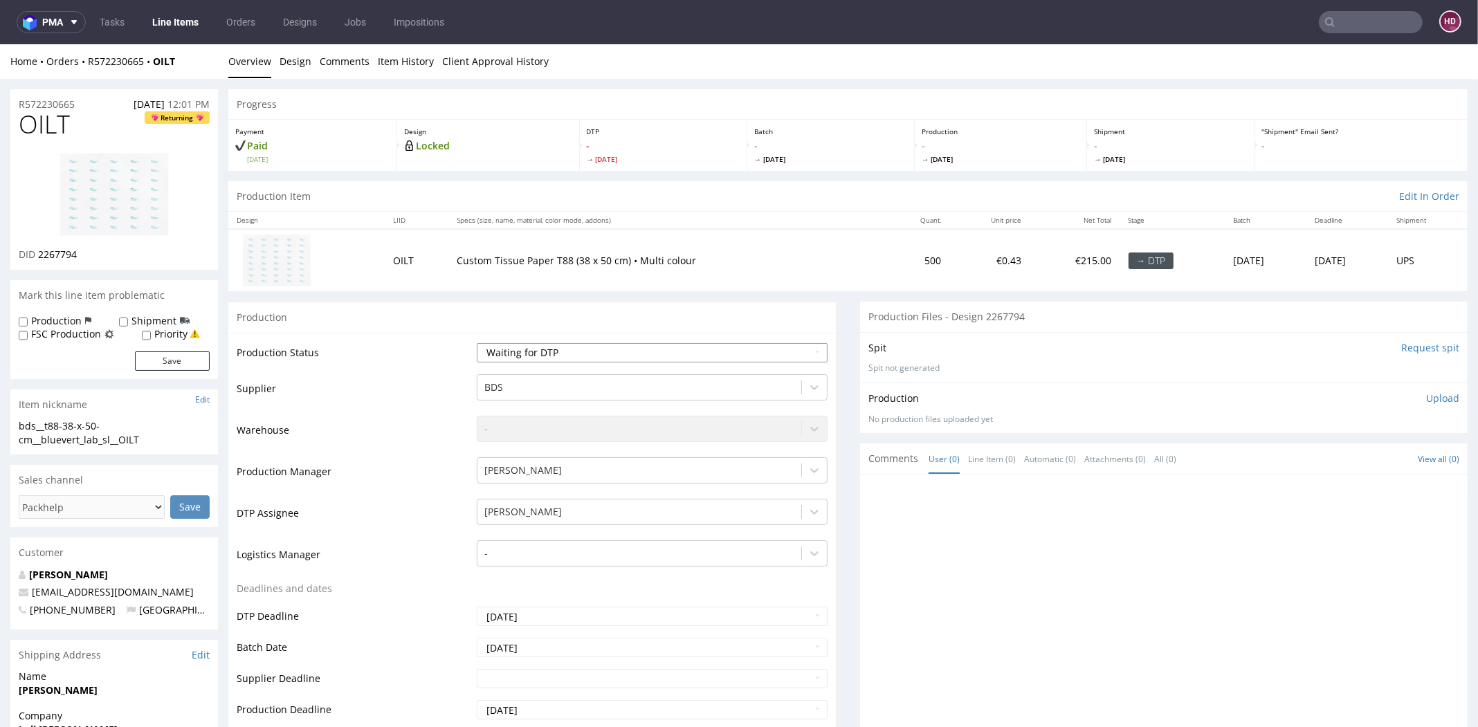
click at [621, 354] on select "Waiting for Artwork Waiting for Diecut Waiting for Mockup Waiting for DTP Waiti…" at bounding box center [652, 352] width 351 height 19
select select "dtp_in_process"
click at [477, 343] on select "Waiting for Artwork Waiting for Diecut Waiting for Mockup Waiting for DTP Waiti…" at bounding box center [652, 352] width 351 height 19
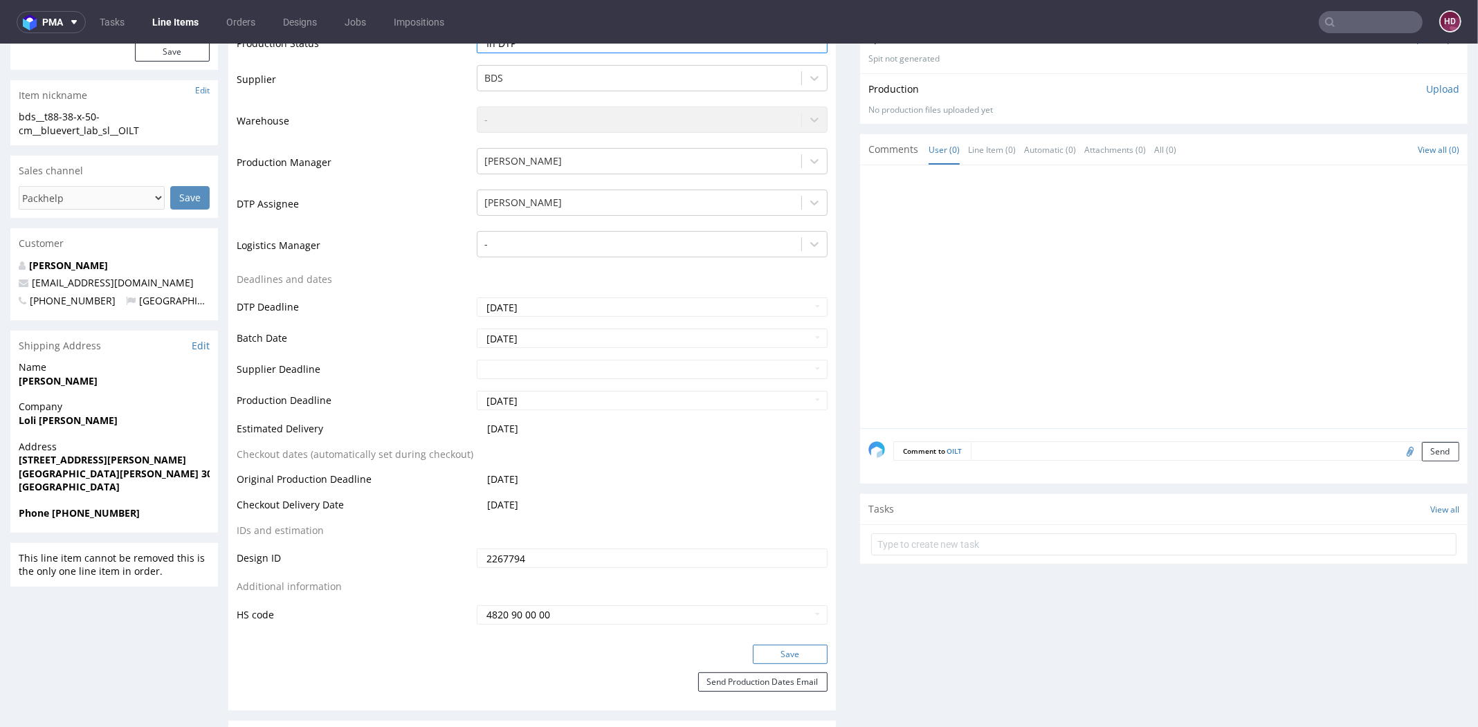
click at [753, 651] on button "Save" at bounding box center [790, 654] width 75 height 19
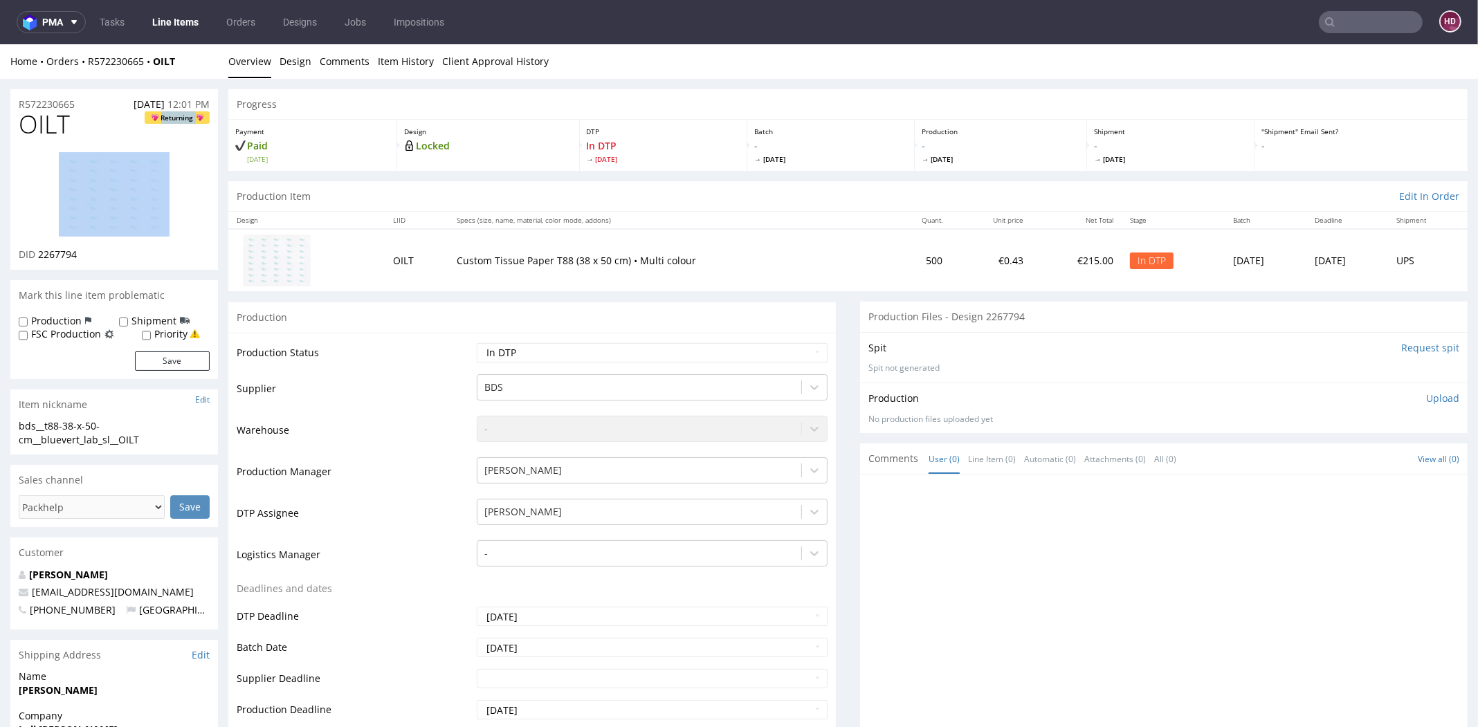
drag, startPoint x: 70, startPoint y: 130, endPoint x: -15, endPoint y: 140, distance: 85.7
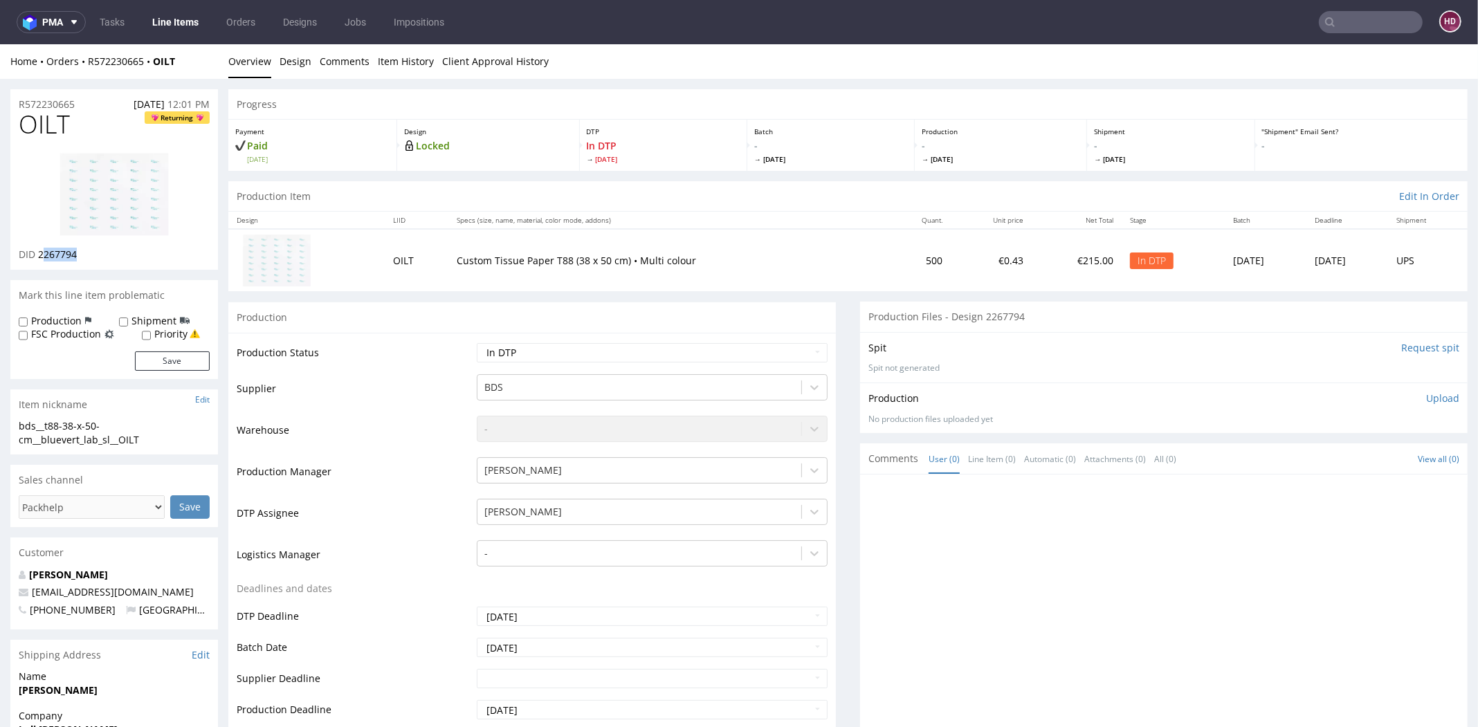
drag, startPoint x: 69, startPoint y: 255, endPoint x: 41, endPoint y: 252, distance: 28.5
click at [41, 252] on div "DID 2267794" at bounding box center [114, 255] width 191 height 14
click at [152, 438] on div "bds__t88-38-x-50-cm__bluevert_lab_sl__OILT" at bounding box center [114, 432] width 191 height 27
drag, startPoint x: 152, startPoint y: 438, endPoint x: -25, endPoint y: 425, distance: 176.8
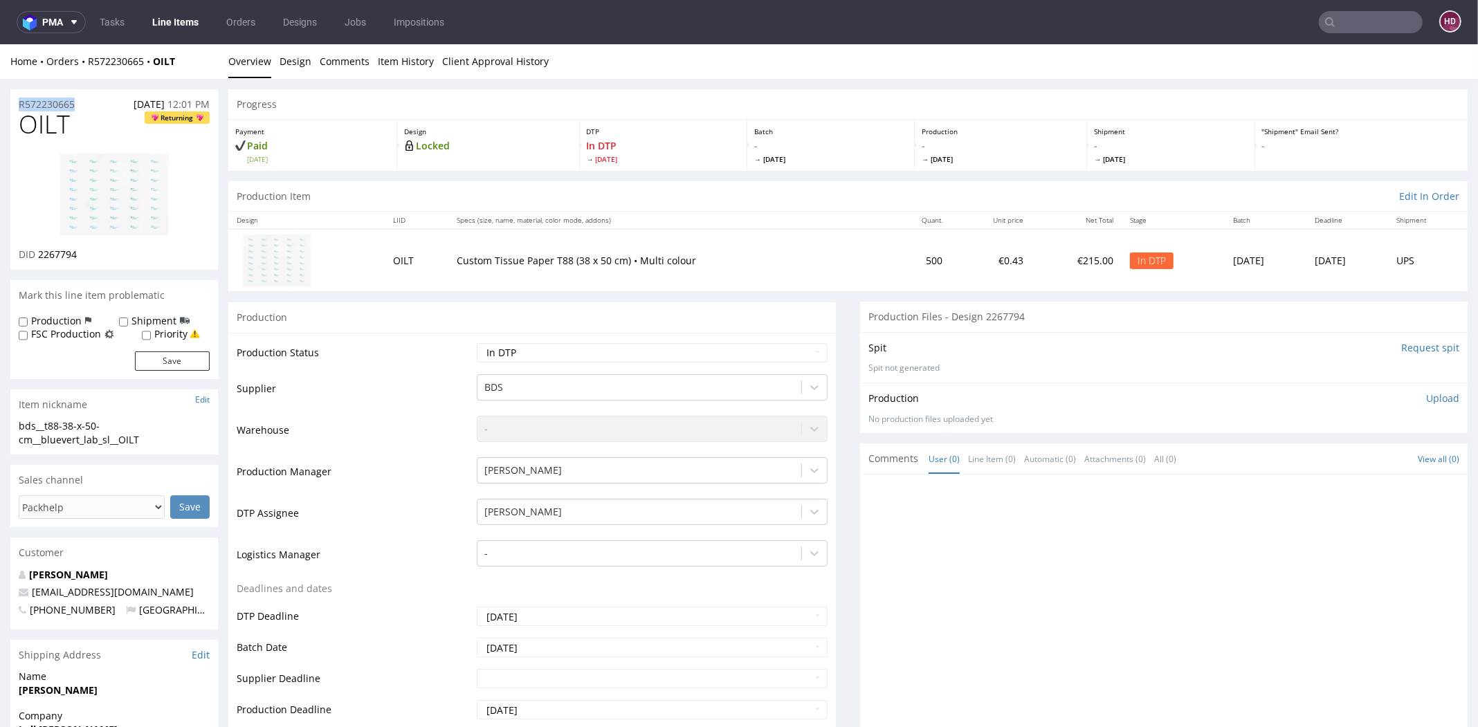
drag, startPoint x: 91, startPoint y: 104, endPoint x: 15, endPoint y: 98, distance: 76.4
click at [15, 98] on div "R572230665 29.09.2025 12:01 PM" at bounding box center [114, 100] width 208 height 22
click at [82, 250] on div "DID 2267794" at bounding box center [114, 255] width 191 height 14
drag, startPoint x: 59, startPoint y: 252, endPoint x: 47, endPoint y: 253, distance: 11.8
click at [47, 253] on div "DID 2267794" at bounding box center [114, 255] width 191 height 14
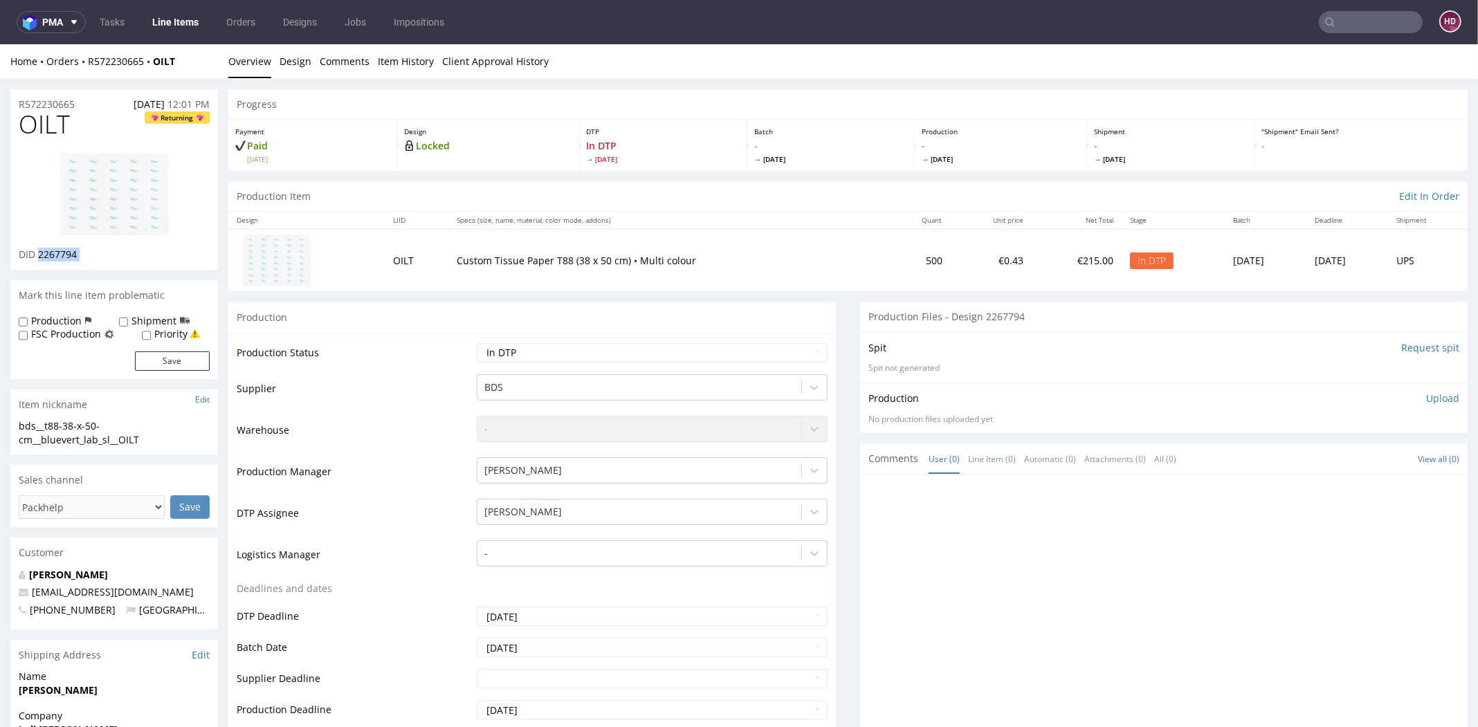
click at [1427, 392] on p "Upload" at bounding box center [1442, 399] width 33 height 14
click at [1350, 454] on div "Add files" at bounding box center [1360, 461] width 69 height 21
type input "C:\fakepath\bds__t88-38-x-50-cm__bluevert_lab_sl__OILT__d2267794__oR572230665.p…"
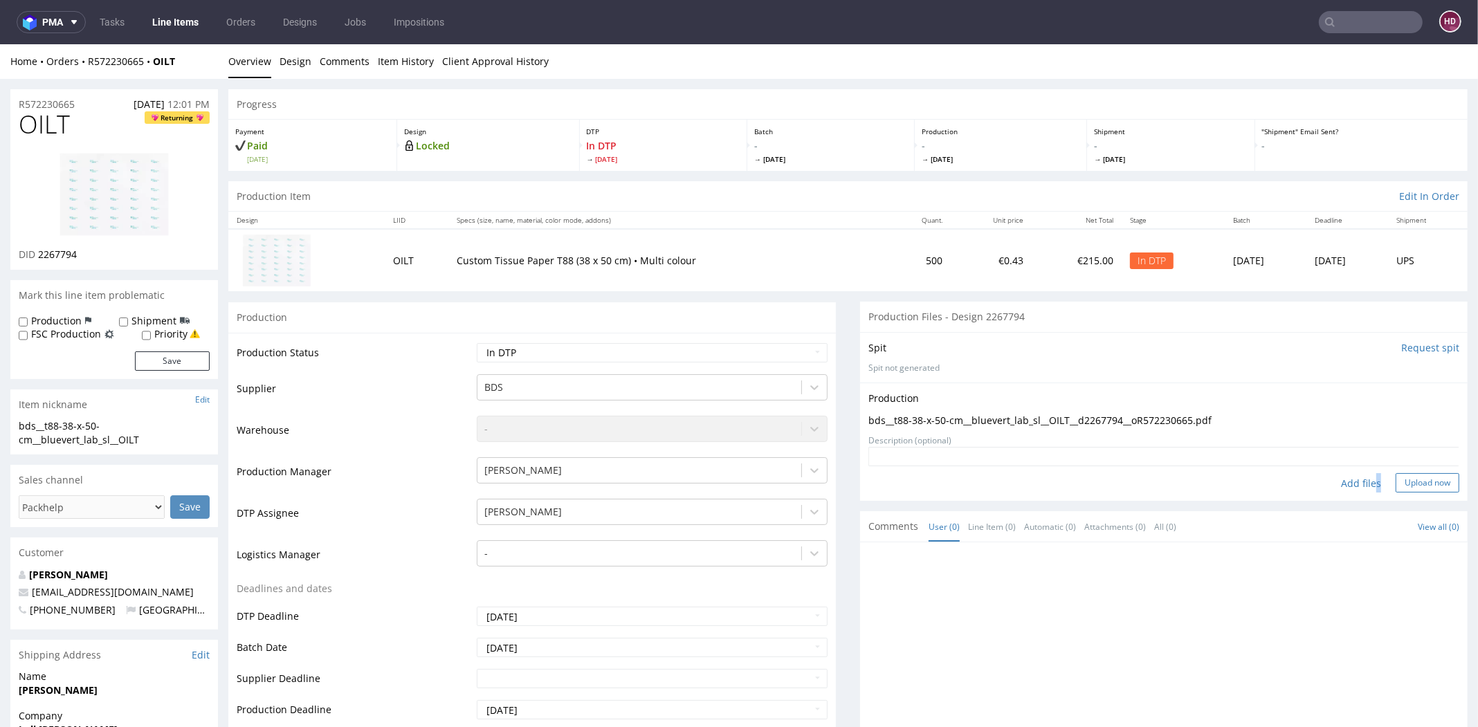
click at [1395, 483] on button "Upload now" at bounding box center [1427, 482] width 64 height 19
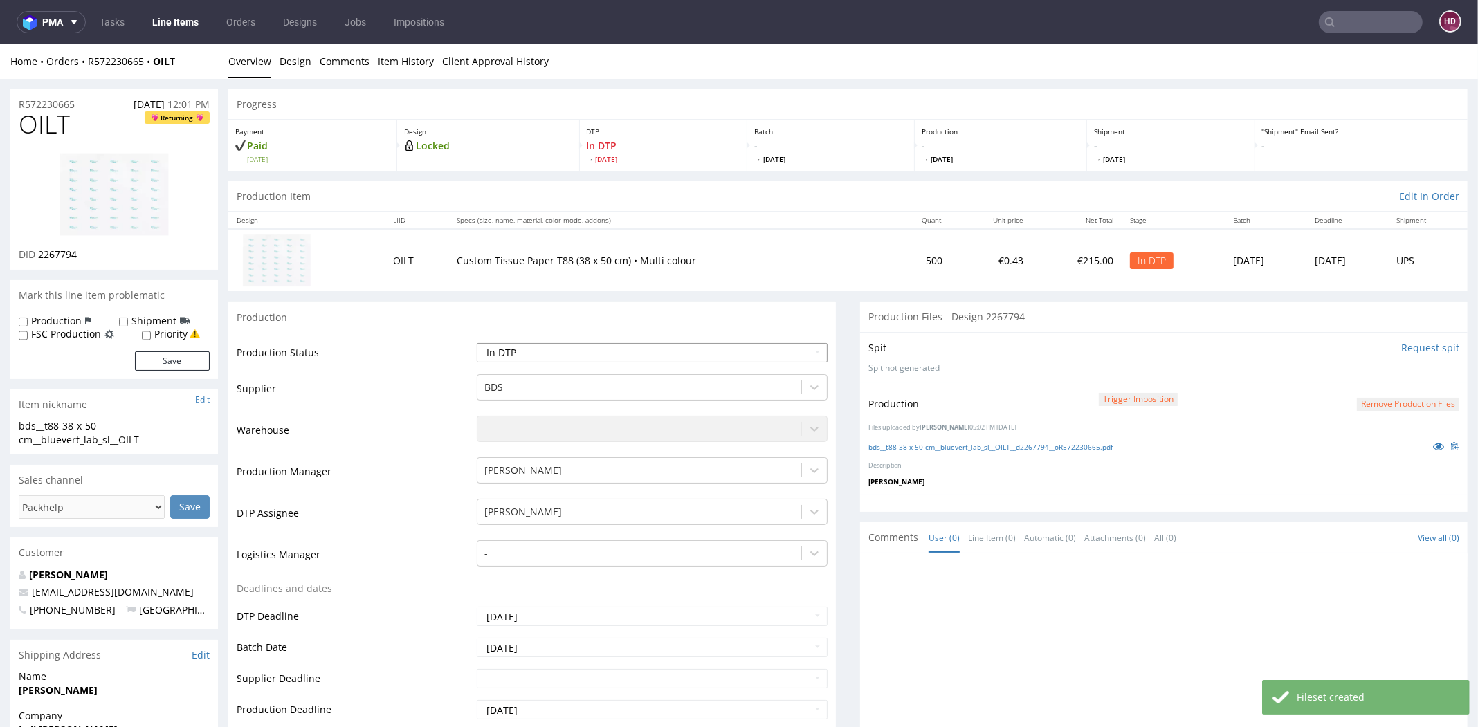
click at [502, 345] on select "Waiting for Artwork Waiting for Diecut Waiting for Mockup Waiting for DTP Waiti…" at bounding box center [652, 352] width 351 height 19
select select "dtp_production_ready"
click at [477, 343] on select "Waiting for Artwork Waiting for Diecut Waiting for Mockup Waiting for DTP Waiti…" at bounding box center [652, 352] width 351 height 19
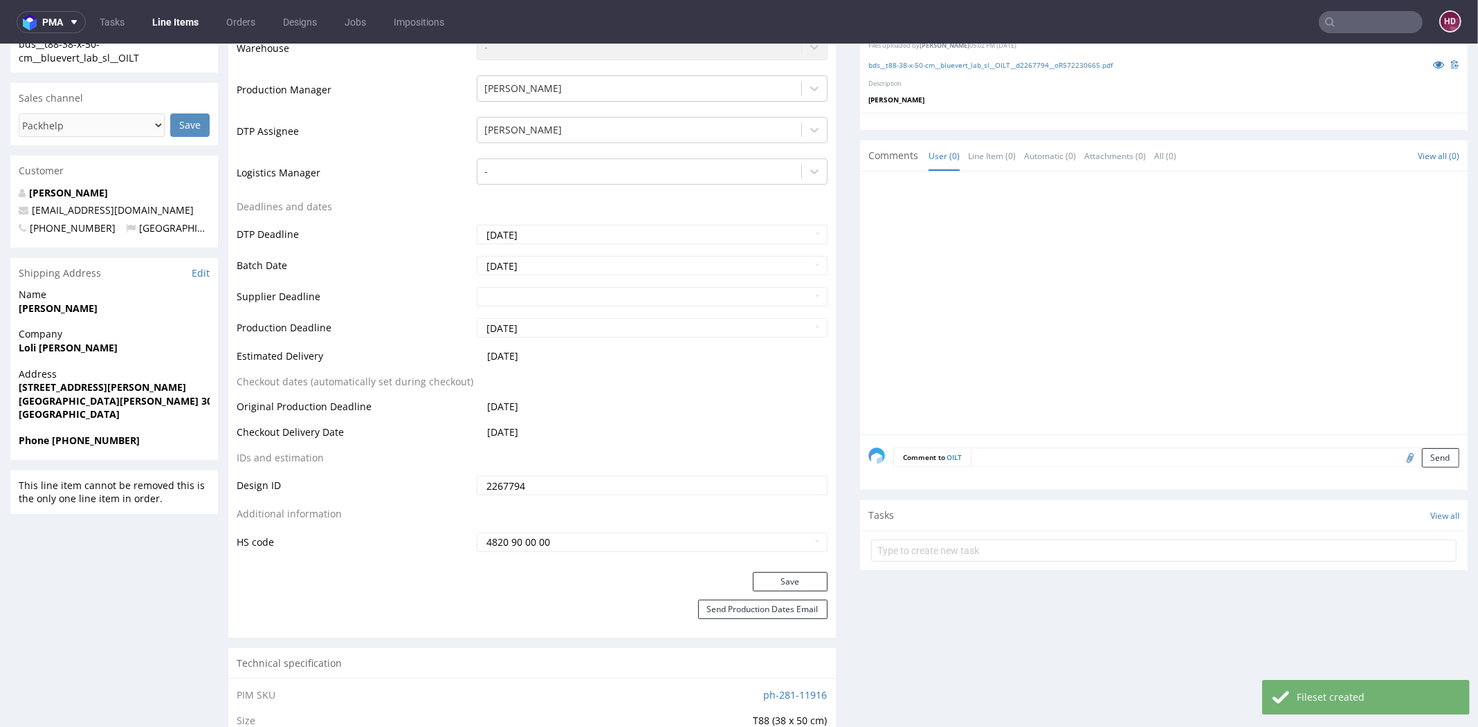
scroll to position [496, 0]
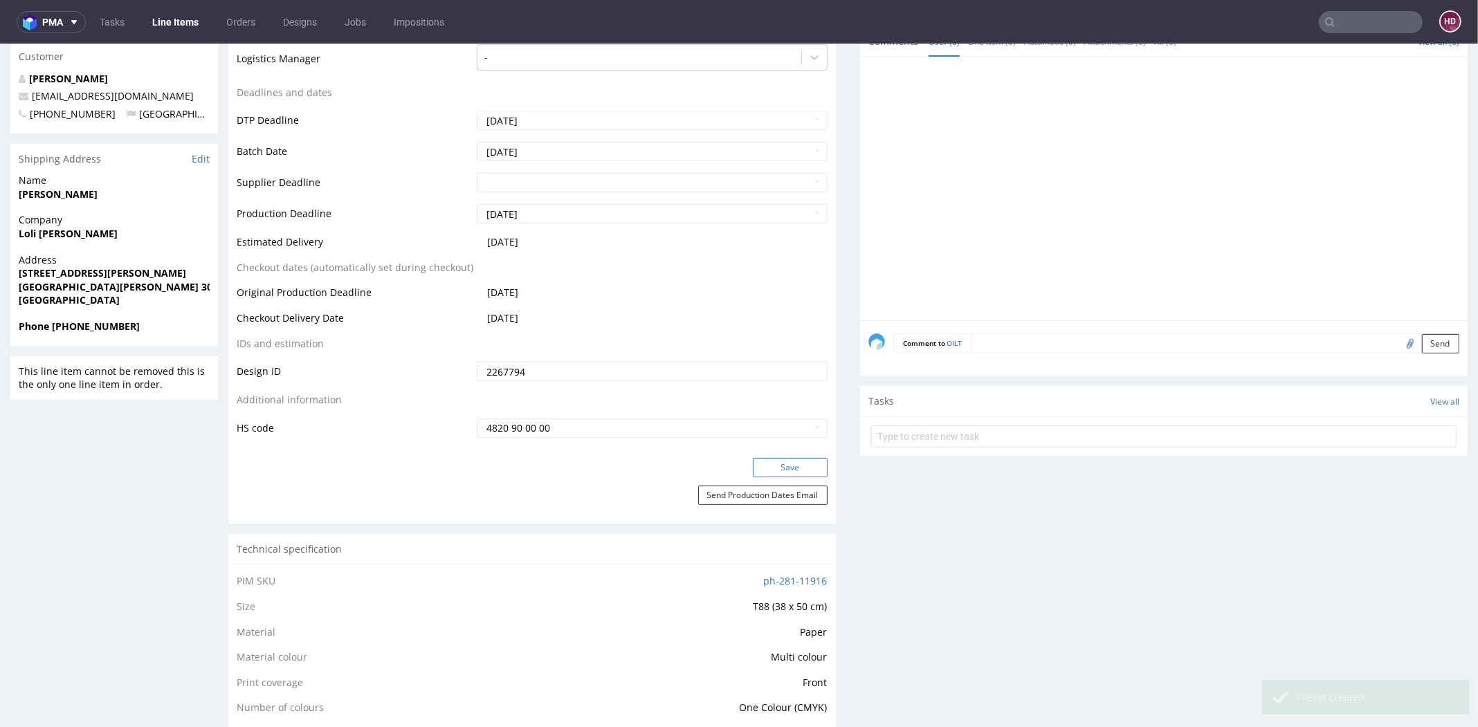
click at [769, 470] on button "Save" at bounding box center [790, 467] width 75 height 19
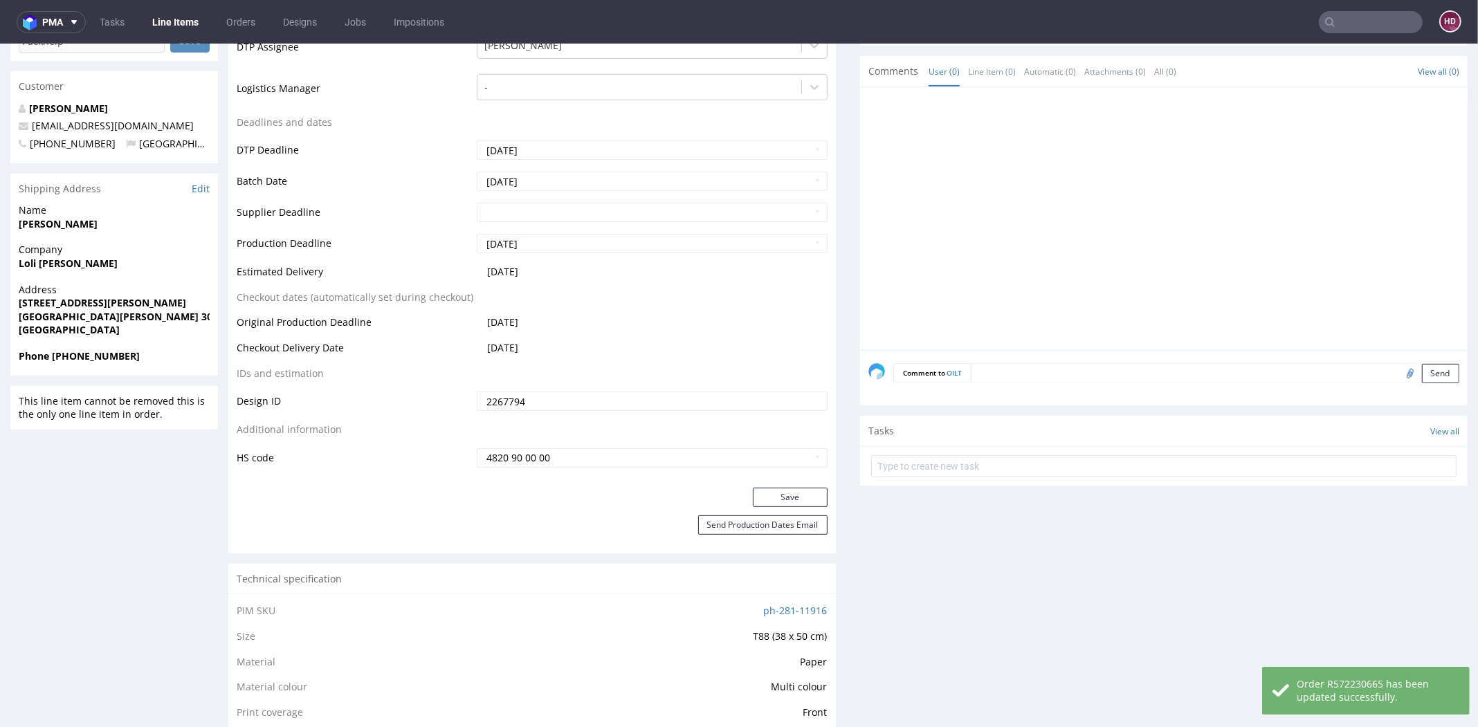
scroll to position [0, 0]
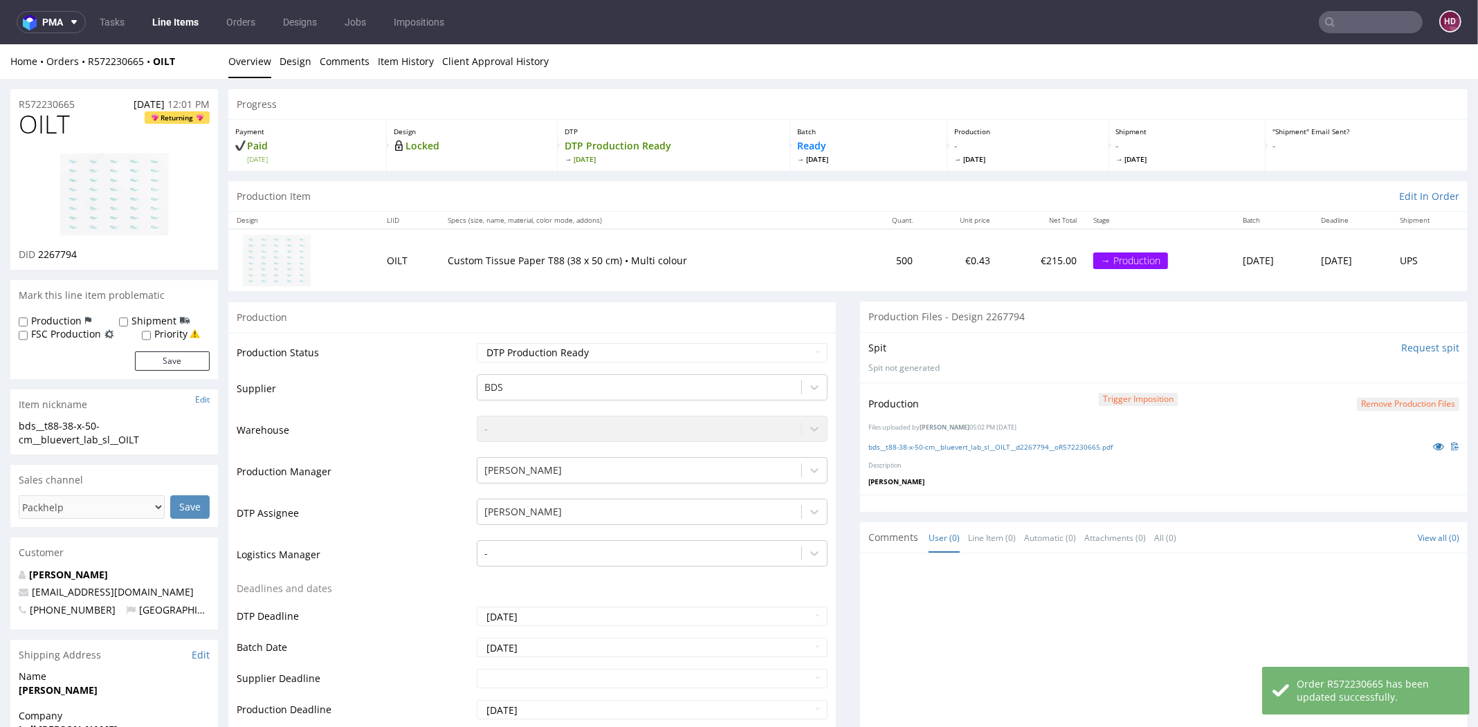
click at [180, 11] on link "Line Items" at bounding box center [175, 22] width 63 height 22
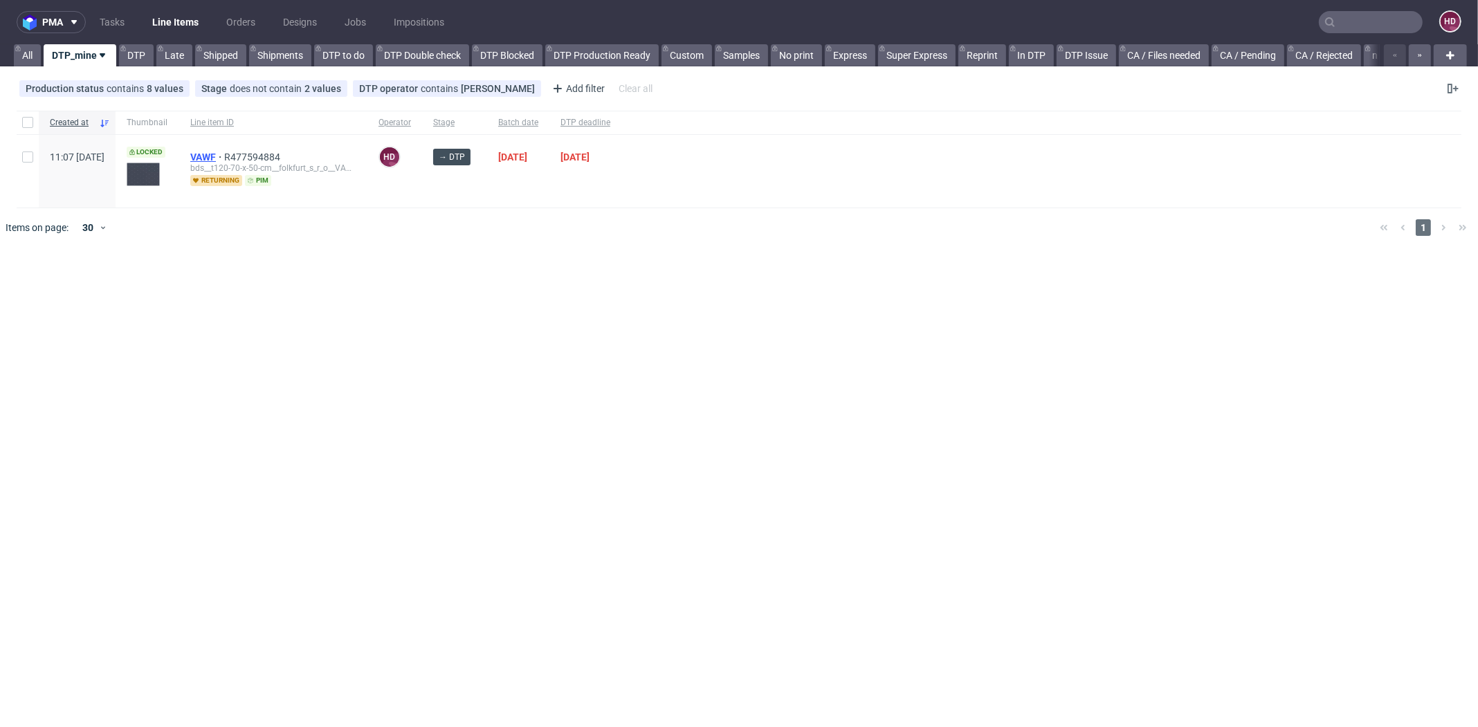
click at [224, 154] on span "VAWF" at bounding box center [207, 157] width 34 height 11
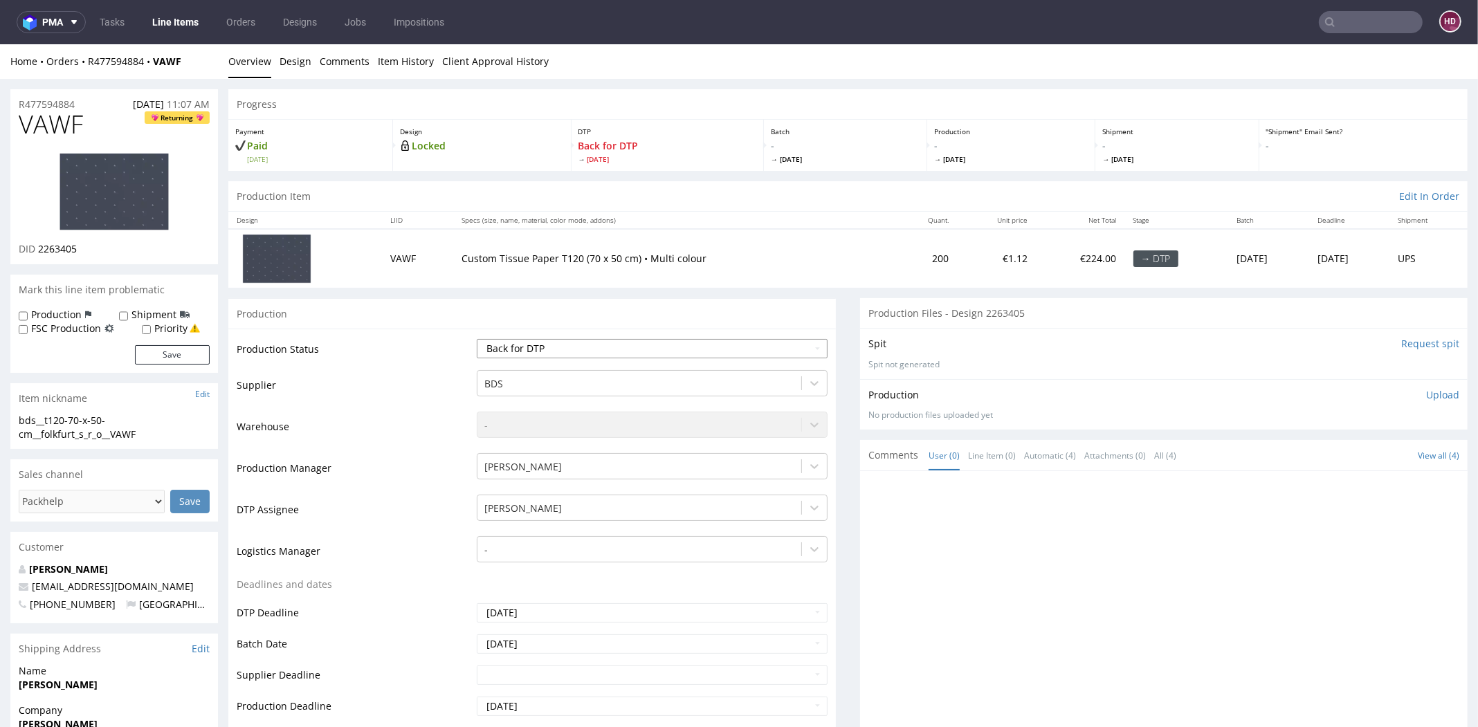
click at [571, 348] on select "Waiting for Artwork Waiting for Diecut Waiting for Mockup Waiting for DTP Waiti…" at bounding box center [652, 348] width 351 height 19
select select "dtp_in_process"
click at [477, 339] on select "Waiting for Artwork Waiting for Diecut Waiting for Mockup Waiting for DTP Waiti…" at bounding box center [652, 348] width 351 height 19
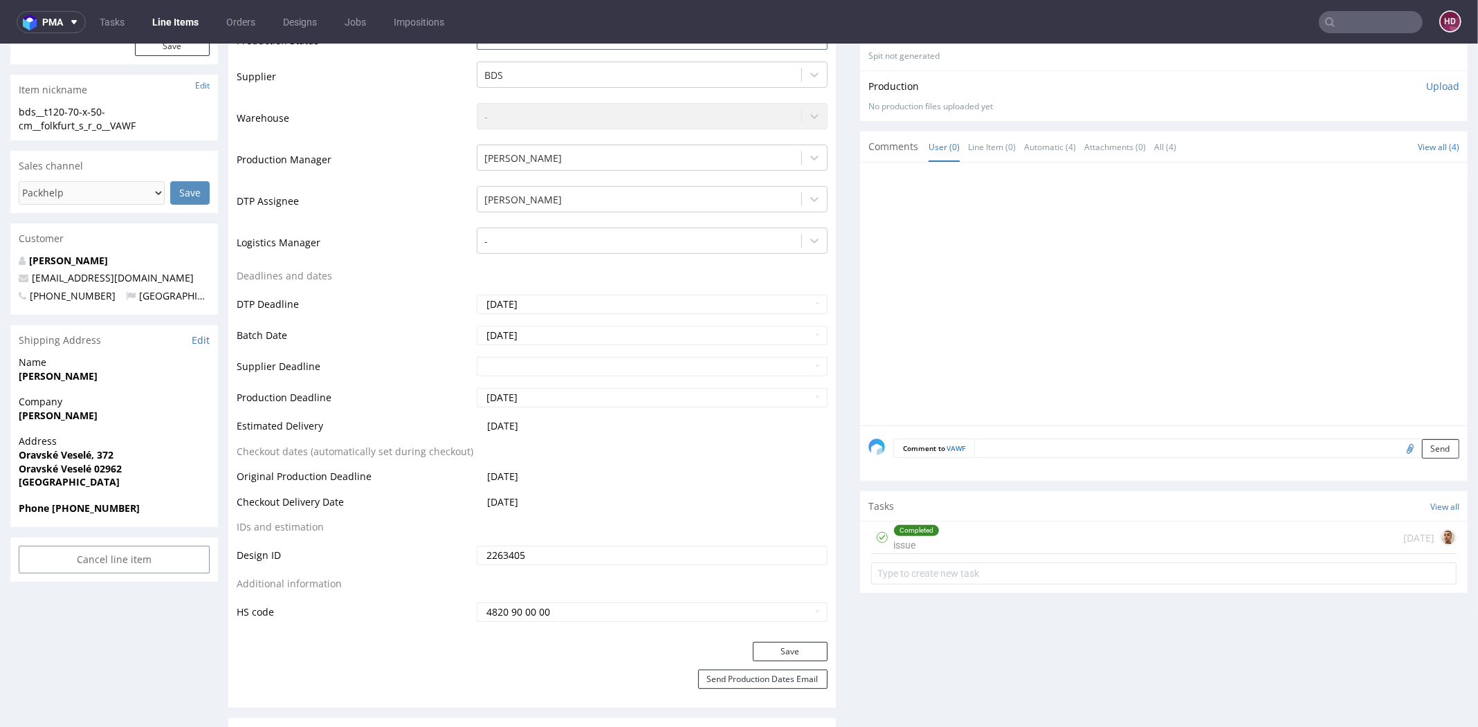
scroll to position [445, 0]
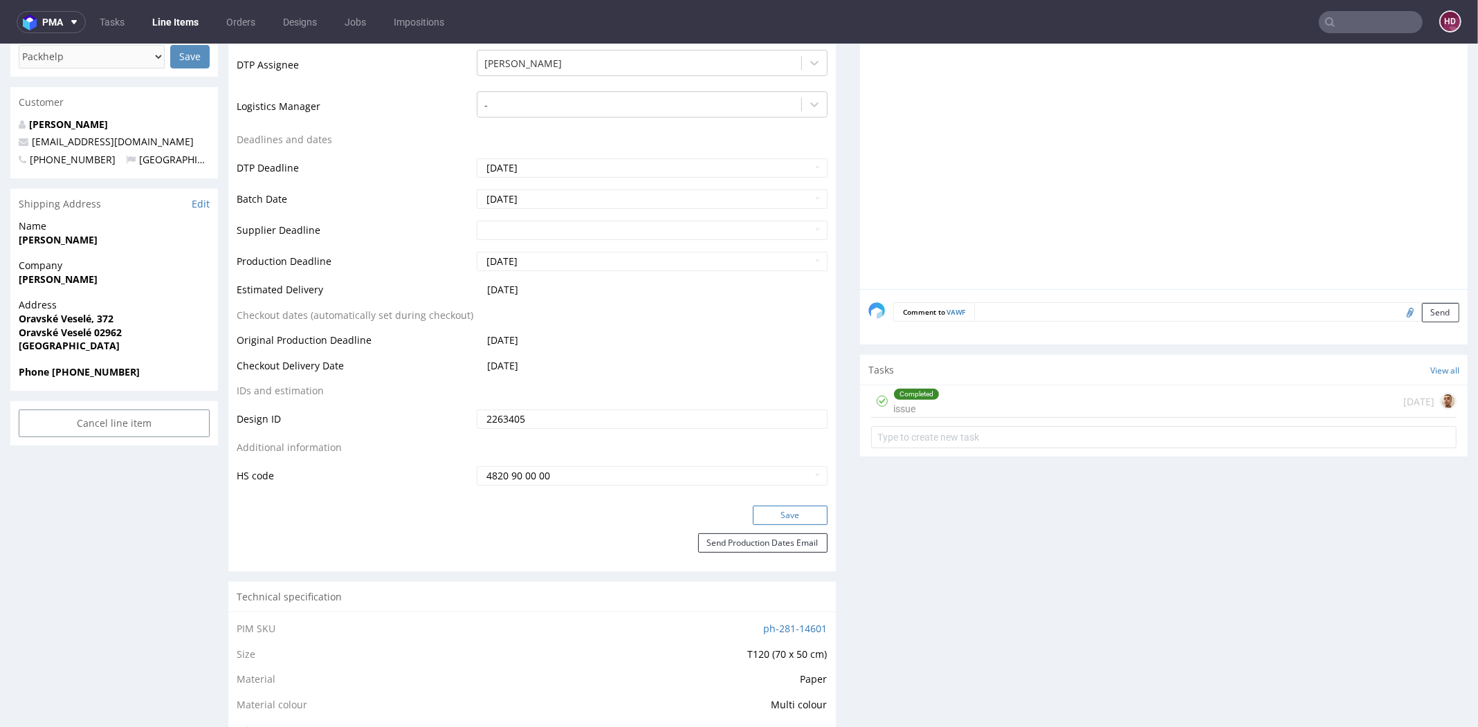
click at [784, 518] on button "Save" at bounding box center [790, 515] width 75 height 19
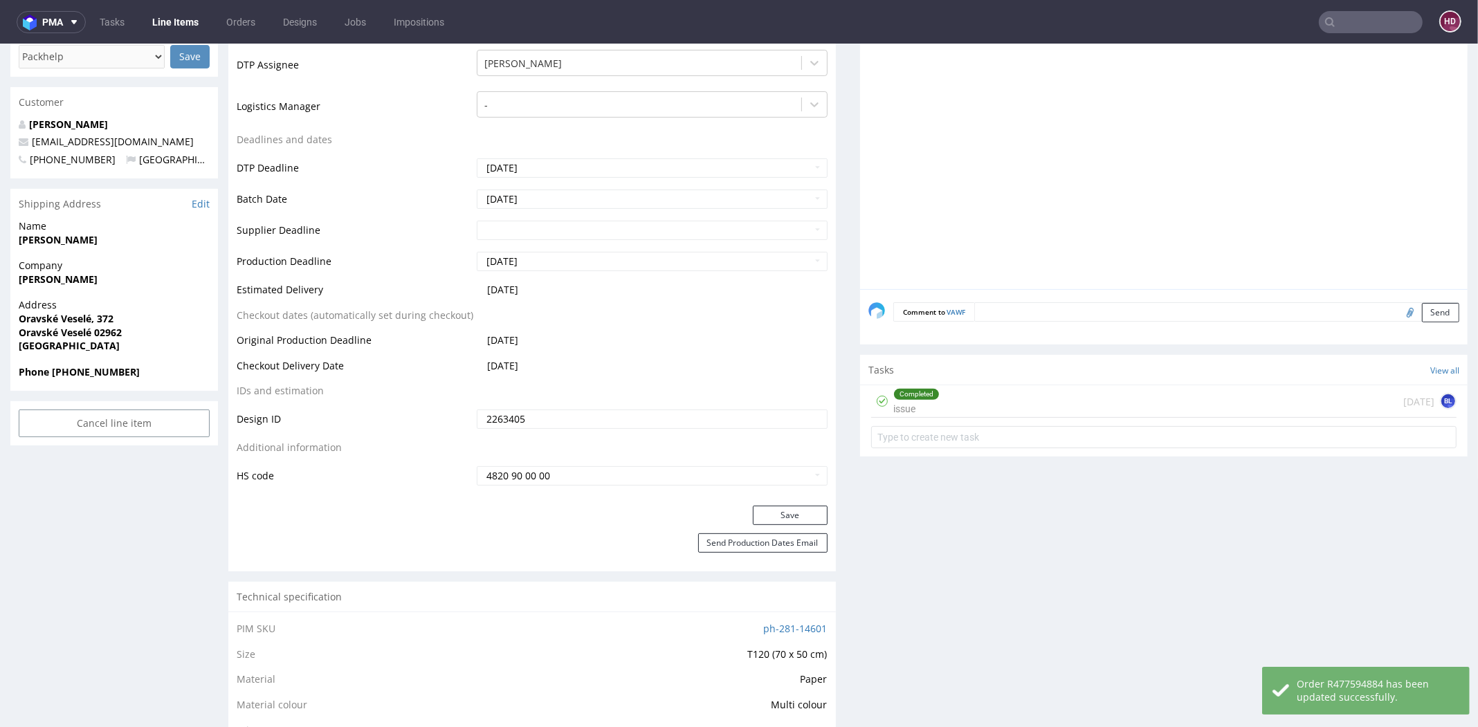
click at [963, 411] on div "Completed issue 3 days ago BL" at bounding box center [1163, 401] width 585 height 33
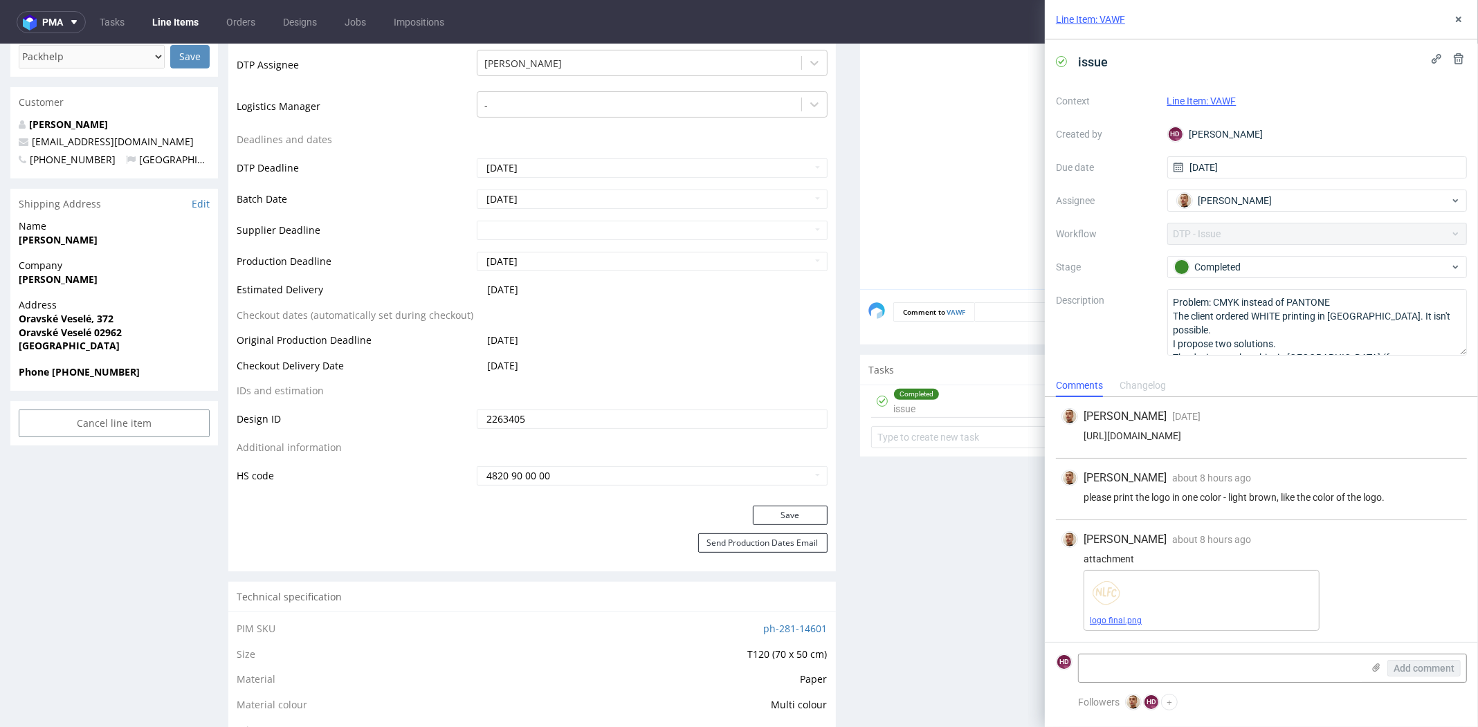
click at [1110, 624] on link "logo final.png" at bounding box center [1116, 621] width 52 height 10
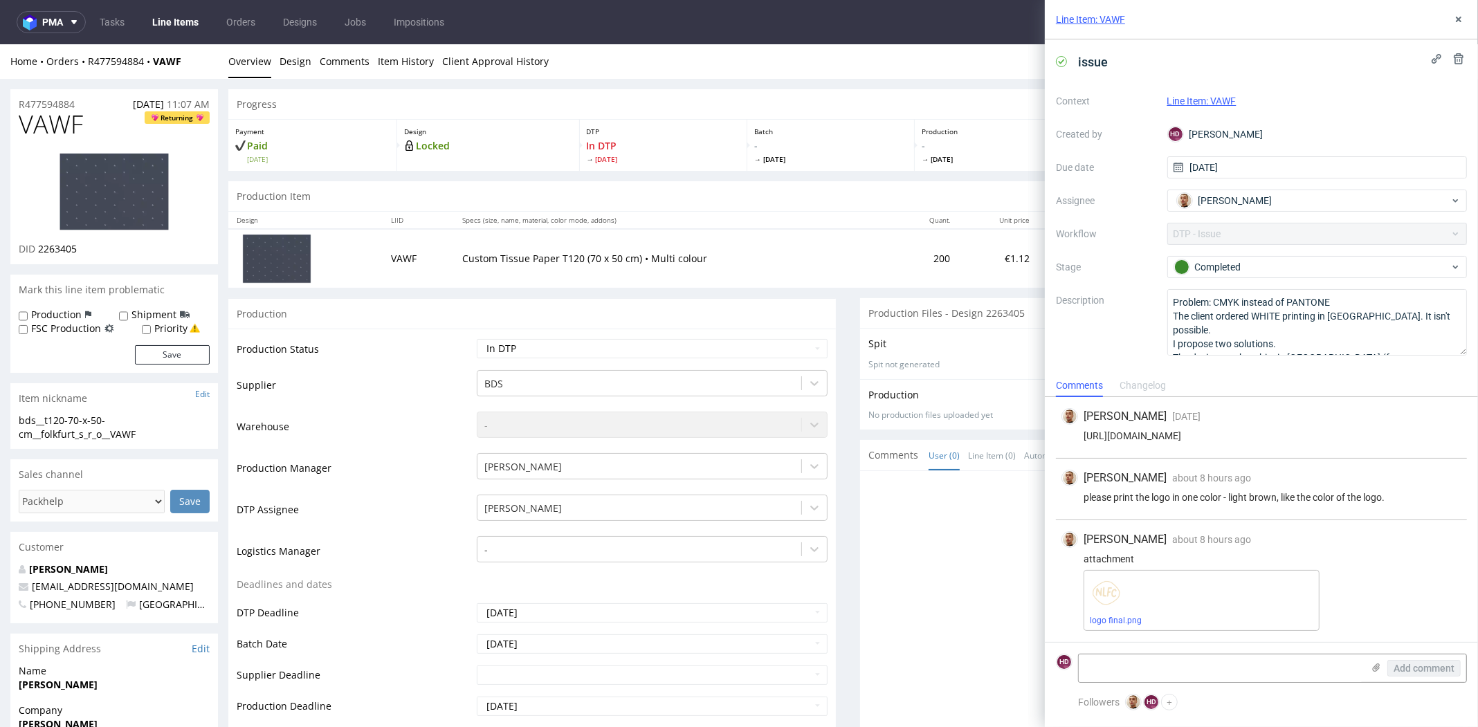
click at [953, 376] on div "Spit Request spit Spit not generated" at bounding box center [1163, 353] width 607 height 51
click at [107, 194] on img at bounding box center [114, 191] width 111 height 79
click at [304, 60] on link "Design" at bounding box center [295, 61] width 32 height 34
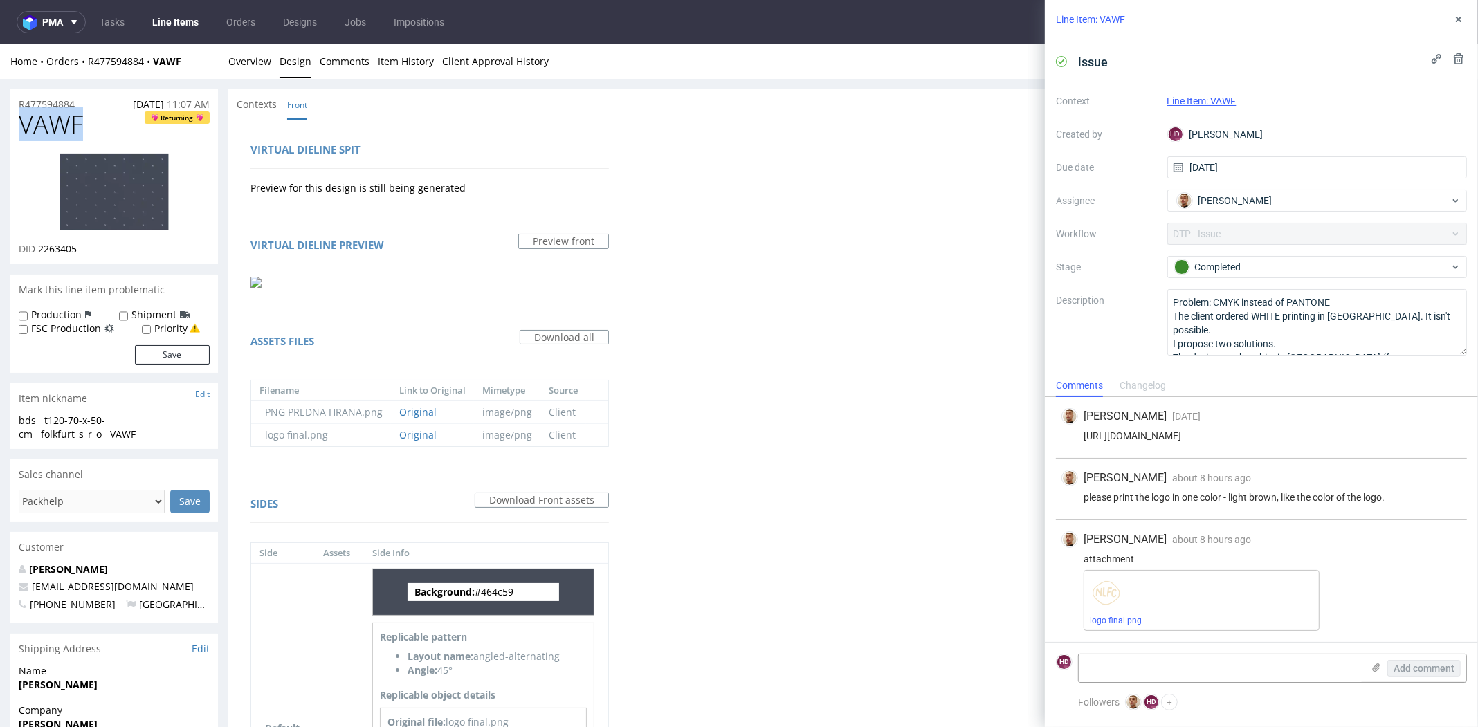
drag, startPoint x: 80, startPoint y: 120, endPoint x: 16, endPoint y: 117, distance: 64.4
click at [17, 118] on div "VAWF Returning DID 2263405" at bounding box center [114, 187] width 208 height 153
drag, startPoint x: 39, startPoint y: 247, endPoint x: 119, endPoint y: 256, distance: 80.1
click at [119, 256] on div "VAWF Returning DID 2263405" at bounding box center [114, 187] width 208 height 153
click at [33, 314] on label "Production" at bounding box center [56, 315] width 51 height 14
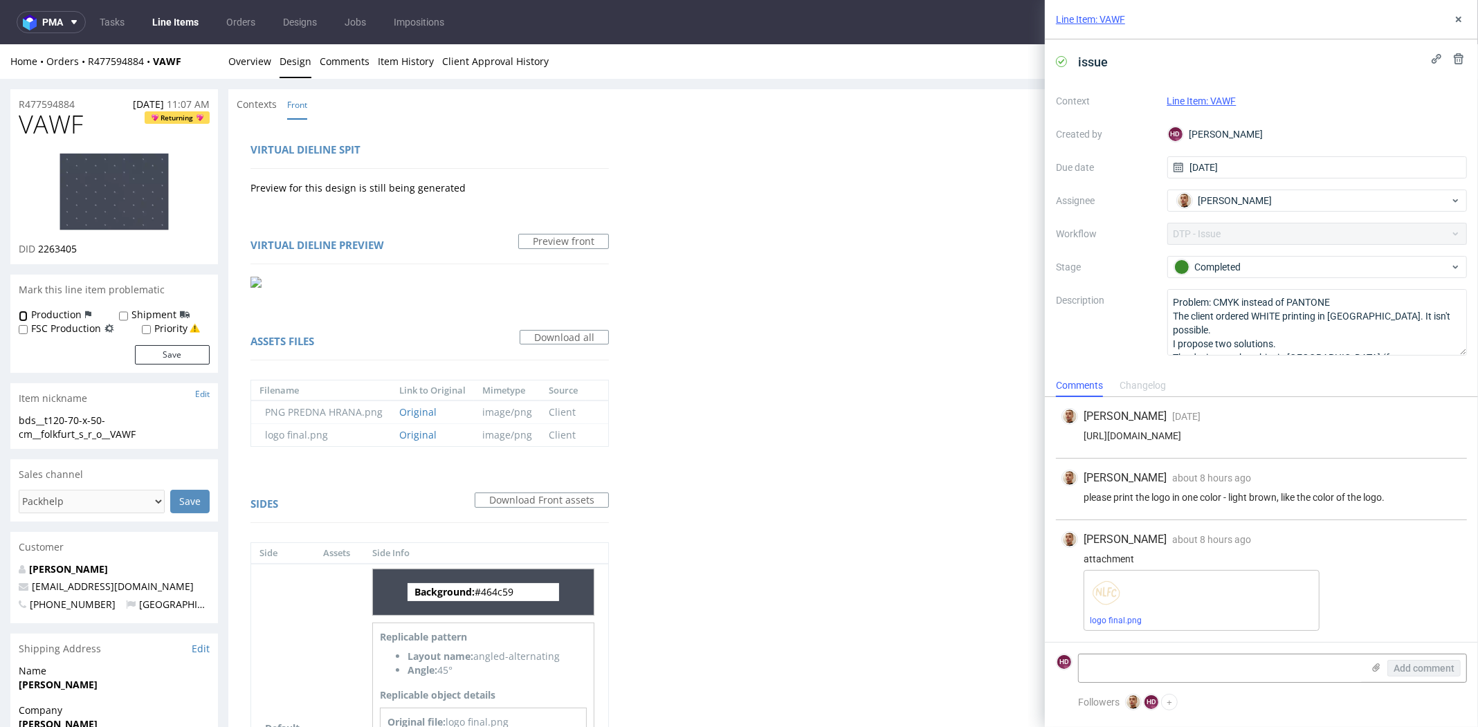
click at [28, 314] on input "Production" at bounding box center [23, 316] width 9 height 11
checkbox input "true"
click at [171, 348] on button "Save" at bounding box center [172, 354] width 75 height 19
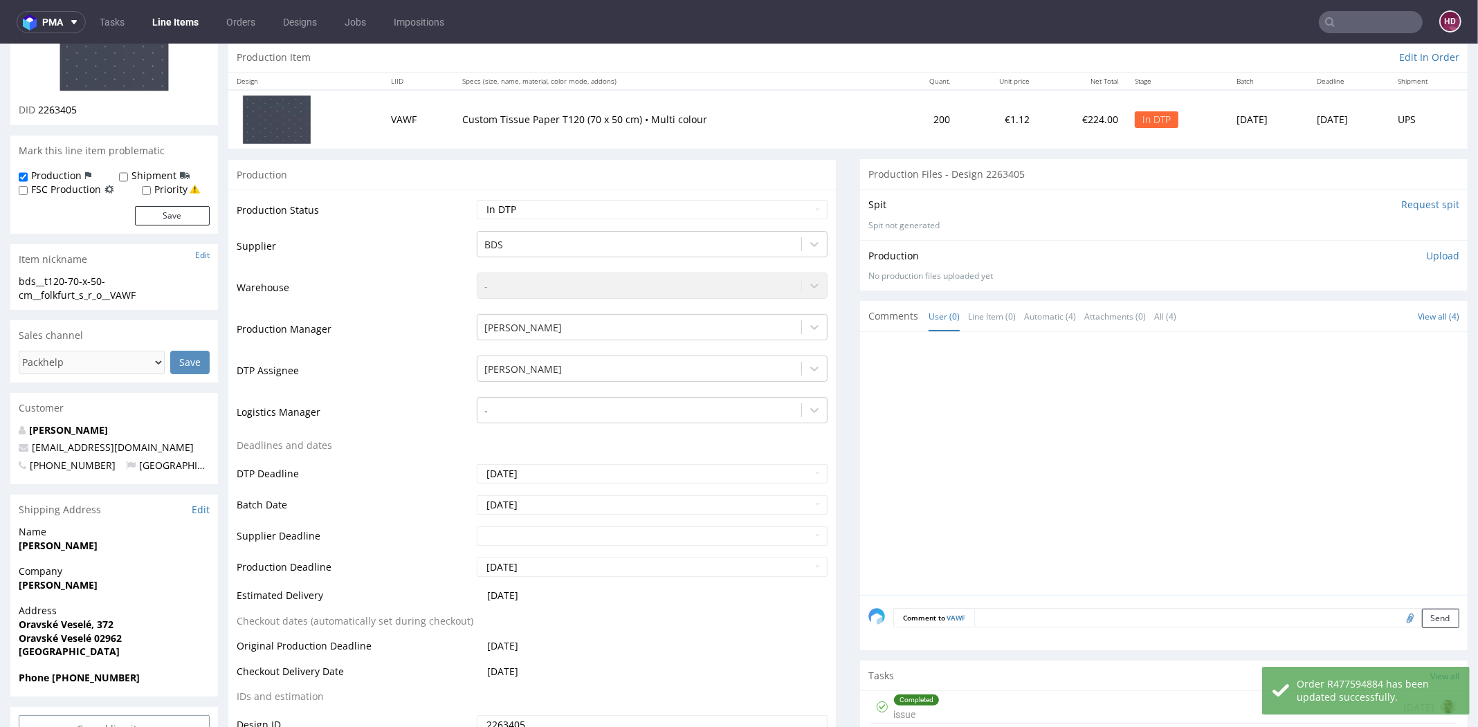
scroll to position [147, 0]
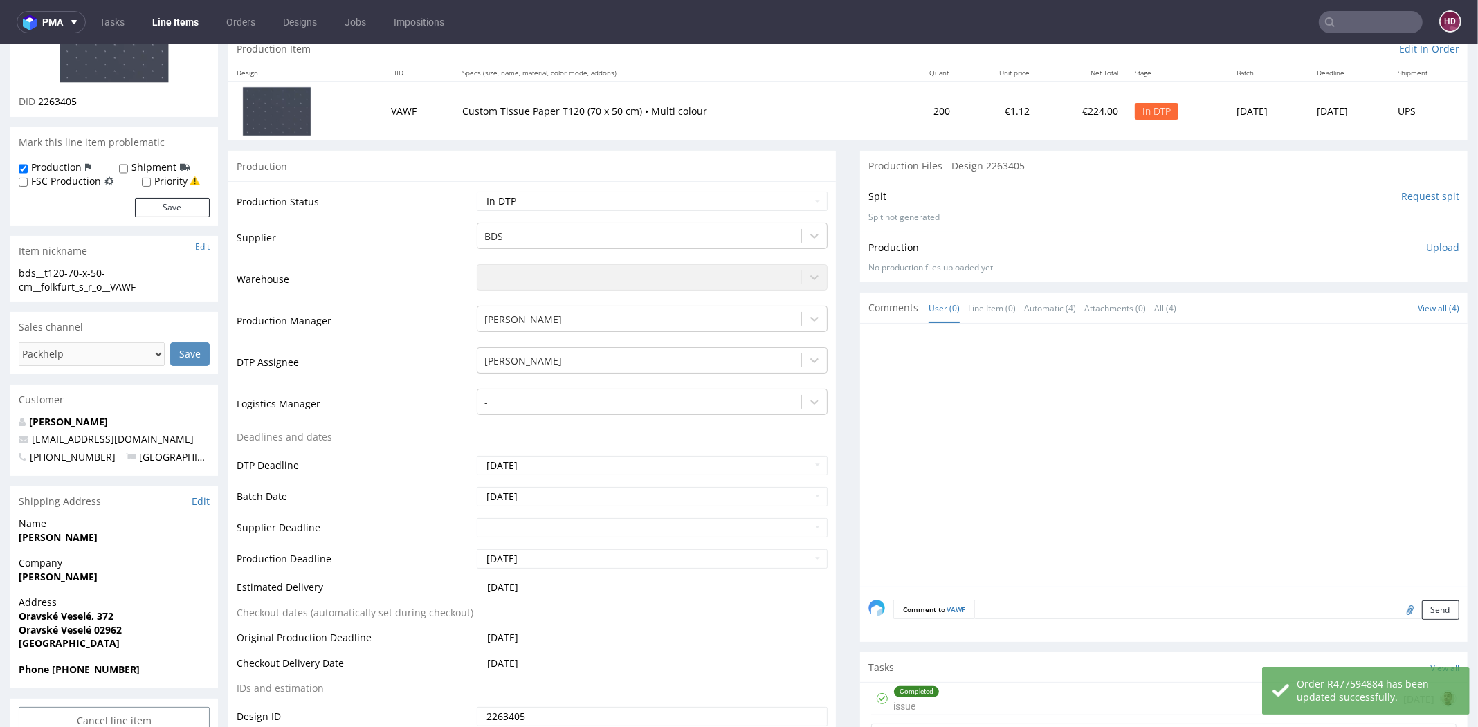
click at [975, 610] on textarea at bounding box center [1216, 609] width 485 height 19
type textarea "i"
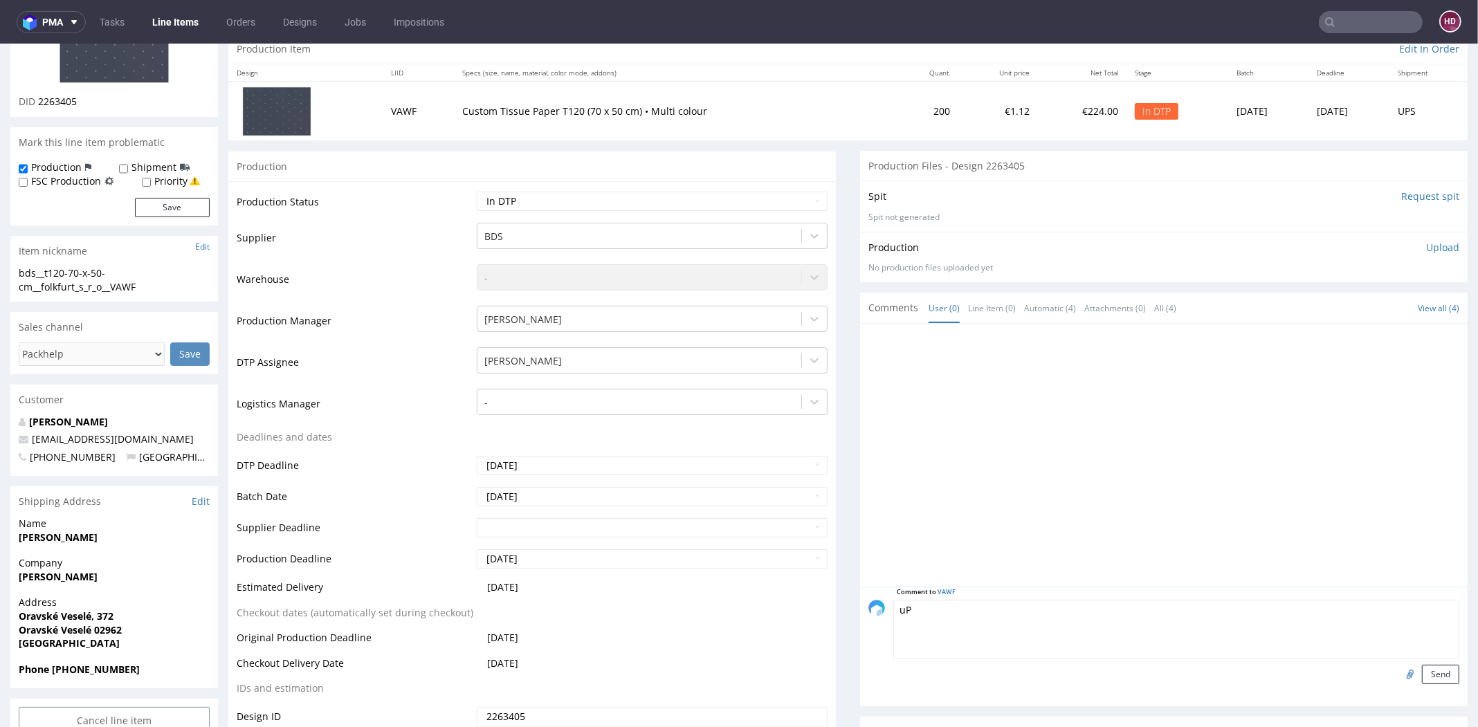
type textarea "u"
type textarea "p"
type textarea "Uprzejmie proszę o info, gdyby ten kolor bardzo słabo wychodził."
click at [1422, 670] on button "Send" at bounding box center [1440, 674] width 37 height 19
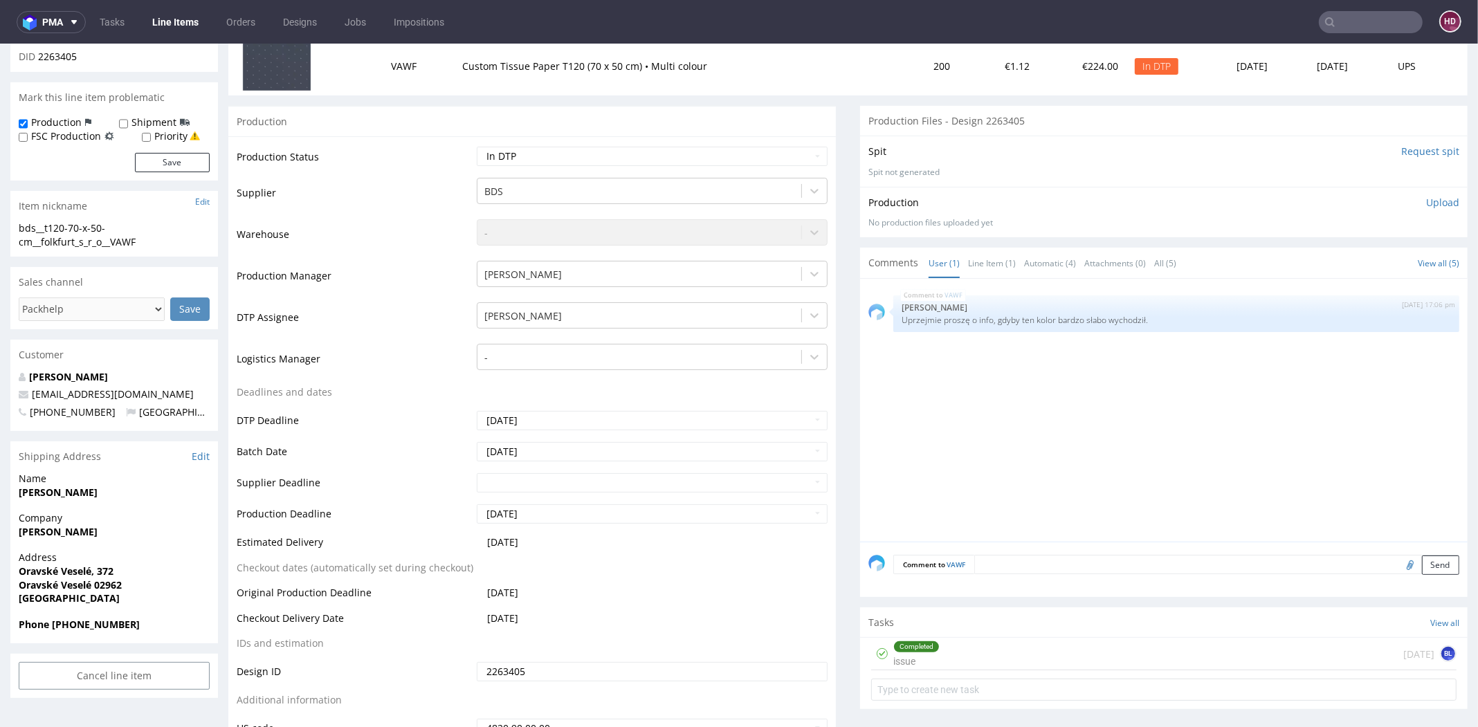
scroll to position [201, 0]
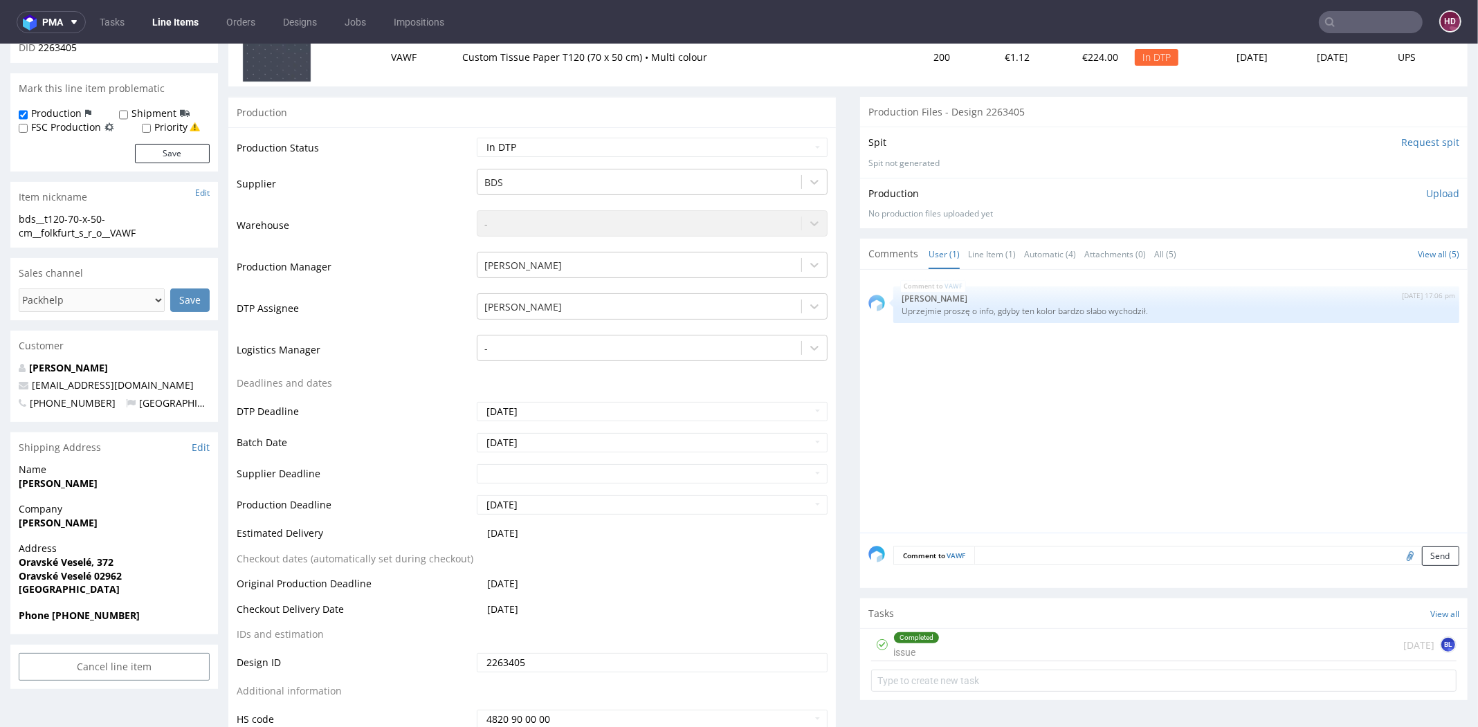
click at [982, 639] on div "Completed issue 3 days ago BL" at bounding box center [1163, 645] width 585 height 33
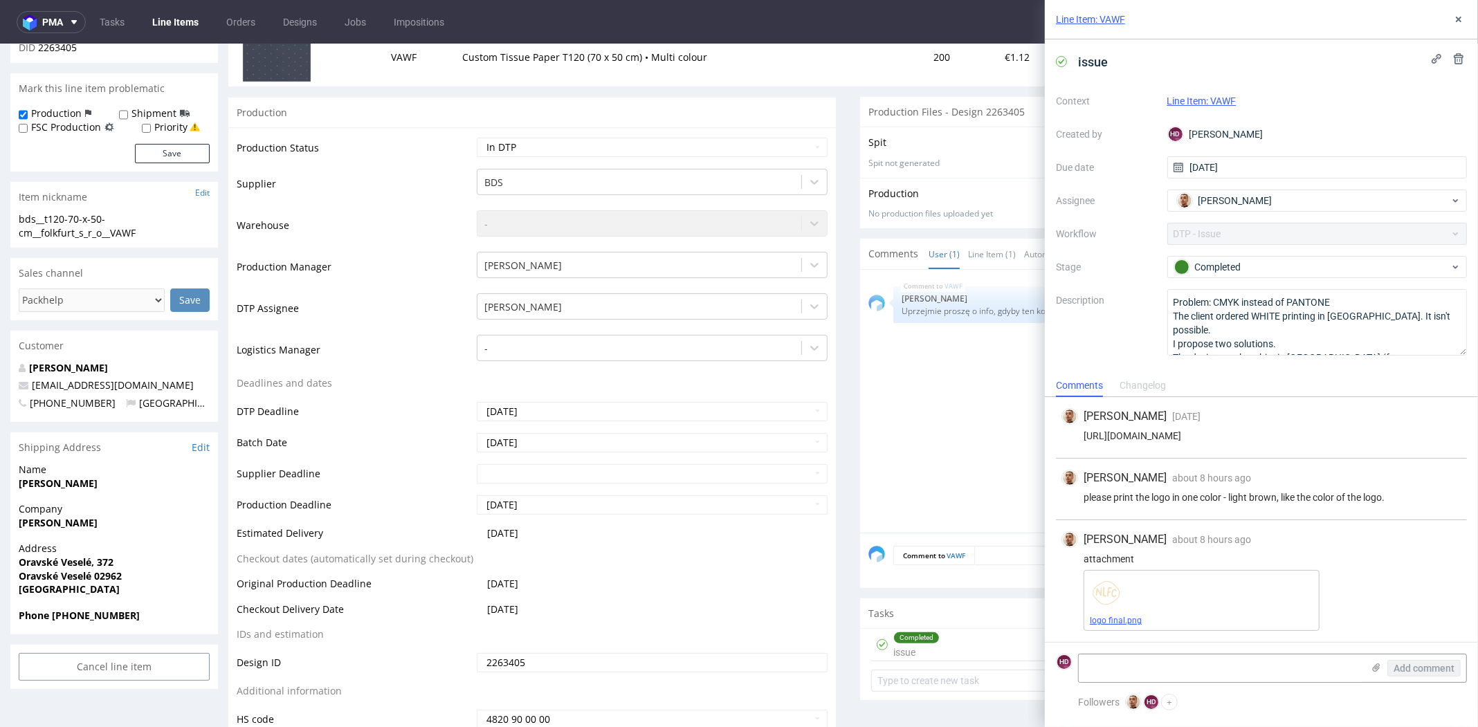
click at [1131, 618] on link "logo final.png" at bounding box center [1116, 621] width 52 height 10
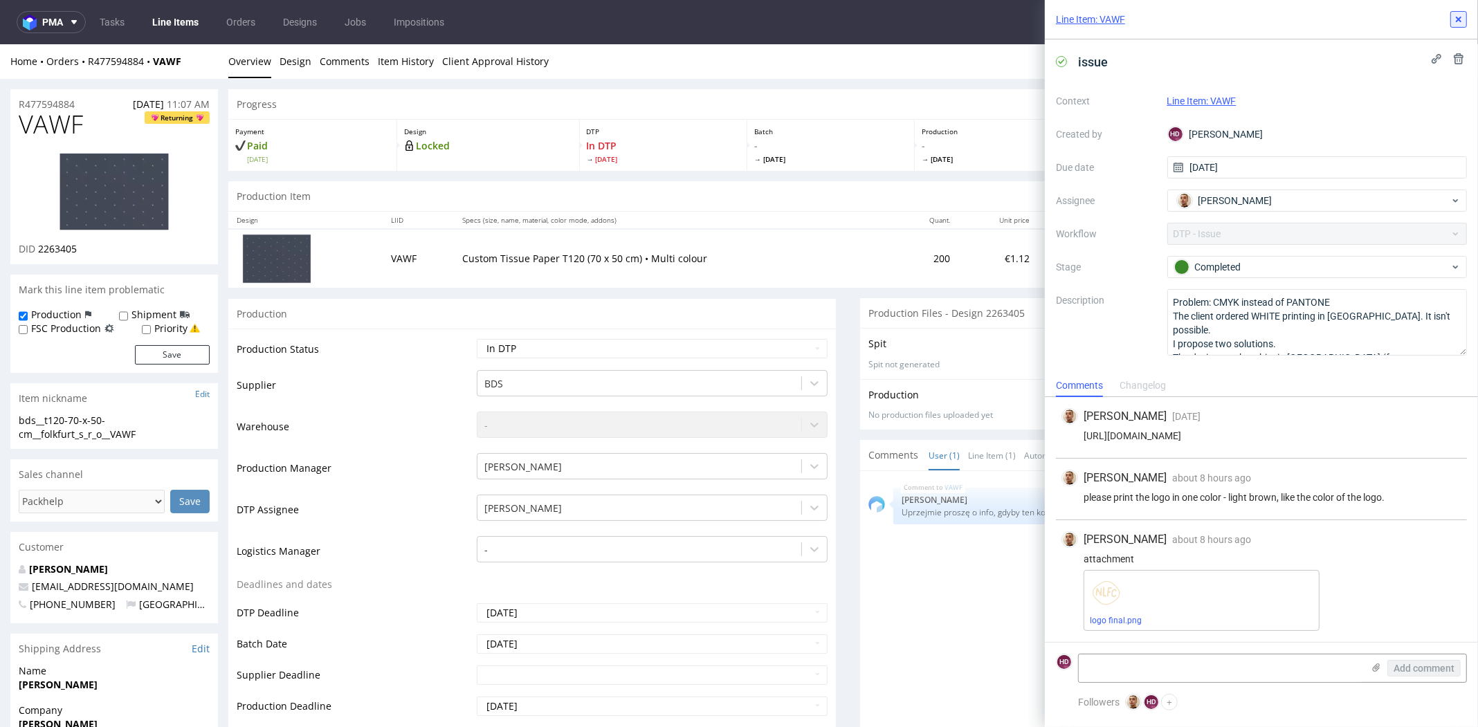
drag, startPoint x: 1458, startPoint y: 23, endPoint x: 1451, endPoint y: 28, distance: 9.4
click at [1458, 23] on icon at bounding box center [1458, 19] width 11 height 11
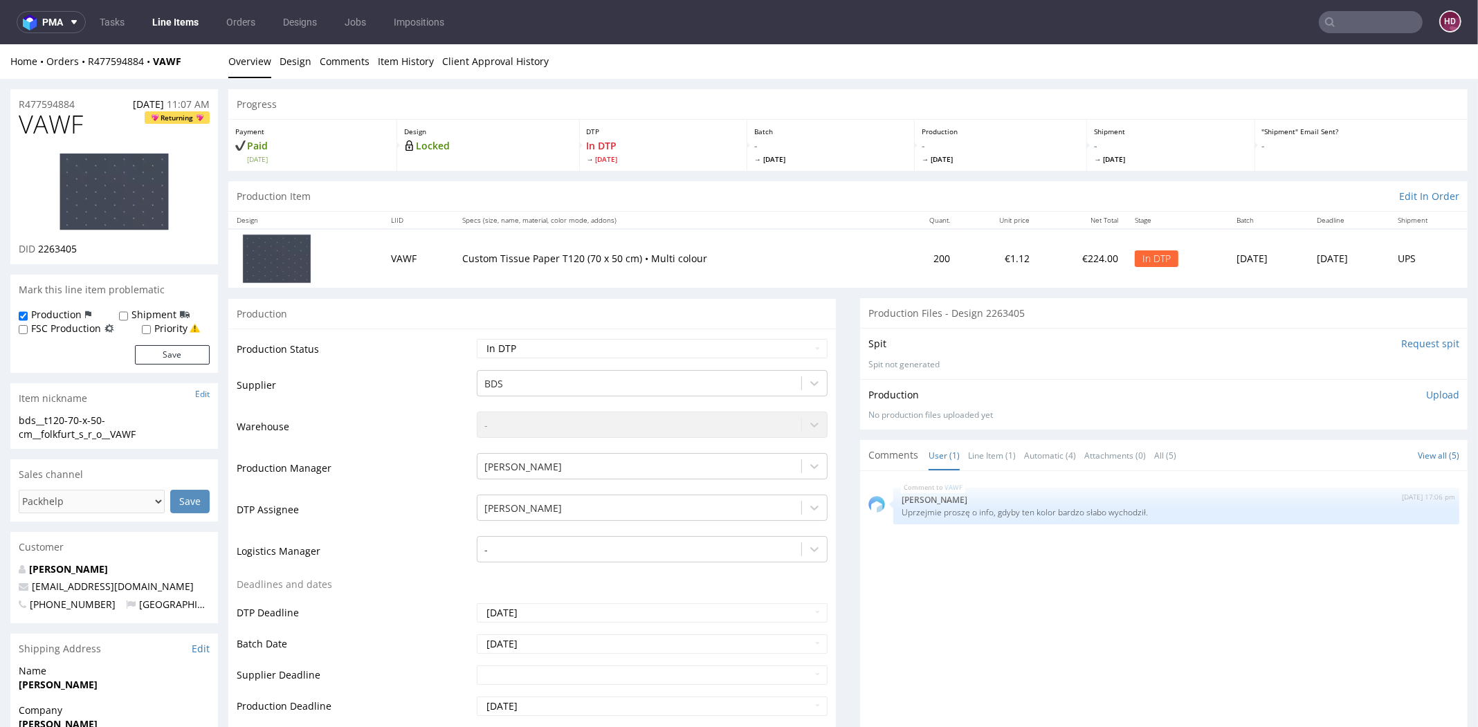
click at [118, 212] on img at bounding box center [114, 191] width 111 height 79
click at [154, 434] on div "bds__t120-70-x-50-cm__folkfurt_s_r_o__VAWF" at bounding box center [114, 427] width 191 height 27
drag, startPoint x: 150, startPoint y: 437, endPoint x: -34, endPoint y: 419, distance: 184.9
drag, startPoint x: 87, startPoint y: 102, endPoint x: 5, endPoint y: 104, distance: 82.4
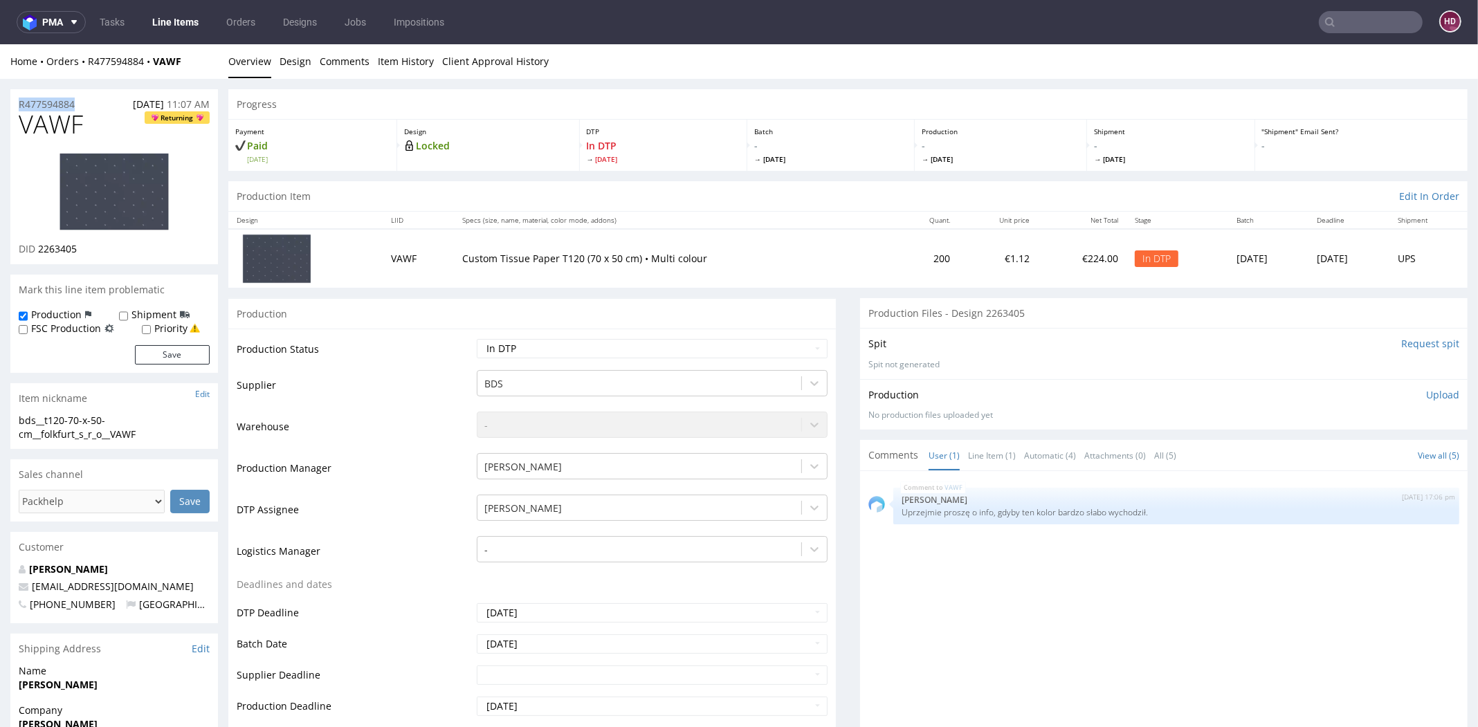
drag, startPoint x: 80, startPoint y: 253, endPoint x: 39, endPoint y: 250, distance: 40.9
click at [39, 250] on div "DID 2263405" at bounding box center [114, 249] width 191 height 14
click at [1426, 395] on p "Upload" at bounding box center [1442, 395] width 33 height 14
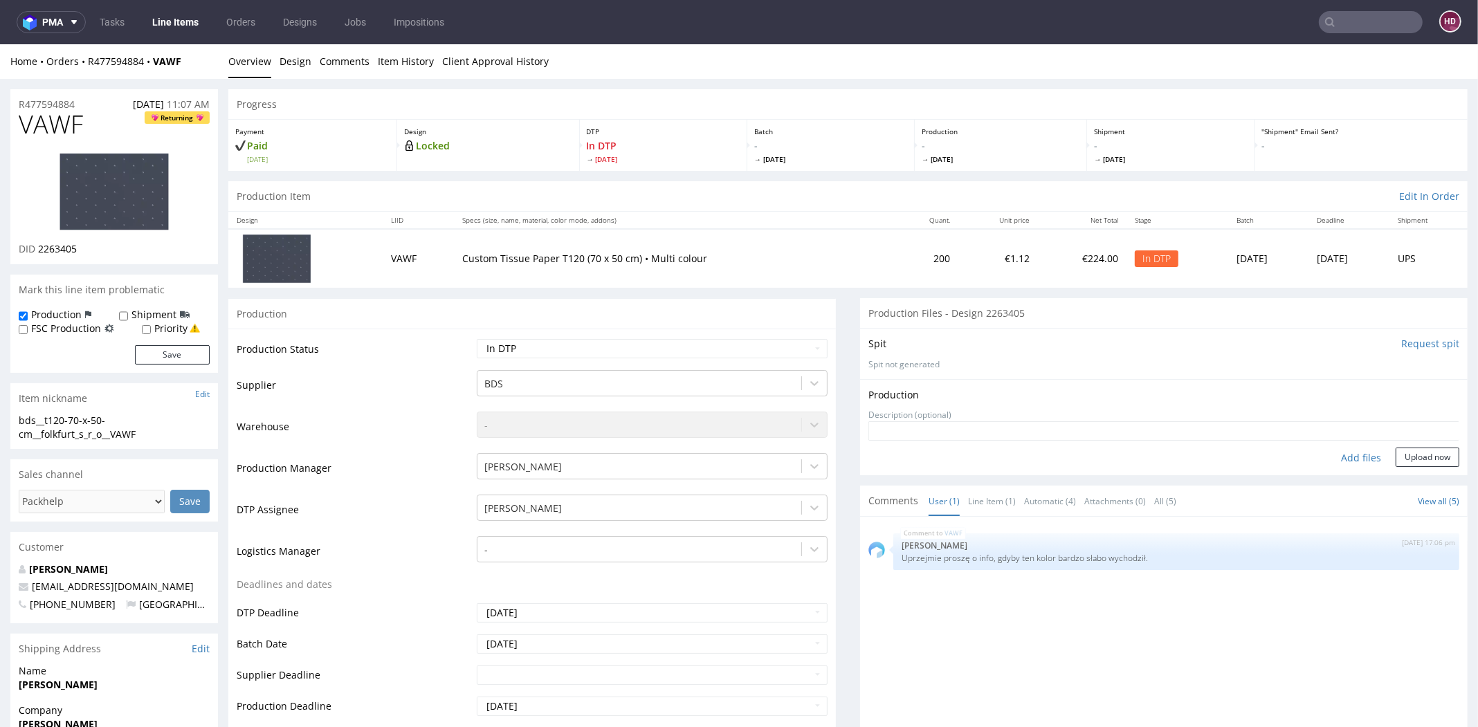
click at [1352, 457] on div "Add files" at bounding box center [1360, 458] width 69 height 21
type input "C:\fakepath\bds__t120-70-x-50-cm__folkfurt_s_r_o__VAWF__d2263405__oR477594884.p…"
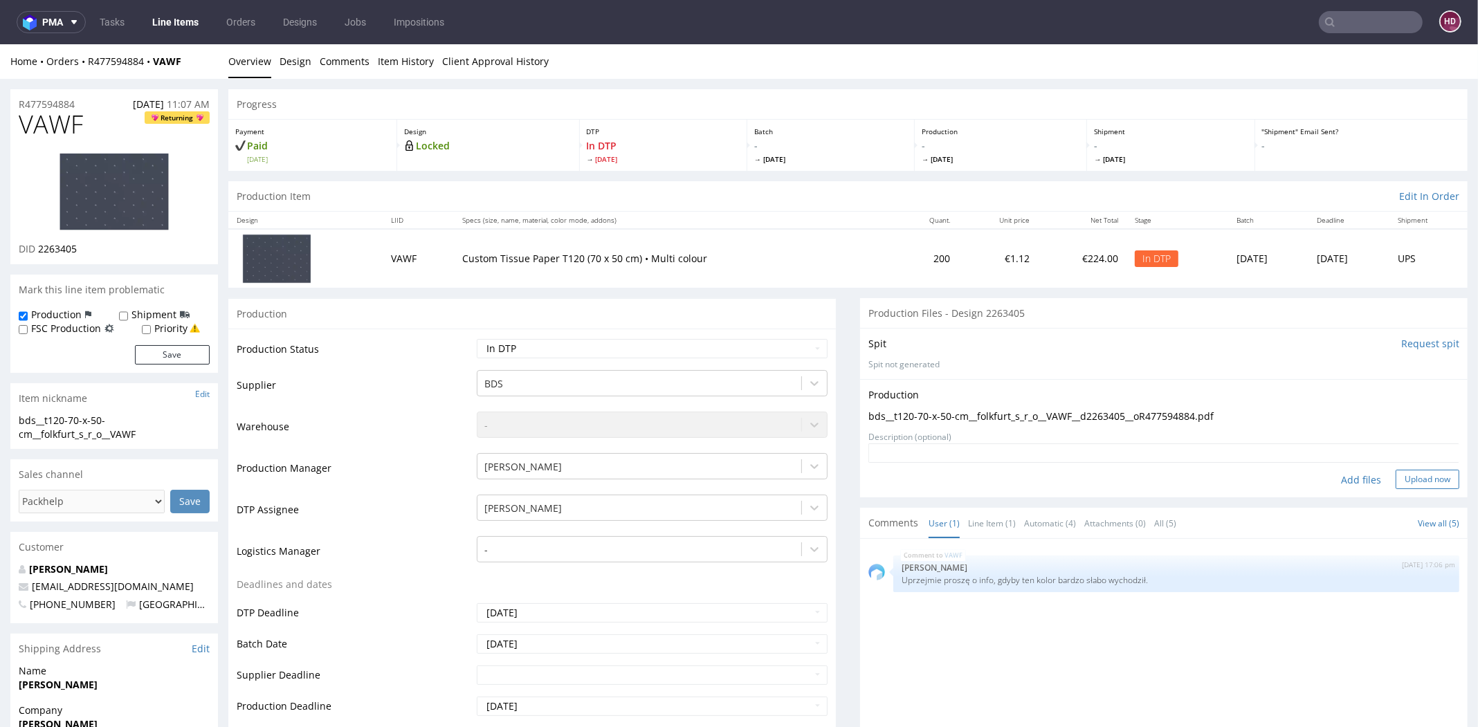
click at [1421, 475] on button "Upload now" at bounding box center [1427, 479] width 64 height 19
click at [700, 339] on select "Waiting for Artwork Waiting for Diecut Waiting for Mockup Waiting for DTP Waiti…" at bounding box center [652, 348] width 351 height 19
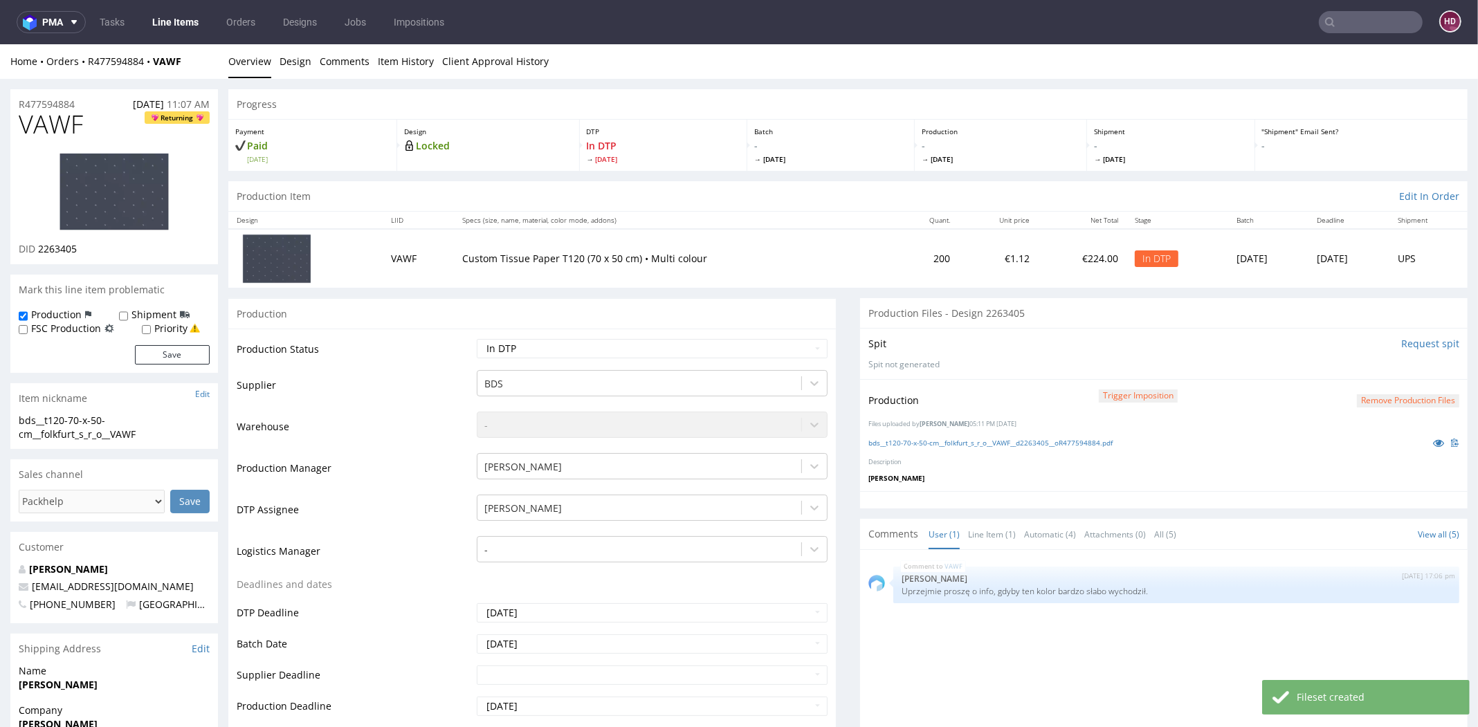
click at [688, 349] on select "Waiting for Artwork Waiting for Diecut Waiting for Mockup Waiting for DTP Waiti…" at bounding box center [652, 348] width 351 height 19
click at [477, 339] on select "Waiting for Artwork Waiting for Diecut Waiting for Mockup Waiting for DTP Waiti…" at bounding box center [652, 348] width 351 height 19
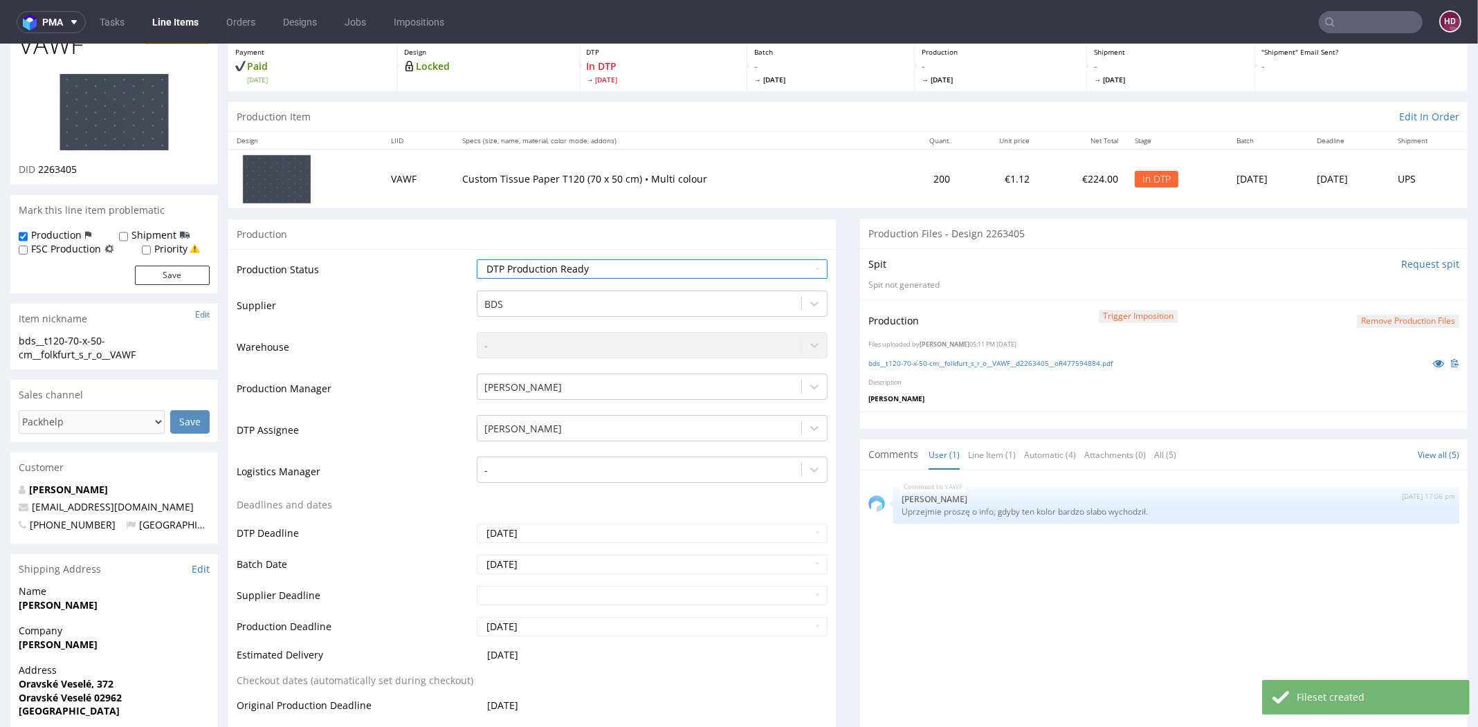
scroll to position [241, 0]
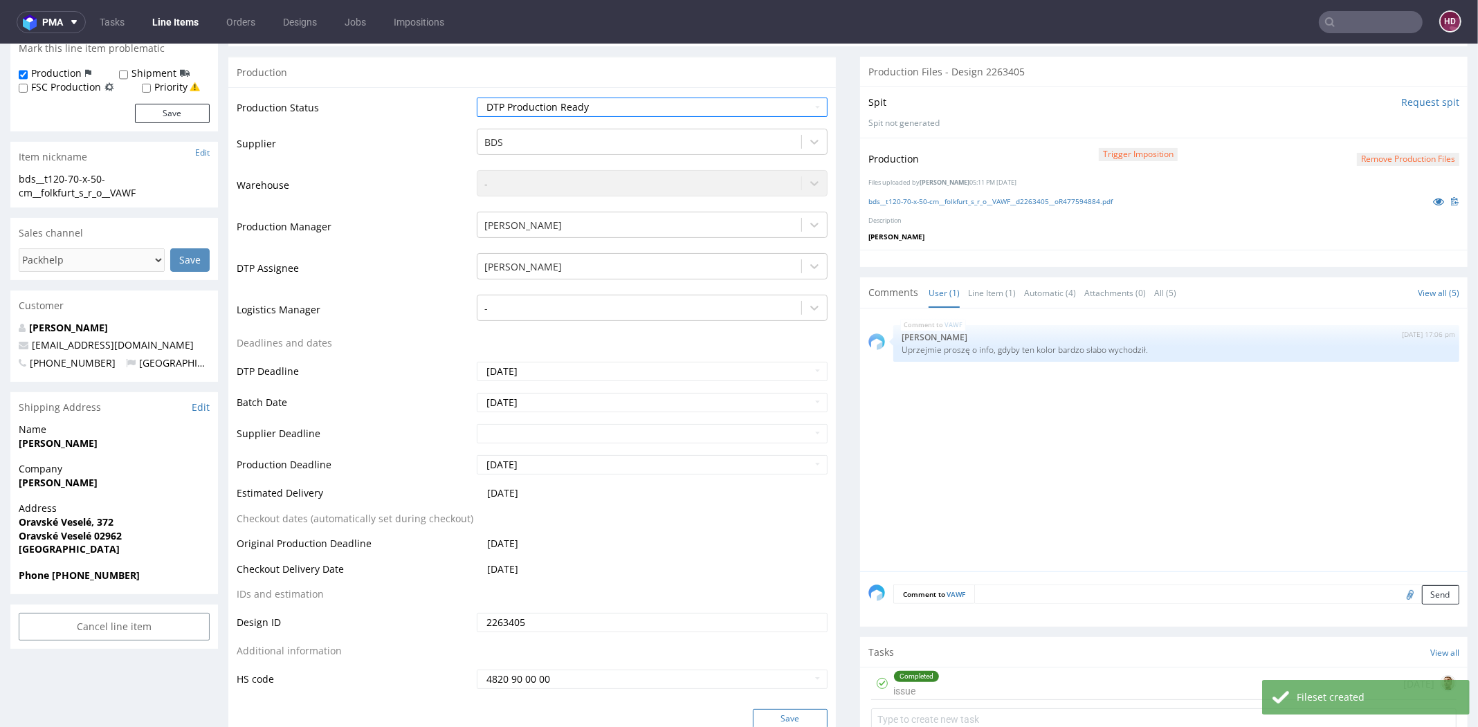
click at [763, 714] on button "Save" at bounding box center [790, 718] width 75 height 19
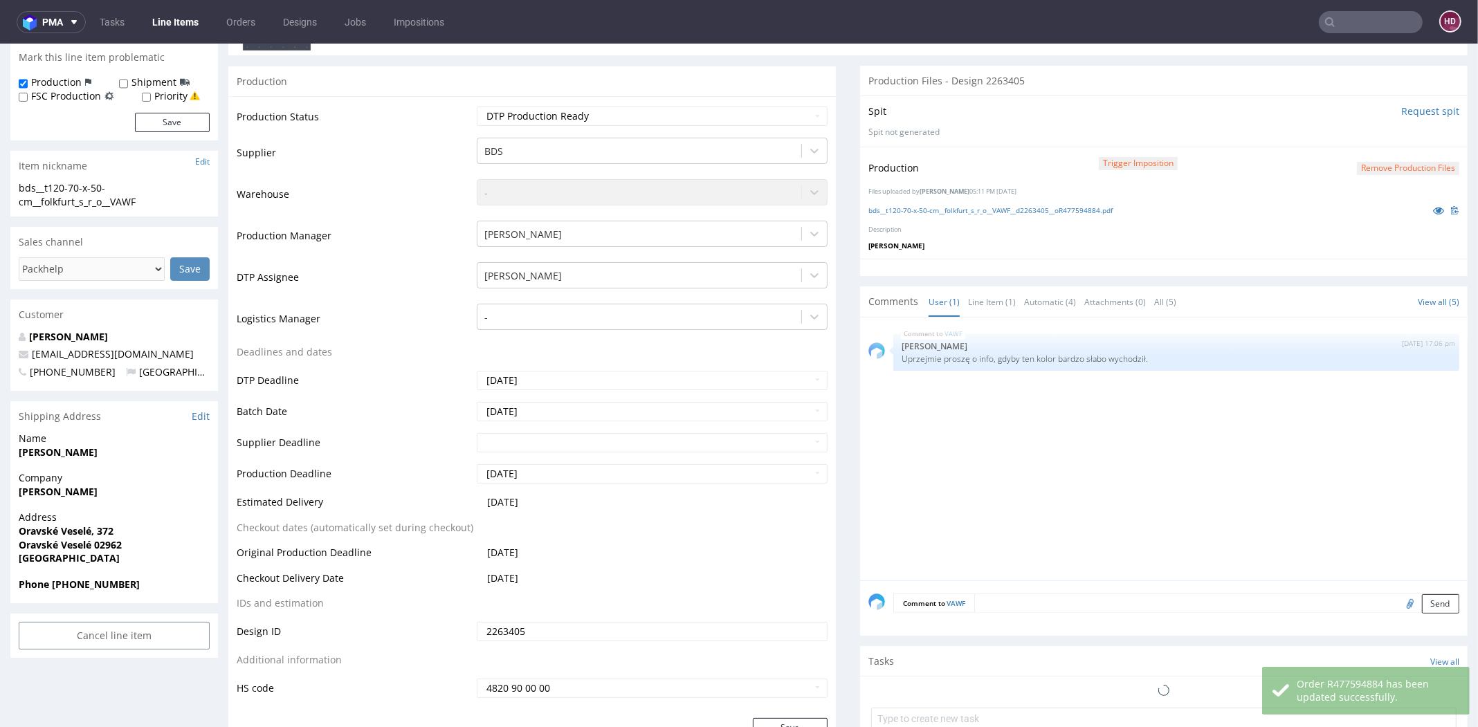
scroll to position [232, 0]
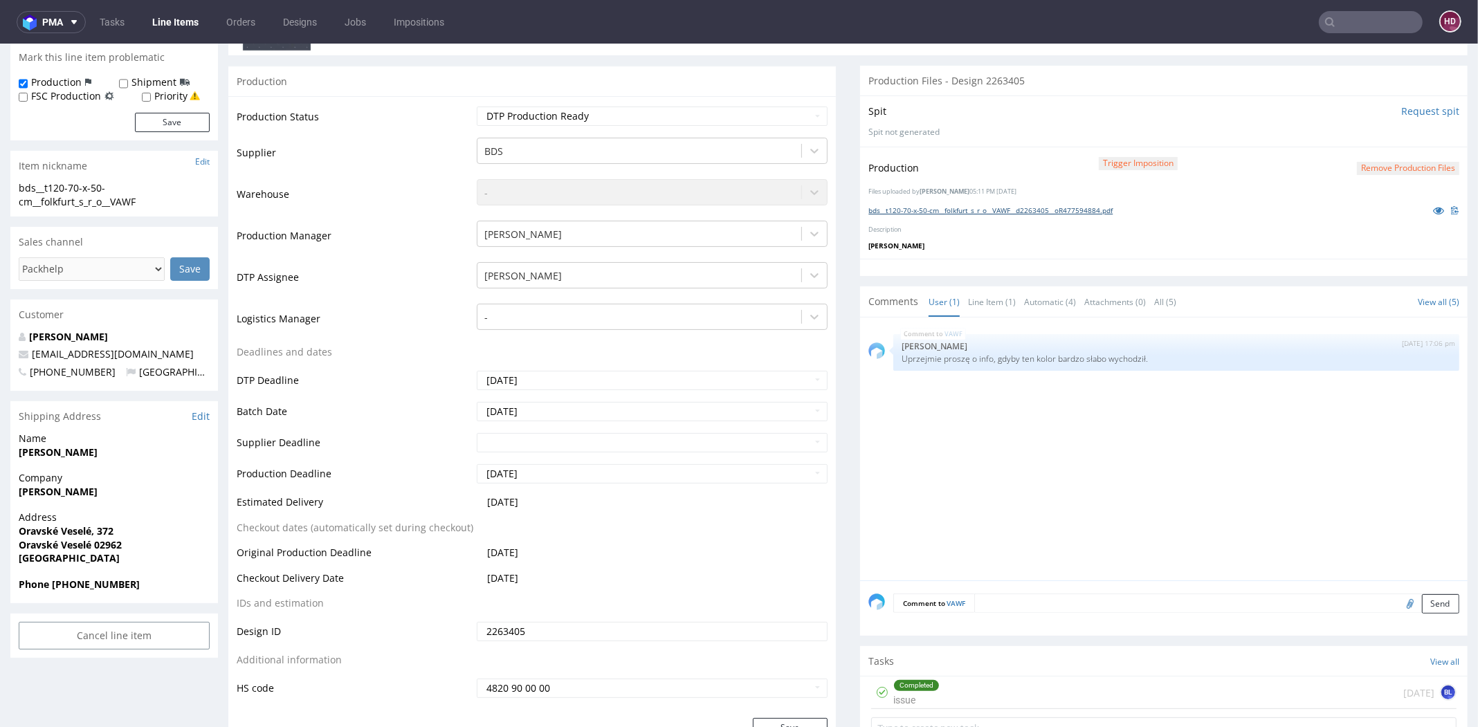
click at [1019, 208] on link "bds__t120-70-x-50-cm__folkfurt_s_r_o__VAWF__d2263405__oR477594884.pdf" at bounding box center [990, 210] width 244 height 10
click at [556, 120] on select "Waiting for Artwork Waiting for Diecut Waiting for Mockup Waiting for DTP Waiti…" at bounding box center [652, 116] width 351 height 19
select select "dtp_in_process"
click at [477, 107] on select "Waiting for Artwork Waiting for Diecut Waiting for Mockup Waiting for DTP Waiti…" at bounding box center [652, 116] width 351 height 19
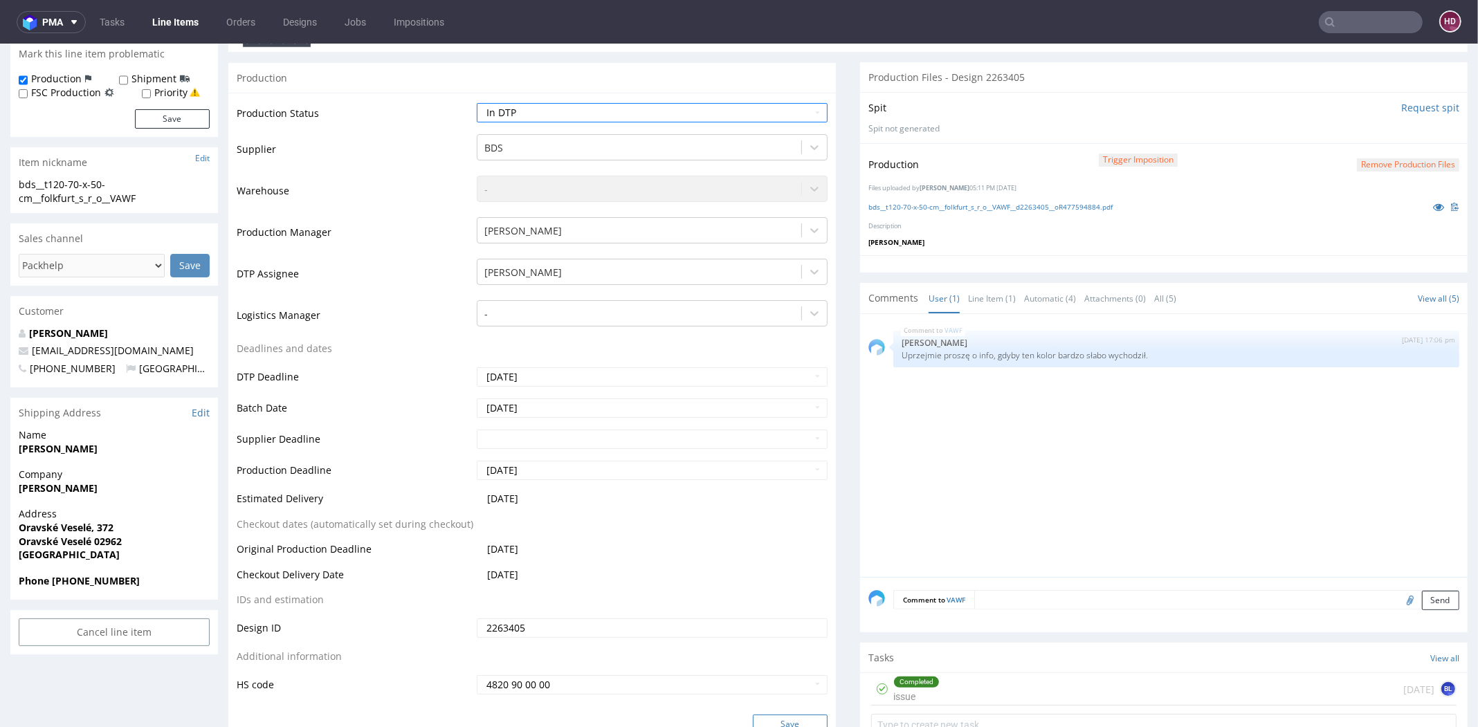
drag, startPoint x: 787, startPoint y: 719, endPoint x: 793, endPoint y: 713, distance: 8.9
click at [787, 719] on button "Save" at bounding box center [790, 724] width 75 height 19
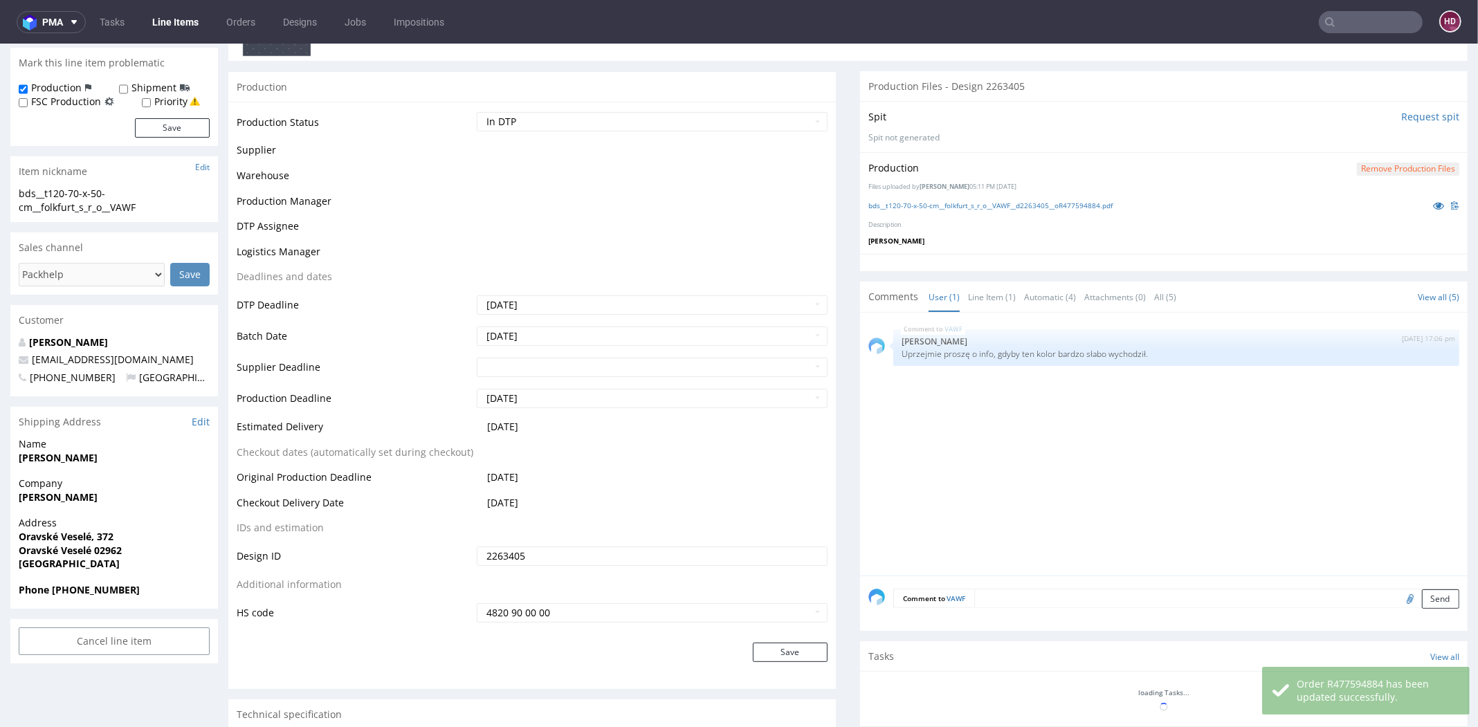
scroll to position [227, 0]
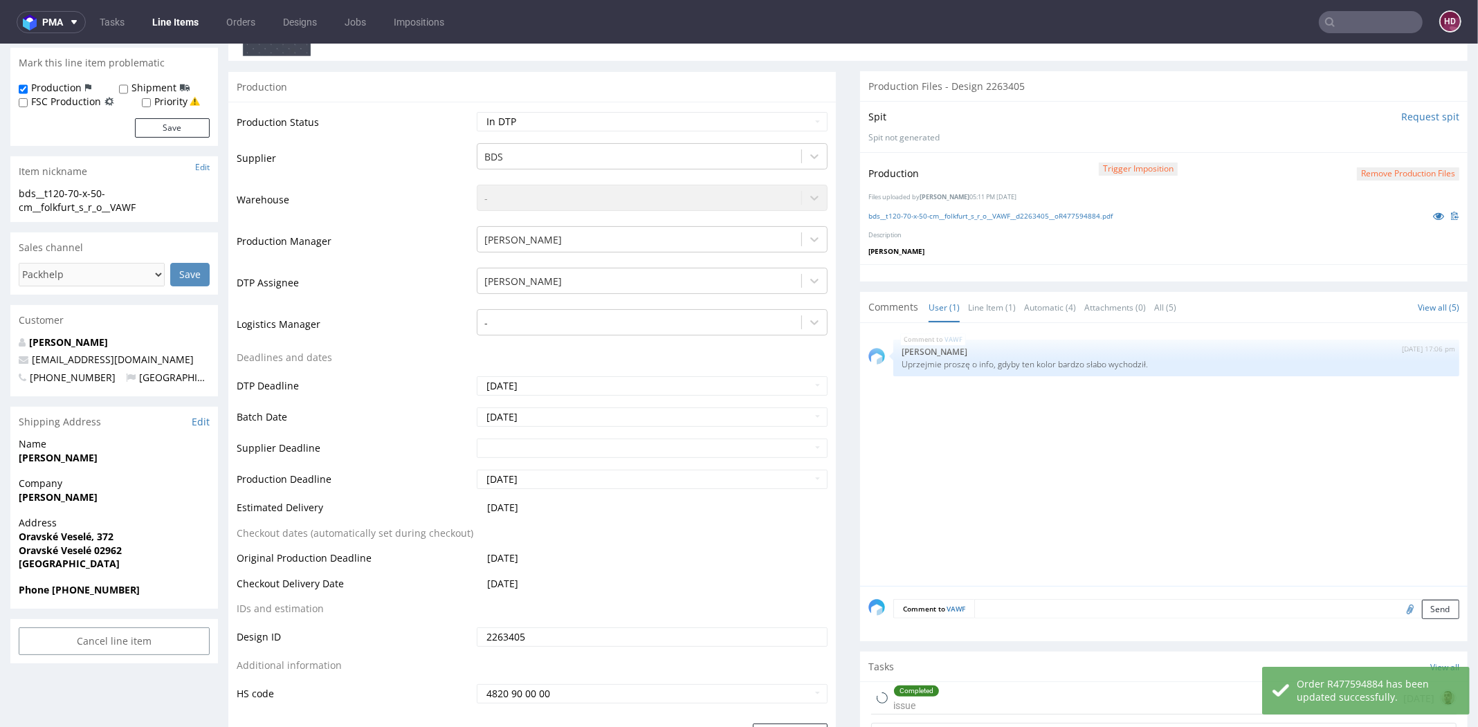
click at [1380, 170] on button "Remove production files" at bounding box center [1408, 173] width 102 height 13
drag, startPoint x: 1357, startPoint y: 141, endPoint x: 1305, endPoint y: 176, distance: 62.2
click at [1356, 143] on link "Yes" at bounding box center [1359, 141] width 39 height 21
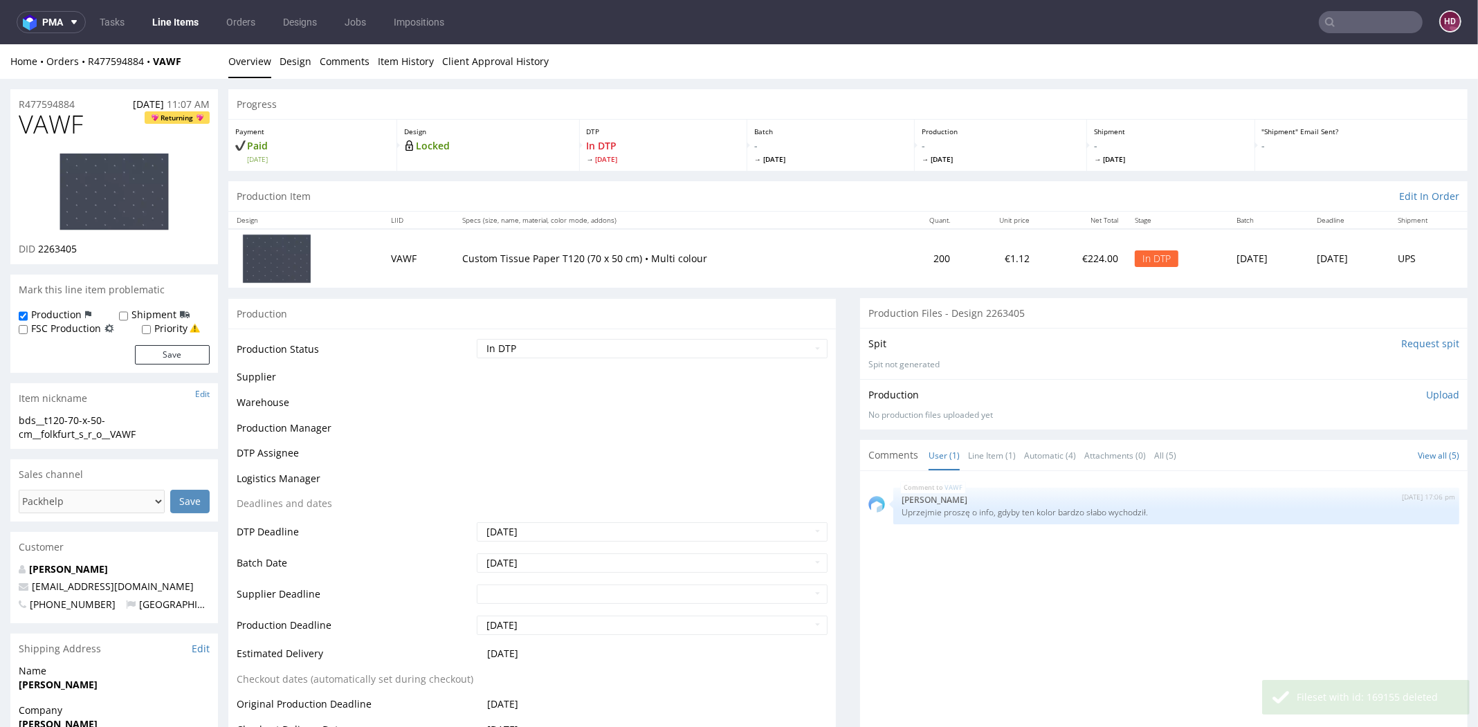
scroll to position [0, 0]
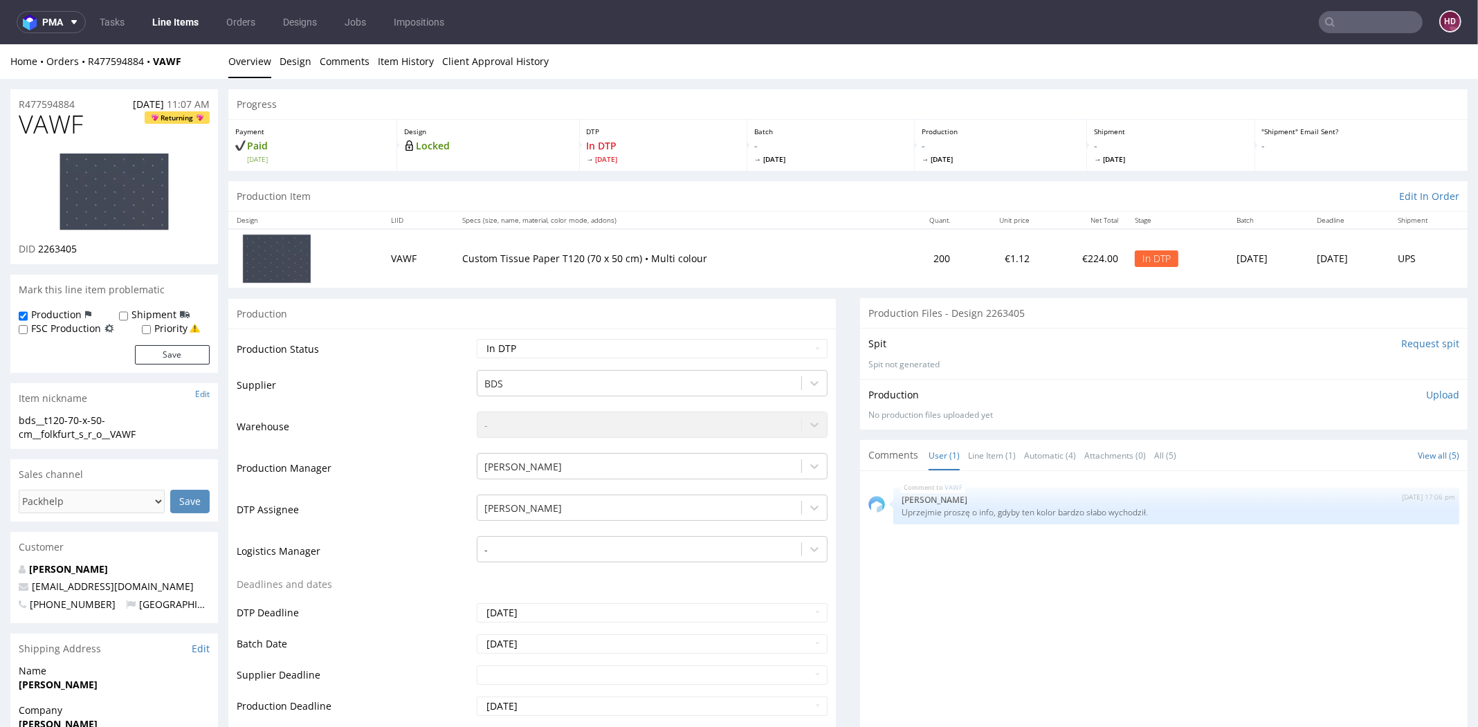
click at [1426, 394] on p "Upload" at bounding box center [1442, 395] width 33 height 14
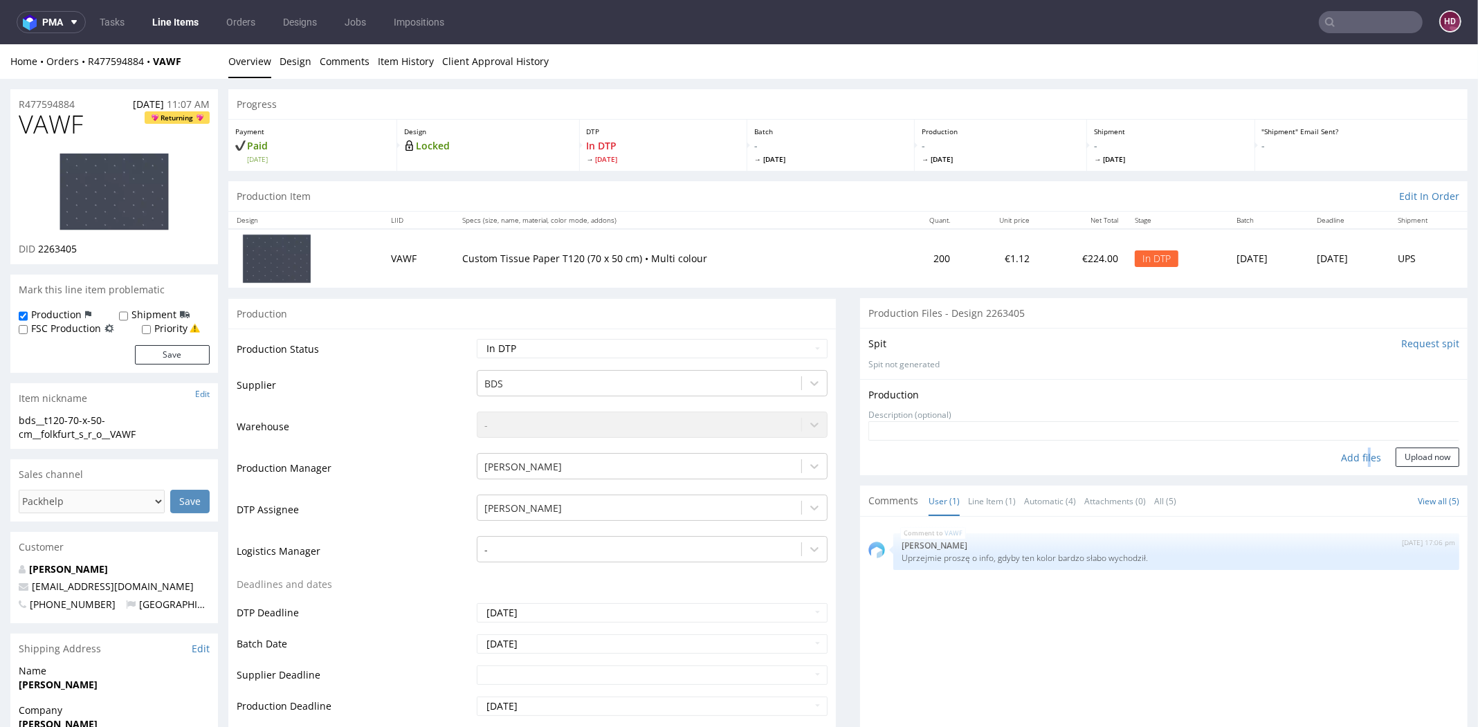
click at [1342, 452] on div "Add files" at bounding box center [1360, 458] width 69 height 21
type input "C:\fakepath\bds__t120-70-x-50-cm__folkfurt_s_r_o__VAWF__d2263405__oR477594884.p…"
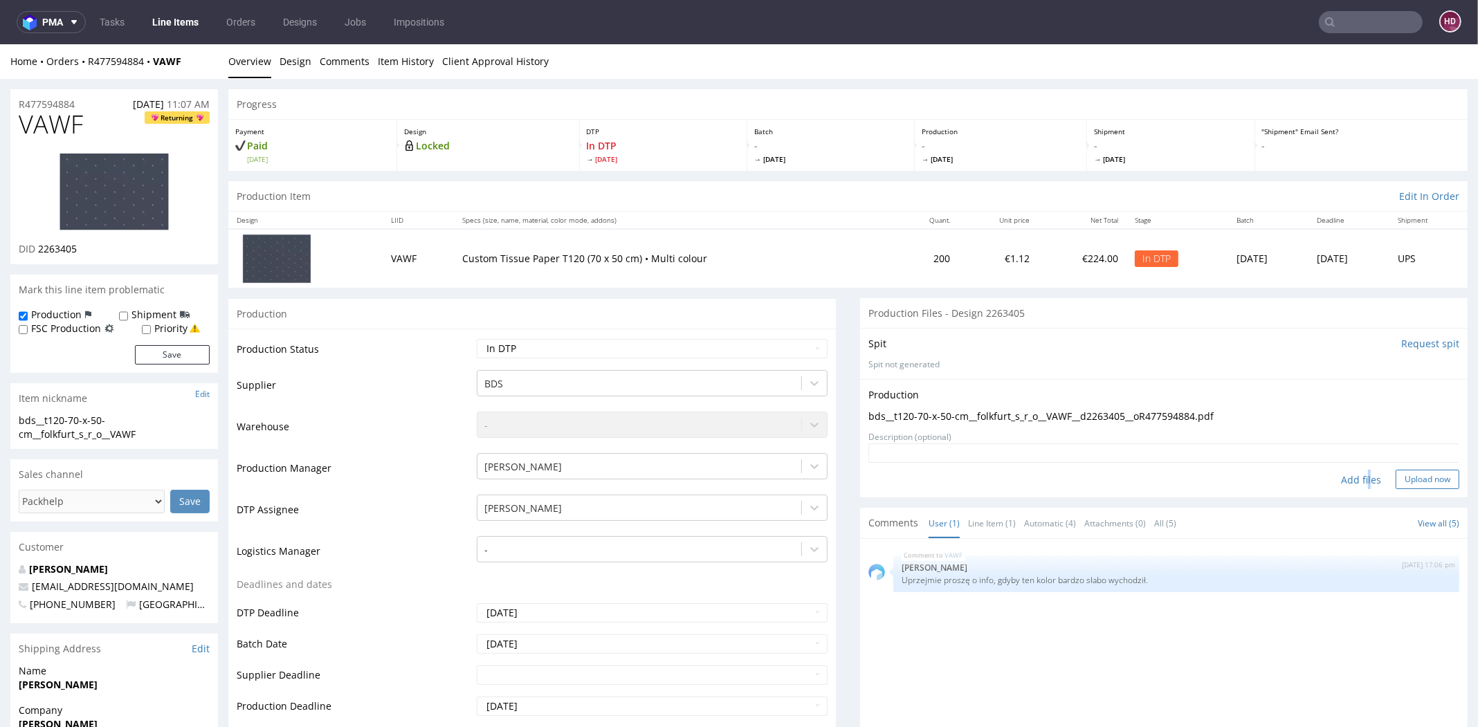
click at [1395, 477] on button "Upload now" at bounding box center [1427, 479] width 64 height 19
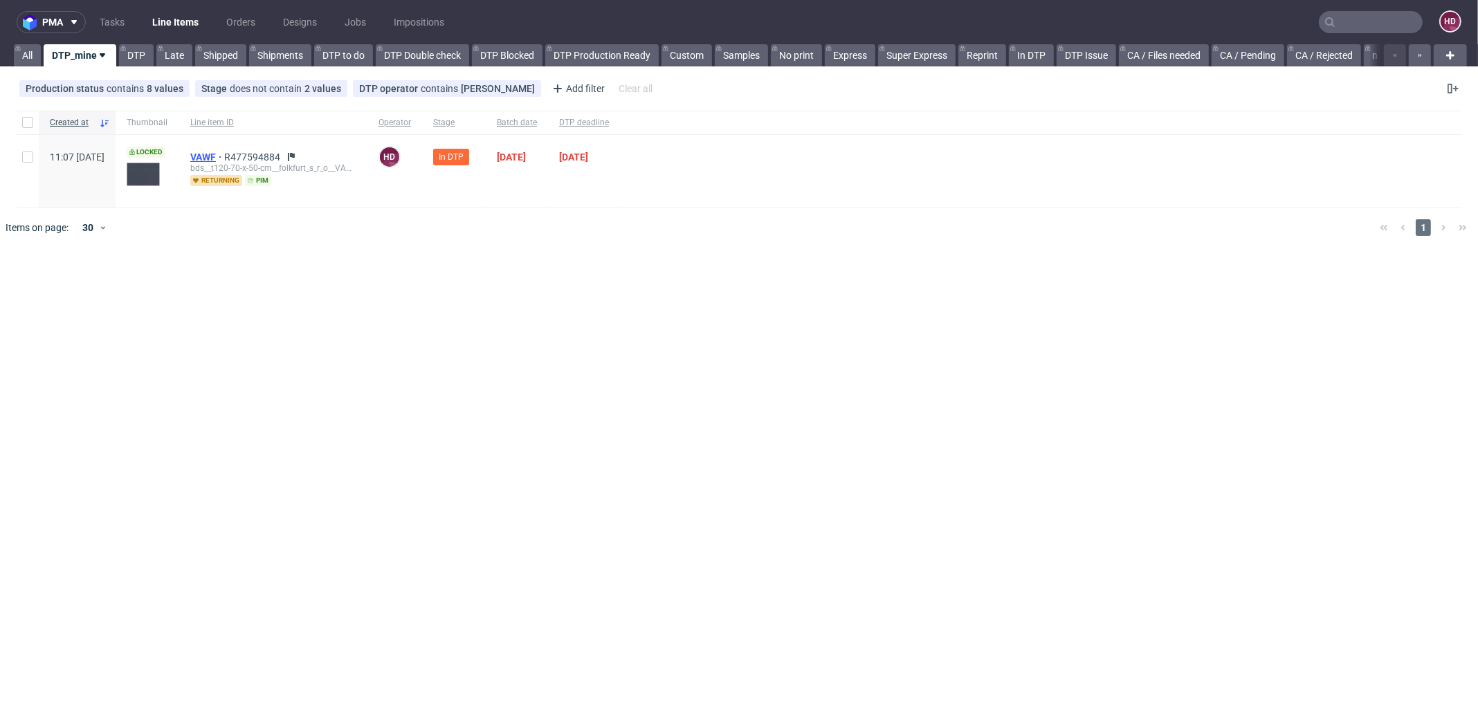
click at [224, 156] on span "VAWF" at bounding box center [207, 157] width 34 height 11
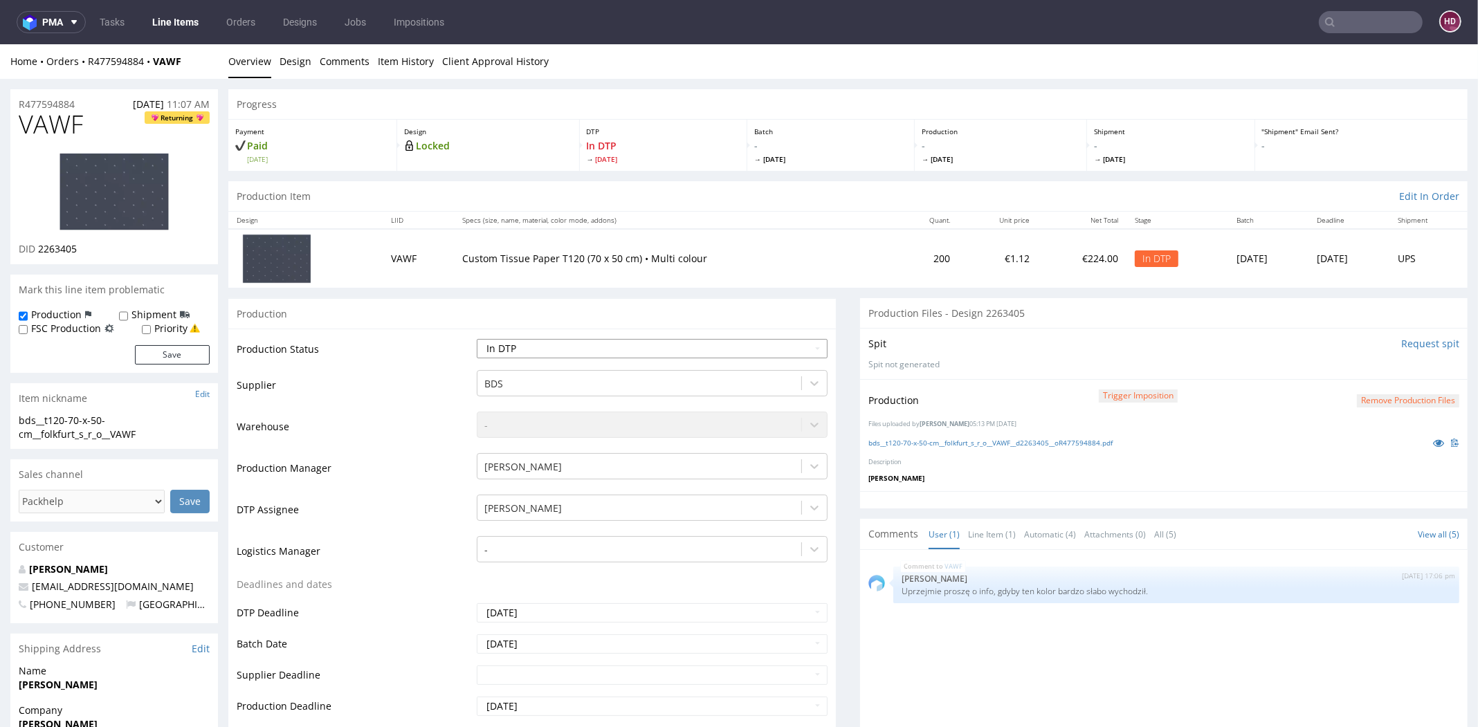
click at [710, 355] on select "Waiting for Artwork Waiting for Diecut Waiting for Mockup Waiting for DTP Waiti…" at bounding box center [652, 348] width 351 height 19
select select "dtp_production_ready"
click at [477, 339] on select "Waiting for Artwork Waiting for Diecut Waiting for Mockup Waiting for DTP Waiti…" at bounding box center [652, 348] width 351 height 19
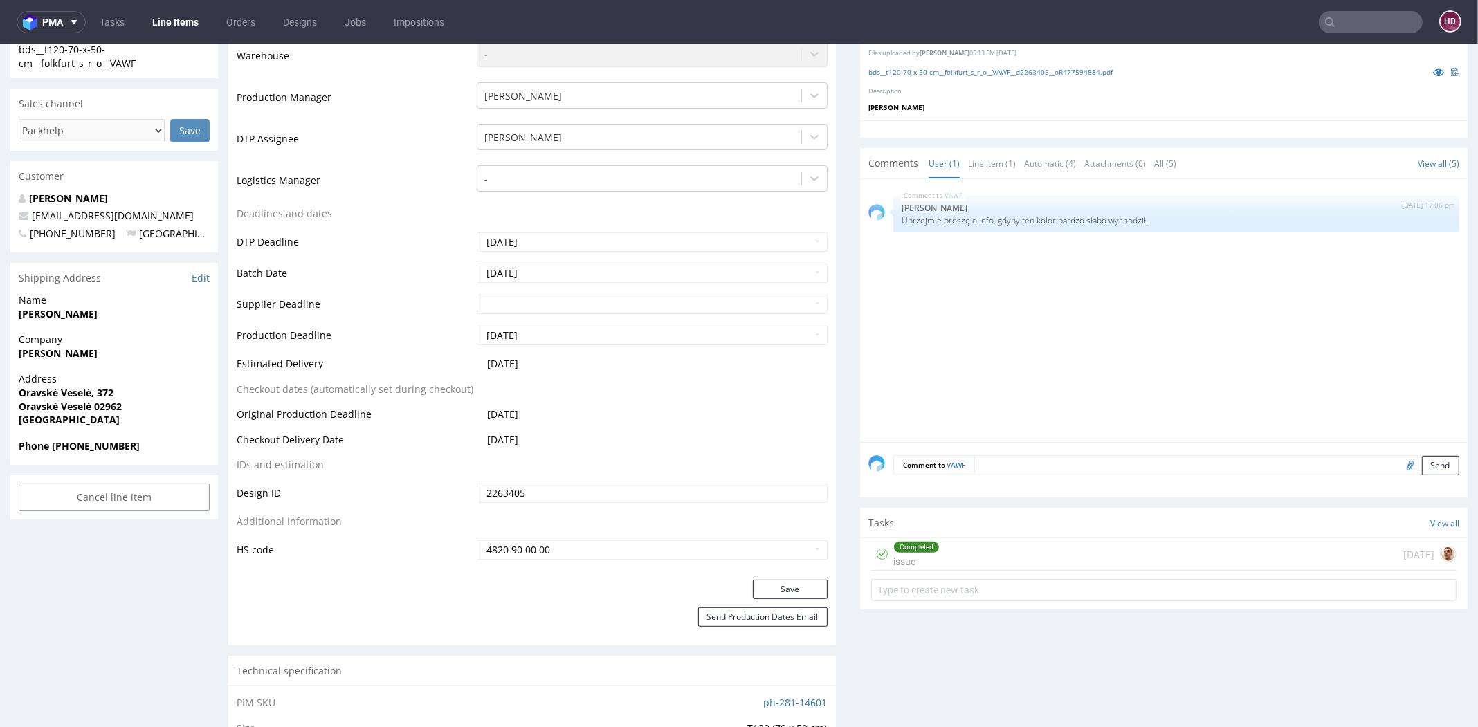
scroll to position [387, 0]
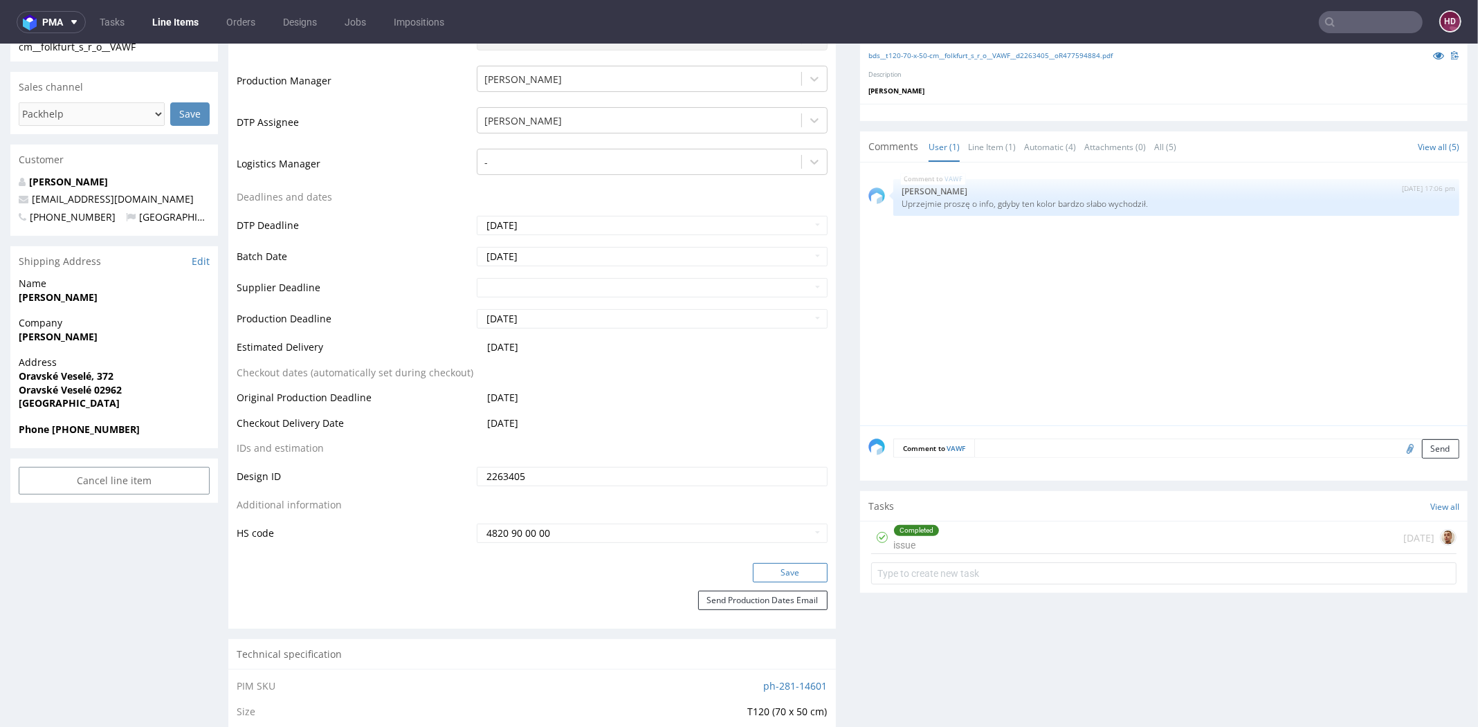
click at [772, 574] on button "Save" at bounding box center [790, 572] width 75 height 19
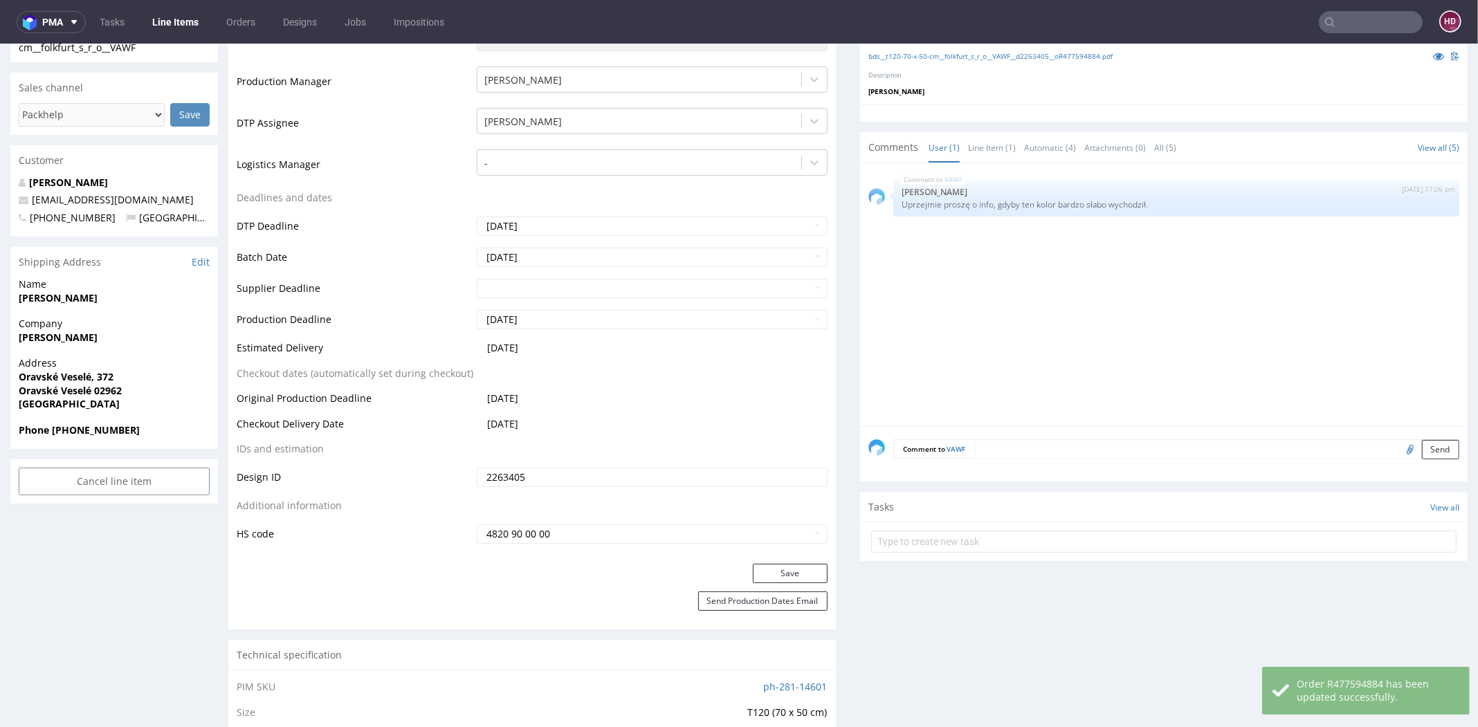
scroll to position [387, 0]
